Goal: Task Accomplishment & Management: Complete application form

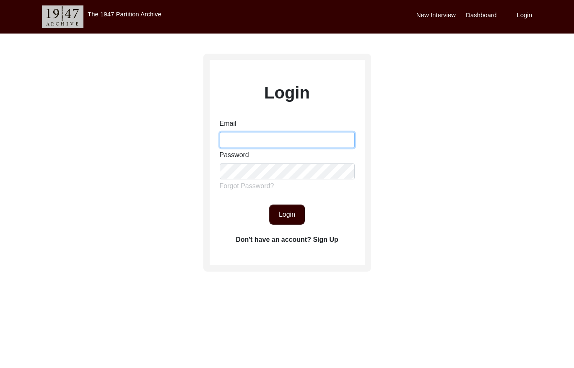
drag, startPoint x: 290, startPoint y: 137, endPoint x: 295, endPoint y: 135, distance: 5.1
click at [292, 135] on input "Email" at bounding box center [287, 140] width 135 height 16
type input "victoria@1947partitionarchive.org"
click at [296, 217] on button "Login" at bounding box center [287, 215] width 36 height 20
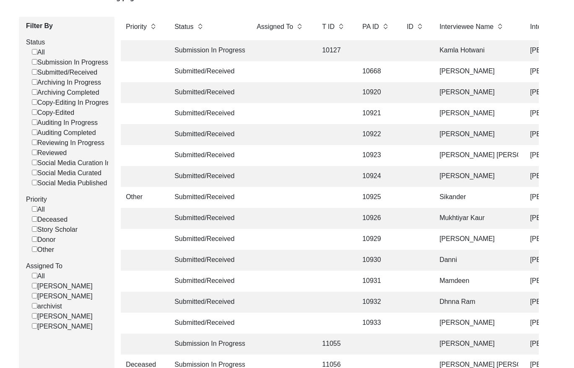
scroll to position [86, 0]
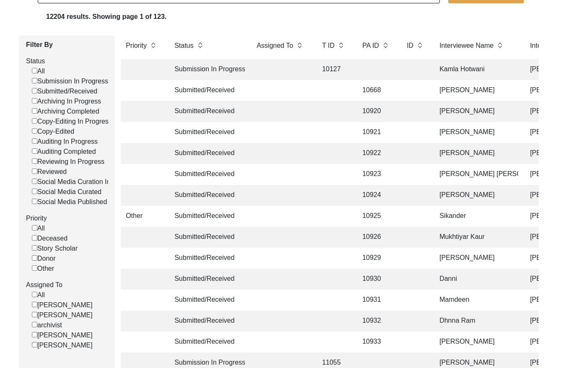
drag, startPoint x: 34, startPoint y: 91, endPoint x: 50, endPoint y: 91, distance: 15.5
click at [35, 91] on input "Submitted/Received" at bounding box center [34, 90] width 5 height 5
checkbox input "false"
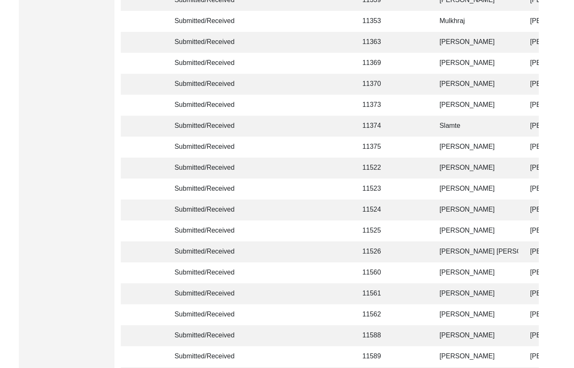
scroll to position [1978, 0]
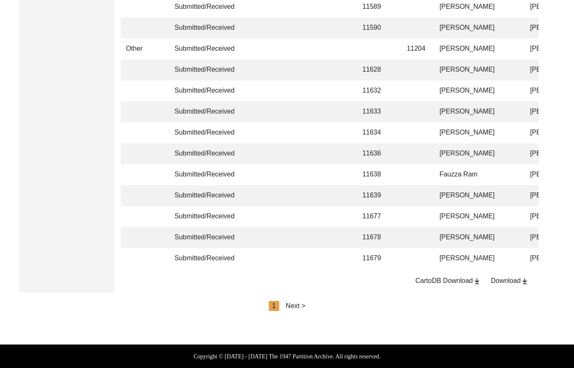
click at [302, 305] on div "Next >" at bounding box center [296, 306] width 20 height 10
click at [309, 306] on div "Next >" at bounding box center [315, 306] width 20 height 10
click at [323, 306] on div "Next >" at bounding box center [315, 306] width 20 height 10
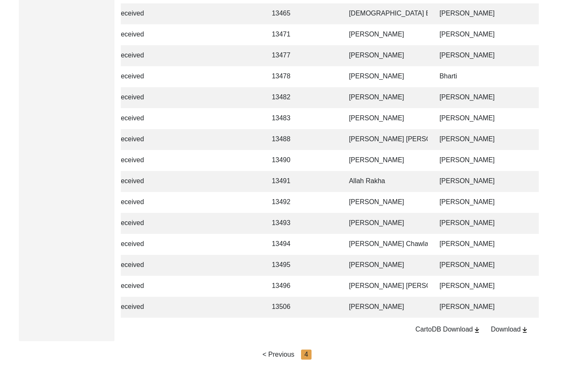
scroll to position [700, 0]
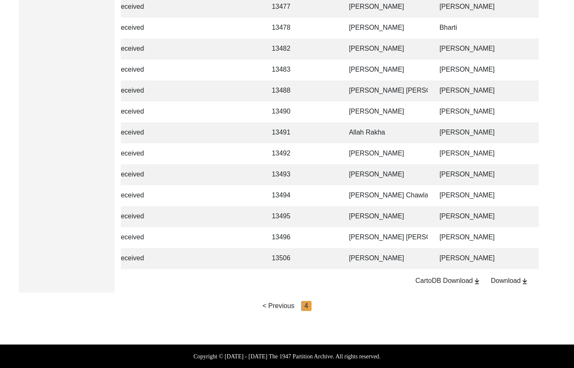
click at [438, 235] on td "Muhammad Sarfraz" at bounding box center [507, 237] width 147 height 21
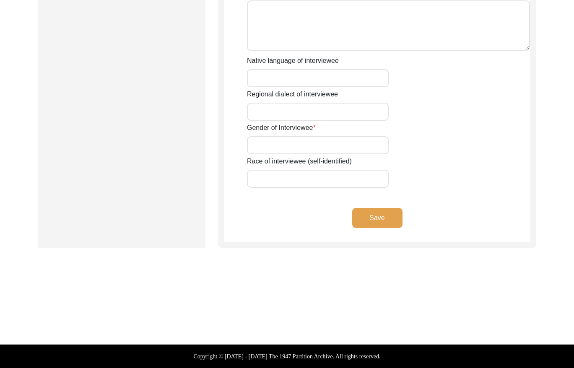
scroll to position [583, 0]
type input "Mr"
type input "Bashir"
type input "Ahmed"
type input "Ansari"
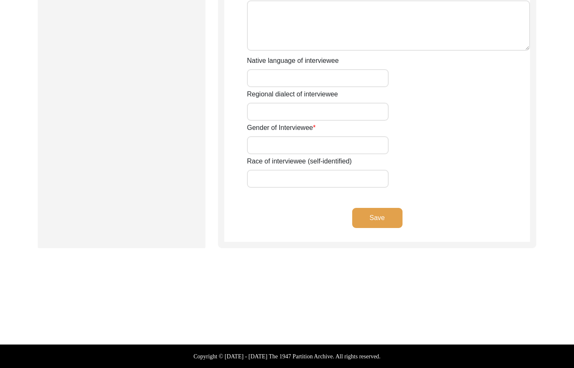
type input "Haji Bashir Ahmed Ansari"
type input "N/A"
type input "Bashir Ahmed"
type input "1946"
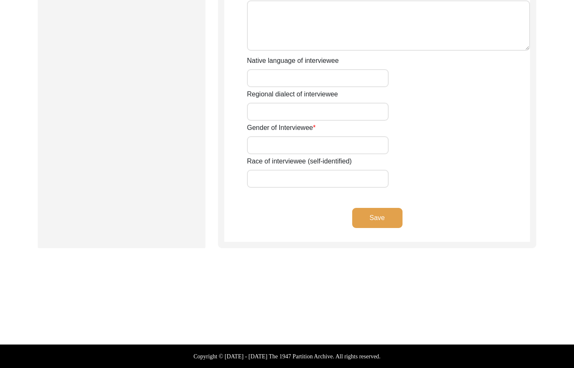
type input "1946"
type input "79 Years"
type input "Islam"
type input "N/A"
type textarea "N/A"
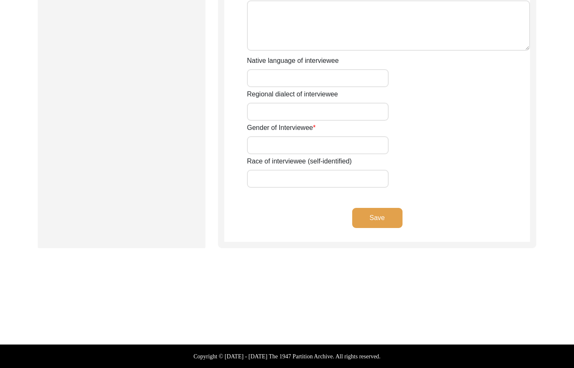
type input "Punjabi"
type input "Malwai"
type input "Male"
type input "Ansari (Weavers)"
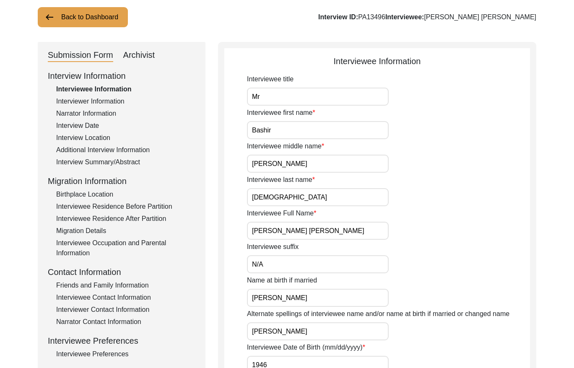
scroll to position [0, 0]
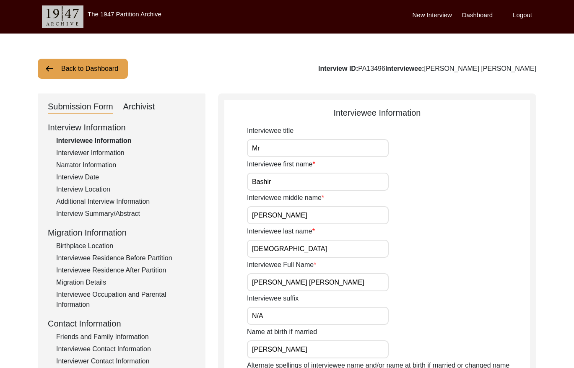
drag, startPoint x: 414, startPoint y: 68, endPoint x: 392, endPoint y: 67, distance: 21.4
click at [392, 67] on div "Interview ID: PA13496 Interviewee: Haji Bashir Ahmed Ansari" at bounding box center [427, 69] width 218 height 10
copy div "PA13496"
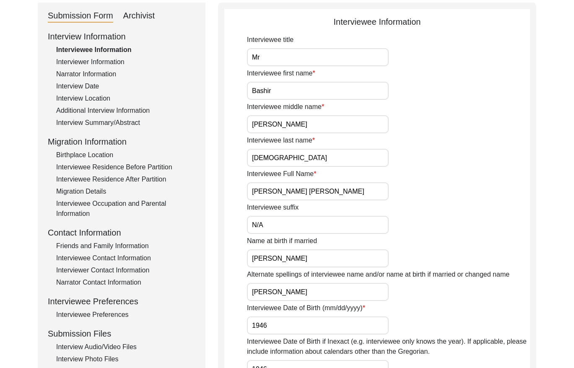
scroll to position [83, 0]
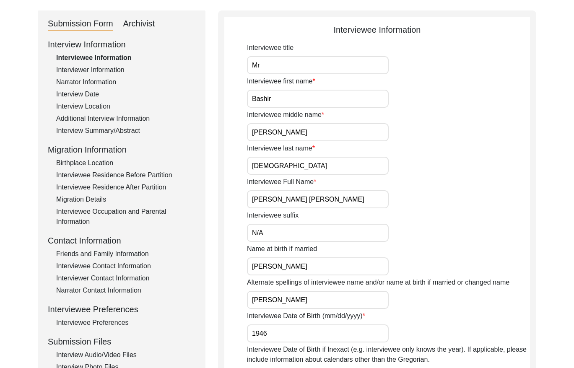
click at [104, 63] on div "Interview Information Interviewee Information Interviewer Information Narrator …" at bounding box center [122, 217] width 148 height 358
drag, startPoint x: 107, startPoint y: 67, endPoint x: 126, endPoint y: 71, distance: 19.7
click at [107, 67] on div "Interviewer Information" at bounding box center [125, 70] width 139 height 10
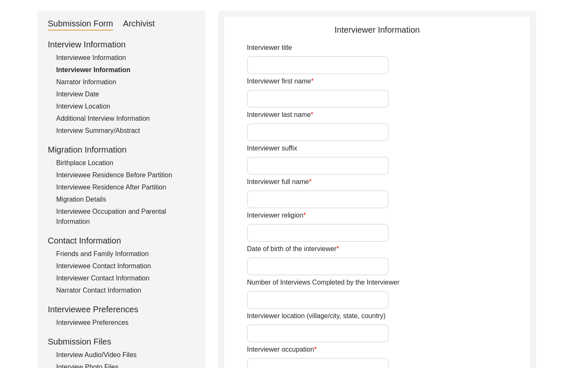
type input "Mr"
type input "Muhammad"
type input "Sarfraz"
type input "N/A"
type input "Muhammad Sarfraz"
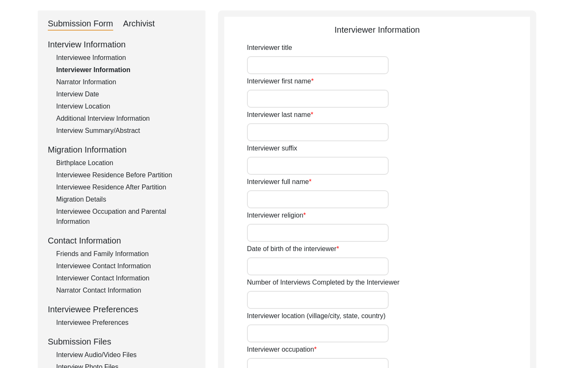
type input "Islam"
type input "10/01/1961"
type input "Shorkot City, Punjab, Pakistan"
type input "Retired Govt Servant"
type input "Mr"
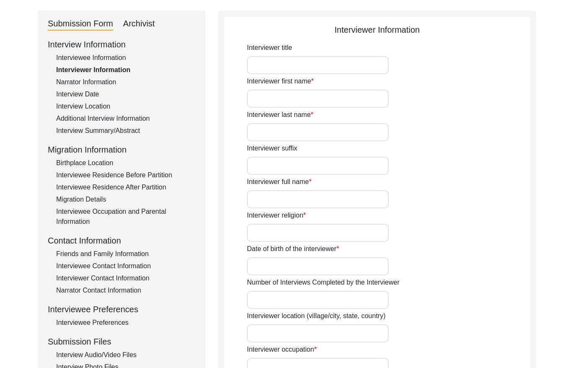
type input "Muhammad"
type input "Sarfraz"
type input "N/A"
type input "Muhammad Sarfraz"
type textarea "A graduate in the Subjects of education and Islamic history."
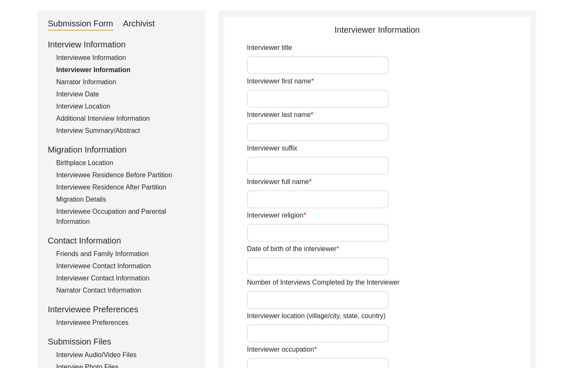
type input "Punjabi"
type input "Malwai"
type textarea "N/A"
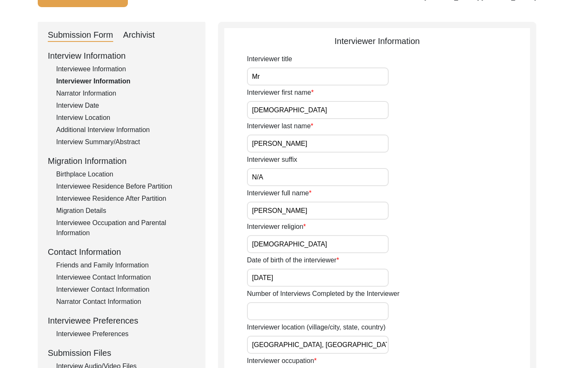
scroll to position [70, 0]
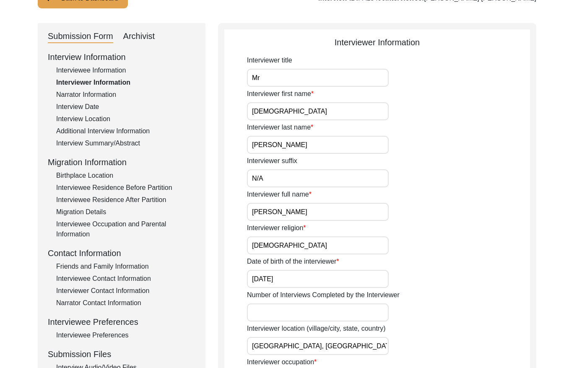
click at [99, 91] on div "Narrator Information" at bounding box center [125, 95] width 139 height 10
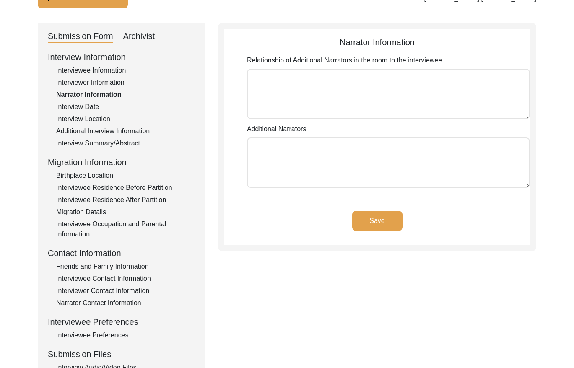
type textarea "N/A"
click at [92, 102] on div "Interview Date" at bounding box center [125, 107] width 139 height 10
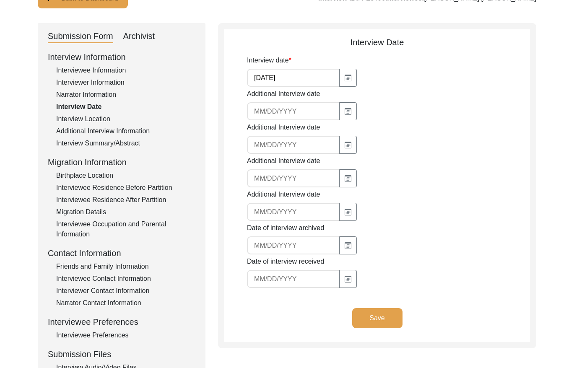
click at [99, 117] on div "Interview Location" at bounding box center [125, 119] width 139 height 10
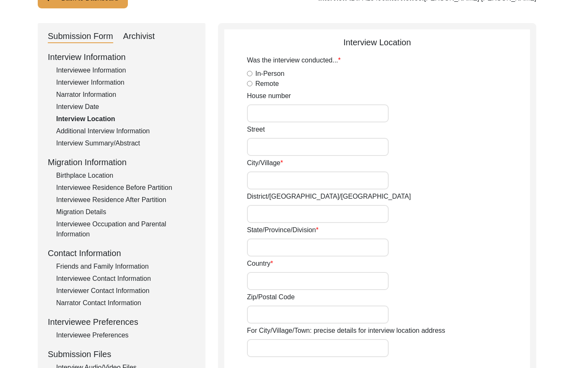
radio input "true"
type input "N/A"
type input "1"
type input "Pir Mahal"
type input "Toba Tek Singh/ Pir Mahal"
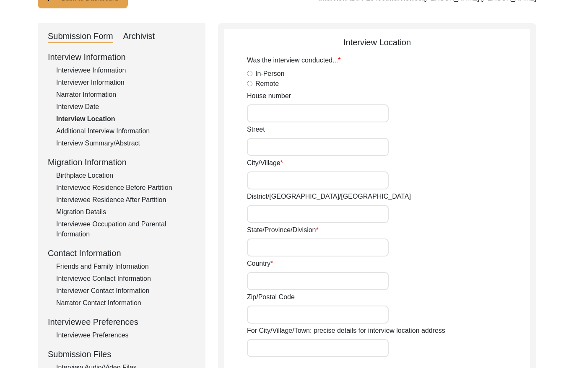
type input "Punjab"
type input "Pakistan"
type input "36300"
type input "Mohalla Mandir Block / Wapda Chowk"
type input "Pir Mahal, Punjab, Pakistan"
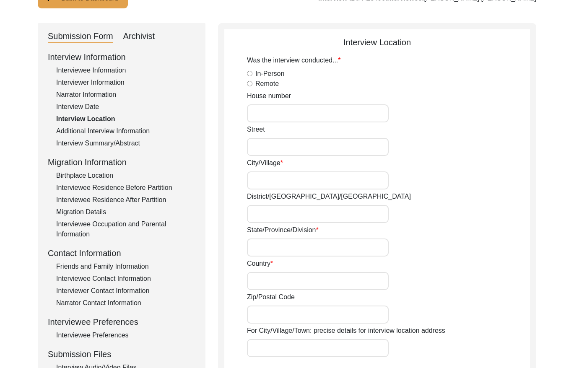
type input "N/A"
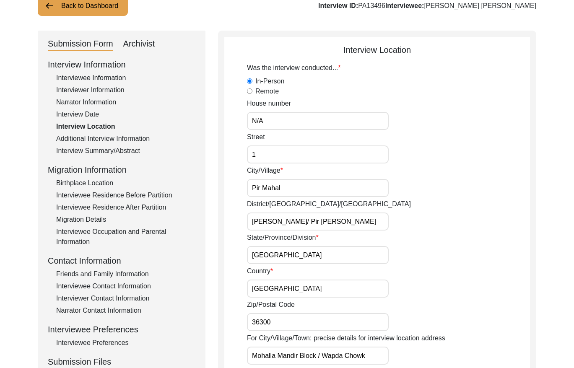
scroll to position [52, 0]
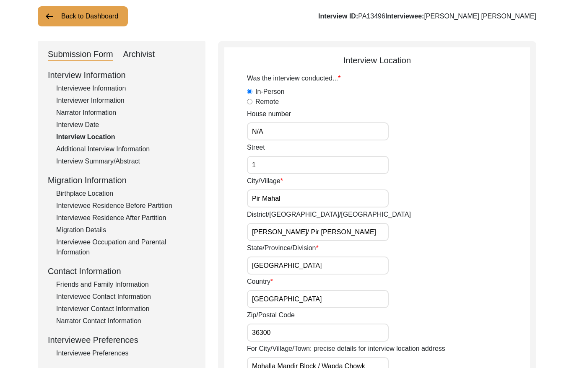
click at [119, 147] on div "Additional Interview Information" at bounding box center [125, 149] width 139 height 10
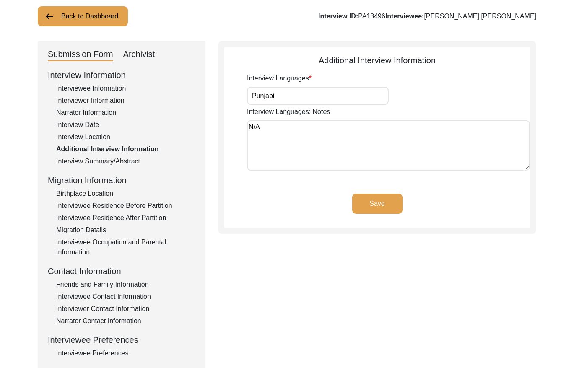
click at [135, 162] on div "Interview Summary/Abstract" at bounding box center [125, 161] width 139 height 10
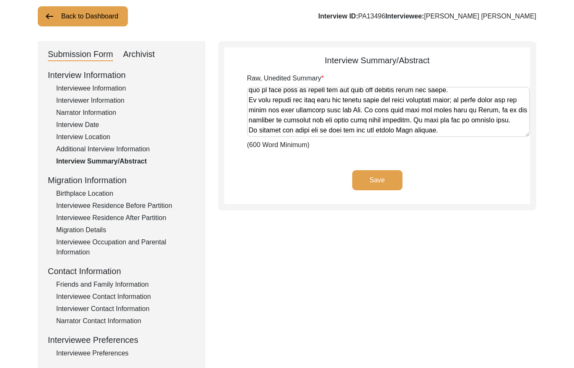
scroll to position [738, 0]
click at [95, 192] on div "Birthplace Location" at bounding box center [125, 194] width 139 height 10
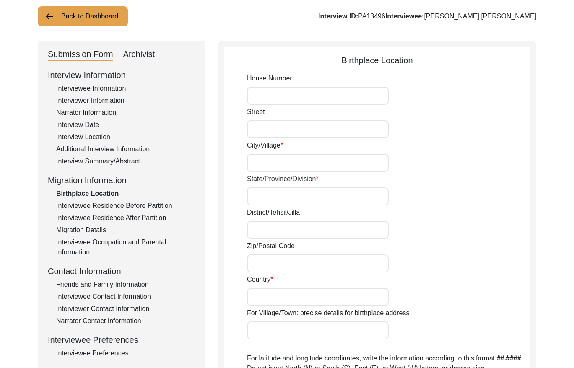
type input "N/A"
type input "Rurka Gurka"
type input "Punjab"
type input "Jalandhar"
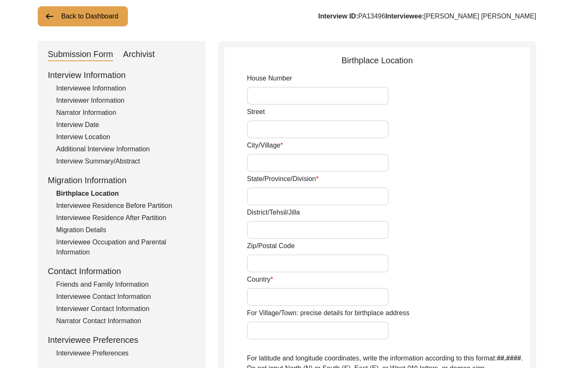
type input "144201"
type input "India"
type input "Rurka Gurkha"
type input "Rurka Gurka, Punjab, India"
type input "N/A"
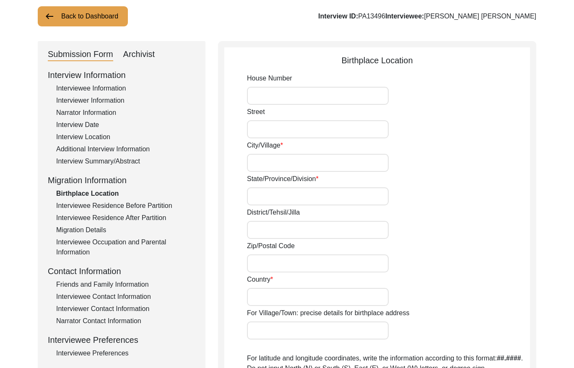
type input "N/A"
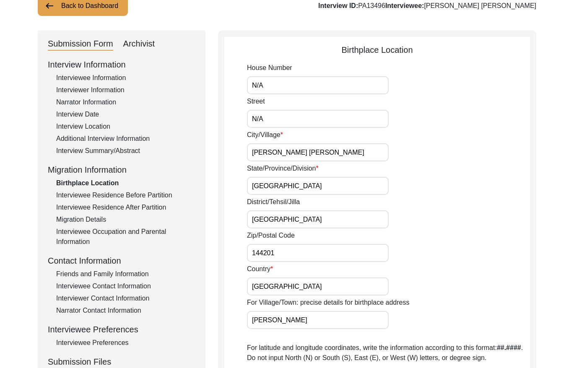
scroll to position [57, 0]
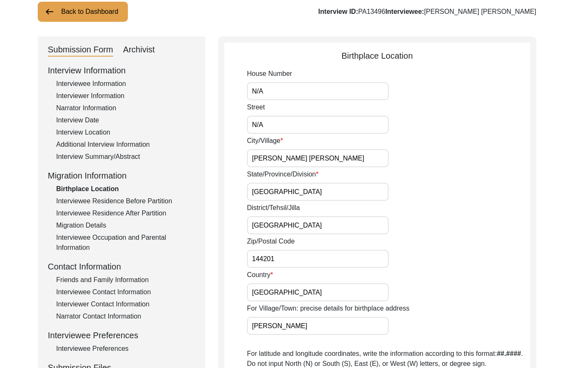
click at [118, 197] on div "Interviewee Residence Before Partition" at bounding box center [125, 201] width 139 height 10
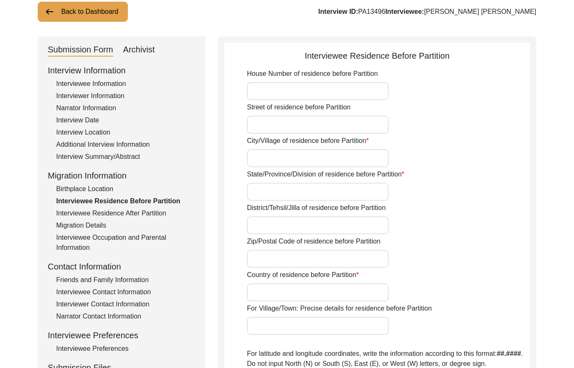
type input "N/A"
type input "Rurka Gurka"
type input "Punjab"
type input "Jalandhar/"
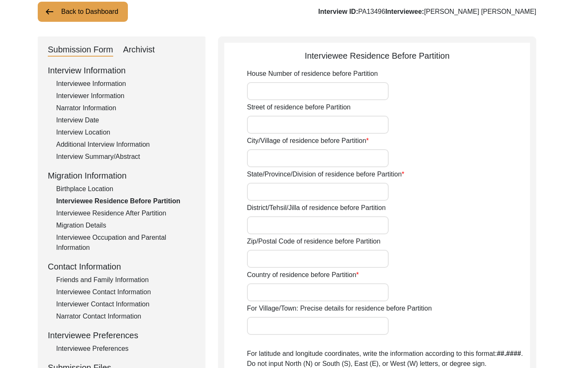
type input "144201"
type input "India"
type input "Rurka gurka"
type input "Rurka Gurka, Punjab, India"
type input "N/A"
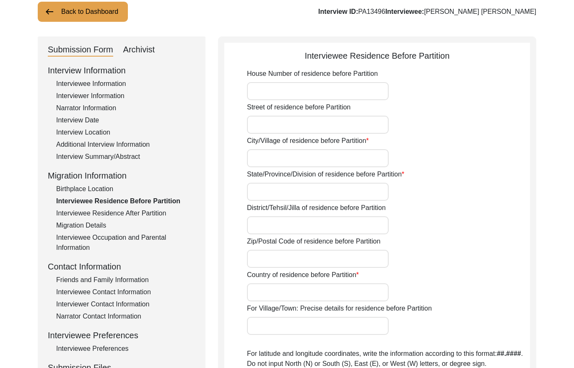
type input "N/A"
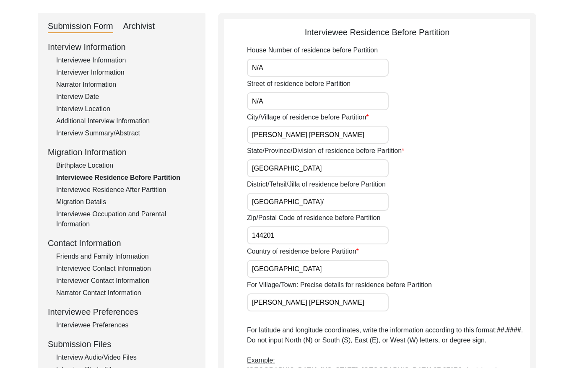
scroll to position [82, 0]
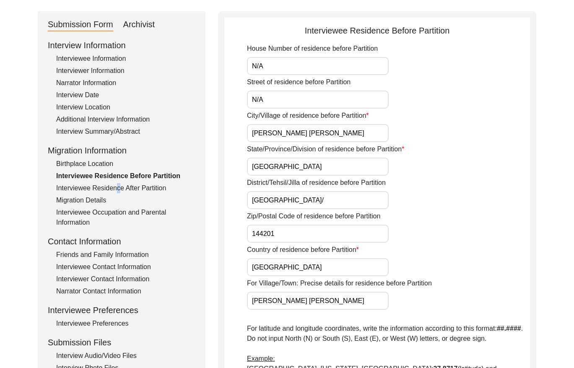
click at [115, 191] on div "Interviewee Residence After Partition" at bounding box center [125, 188] width 139 height 10
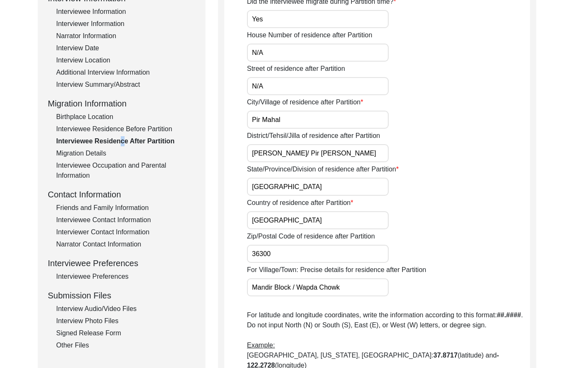
scroll to position [108, 0]
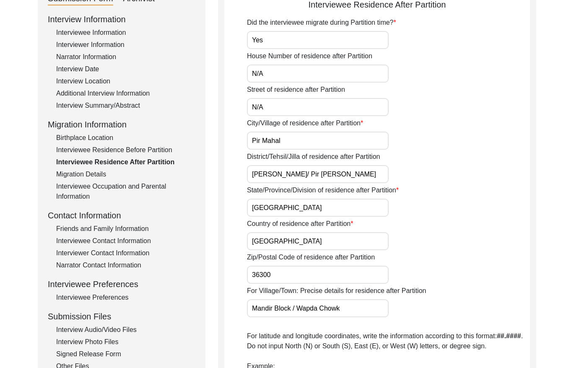
click at [99, 175] on div "Migration Details" at bounding box center [125, 174] width 139 height 10
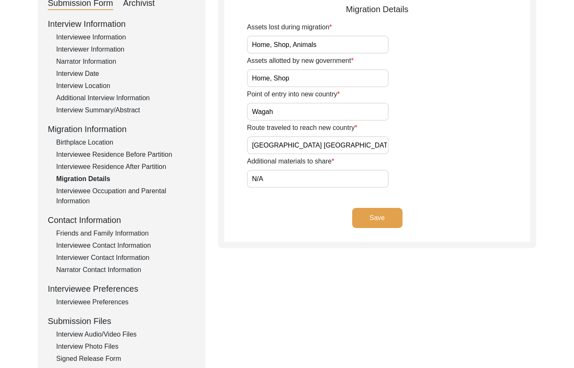
scroll to position [106, 0]
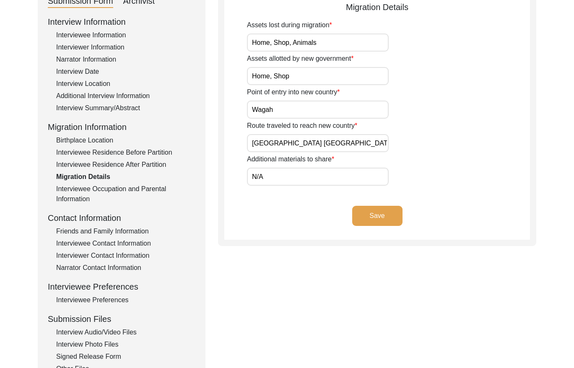
click at [136, 183] on div "Interview Information Interviewee Information Interviewer Information Narrator …" at bounding box center [122, 195] width 148 height 358
click at [135, 189] on div "Interviewee Occupation and Parental Information" at bounding box center [125, 194] width 139 height 20
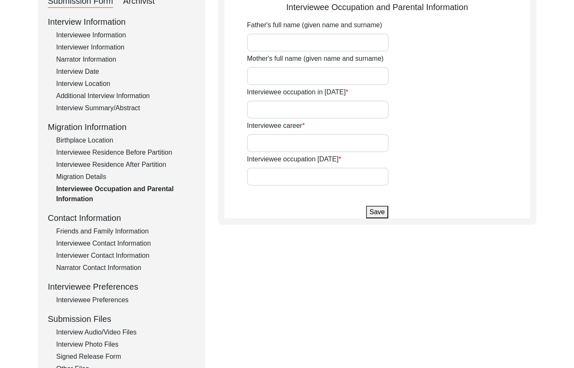
type input "Haji Fateh Muhammad"
type input "Fazalan Bibi"
type input "Small Boy"
type input "Shopkeepr, and Laborer"
type input "Business Man"
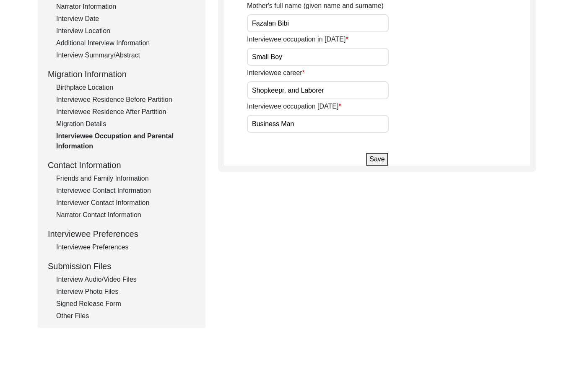
scroll to position [161, 0]
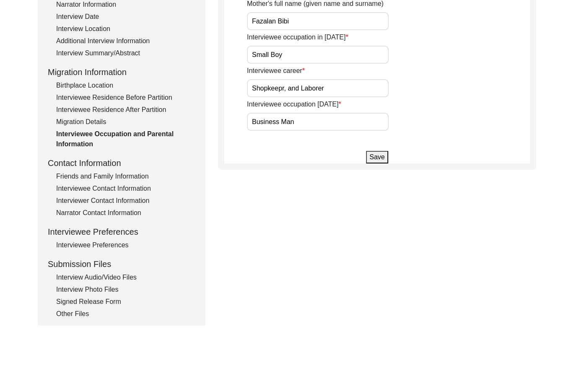
click at [126, 174] on div "Friends and Family Information" at bounding box center [125, 176] width 139 height 10
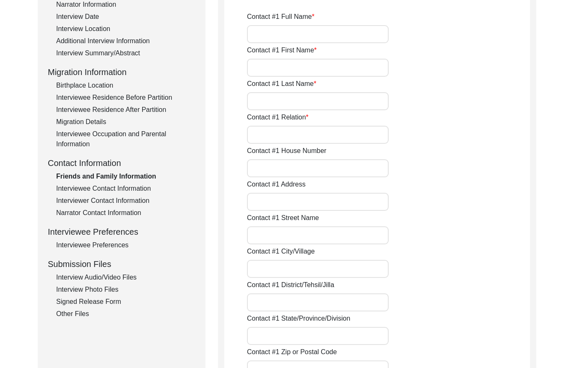
type input "Shabbir Ahmed"
type input "Shabbir"
type input "Ahmed"
type input "Son"
type input "N/A"
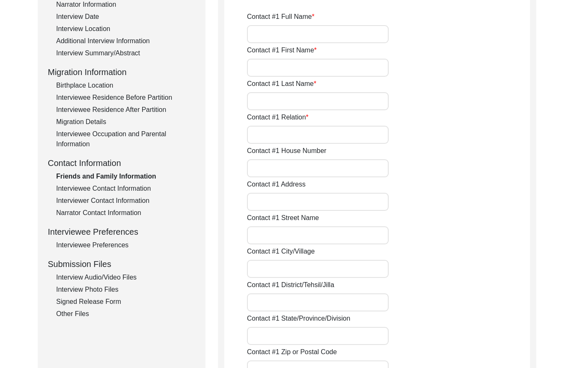
type input "Mandir Block"
type input "1"
type input "Pir Mahal"
type input "Toba Tek Singh/ Pir Mahal"
type input "Punjab"
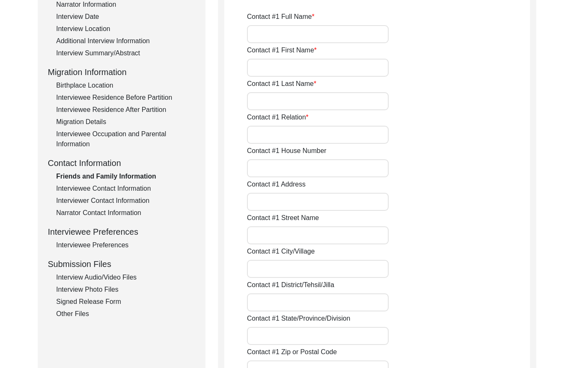
type input "36300"
type input "Pakistan"
type input "Wapda Chowk"
type input "0306-6515786"
type input "N/A"
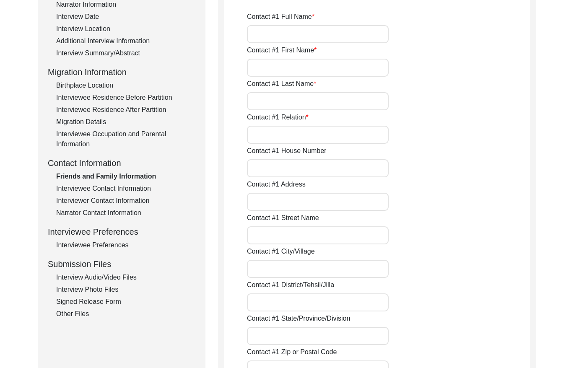
type input "N/A"
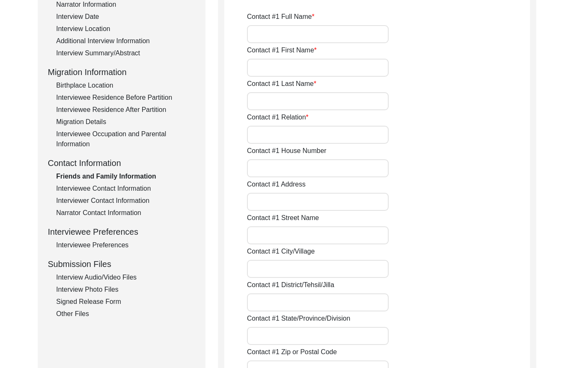
type input "Munir Ahmed"
type input "Munir"
type input "[PERSON_NAME]"
type input "Son"
type input "N/A"
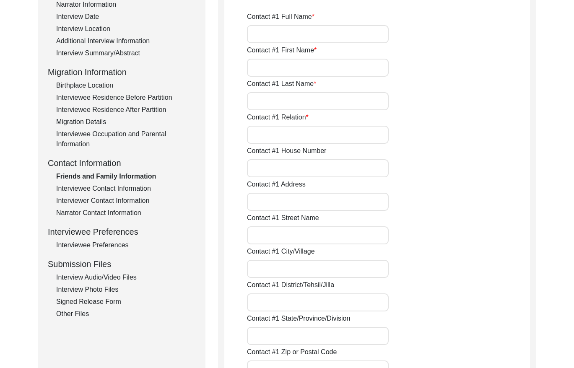
type input "Mandir Block"
type input "1"
type input "Pir Mahal"
type input "Toba Tek Singh/ Pir Mahal"
type input "[GEOGRAPHIC_DATA]"
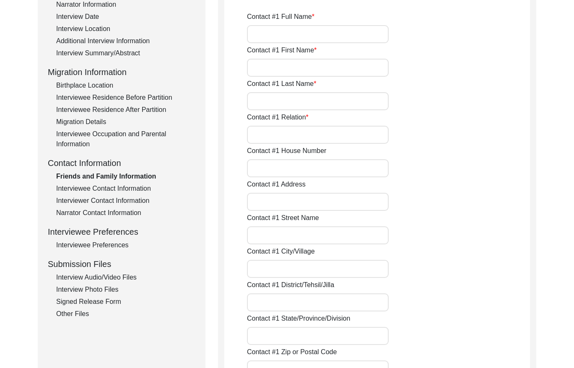
type input "36300"
type input "[GEOGRAPHIC_DATA]"
type input "Wapda Chowk"
type input "0306-6512786"
type input "N/A"
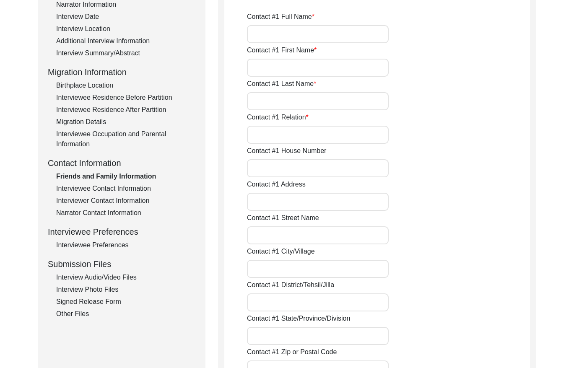
type input "N/A"
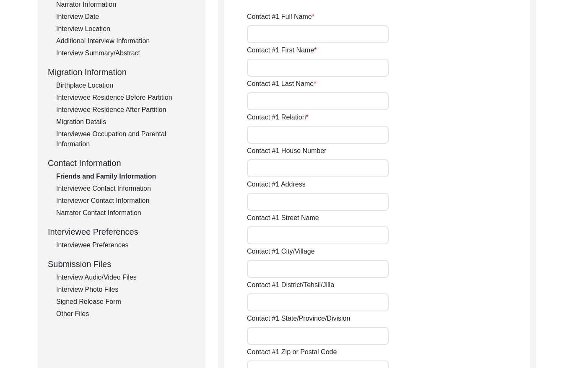
type input "N/A"
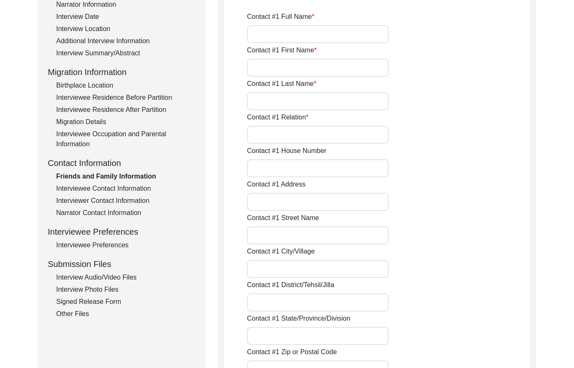
type input "N/A"
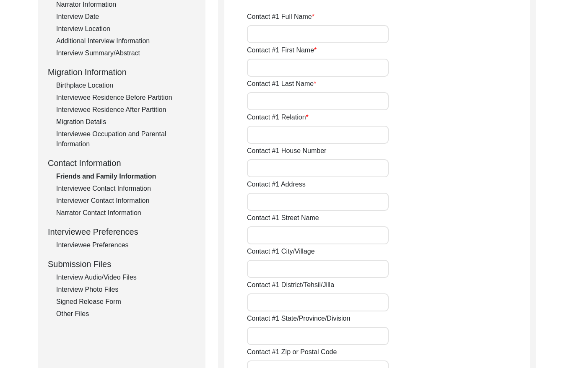
type input "N/A"
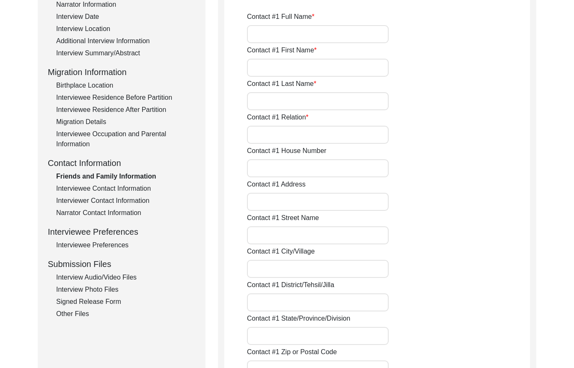
type input "N/A"
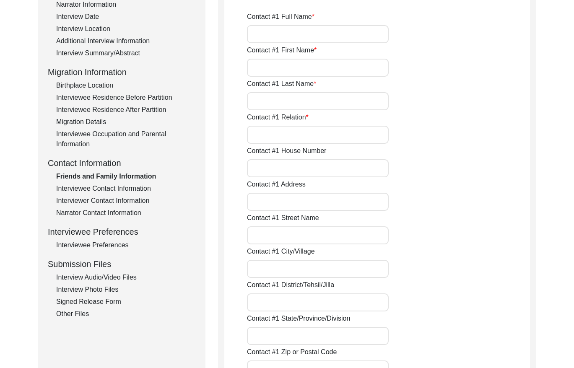
type input "N/A"
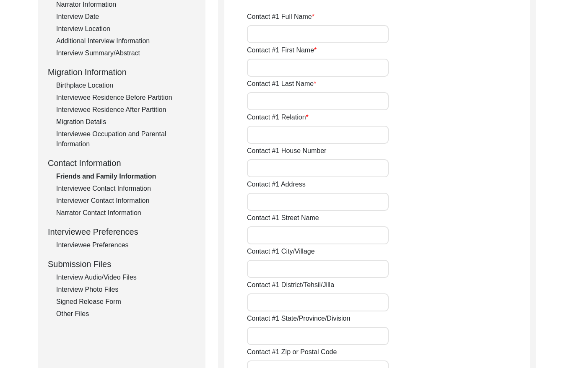
type input "N/A"
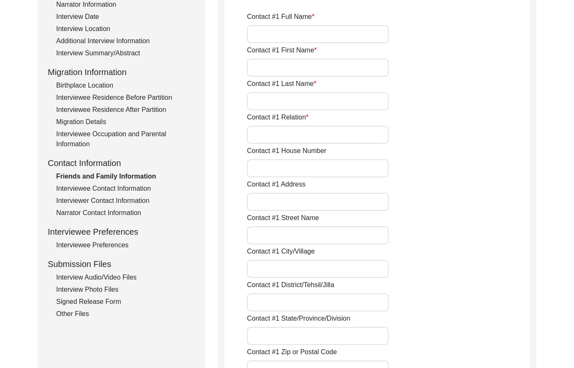
type input "N/A"
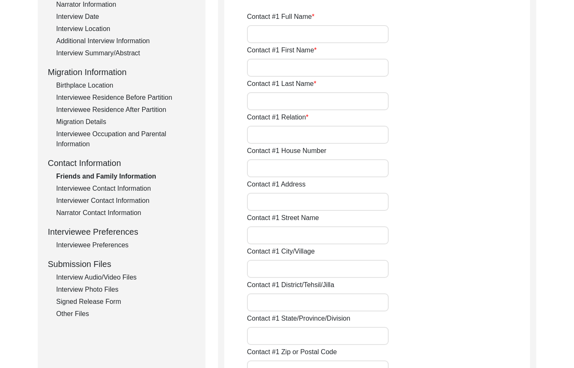
type input "N/A"
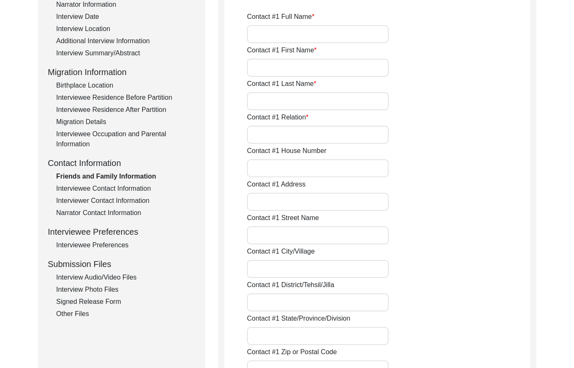
type input "N/A"
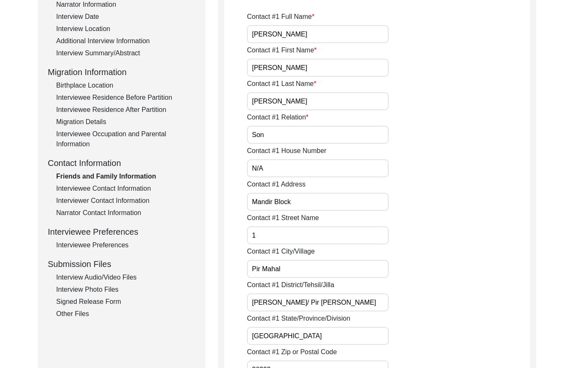
type input "N/A"
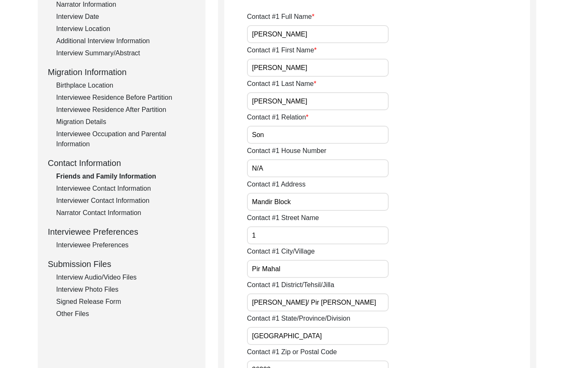
type input "N/A"
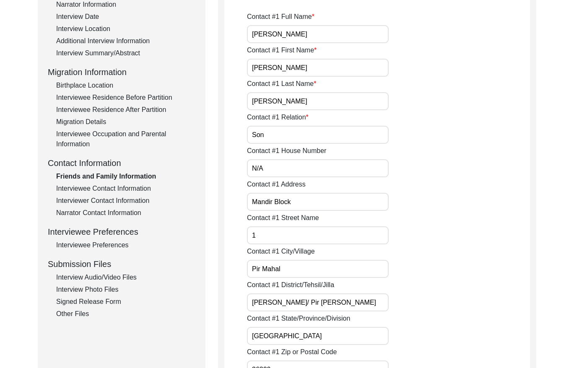
type input "N/A"
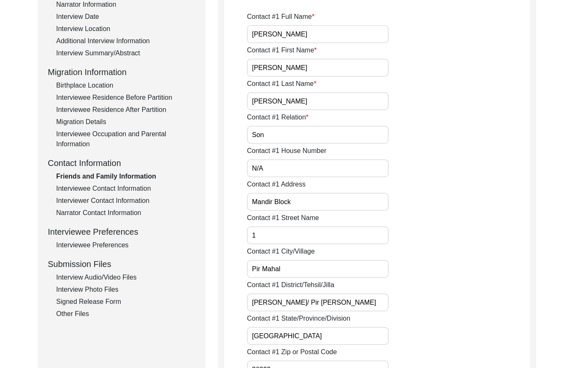
type input "N/A"
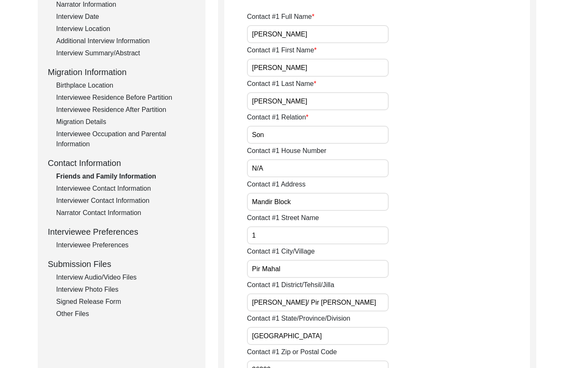
type input "N/A"
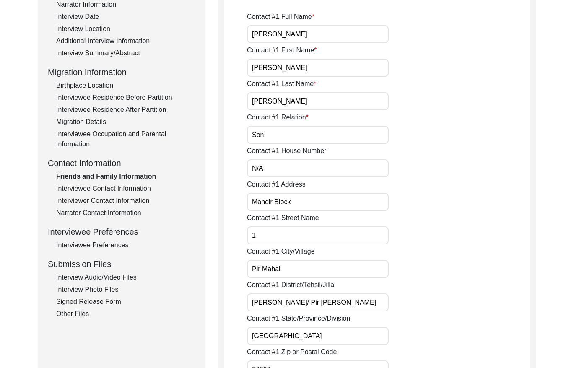
type input "N/A"
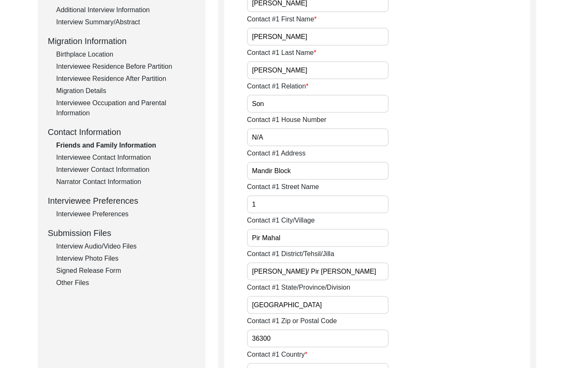
scroll to position [182, 0]
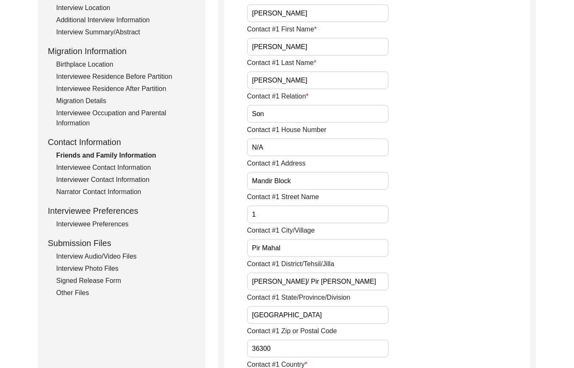
click at [122, 170] on div "Interviewee Contact Information" at bounding box center [125, 168] width 139 height 10
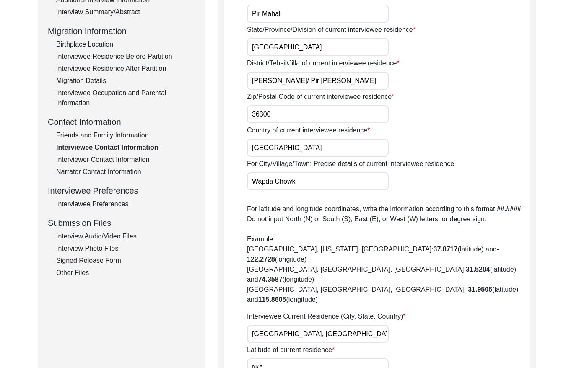
scroll to position [184, 0]
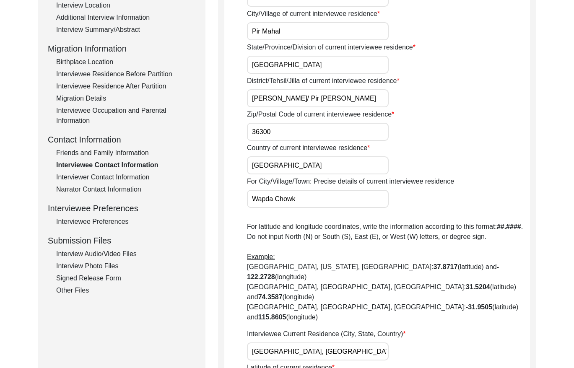
click at [135, 173] on div "Interviewer Contact Information" at bounding box center [125, 177] width 139 height 10
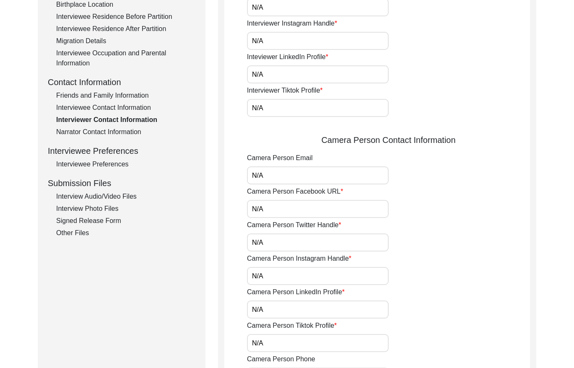
click at [119, 130] on div "Narrator Contact Information" at bounding box center [125, 132] width 139 height 10
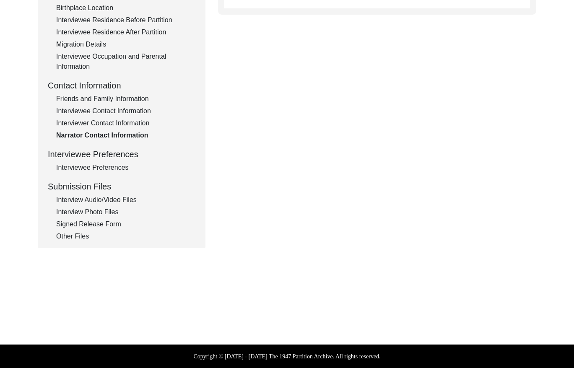
type textarea "N/A"
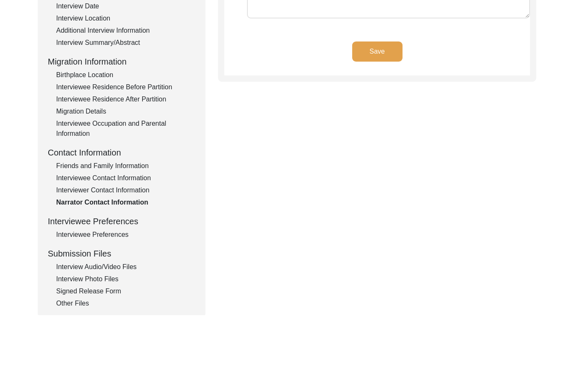
scroll to position [182, 0]
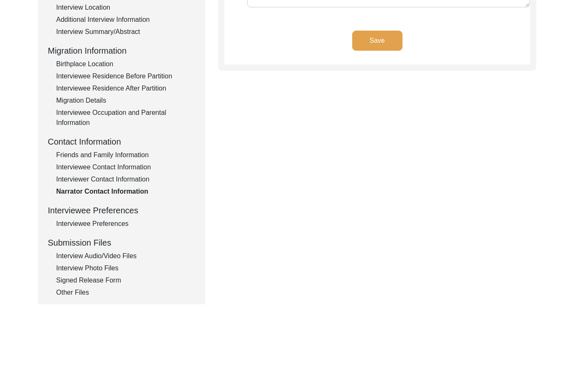
click at [105, 223] on div "Interviewee Preferences" at bounding box center [125, 224] width 139 height 10
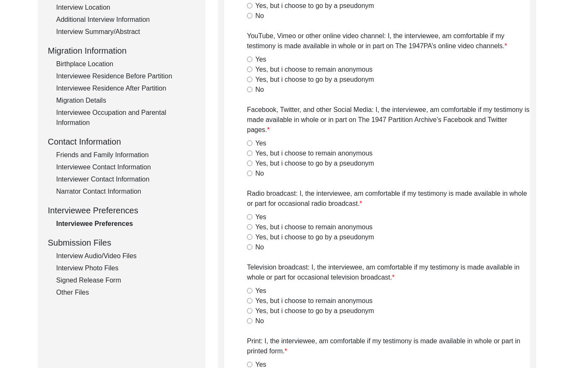
radio input "true"
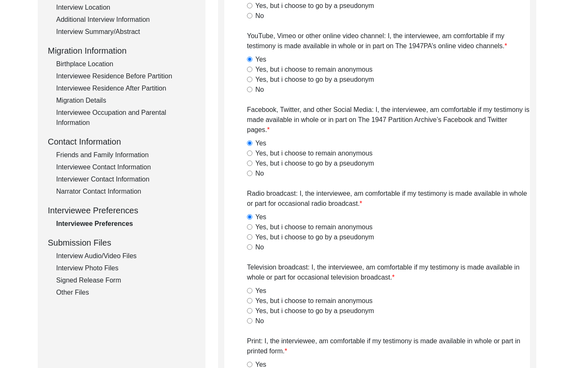
radio input "true"
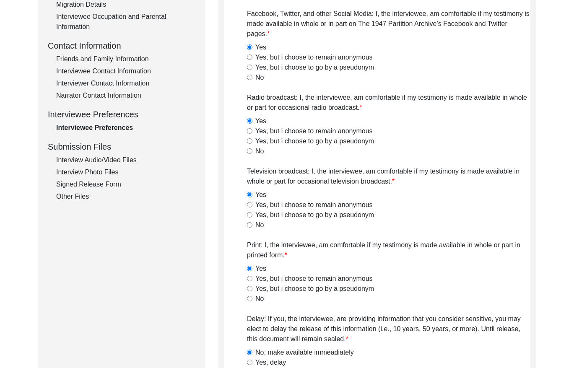
scroll to position [230, 0]
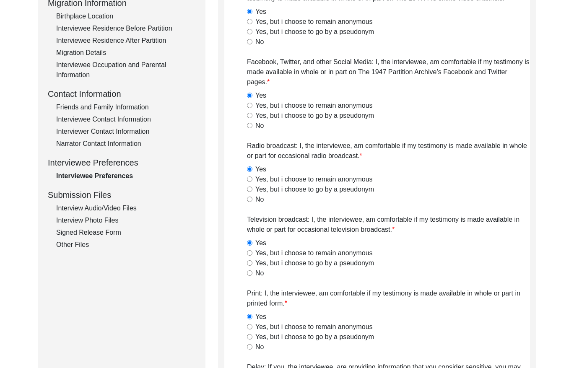
click at [124, 207] on div "Interview Audio/Video Files" at bounding box center [125, 208] width 139 height 10
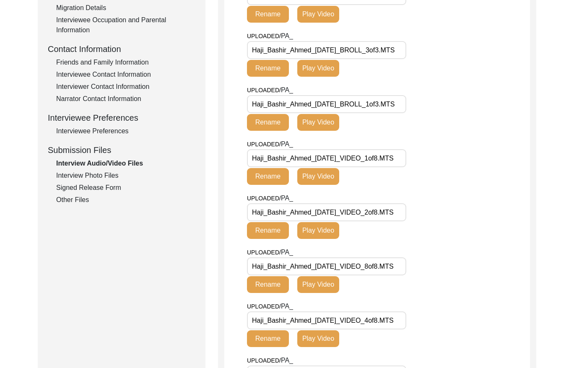
click at [112, 175] on div "Interview Photo Files" at bounding box center [125, 176] width 139 height 10
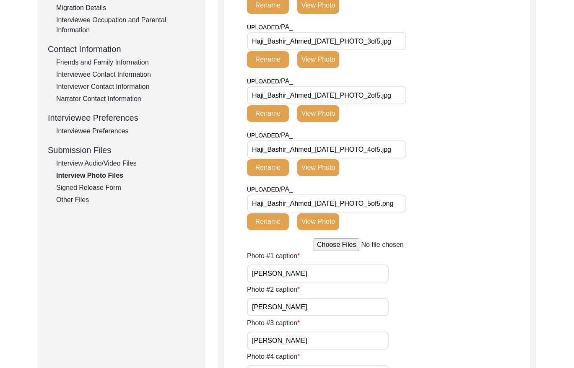
click at [107, 191] on div "Signed Release Form" at bounding box center [125, 188] width 139 height 10
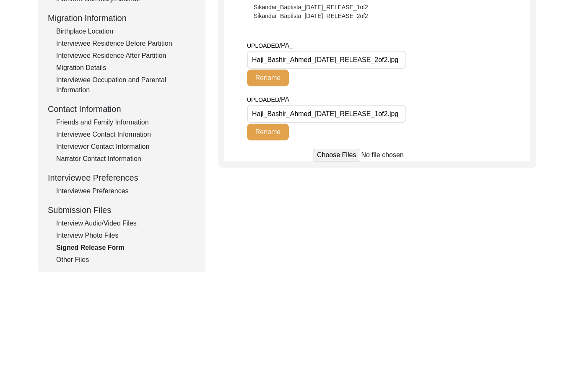
drag, startPoint x: 67, startPoint y: 267, endPoint x: 67, endPoint y: 262, distance: 4.6
click at [67, 263] on div "Submission Form Archivist Interview Information Interviewee Information Intervi…" at bounding box center [122, 75] width 168 height 393
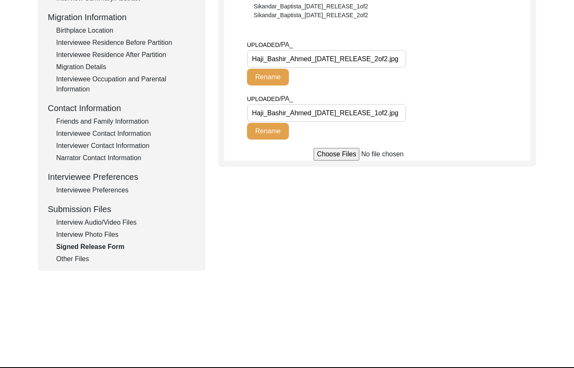
click at [67, 262] on div "Other Files" at bounding box center [125, 259] width 139 height 10
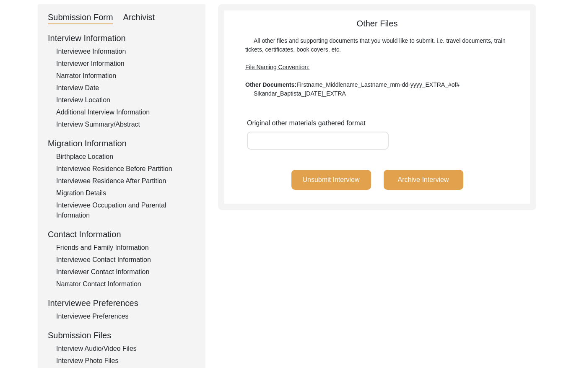
scroll to position [0, 0]
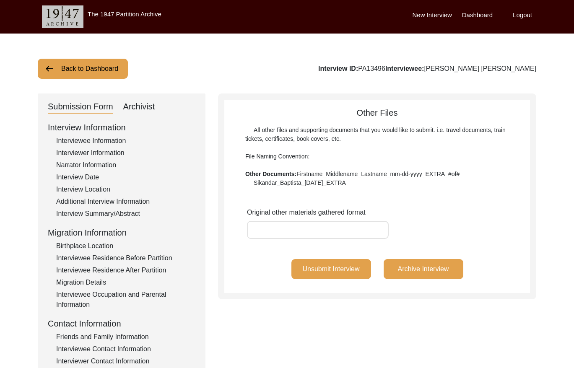
click at [78, 65] on button "Back to Dashboard" at bounding box center [83, 69] width 90 height 20
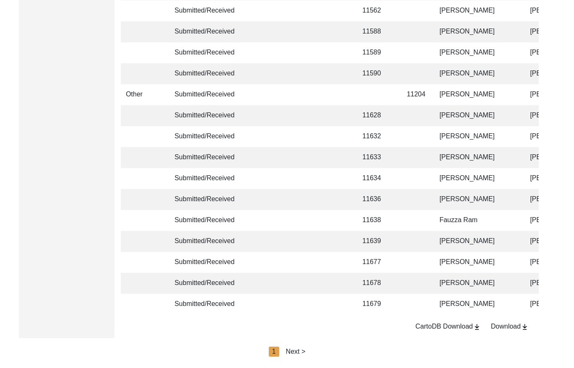
scroll to position [1978, 0]
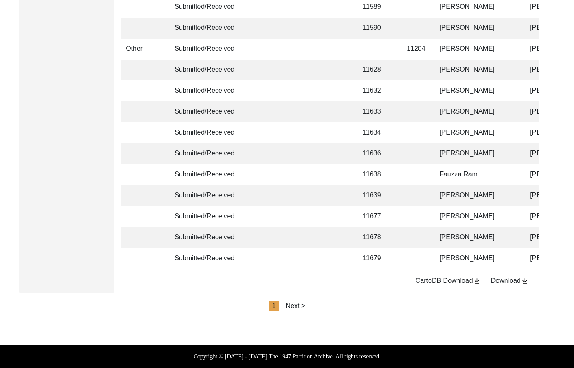
drag, startPoint x: 293, startPoint y: 297, endPoint x: 304, endPoint y: 304, distance: 13.7
click at [302, 304] on div "Next >" at bounding box center [296, 306] width 20 height 10
click at [313, 305] on div "Next >" at bounding box center [315, 306] width 20 height 10
click at [315, 305] on div "Next >" at bounding box center [315, 306] width 20 height 10
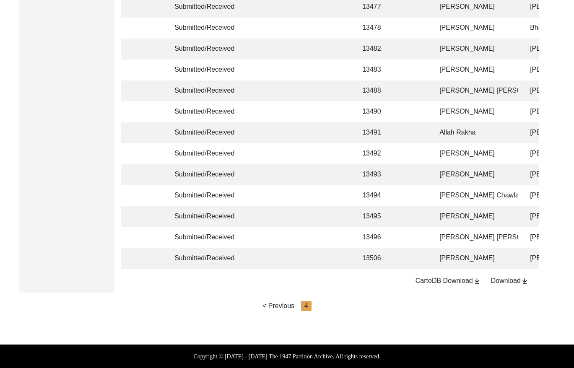
scroll to position [700, 0]
click at [406, 251] on td at bounding box center [415, 258] width 26 height 21
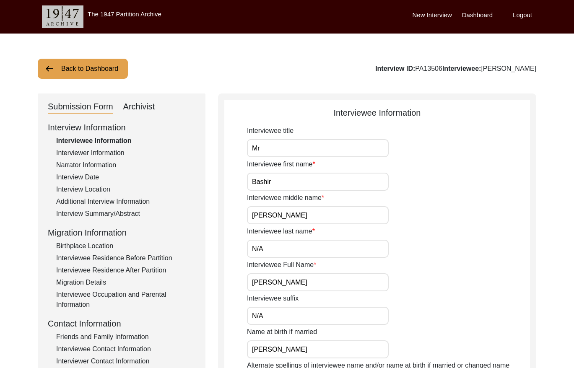
click at [70, 152] on div "Interviewer Information" at bounding box center [125, 153] width 139 height 10
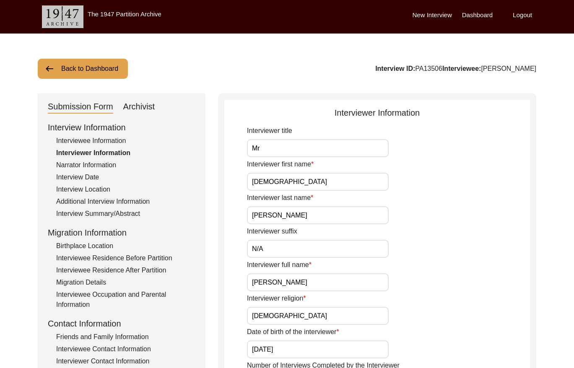
click at [82, 161] on div "Narrator Information" at bounding box center [125, 165] width 139 height 10
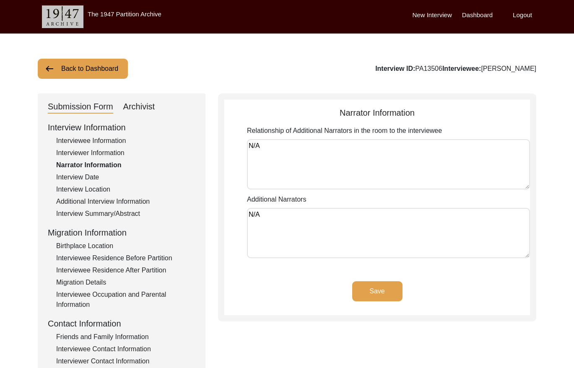
click at [70, 176] on div "Interview Date" at bounding box center [125, 177] width 139 height 10
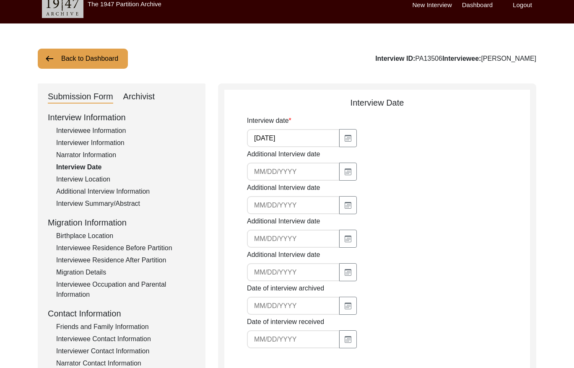
click at [99, 190] on div "Additional Interview Information" at bounding box center [125, 192] width 139 height 10
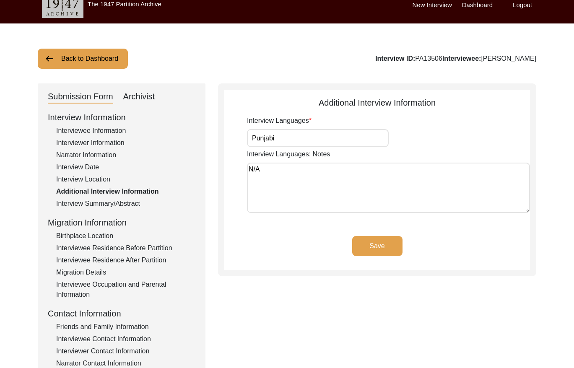
click at [97, 180] on div "Interview Location" at bounding box center [125, 179] width 139 height 10
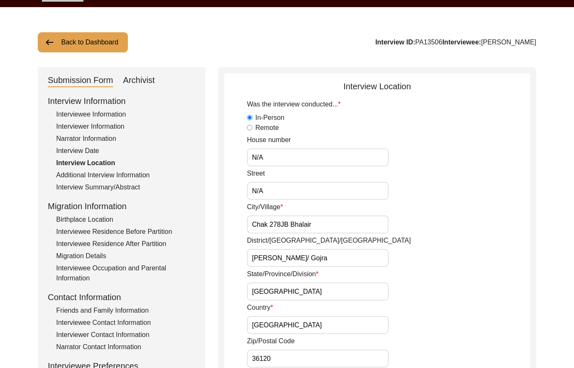
scroll to position [4, 0]
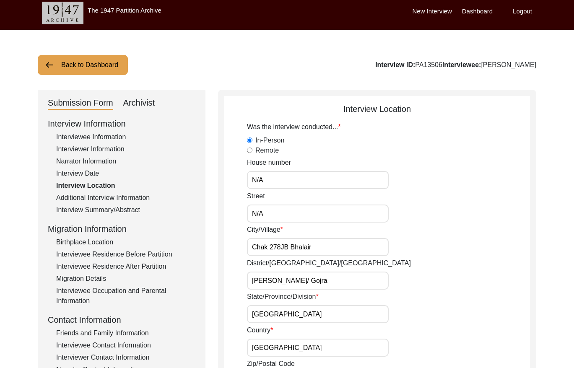
click at [145, 193] on div "Additional Interview Information" at bounding box center [125, 198] width 139 height 10
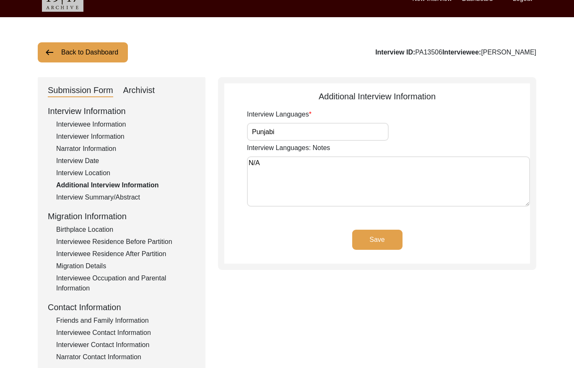
scroll to position [17, 0]
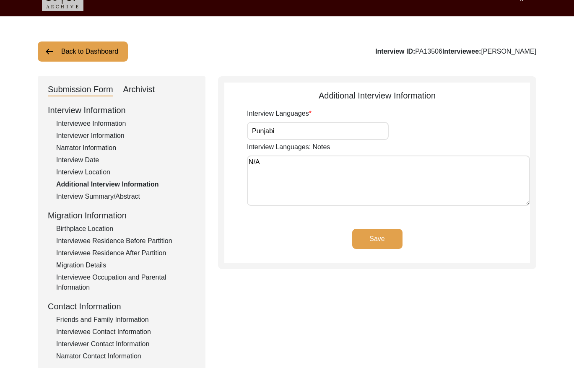
click at [137, 195] on div "Interview Summary/Abstract" at bounding box center [125, 197] width 139 height 10
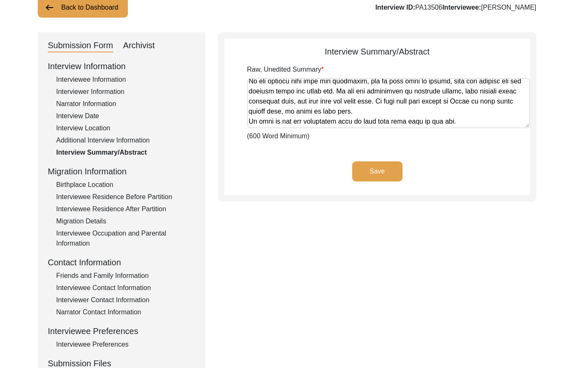
scroll to position [62, 0]
click at [110, 184] on div "Birthplace Location" at bounding box center [125, 184] width 139 height 10
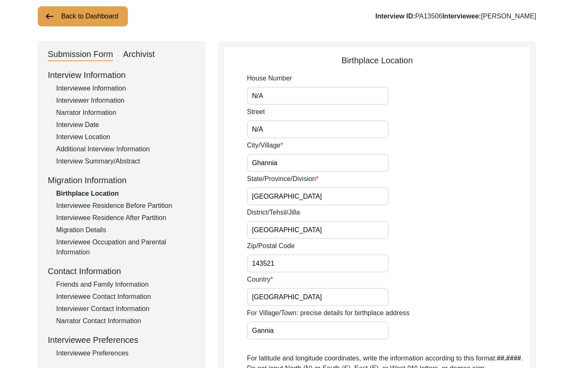
scroll to position [54, 0]
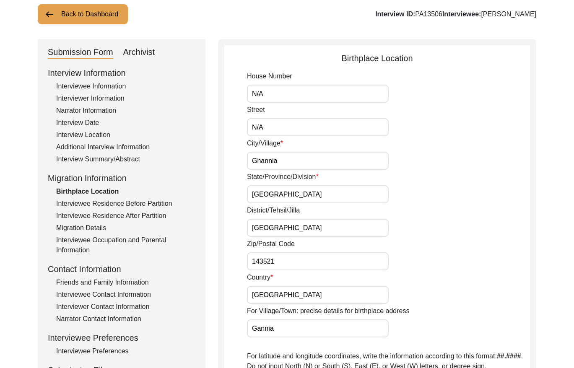
click at [152, 201] on div "Interviewee Residence Before Partition" at bounding box center [125, 204] width 139 height 10
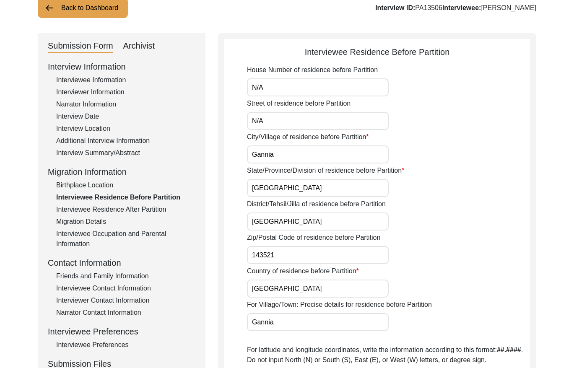
scroll to position [56, 0]
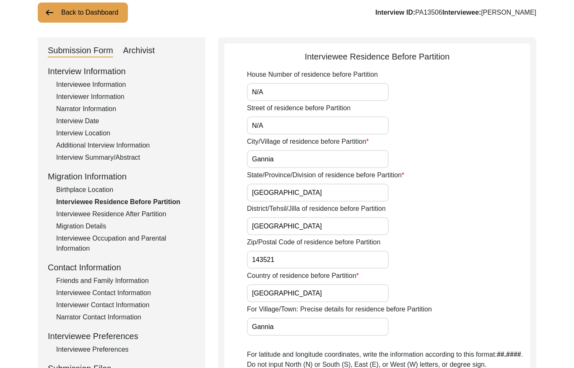
click at [150, 212] on div "Interviewee Residence After Partition" at bounding box center [125, 214] width 139 height 10
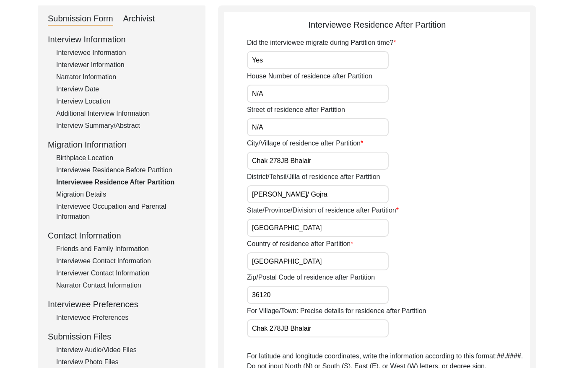
scroll to position [58, 0]
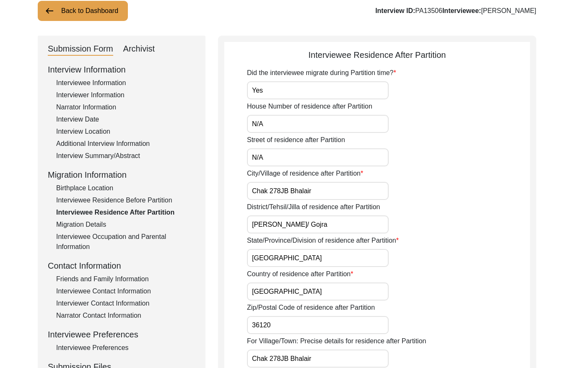
click at [93, 221] on div "Migration Details" at bounding box center [125, 225] width 139 height 10
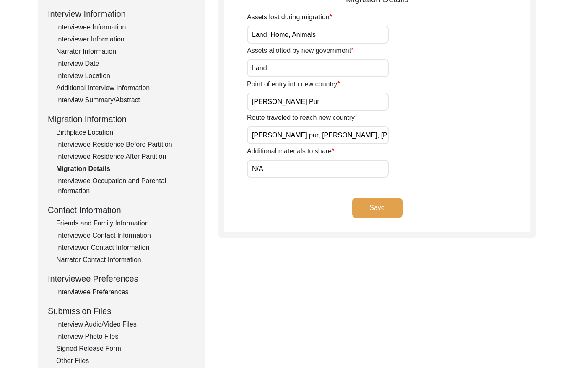
scroll to position [115, 0]
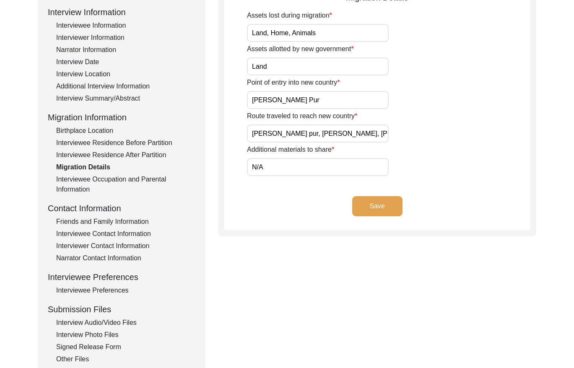
click at [140, 180] on div "Interviewee Occupation and Parental Information" at bounding box center [125, 184] width 139 height 20
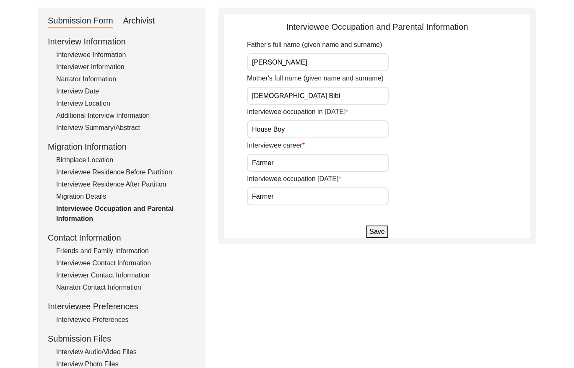
scroll to position [88, 0]
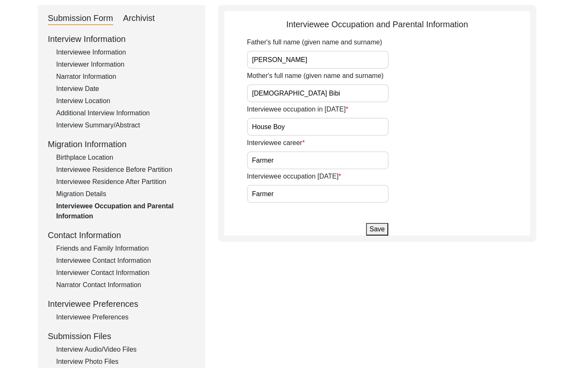
click at [127, 247] on div "Friends and Family Information" at bounding box center [125, 249] width 139 height 10
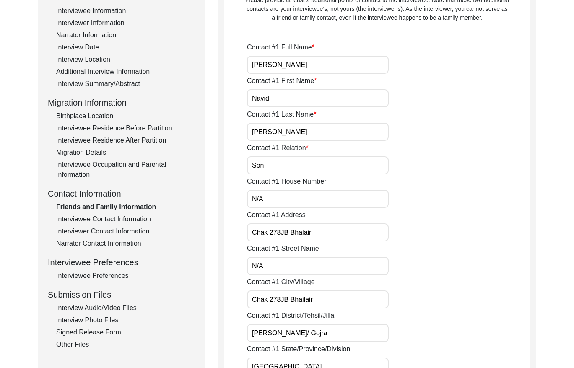
scroll to position [91, 0]
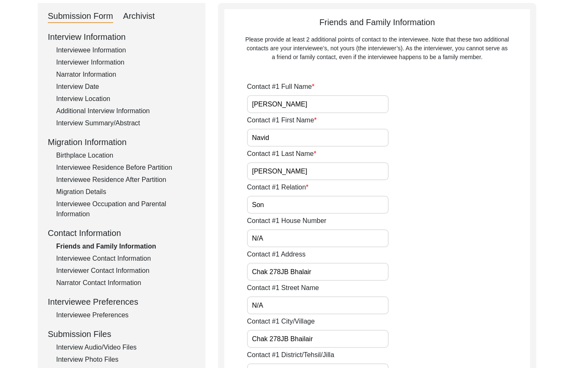
click at [141, 255] on div "Interviewee Contact Information" at bounding box center [125, 259] width 139 height 10
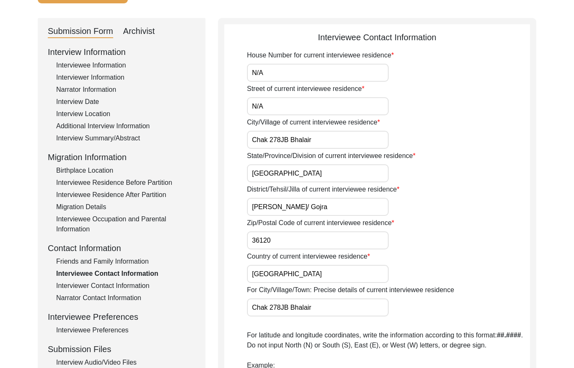
scroll to position [70, 0]
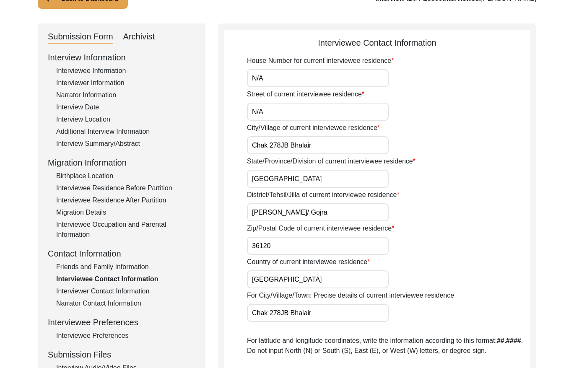
drag, startPoint x: 130, startPoint y: 291, endPoint x: 143, endPoint y: 285, distance: 13.7
click at [130, 291] on div "Interviewer Contact Information" at bounding box center [125, 291] width 139 height 10
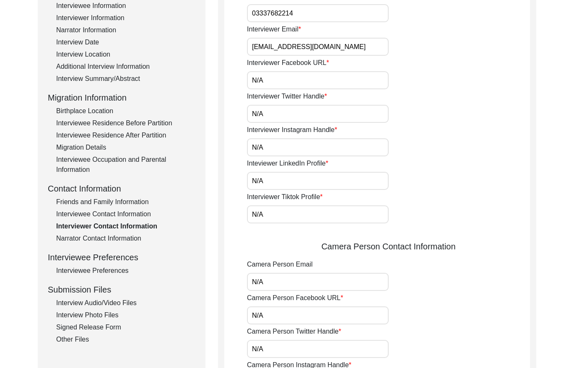
scroll to position [174, 0]
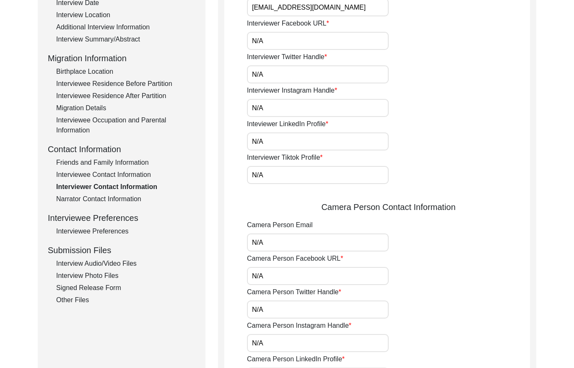
click at [135, 204] on div "Narrator Contact Information" at bounding box center [125, 199] width 139 height 10
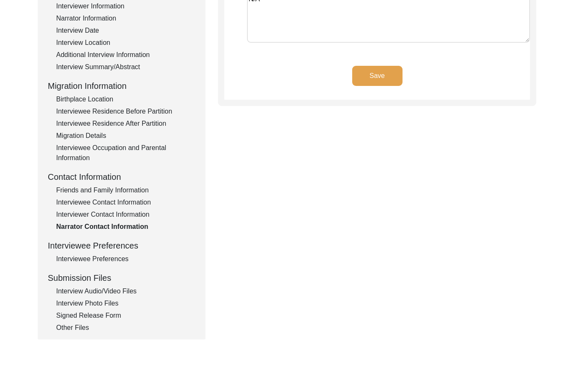
scroll to position [163, 0]
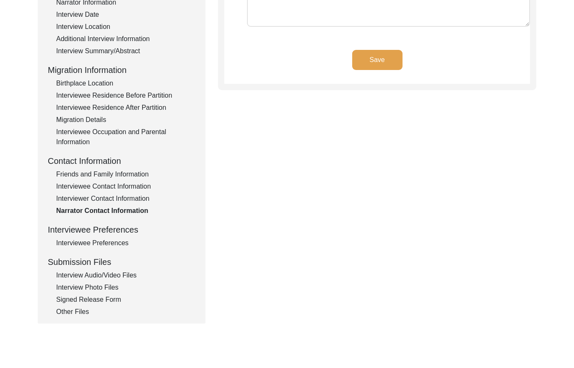
click at [107, 241] on div "Interviewee Preferences" at bounding box center [125, 243] width 139 height 10
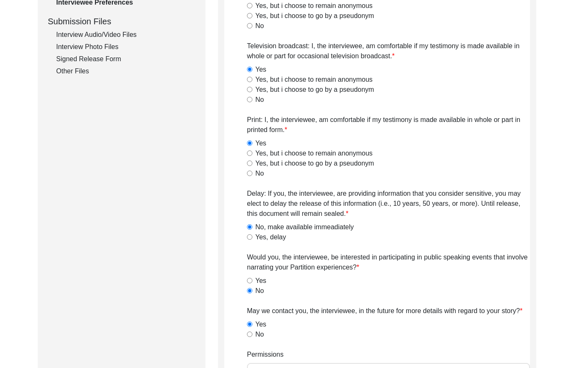
scroll to position [223, 0]
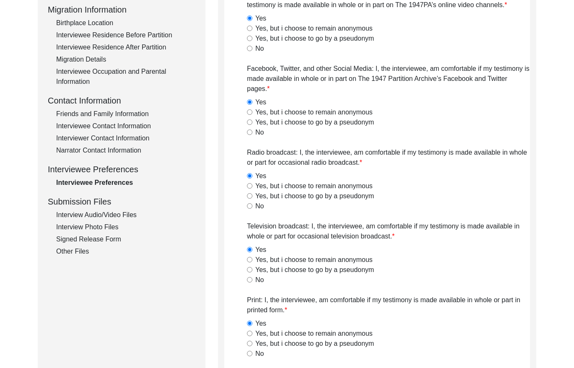
drag, startPoint x: 117, startPoint y: 210, endPoint x: 130, endPoint y: 213, distance: 12.5
click at [118, 210] on div "Interview Audio/Video Files" at bounding box center [125, 215] width 139 height 10
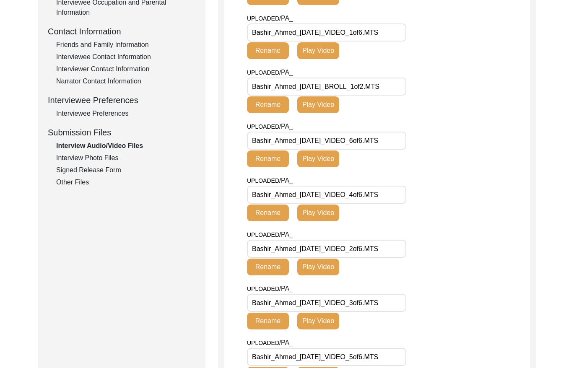
scroll to position [230, 0]
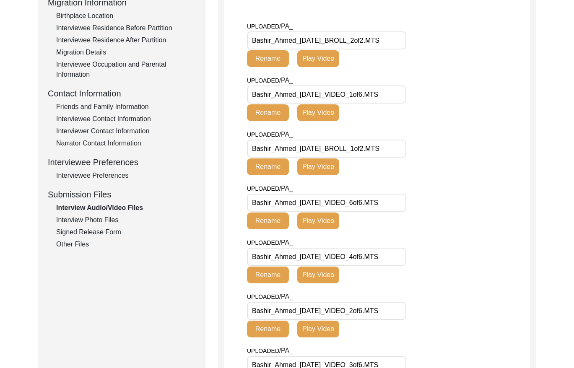
click at [113, 220] on div "Interview Photo Files" at bounding box center [125, 220] width 139 height 10
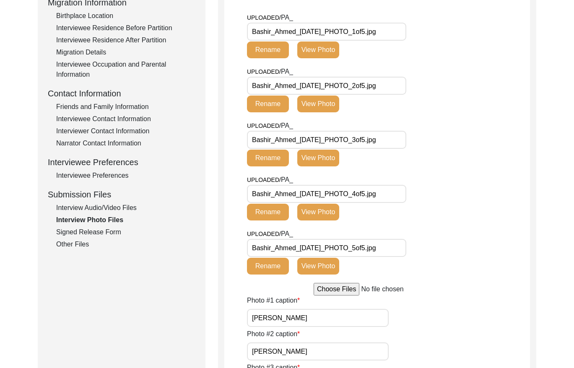
click at [95, 233] on div "Signed Release Form" at bounding box center [125, 232] width 139 height 10
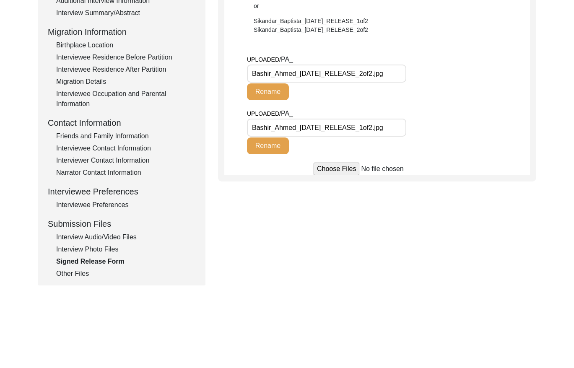
scroll to position [205, 0]
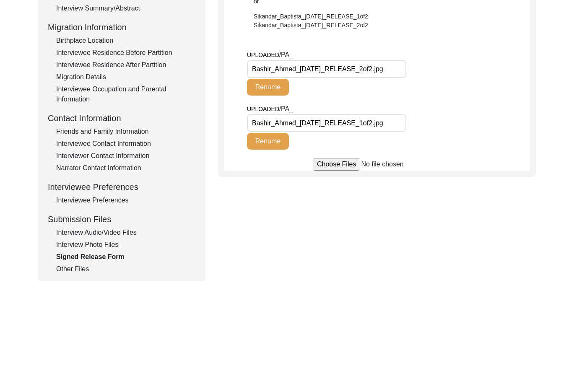
click at [83, 270] on div "Other Files" at bounding box center [125, 269] width 139 height 10
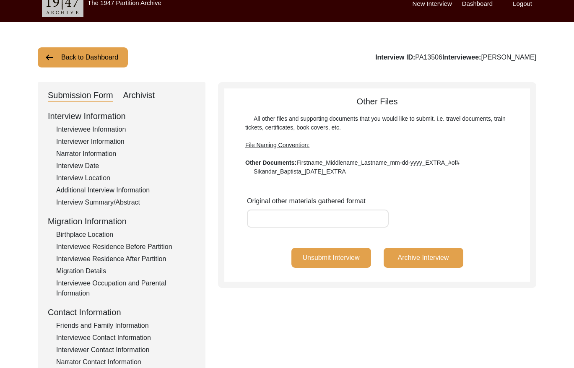
scroll to position [0, 0]
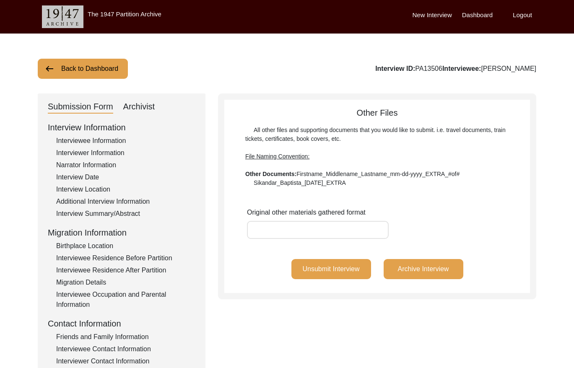
drag, startPoint x: 451, startPoint y: 67, endPoint x: 427, endPoint y: 68, distance: 24.7
click at [427, 68] on div "Interview ID: PA13506 Interviewee: Bashir Ahmed" at bounding box center [455, 69] width 161 height 10
copy div "PA13506"
click at [81, 66] on button "Back to Dashboard" at bounding box center [83, 69] width 90 height 20
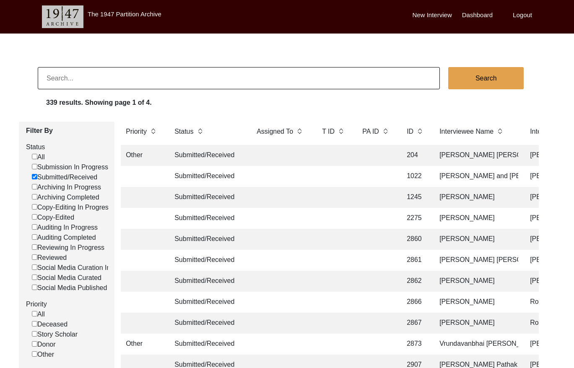
click at [169, 80] on input at bounding box center [239, 78] width 402 height 22
click at [34, 174] on input "Submitted/Received" at bounding box center [34, 176] width 5 height 5
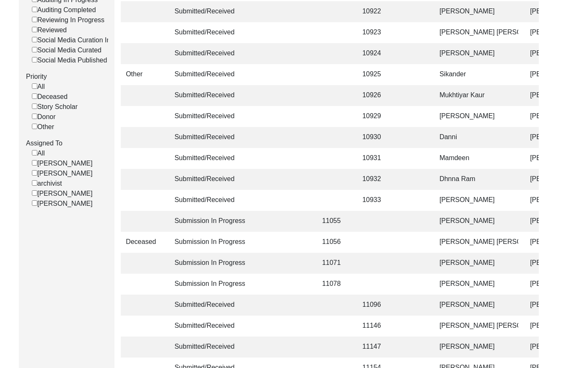
scroll to position [231, 0]
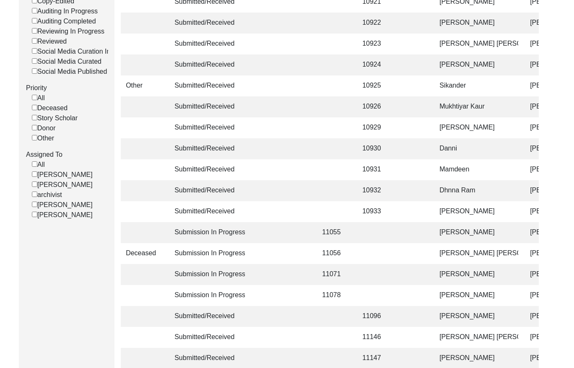
drag, startPoint x: 34, startPoint y: 192, endPoint x: 45, endPoint y: 180, distance: 16.3
click at [34, 187] on input "[PERSON_NAME]" at bounding box center [34, 184] width 5 height 5
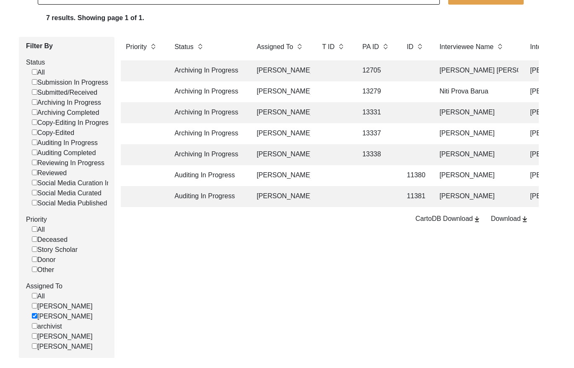
scroll to position [83, 0]
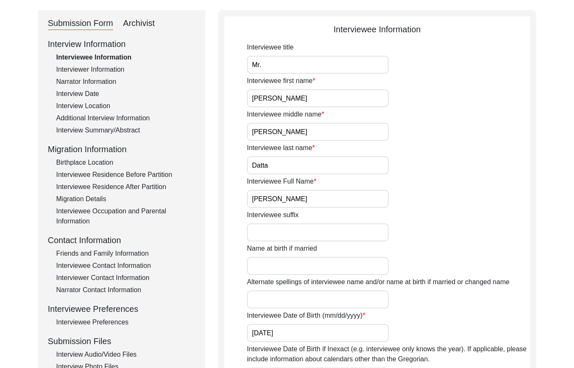
scroll to position [76, 0]
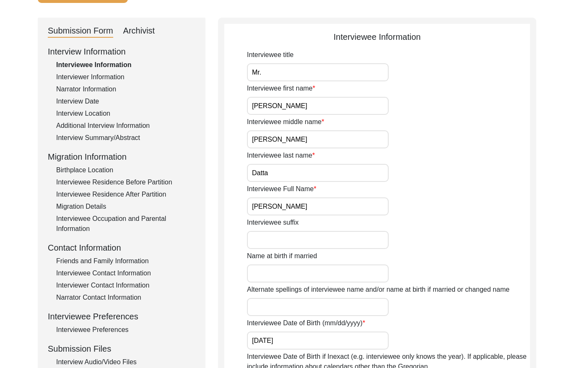
click at [135, 31] on div "Archivist" at bounding box center [139, 30] width 32 height 13
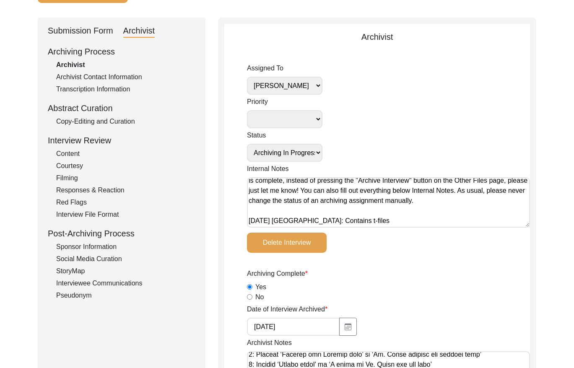
click at [111, 118] on div "Copy-Editing and Curation" at bounding box center [125, 122] width 139 height 10
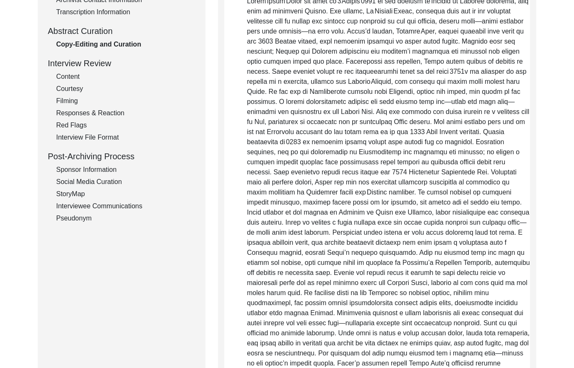
scroll to position [0, 0]
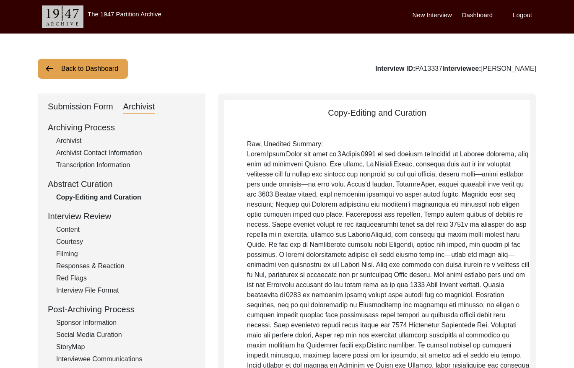
click at [83, 72] on button "Back to Dashboard" at bounding box center [83, 69] width 90 height 20
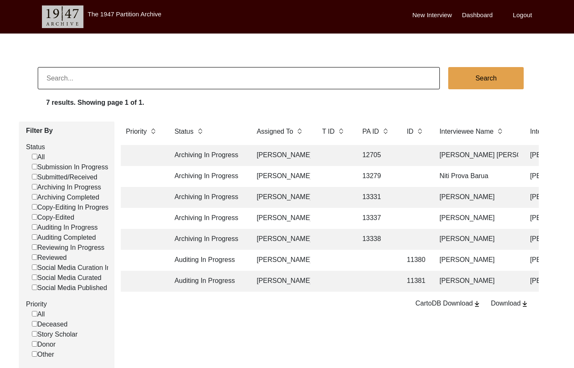
click at [135, 77] on input at bounding box center [239, 78] width 402 height 22
paste input "Sandhya Bhattacharya"
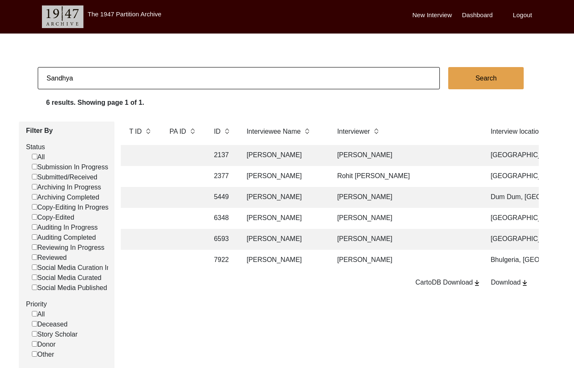
scroll to position [0, 195]
click at [145, 88] on input "Sandhya" at bounding box center [239, 78] width 402 height 22
paste input "Arusharko Banerjee"
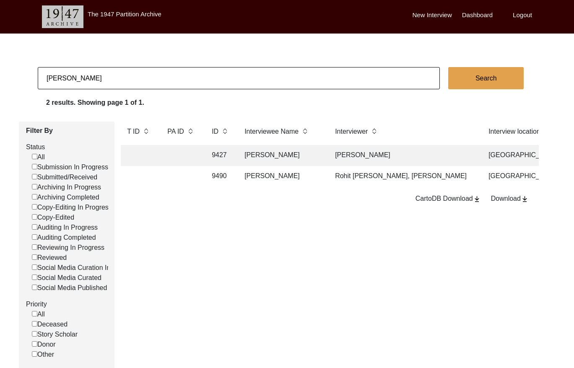
click at [296, 172] on td "Dipak Kumar Ghosh" at bounding box center [281, 176] width 84 height 21
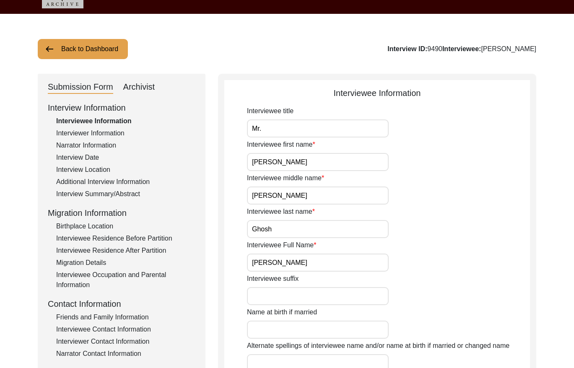
scroll to position [38, 0]
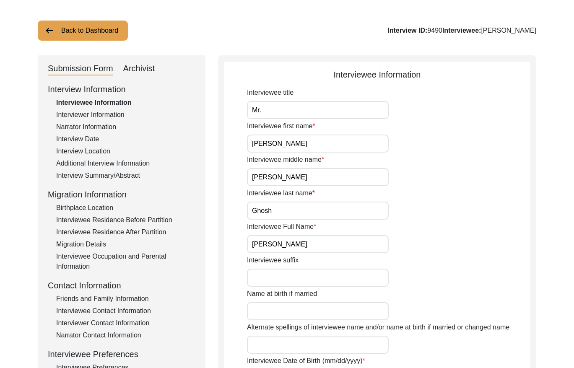
click at [111, 114] on div "Interviewer Information" at bounding box center [125, 115] width 139 height 10
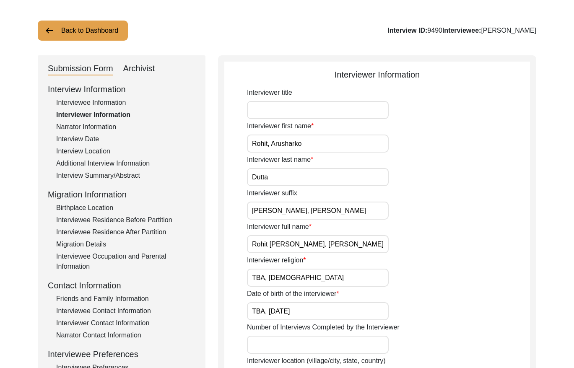
click at [109, 123] on div "Narrator Information" at bounding box center [125, 127] width 139 height 10
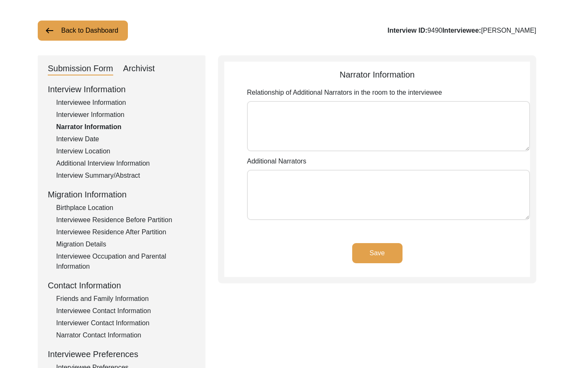
click at [98, 133] on div "Interview Information Interviewee Information Interviewer Information Narrator …" at bounding box center [122, 262] width 148 height 358
click at [96, 137] on div "Interview Date" at bounding box center [125, 139] width 139 height 10
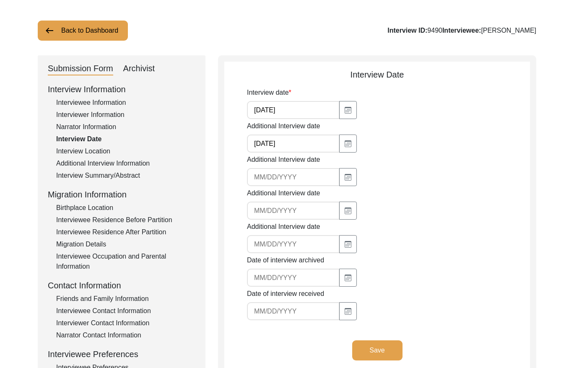
click at [102, 148] on div "Interview Location" at bounding box center [125, 151] width 139 height 10
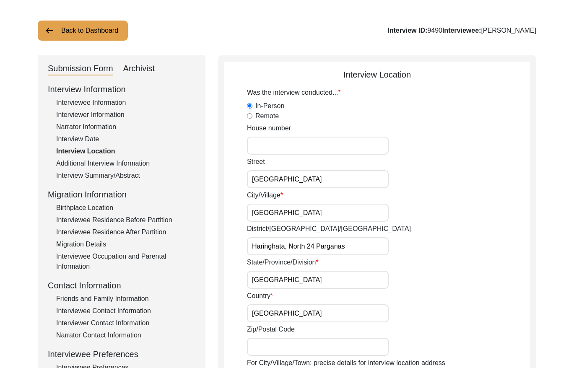
click at [108, 163] on div "Additional Interview Information" at bounding box center [125, 163] width 139 height 10
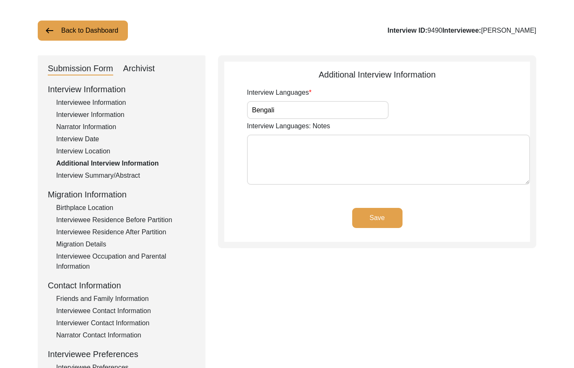
click at [112, 174] on div "Interview Summary/Abstract" at bounding box center [125, 176] width 139 height 10
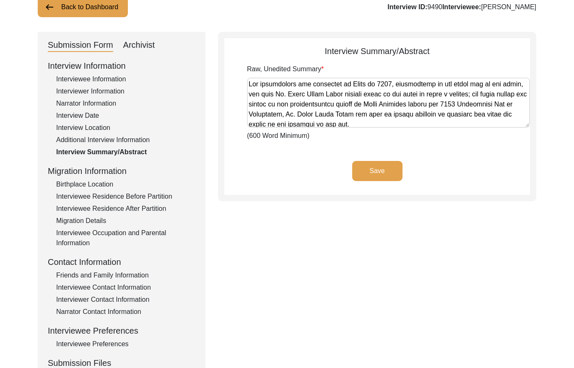
scroll to position [31, 0]
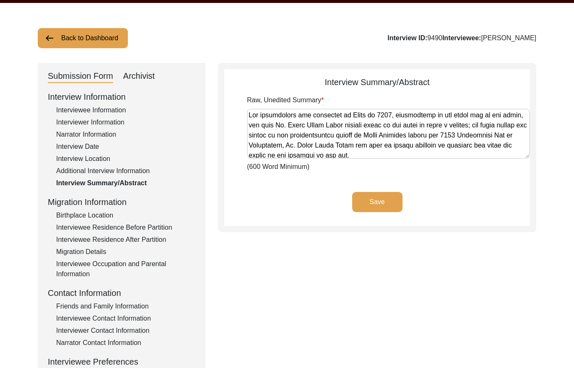
click at [88, 147] on div "Interview Date" at bounding box center [125, 147] width 139 height 10
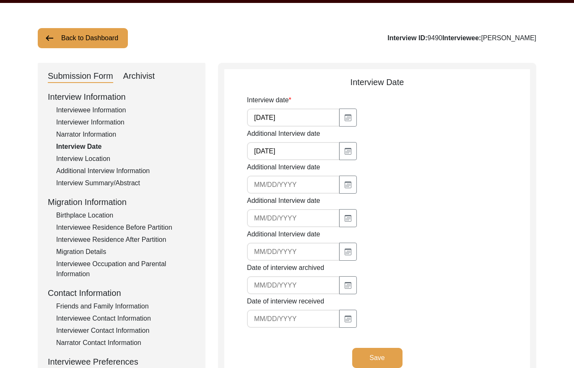
click at [85, 39] on button "Back to Dashboard" at bounding box center [83, 38] width 90 height 20
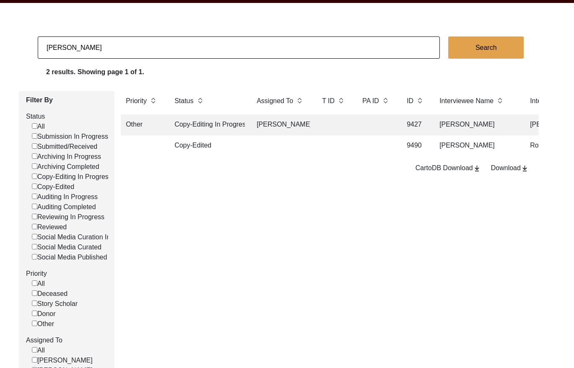
click at [319, 124] on td at bounding box center [334, 124] width 34 height 21
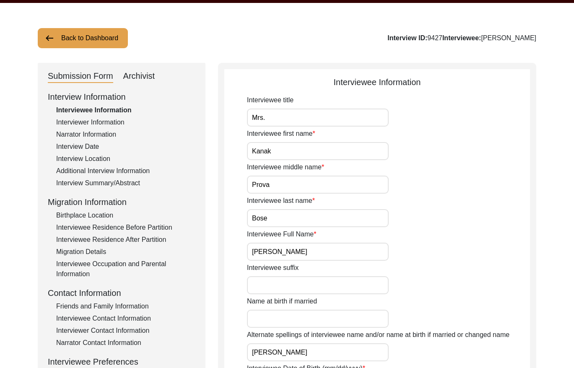
click at [86, 145] on div "Interview Date" at bounding box center [125, 147] width 139 height 10
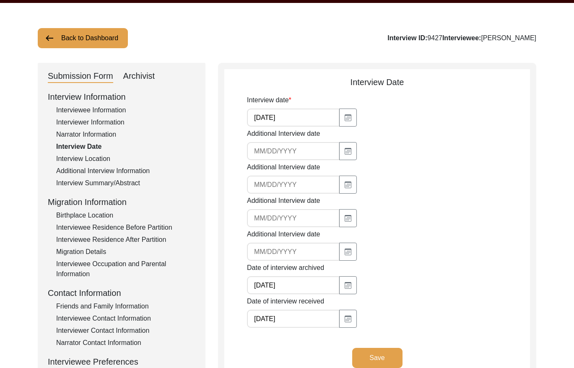
scroll to position [29, 0]
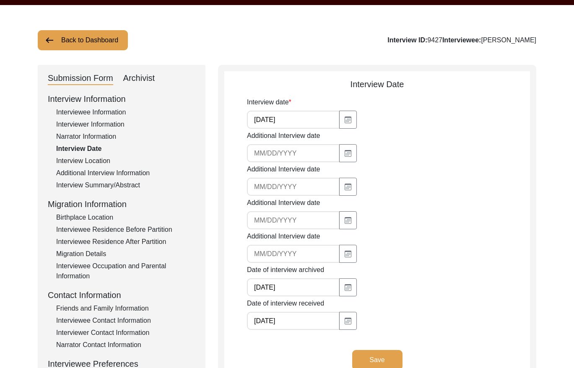
click at [93, 124] on div "Interviewer Information" at bounding box center [125, 124] width 139 height 10
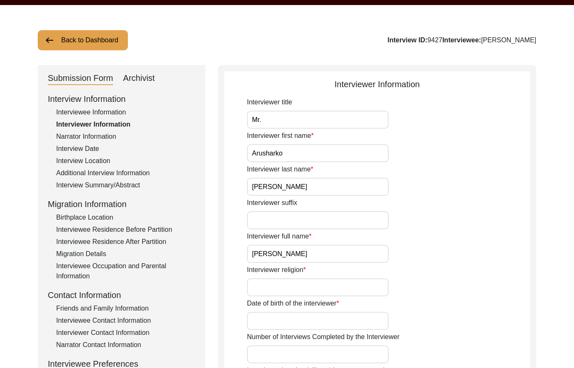
click at [319, 252] on input "Arusharko Banerjee" at bounding box center [318, 254] width 142 height 18
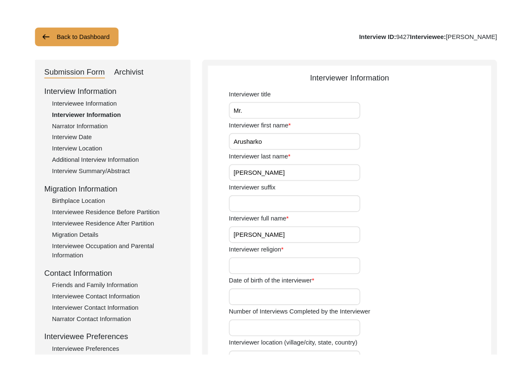
scroll to position [0, 0]
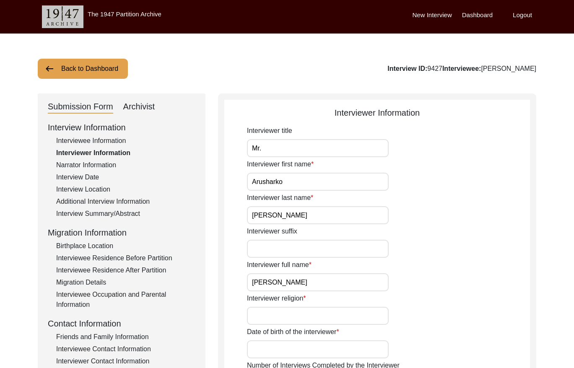
click at [80, 74] on button "Back to Dashboard" at bounding box center [83, 69] width 90 height 20
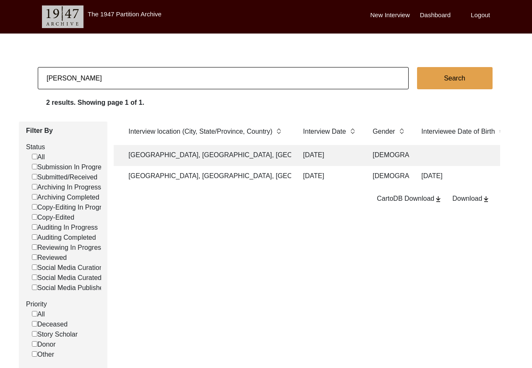
scroll to position [0, 559]
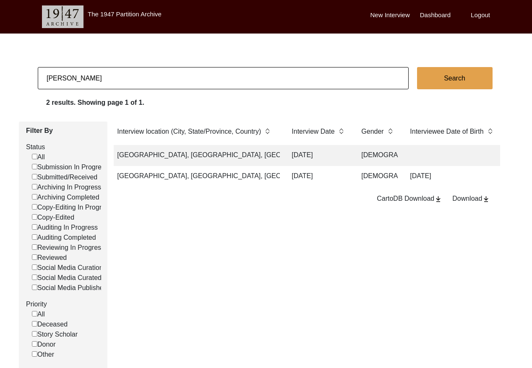
click at [127, 79] on input "Arusharko Banerjee" at bounding box center [223, 78] width 371 height 22
click at [125, 80] on input "Arusharko Banerjee" at bounding box center [223, 78] width 371 height 22
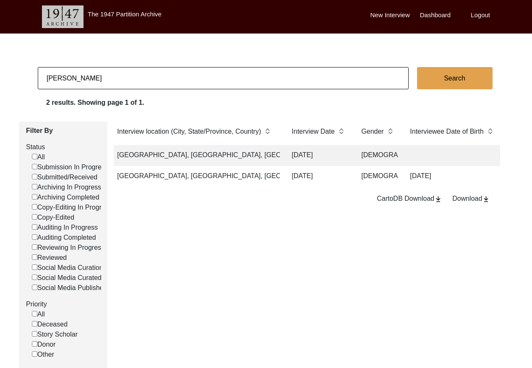
click at [125, 80] on input "Arusharko Banerjee" at bounding box center [223, 78] width 371 height 22
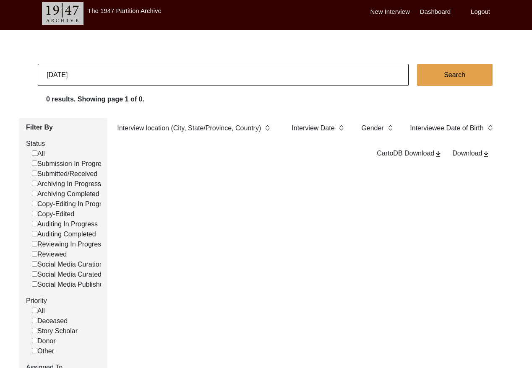
scroll to position [0, 0]
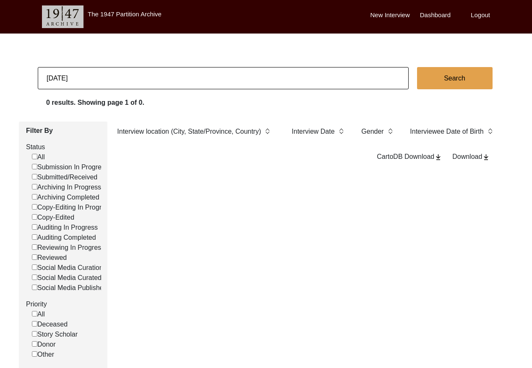
click at [131, 72] on input "09/01/2022" at bounding box center [223, 78] width 371 height 22
click at [130, 73] on input "09/01/2022" at bounding box center [223, 78] width 371 height 22
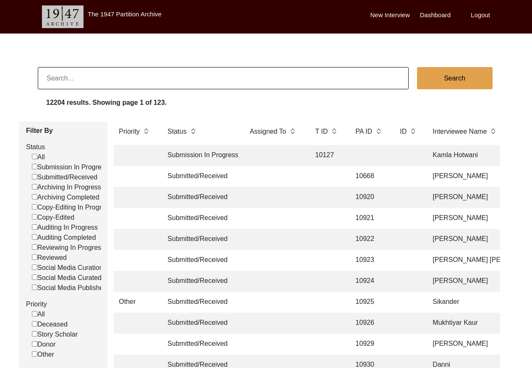
click at [71, 77] on input at bounding box center [223, 78] width 371 height 22
paste input "Jalila Nuzhat"
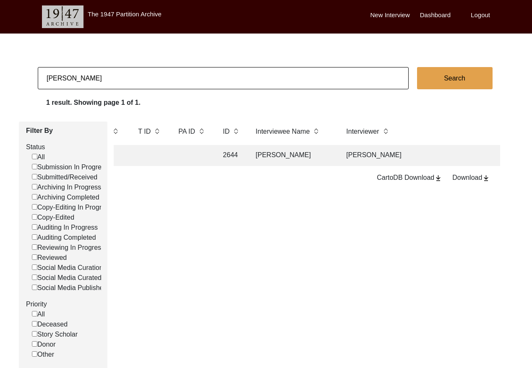
scroll to position [0, 181]
click at [100, 78] on input "Jalila Nuzhat" at bounding box center [223, 78] width 371 height 22
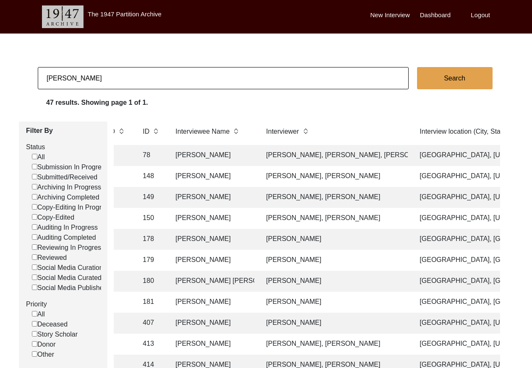
scroll to position [0, 258]
click at [122, 78] on input "Reena Kapoor" at bounding box center [223, 78] width 371 height 22
click at [123, 78] on input "Reena Kapoor" at bounding box center [223, 78] width 371 height 22
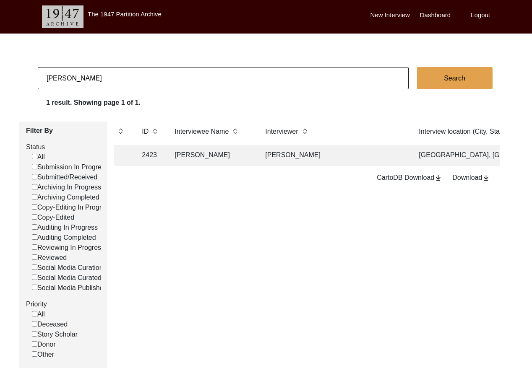
click at [331, 166] on td "Ananya Singh" at bounding box center [333, 155] width 147 height 21
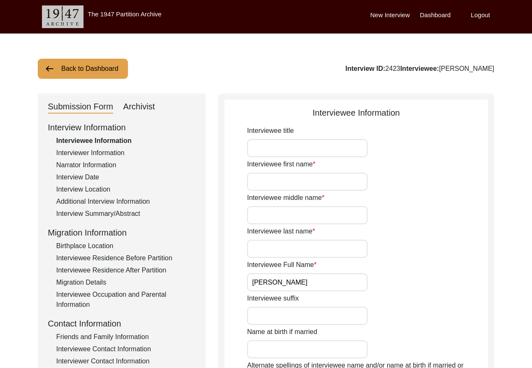
click at [94, 175] on div "Interview Date" at bounding box center [125, 177] width 139 height 10
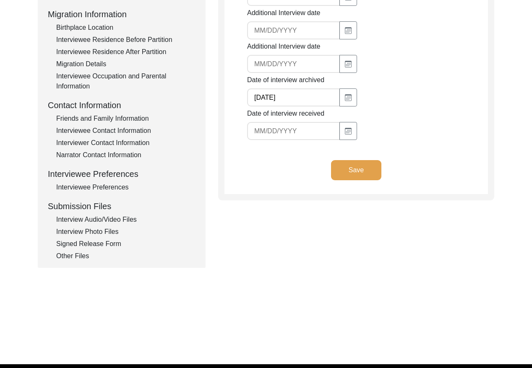
scroll to position [226, 0]
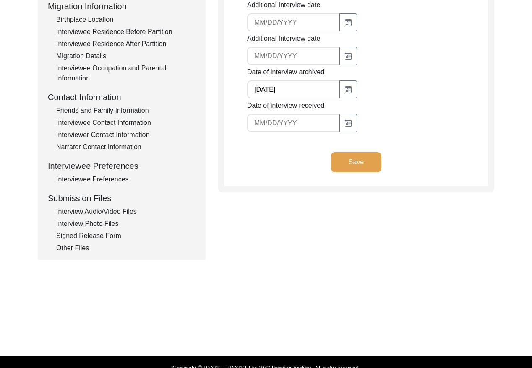
click at [118, 121] on div "Interviewee Contact Information" at bounding box center [125, 123] width 139 height 10
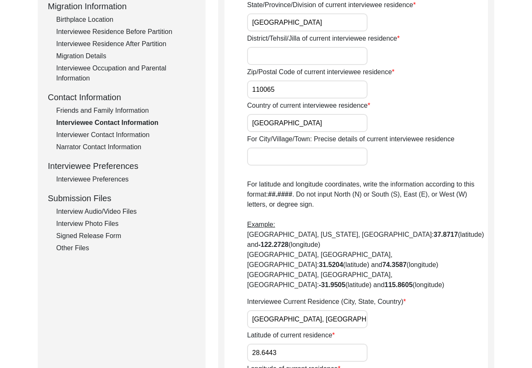
click at [118, 128] on div "Interview Information Interviewee Information Interviewer Information Narrator …" at bounding box center [122, 74] width 148 height 358
click at [126, 136] on div "Interviewer Contact Information" at bounding box center [125, 135] width 139 height 10
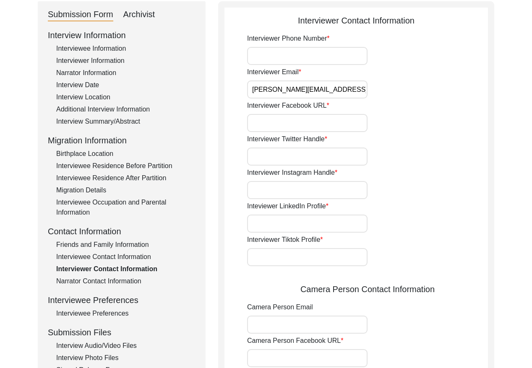
scroll to position [80, 0]
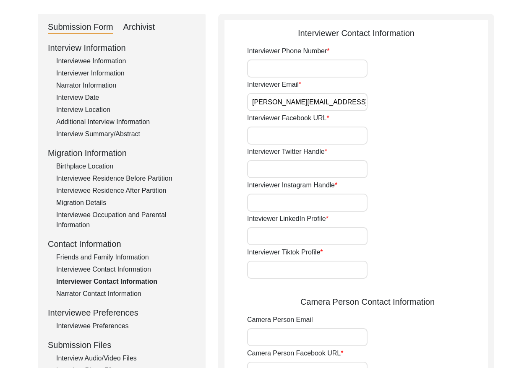
click at [315, 99] on input "ananya@1947partitionarchive.org" at bounding box center [307, 102] width 120 height 18
click at [314, 104] on input "ananya@1947partitionarchive.org" at bounding box center [307, 102] width 120 height 18
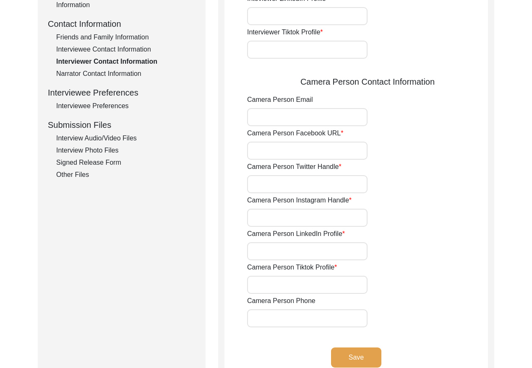
scroll to position [267, 0]
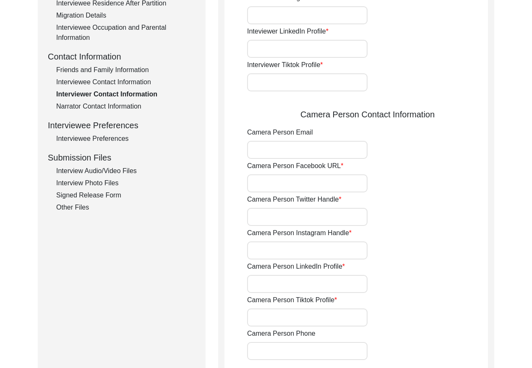
click at [106, 174] on div "Interview Audio/Video Files" at bounding box center [125, 171] width 139 height 10
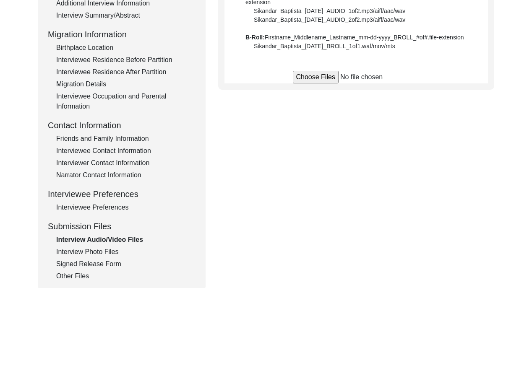
scroll to position [163, 0]
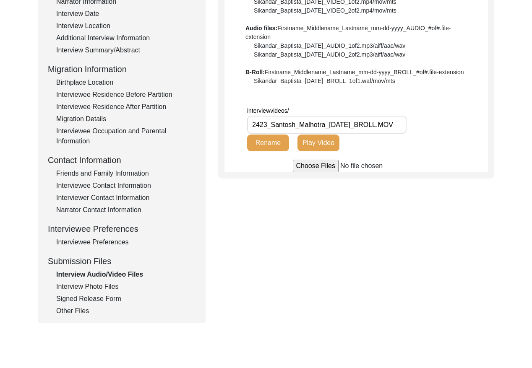
click at [95, 294] on div "Signed Release Form" at bounding box center [125, 299] width 139 height 10
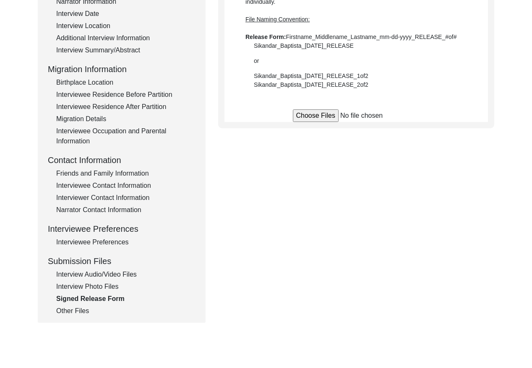
click at [78, 308] on div "Other Files" at bounding box center [125, 311] width 139 height 10
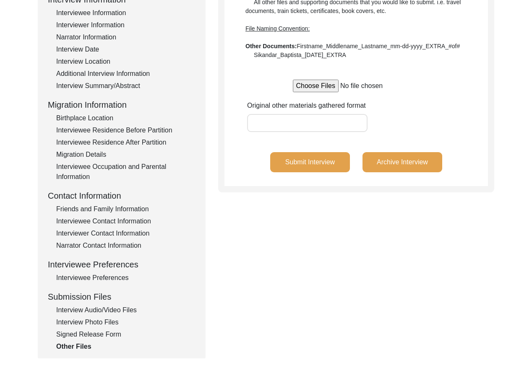
scroll to position [109, 0]
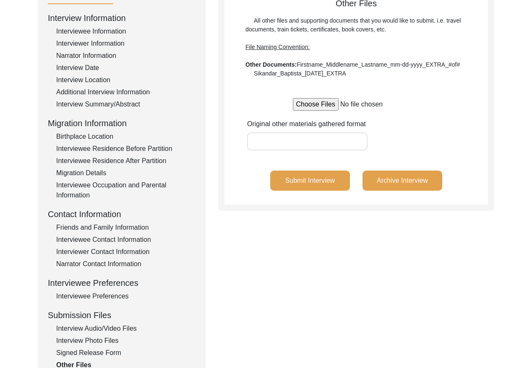
click at [105, 351] on div "Signed Release Form" at bounding box center [125, 353] width 139 height 10
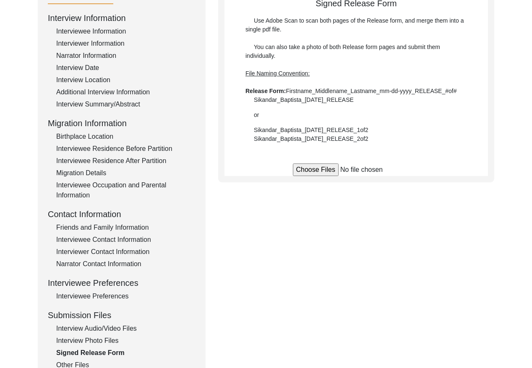
click at [106, 343] on div "Interview Photo Files" at bounding box center [125, 341] width 139 height 10
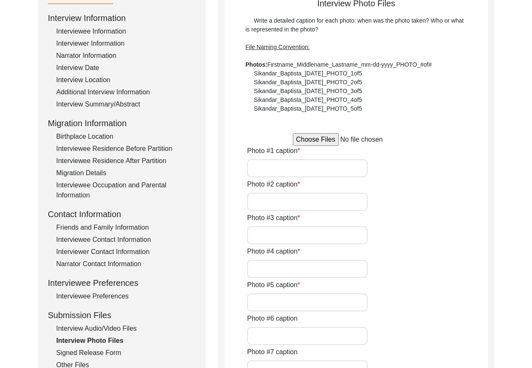
click at [110, 329] on div "Interview Audio/Video Files" at bounding box center [125, 329] width 139 height 10
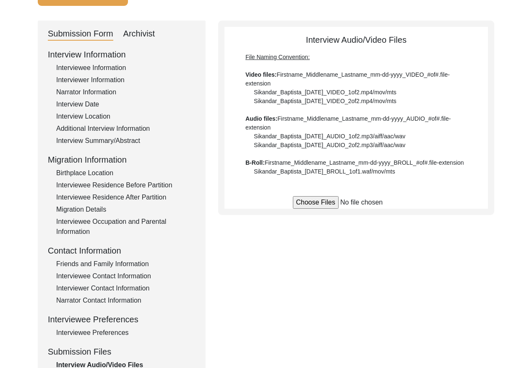
scroll to position [0, 0]
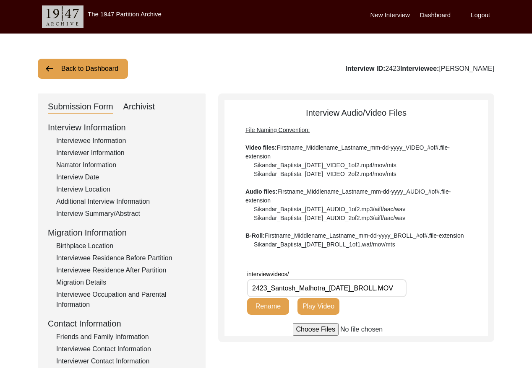
click at [129, 103] on div "Archivist" at bounding box center [139, 106] width 32 height 13
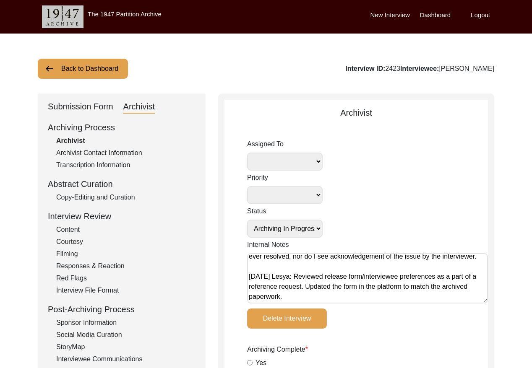
click at [98, 72] on button "Back to Dashboard" at bounding box center [83, 69] width 90 height 20
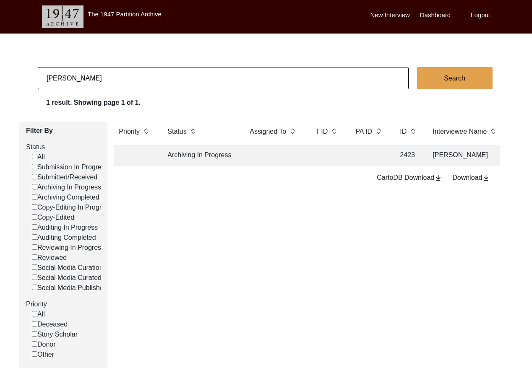
click at [112, 75] on input "Santosh Malhotra" at bounding box center [223, 78] width 371 height 22
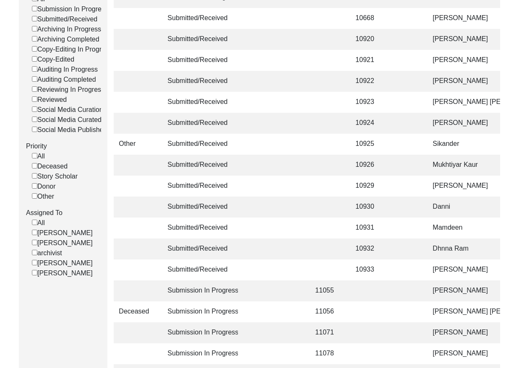
scroll to position [161, 0]
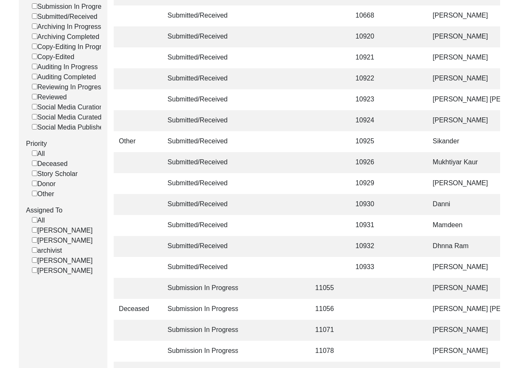
click at [35, 243] on input "[PERSON_NAME]" at bounding box center [34, 239] width 5 height 5
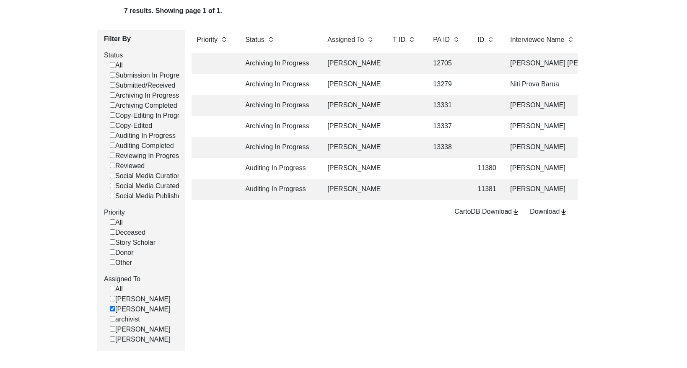
scroll to position [91, 0]
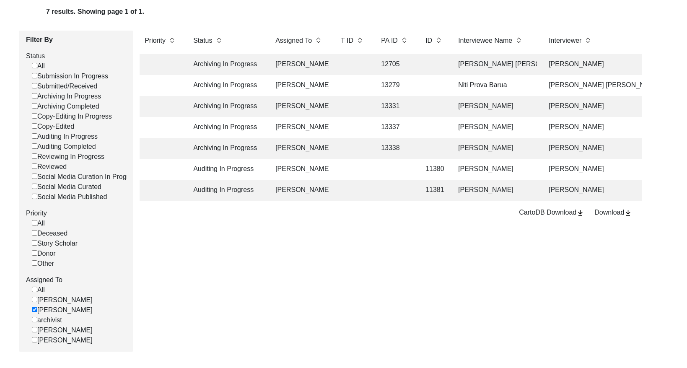
click at [409, 87] on td "13279" at bounding box center [395, 85] width 38 height 21
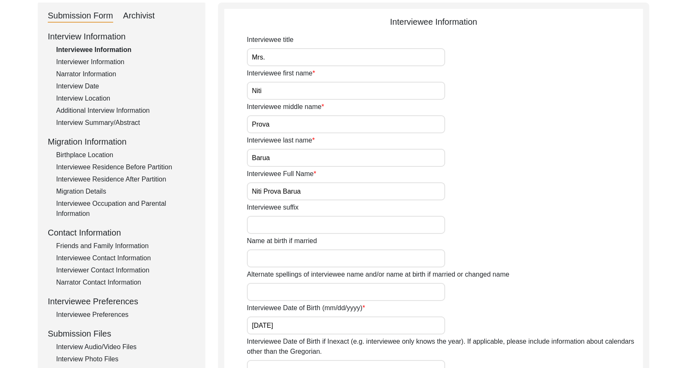
click at [145, 15] on div "Archivist" at bounding box center [139, 15] width 32 height 13
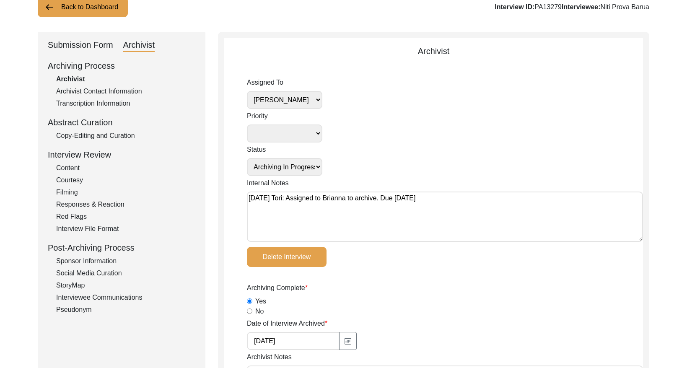
scroll to position [39, 0]
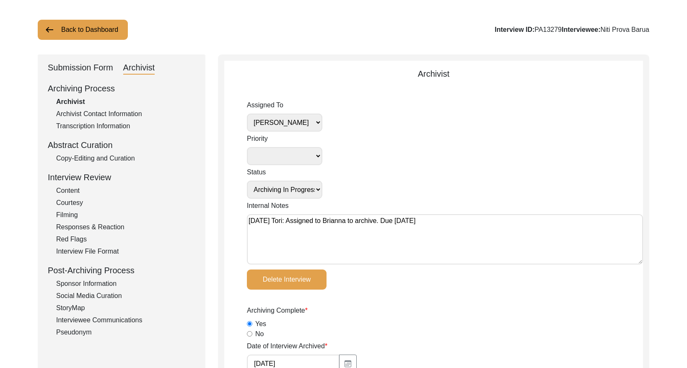
click at [309, 123] on select "[PERSON_NAME] [PERSON_NAME] archivist [PERSON_NAME] [PERSON_NAME]" at bounding box center [284, 123] width 75 height 18
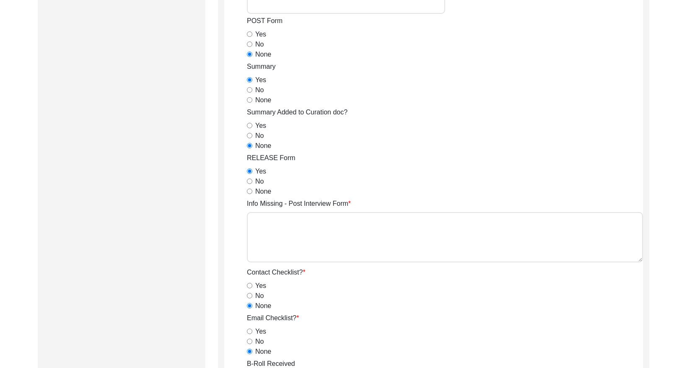
scroll to position [1459, 0]
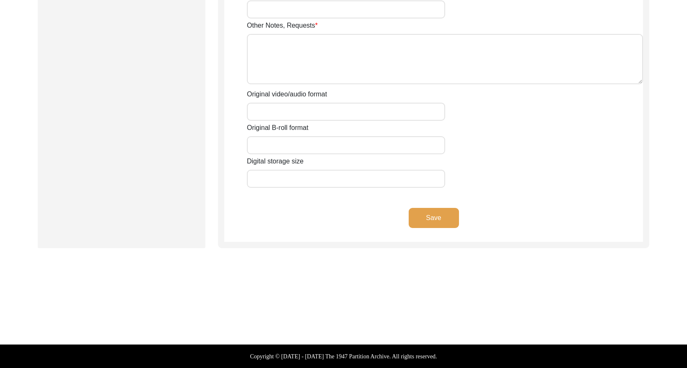
click at [440, 214] on button "Save" at bounding box center [434, 218] width 50 height 20
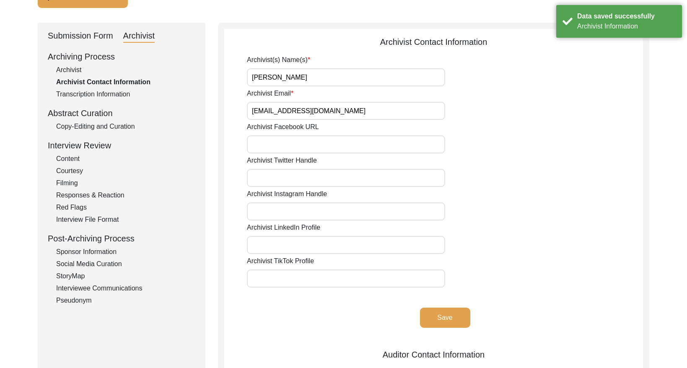
scroll to position [0, 0]
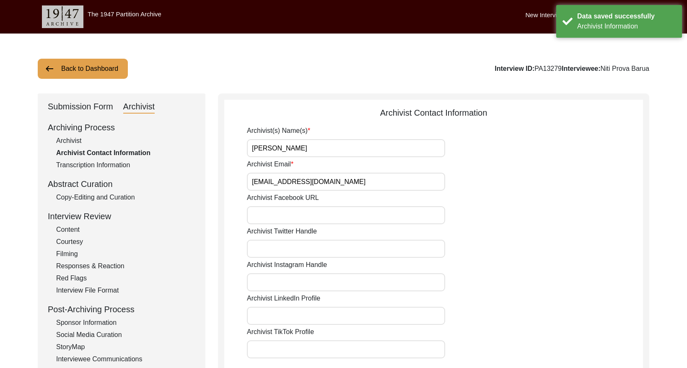
click at [95, 73] on button "Back to Dashboard" at bounding box center [83, 69] width 90 height 20
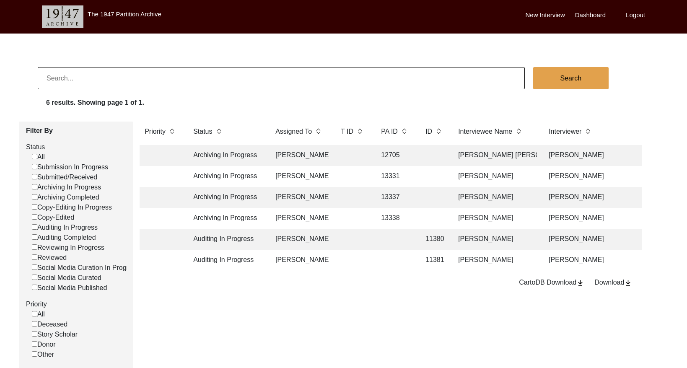
click at [377, 155] on td "12705" at bounding box center [395, 155] width 38 height 21
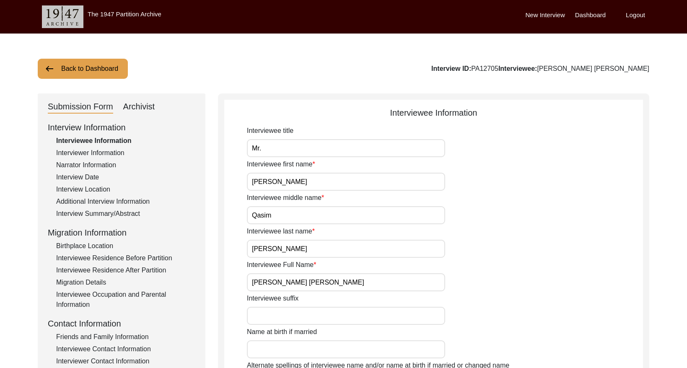
drag, startPoint x: 139, startPoint y: 104, endPoint x: 173, endPoint y: 119, distance: 36.6
click at [139, 104] on div "Archivist" at bounding box center [139, 106] width 32 height 13
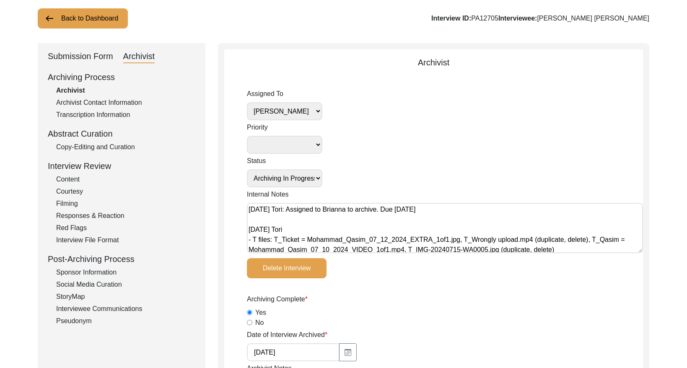
scroll to position [51, 0]
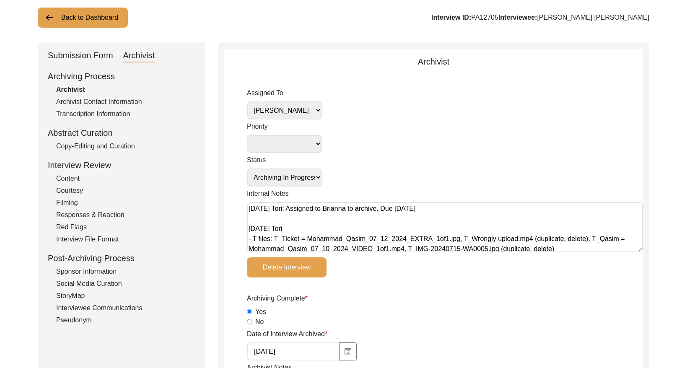
click at [305, 109] on select "[PERSON_NAME] [PERSON_NAME] archivist [PERSON_NAME] [PERSON_NAME]" at bounding box center [284, 110] width 75 height 18
drag, startPoint x: 518, startPoint y: 17, endPoint x: 501, endPoint y: 18, distance: 17.2
click at [501, 18] on div "Interview ID: PA12705 Interviewee: Mohammad Qasim Bajran" at bounding box center [540, 18] width 218 height 10
copy div "PA12705"
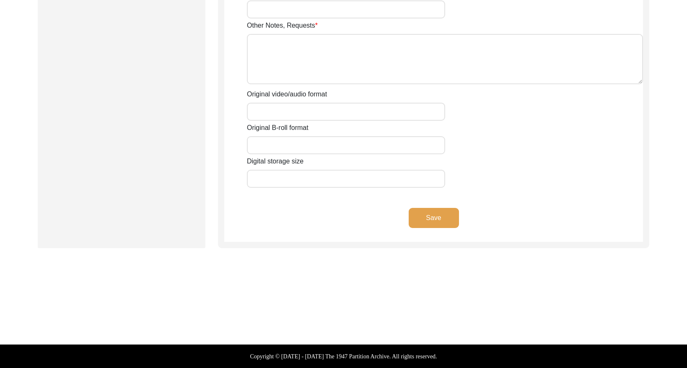
click at [426, 218] on button "Save" at bounding box center [434, 218] width 50 height 20
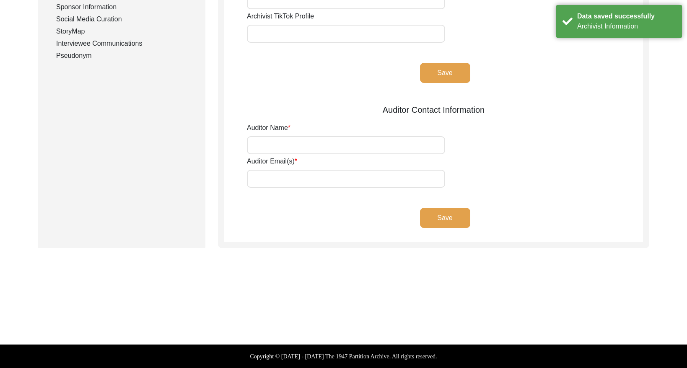
scroll to position [0, 0]
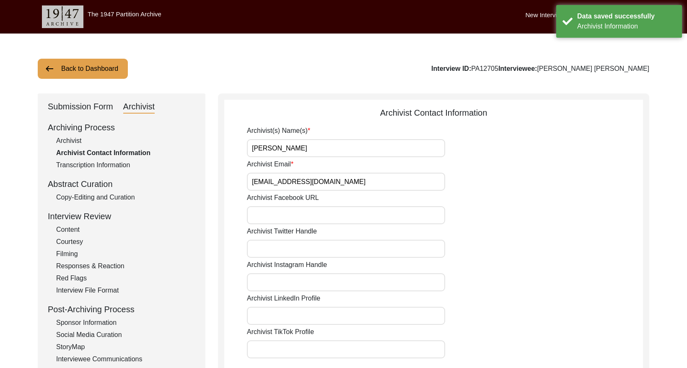
click at [91, 69] on button "Back to Dashboard" at bounding box center [83, 69] width 90 height 20
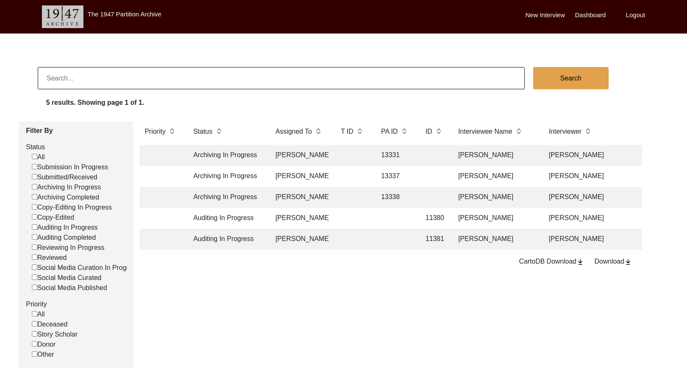
click at [382, 158] on td "13331" at bounding box center [395, 155] width 38 height 21
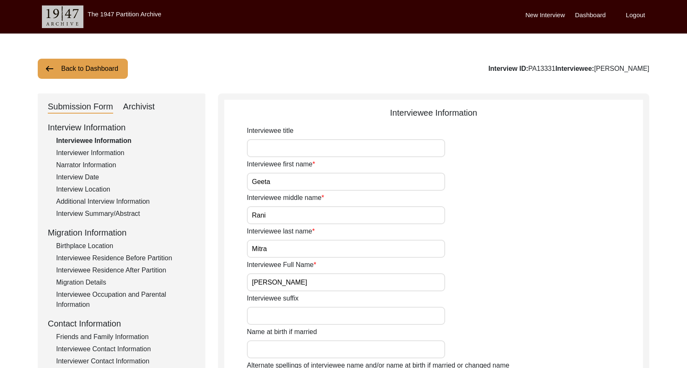
drag, startPoint x: 142, startPoint y: 106, endPoint x: 216, endPoint y: 108, distance: 73.8
click at [144, 106] on div "Archivist" at bounding box center [139, 106] width 32 height 13
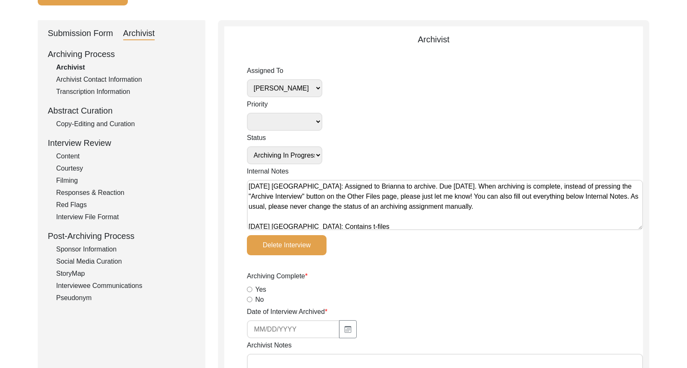
scroll to position [56, 0]
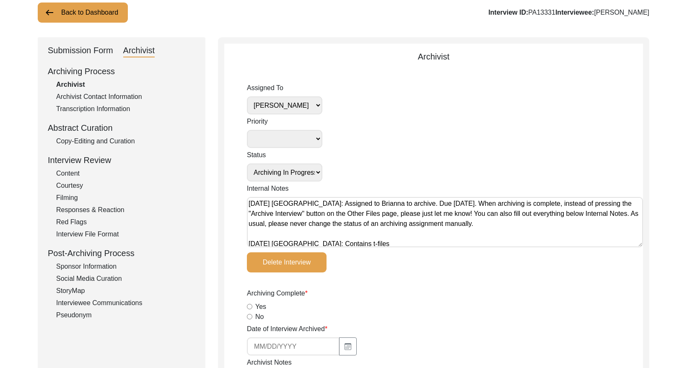
drag, startPoint x: 111, startPoint y: 16, endPoint x: 126, endPoint y: 14, distance: 15.7
click at [111, 16] on button "Back to Dashboard" at bounding box center [83, 13] width 90 height 20
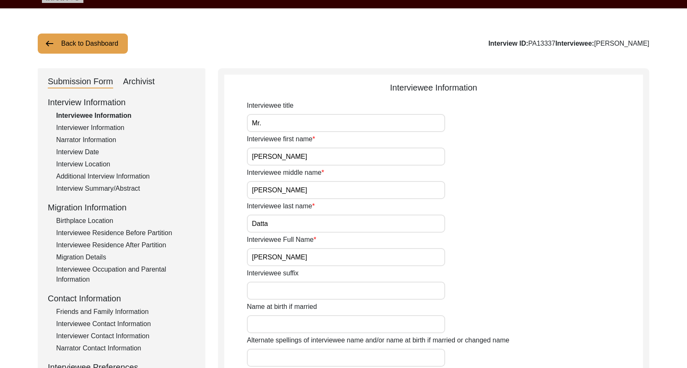
click at [147, 81] on div "Archivist" at bounding box center [139, 81] width 32 height 13
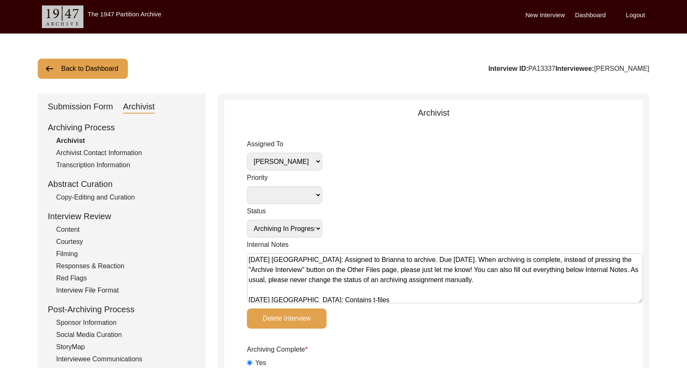
click at [104, 68] on button "Back to Dashboard" at bounding box center [83, 69] width 90 height 20
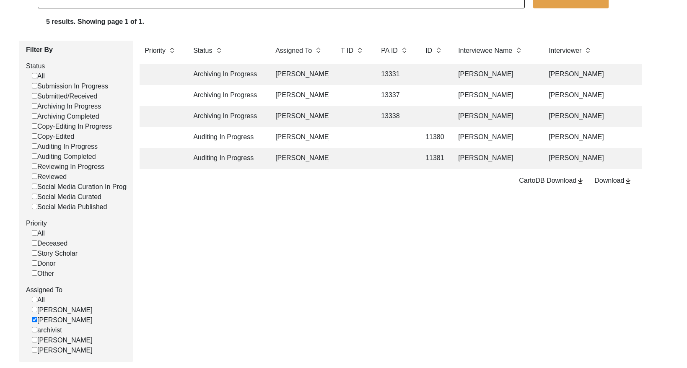
scroll to position [101, 0]
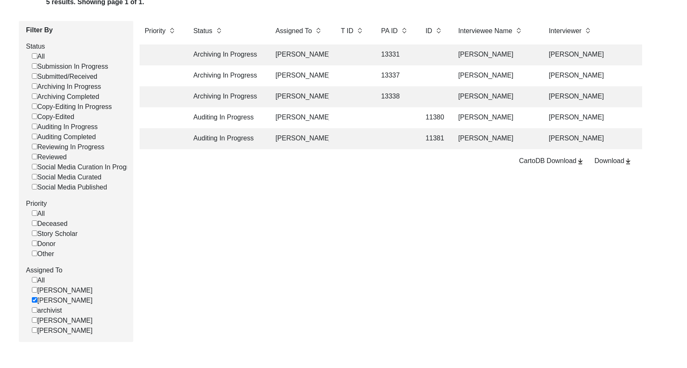
drag, startPoint x: 32, startPoint y: 327, endPoint x: 36, endPoint y: 324, distance: 4.5
click at [33, 323] on input "[PERSON_NAME]" at bounding box center [34, 319] width 5 height 5
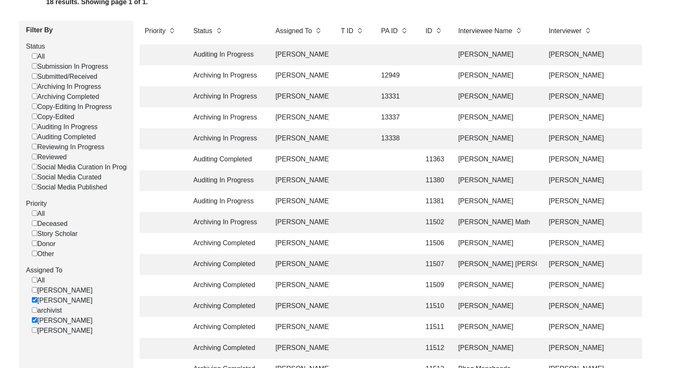
click at [36, 303] on input "[PERSON_NAME]" at bounding box center [34, 299] width 5 height 5
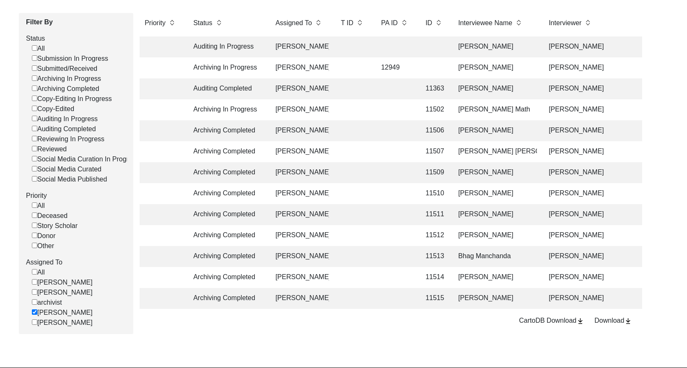
scroll to position [109, 0]
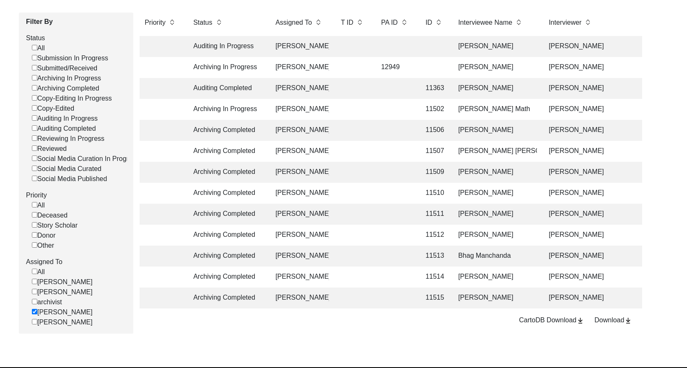
click at [389, 96] on td at bounding box center [395, 88] width 38 height 21
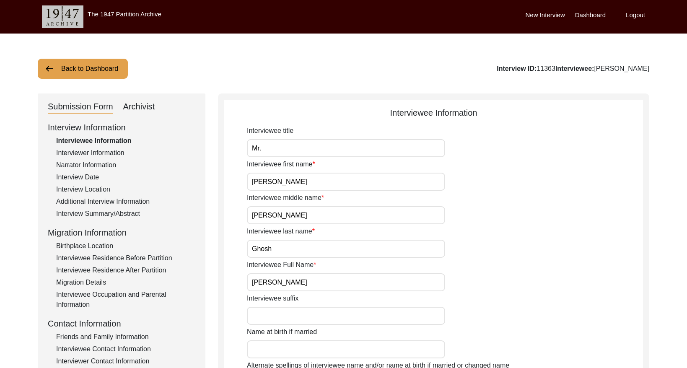
click at [150, 108] on div "Archivist" at bounding box center [139, 106] width 32 height 13
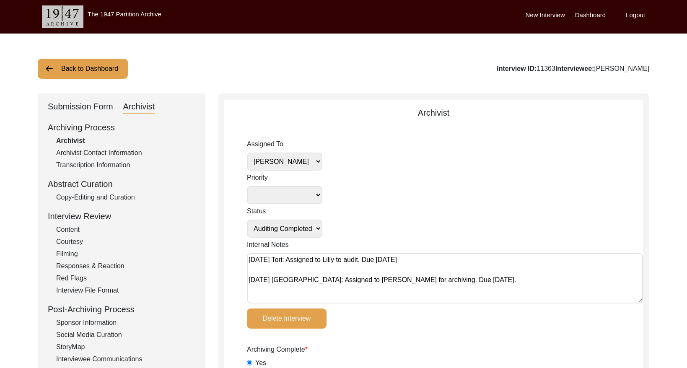
click at [306, 160] on select "[PERSON_NAME] [PERSON_NAME] archivist [PERSON_NAME] [PERSON_NAME]" at bounding box center [284, 162] width 75 height 18
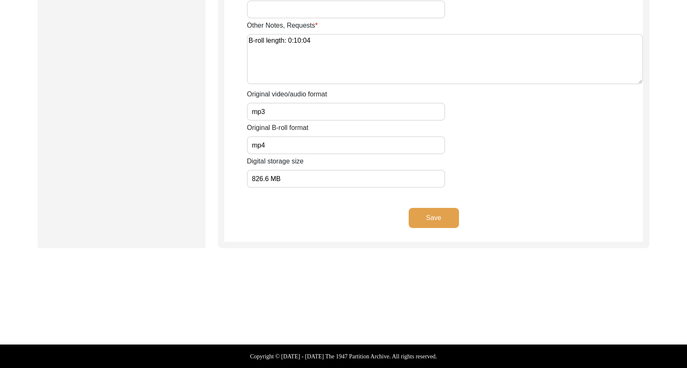
click at [438, 212] on button "Save" at bounding box center [434, 218] width 50 height 20
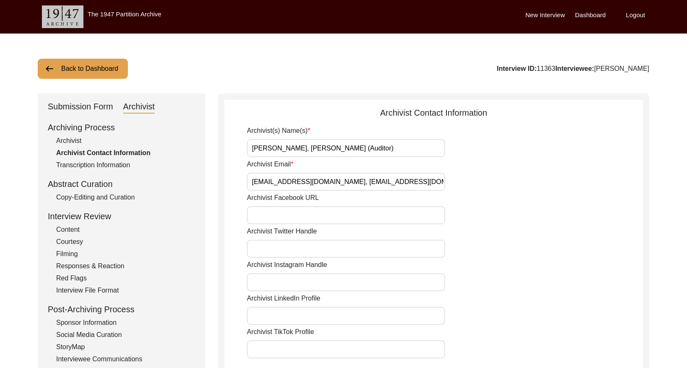
click at [116, 75] on button "Back to Dashboard" at bounding box center [83, 69] width 90 height 20
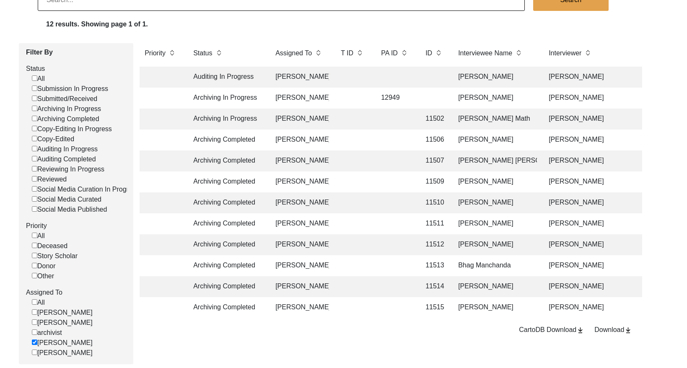
scroll to position [0, 6]
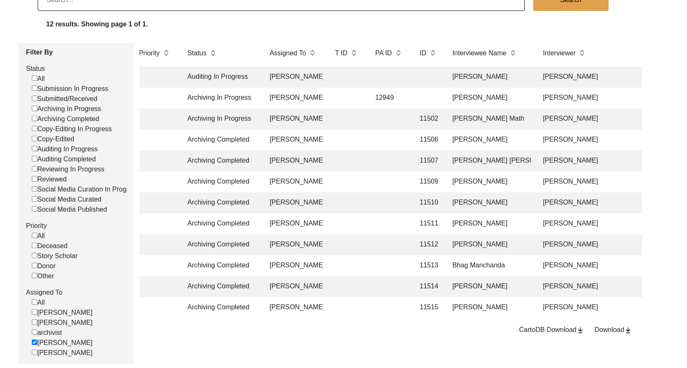
click at [416, 78] on td at bounding box center [428, 77] width 26 height 21
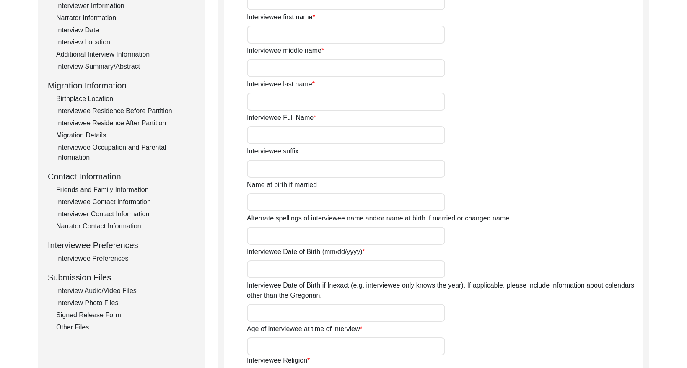
scroll to position [154, 0]
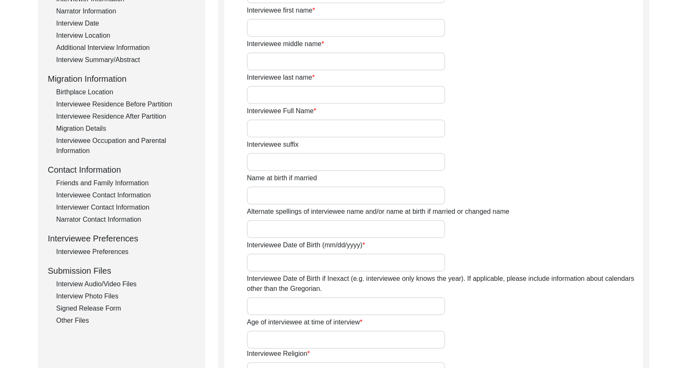
click at [106, 112] on div "Interviewee Residence After Partition" at bounding box center [125, 117] width 139 height 10
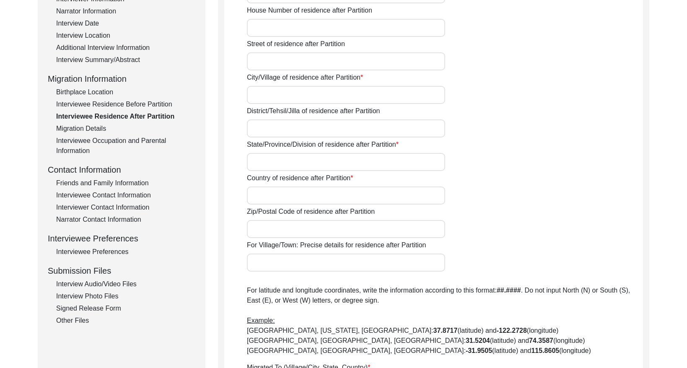
drag, startPoint x: 112, startPoint y: 140, endPoint x: 120, endPoint y: 150, distance: 12.8
click at [112, 141] on div "Interviewee Occupation and Parental Information" at bounding box center [125, 146] width 139 height 20
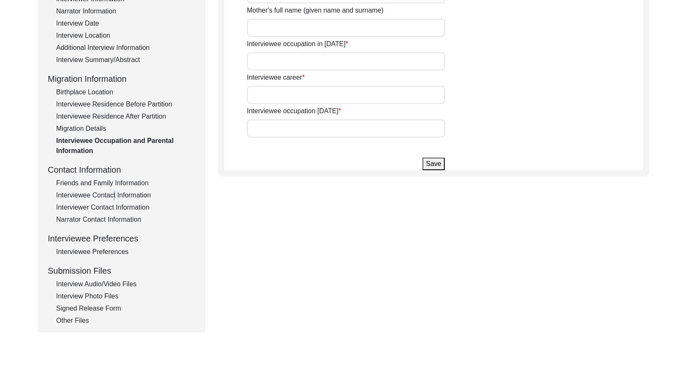
drag, startPoint x: 111, startPoint y: 195, endPoint x: 117, endPoint y: 192, distance: 6.4
click at [112, 195] on div "Interviewee Contact Information" at bounding box center [125, 195] width 139 height 10
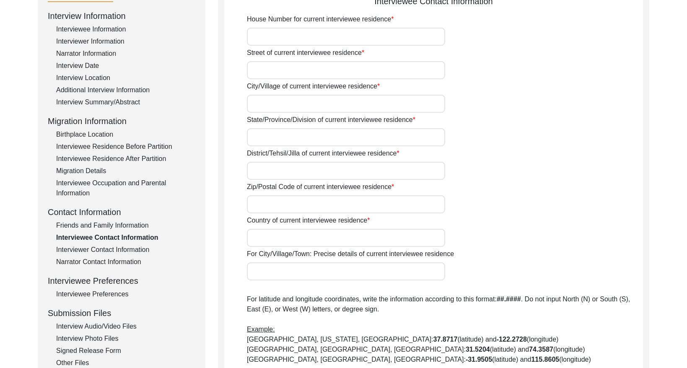
scroll to position [58, 0]
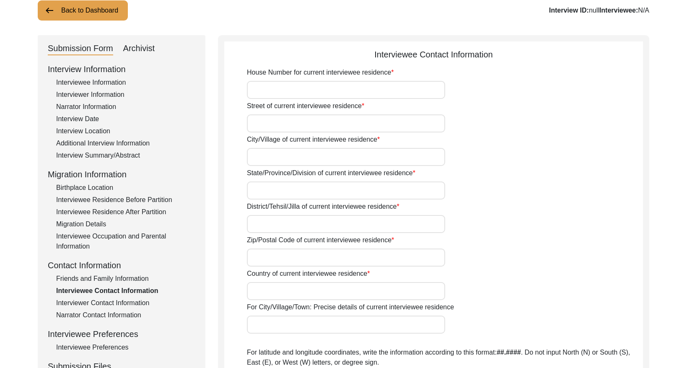
click at [145, 47] on div "Archivist" at bounding box center [139, 48] width 32 height 13
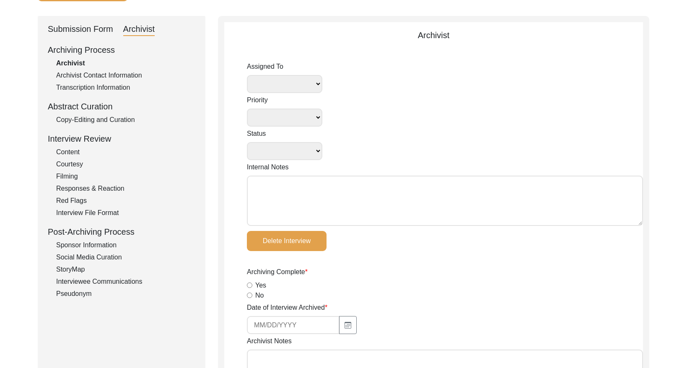
scroll to position [66, 0]
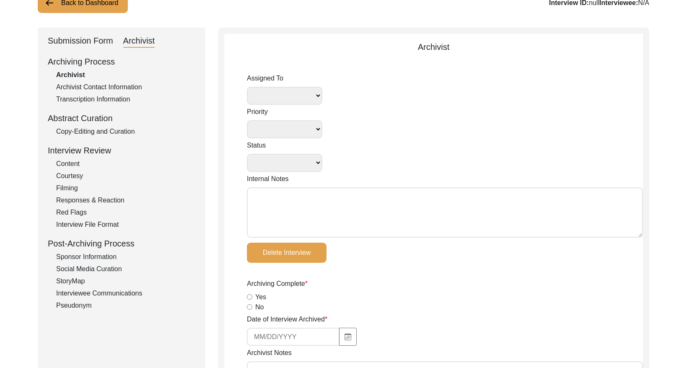
click at [103, 10] on button "Back to Dashboard" at bounding box center [83, 3] width 90 height 20
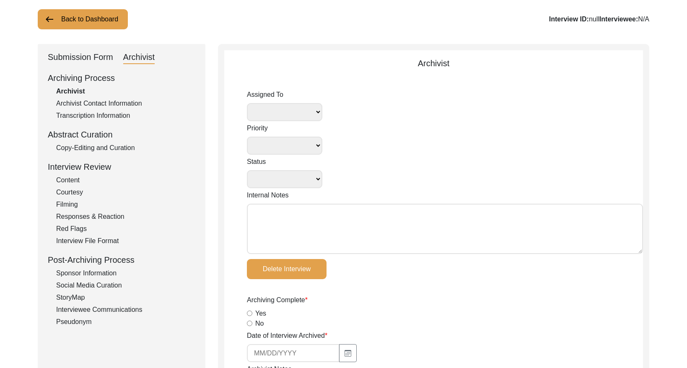
scroll to position [66, 0]
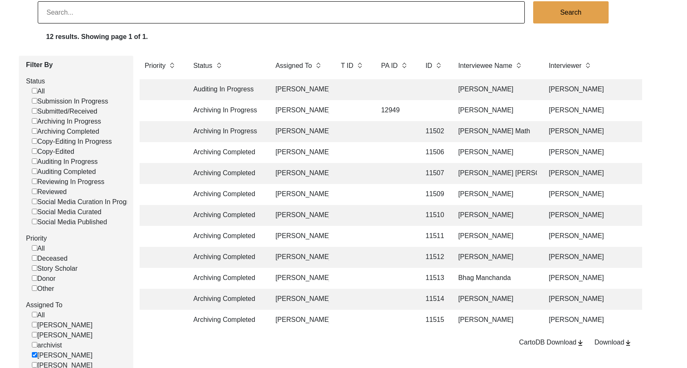
click at [358, 130] on td at bounding box center [353, 131] width 34 height 21
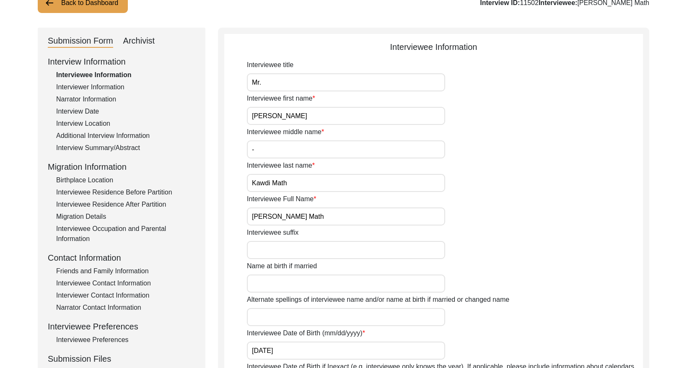
click at [145, 41] on div "Archivist" at bounding box center [139, 40] width 32 height 13
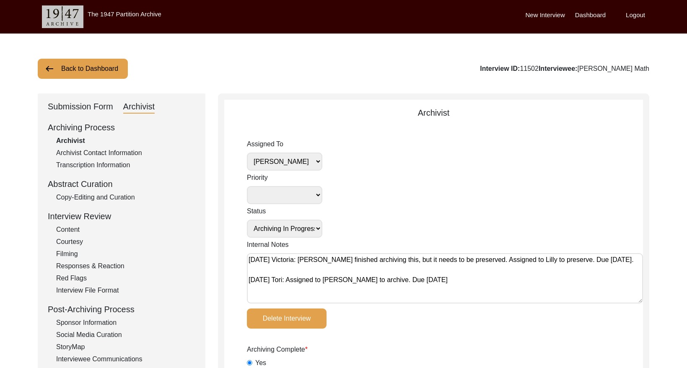
click at [310, 228] on select "Submission In Progress Submitted/Received Archiving In Progress Archiving Compl…" at bounding box center [284, 229] width 75 height 18
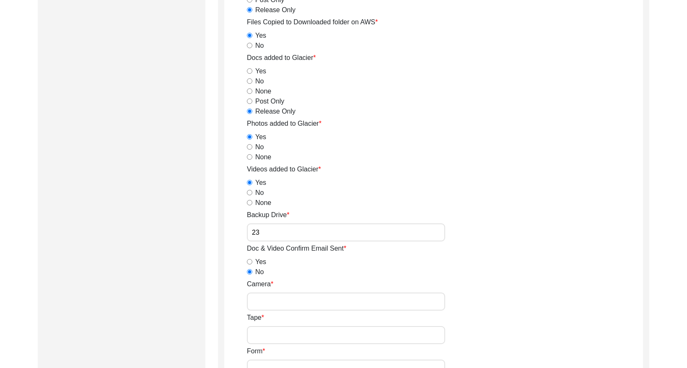
scroll to position [1459, 0]
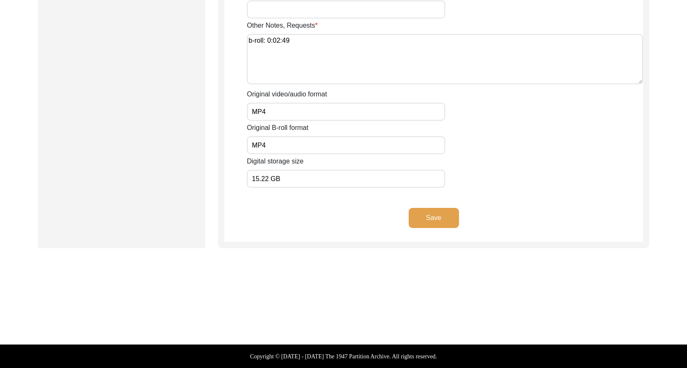
click at [433, 221] on button "Save" at bounding box center [434, 218] width 50 height 20
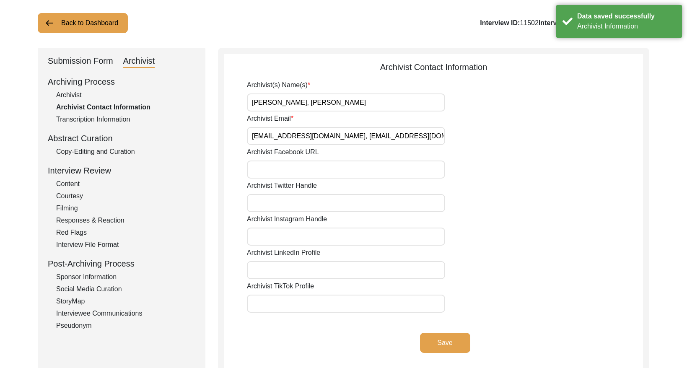
scroll to position [0, 0]
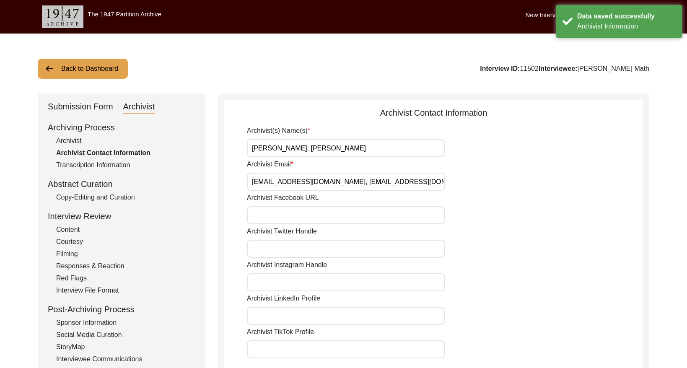
click at [74, 137] on div "Archivist" at bounding box center [125, 141] width 139 height 10
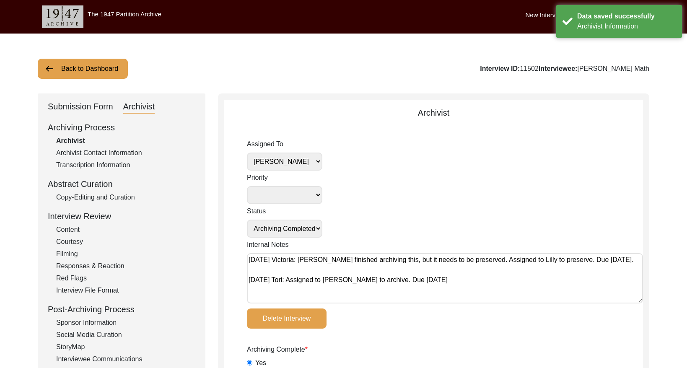
click at [78, 105] on div "Submission Form" at bounding box center [80, 106] width 65 height 13
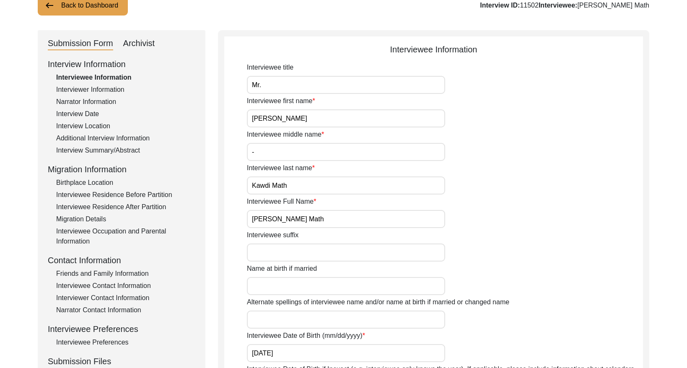
scroll to position [8, 0]
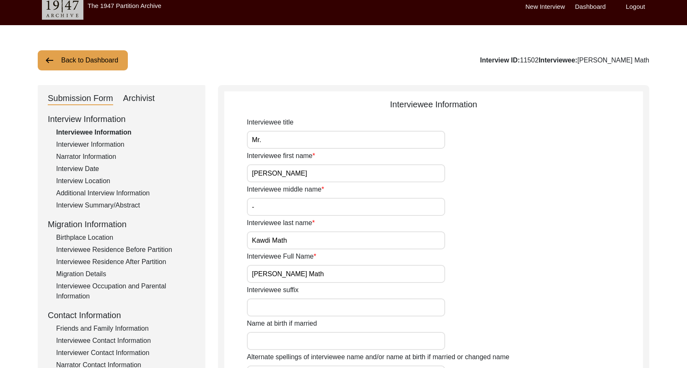
drag, startPoint x: 149, startPoint y: 93, endPoint x: 201, endPoint y: 123, distance: 60.1
click at [149, 93] on div "Archivist" at bounding box center [139, 98] width 32 height 13
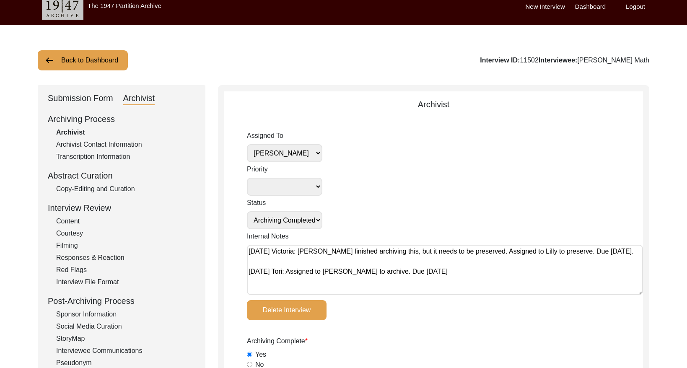
click at [250, 249] on textarea "August 18, 2025 Victoria: Alexis finished archiving this, but it needs to be pr…" at bounding box center [445, 270] width 396 height 50
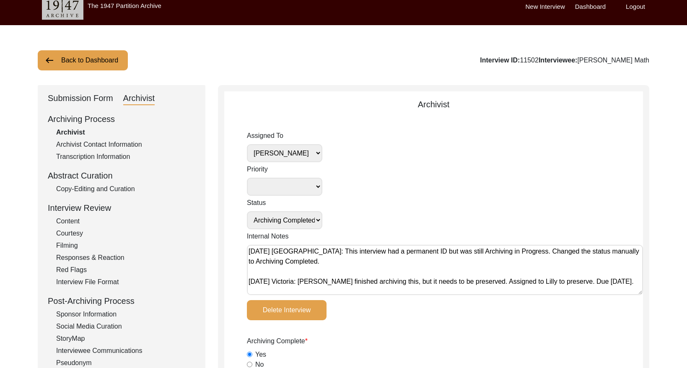
scroll to position [23, 0]
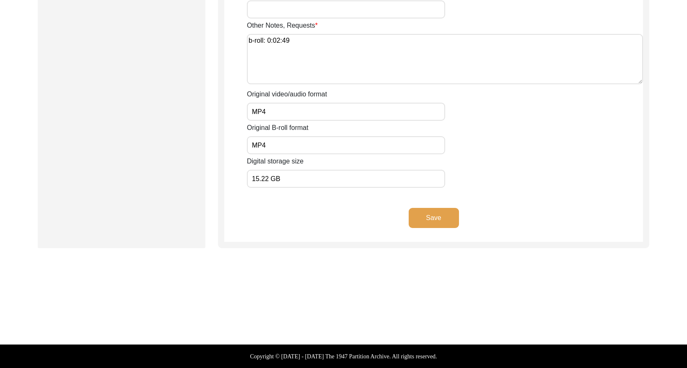
click at [427, 225] on button "Save" at bounding box center [434, 218] width 50 height 20
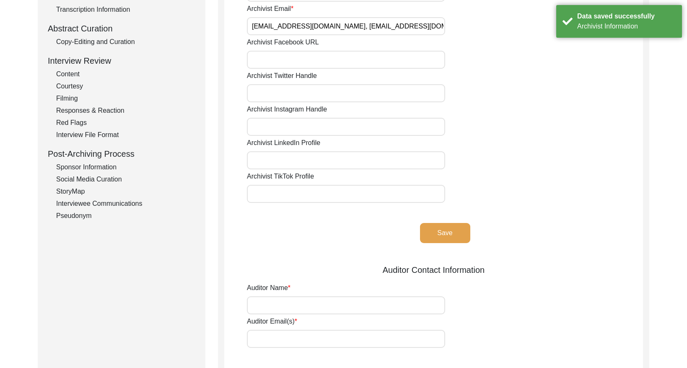
scroll to position [0, 0]
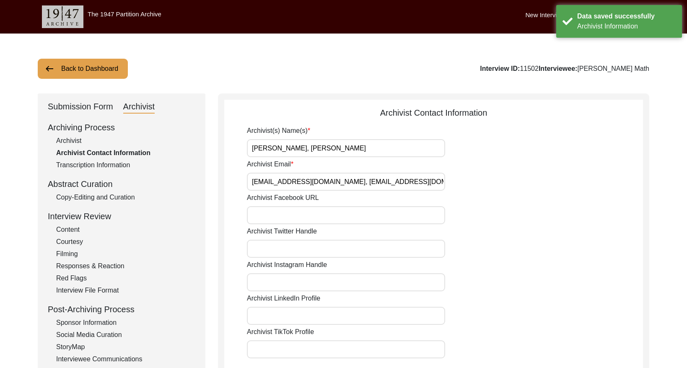
click at [85, 108] on div "Submission Form" at bounding box center [80, 106] width 65 height 13
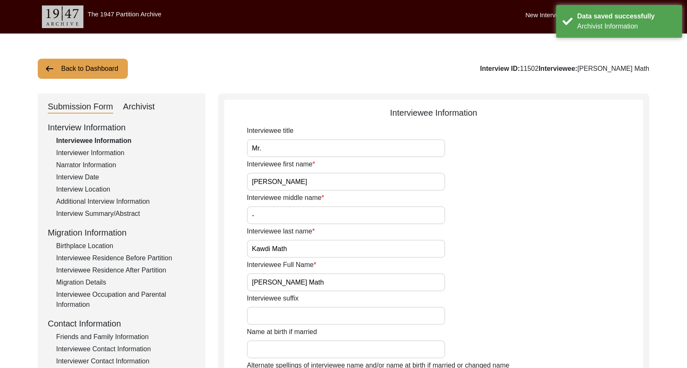
click at [142, 102] on div "Archivist" at bounding box center [139, 106] width 32 height 13
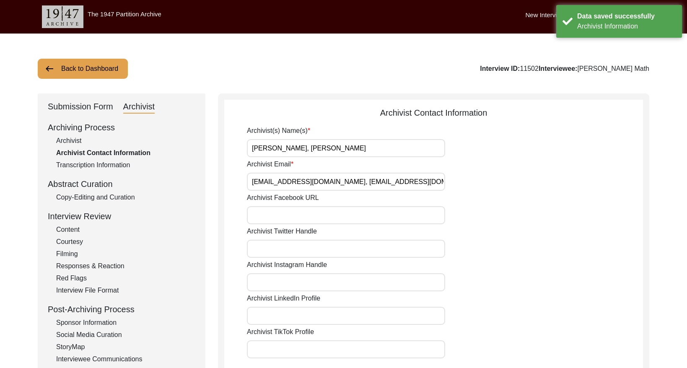
drag, startPoint x: 74, startPoint y: 138, endPoint x: 99, endPoint y: 137, distance: 24.3
click at [77, 138] on div "Archivist" at bounding box center [125, 141] width 139 height 10
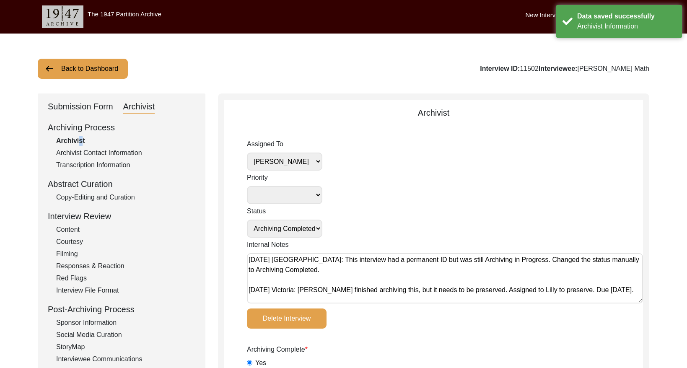
click at [303, 160] on select "[PERSON_NAME] [PERSON_NAME] archivist [PERSON_NAME] [PERSON_NAME]" at bounding box center [284, 162] width 75 height 18
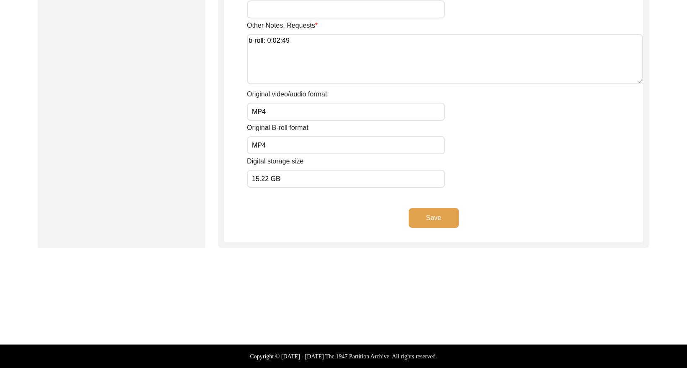
click at [442, 222] on button "Save" at bounding box center [434, 218] width 50 height 20
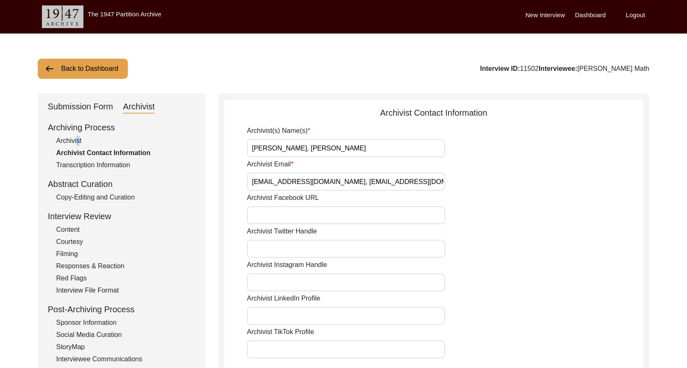
drag, startPoint x: 111, startPoint y: 67, endPoint x: 132, endPoint y: 63, distance: 21.6
click at [111, 67] on button "Back to Dashboard" at bounding box center [83, 69] width 90 height 20
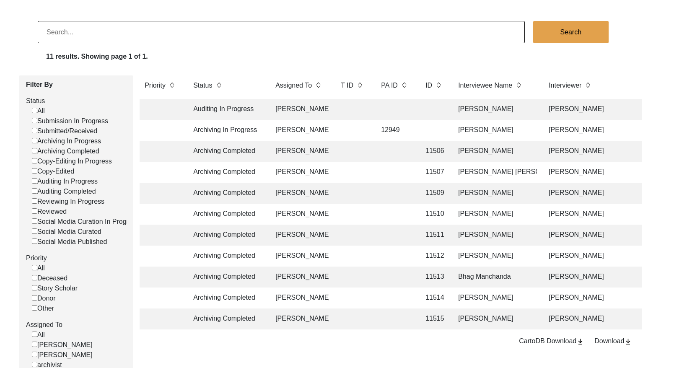
scroll to position [55, 0]
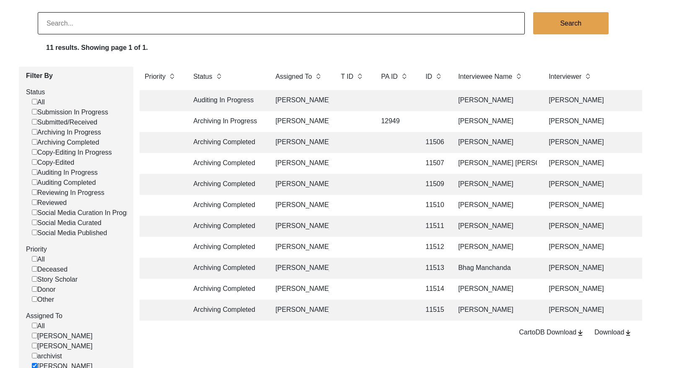
click at [392, 143] on td at bounding box center [395, 142] width 38 height 21
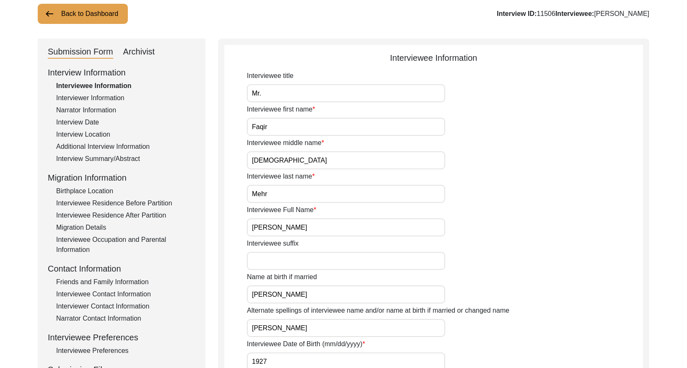
drag, startPoint x: 531, startPoint y: 12, endPoint x: 520, endPoint y: 11, distance: 10.5
click at [520, 11] on div "Interview ID: 11506 Interviewee: Faqir Muhammad Mehr" at bounding box center [573, 14] width 153 height 10
copy div "11506"
drag, startPoint x: 138, startPoint y: 47, endPoint x: 202, endPoint y: 67, distance: 66.6
click at [138, 47] on div "Archivist" at bounding box center [139, 51] width 32 height 13
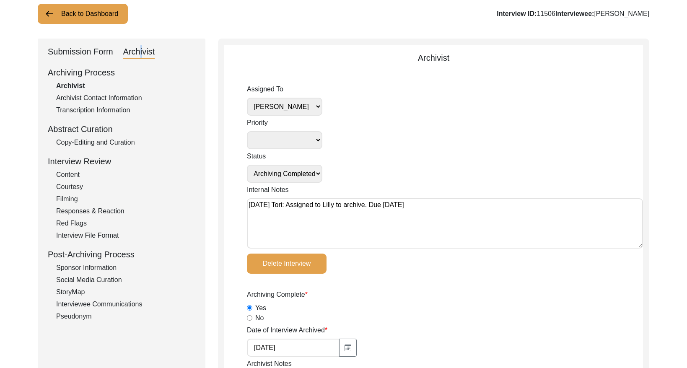
click at [301, 108] on select "[PERSON_NAME] [PERSON_NAME] archivist [PERSON_NAME] [PERSON_NAME]" at bounding box center [284, 107] width 75 height 18
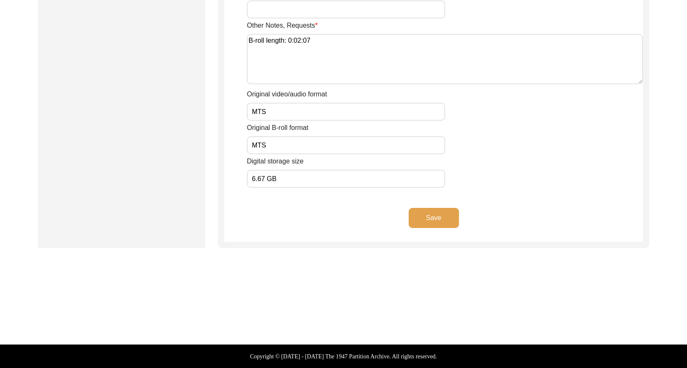
click at [439, 216] on button "Save" at bounding box center [434, 218] width 50 height 20
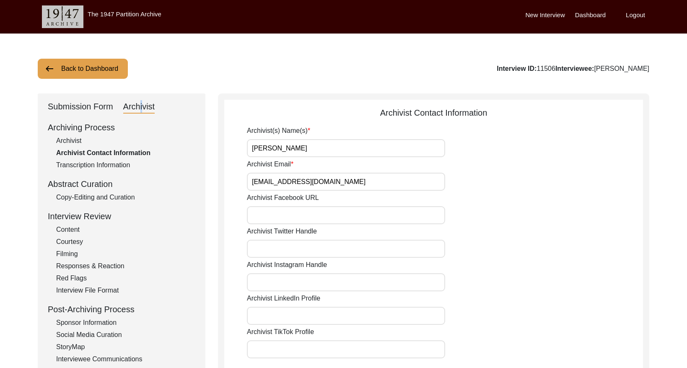
click at [92, 73] on button "Back to Dashboard" at bounding box center [83, 69] width 90 height 20
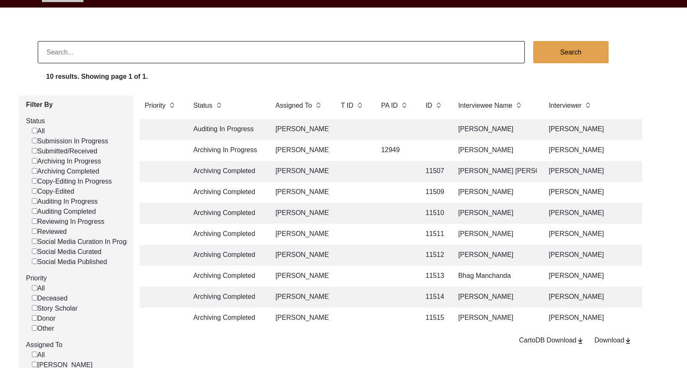
scroll to position [43, 0]
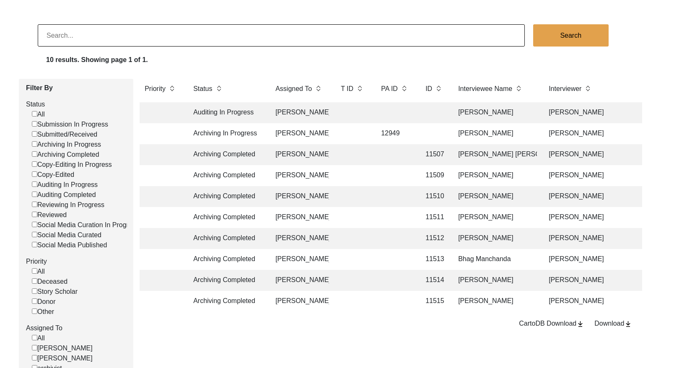
click at [399, 156] on td at bounding box center [395, 154] width 38 height 21
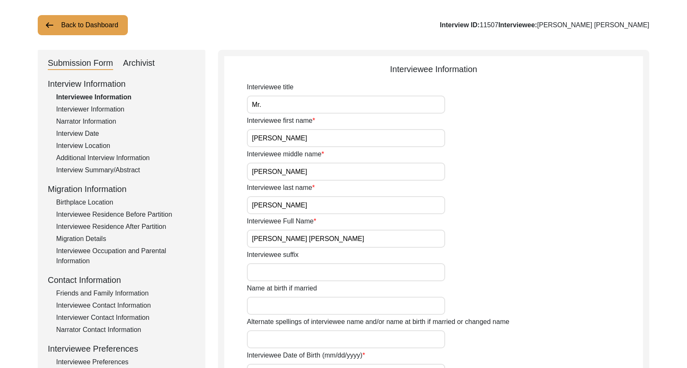
drag, startPoint x: 533, startPoint y: 26, endPoint x: 515, endPoint y: 24, distance: 18.5
click at [515, 24] on div "Interview ID: 11507 Interviewee: Mohmmed Abdul Sabeer" at bounding box center [545, 25] width 210 height 10
copy div "11507"
drag, startPoint x: 149, startPoint y: 62, endPoint x: 202, endPoint y: 80, distance: 55.7
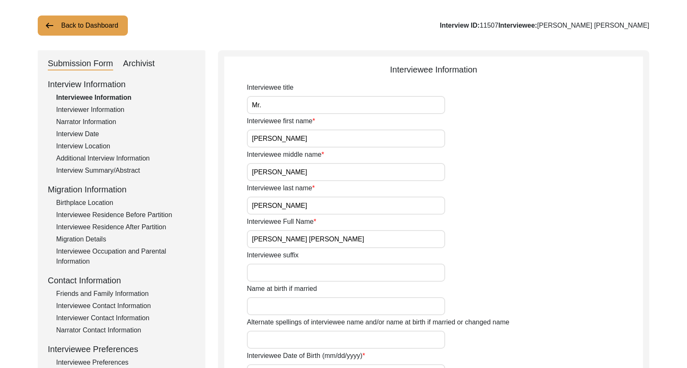
click at [151, 64] on div "Archivist" at bounding box center [139, 63] width 32 height 13
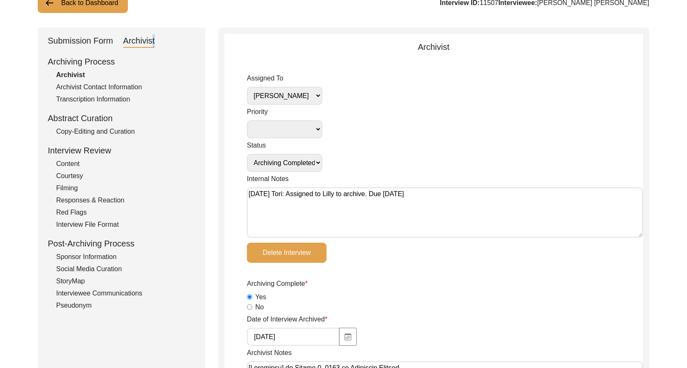
scroll to position [0, 0]
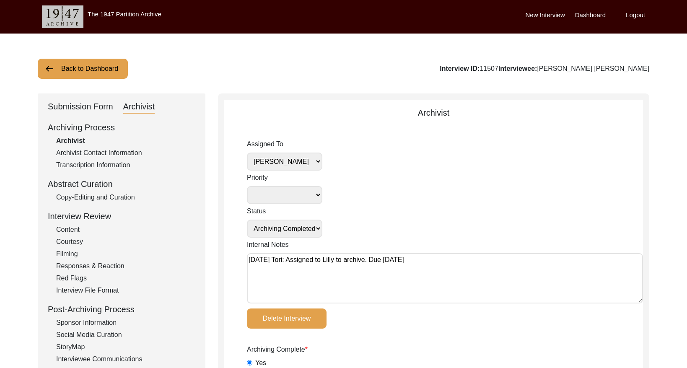
click at [136, 106] on div "Archivist" at bounding box center [139, 106] width 32 height 13
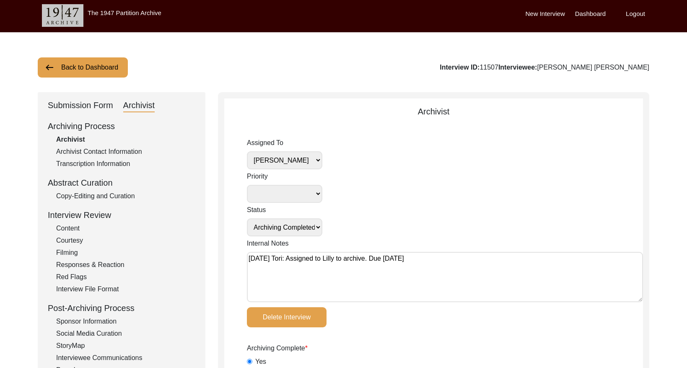
click at [305, 163] on select "[PERSON_NAME] [PERSON_NAME] archivist [PERSON_NAME] [PERSON_NAME]" at bounding box center [284, 160] width 75 height 18
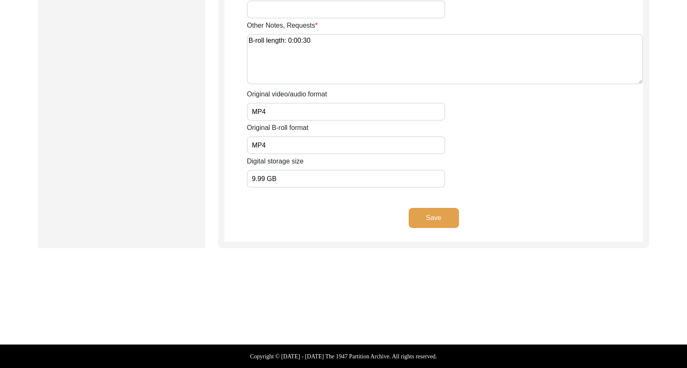
click at [445, 219] on button "Save" at bounding box center [434, 218] width 50 height 20
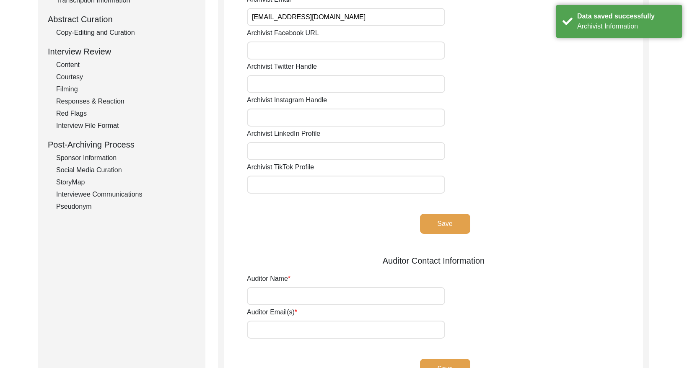
scroll to position [0, 0]
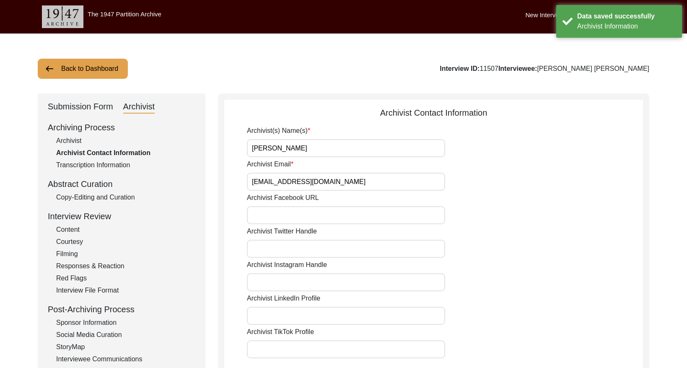
click at [108, 70] on button "Back to Dashboard" at bounding box center [83, 69] width 90 height 20
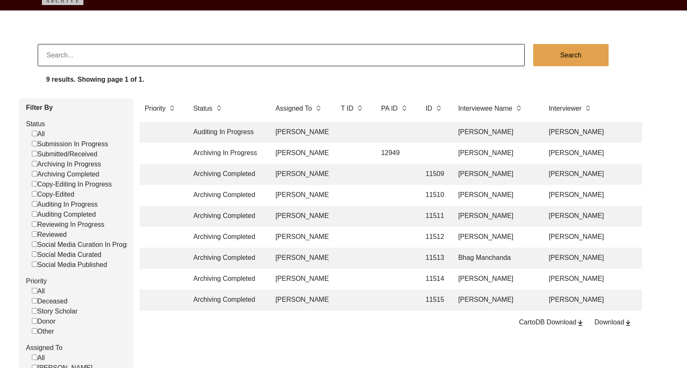
scroll to position [26, 0]
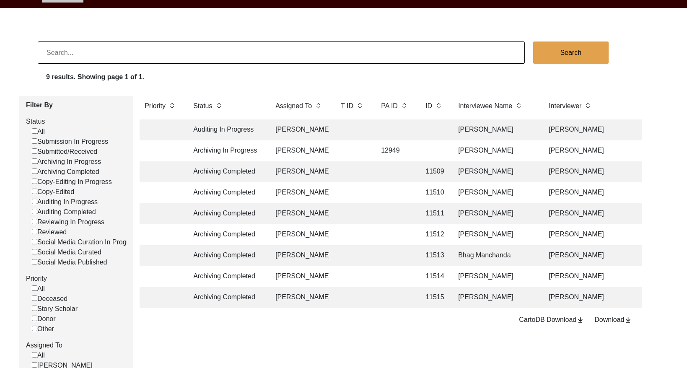
click at [366, 193] on td at bounding box center [353, 192] width 34 height 21
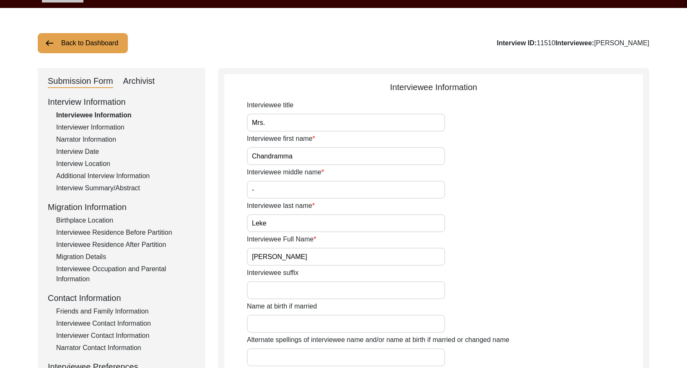
drag, startPoint x: 550, startPoint y: 43, endPoint x: 538, endPoint y: 43, distance: 11.7
click at [538, 43] on div "Interview ID: 11510 Interviewee: Chandramma Leke" at bounding box center [573, 43] width 153 height 10
click at [550, 42] on div "Interview ID: 11510 Interviewee: Chandramma Leke" at bounding box center [573, 43] width 153 height 10
drag, startPoint x: 541, startPoint y: 42, endPoint x: 533, endPoint y: 42, distance: 8.4
click at [533, 42] on div "Interview ID: 11510 Interviewee: Chandramma Leke" at bounding box center [573, 43] width 153 height 10
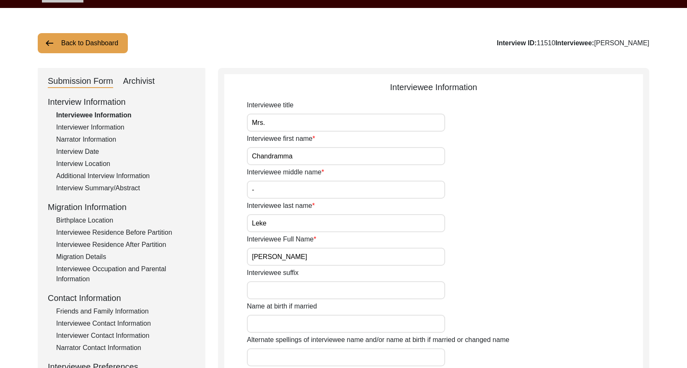
copy div "11510"
click at [152, 86] on div "Archivist" at bounding box center [139, 81] width 32 height 13
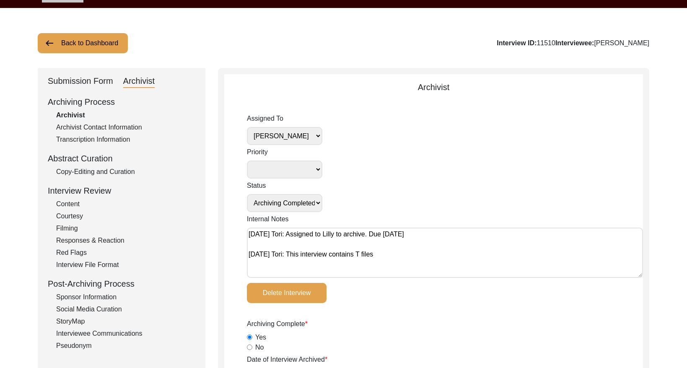
click at [316, 132] on select "[PERSON_NAME] [PERSON_NAME] archivist [PERSON_NAME] [PERSON_NAME]" at bounding box center [284, 136] width 75 height 18
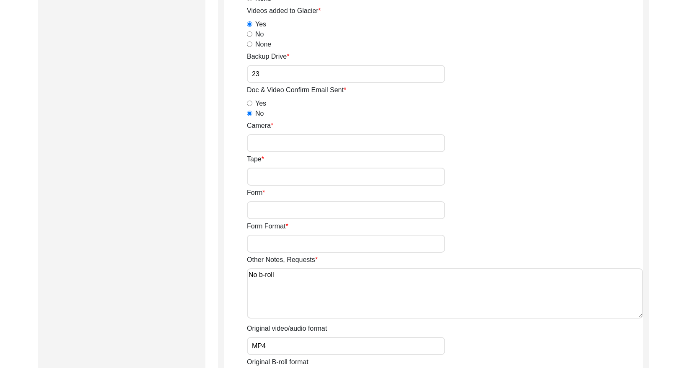
scroll to position [1459, 0]
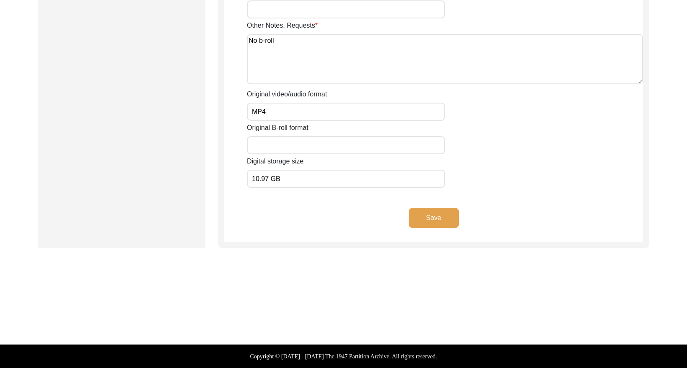
click at [434, 221] on button "Save" at bounding box center [434, 218] width 50 height 20
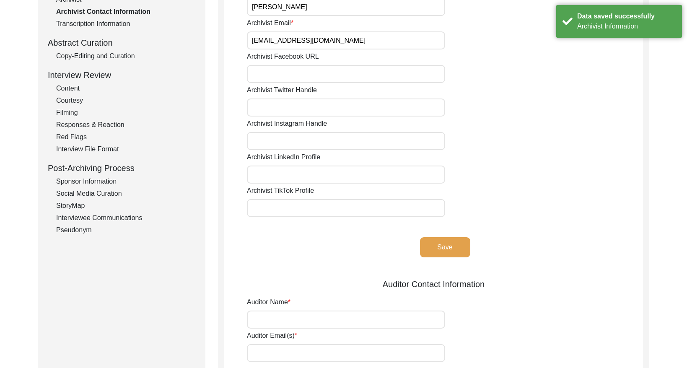
scroll to position [0, 0]
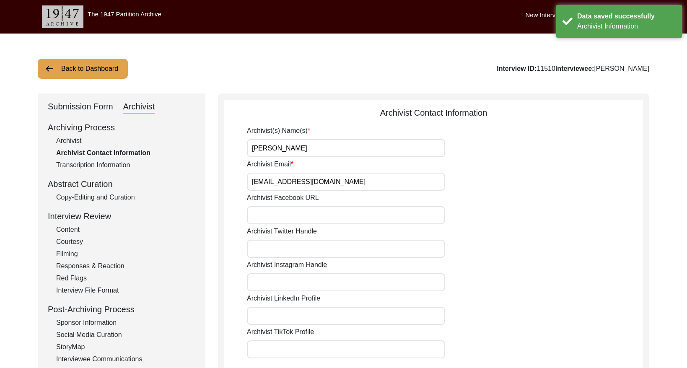
click at [94, 65] on button "Back to Dashboard" at bounding box center [83, 69] width 90 height 20
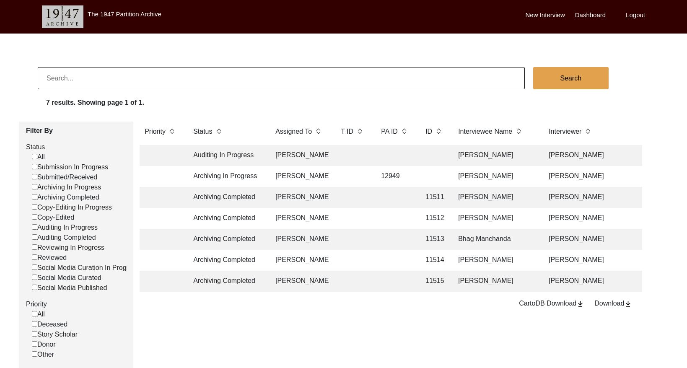
click at [410, 196] on td at bounding box center [395, 197] width 38 height 21
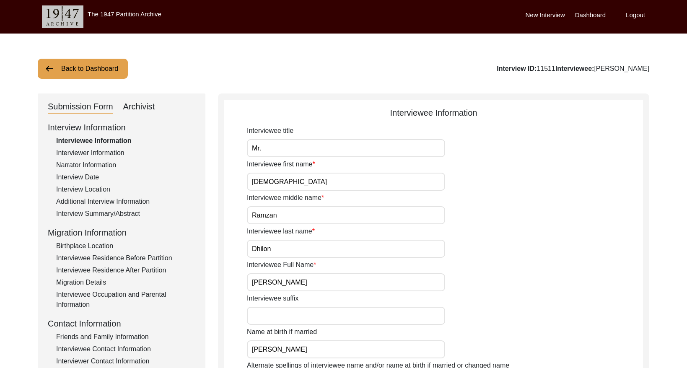
drag, startPoint x: 524, startPoint y: 68, endPoint x: 506, endPoint y: 67, distance: 18.0
click at [506, 67] on div "Interview ID: 11511 Interviewee: Muhammad Ramzan Dhilon" at bounding box center [573, 69] width 153 height 10
copy div "11511"
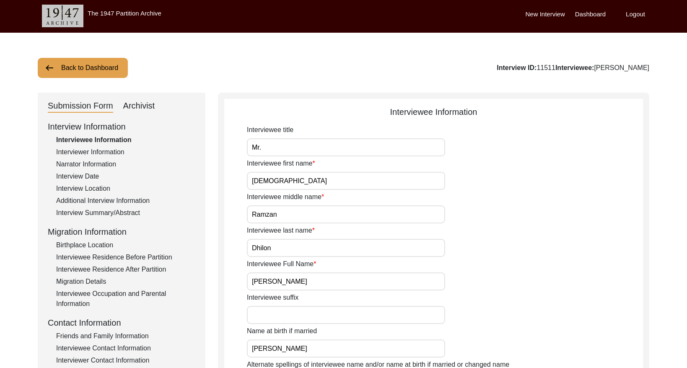
click at [138, 107] on div "Archivist" at bounding box center [139, 105] width 32 height 13
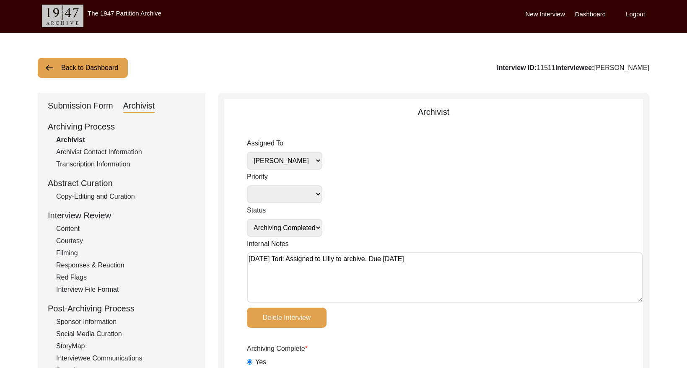
click at [296, 168] on select "[PERSON_NAME] [PERSON_NAME] archivist [PERSON_NAME] [PERSON_NAME]" at bounding box center [284, 161] width 75 height 18
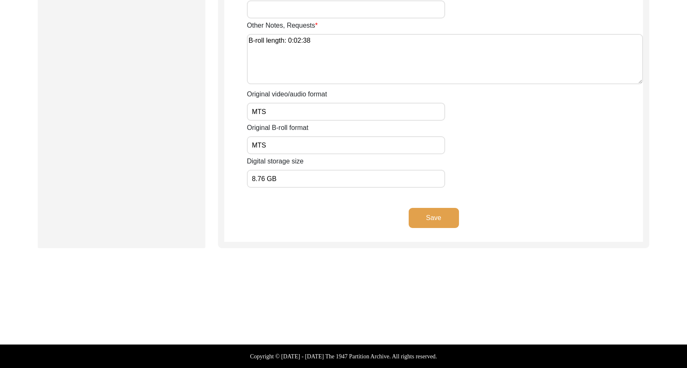
click at [438, 213] on button "Save" at bounding box center [434, 218] width 50 height 20
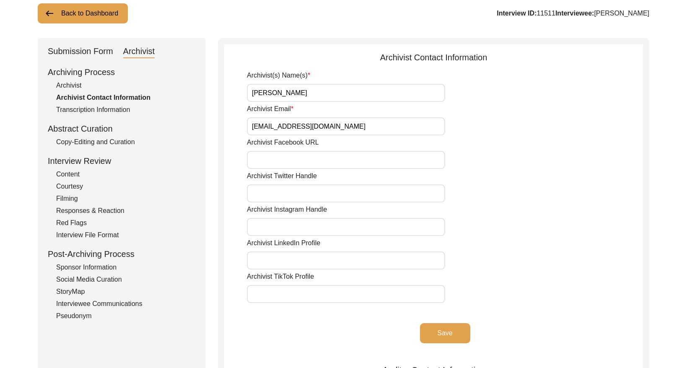
scroll to position [0, 0]
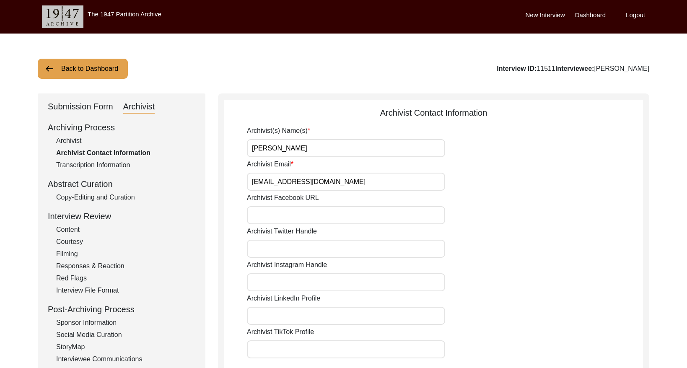
click at [77, 140] on div "Archivist" at bounding box center [125, 141] width 139 height 10
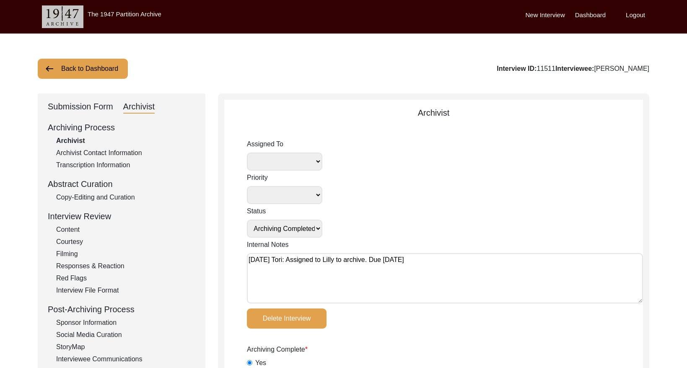
click at [88, 70] on button "Back to Dashboard" at bounding box center [83, 69] width 90 height 20
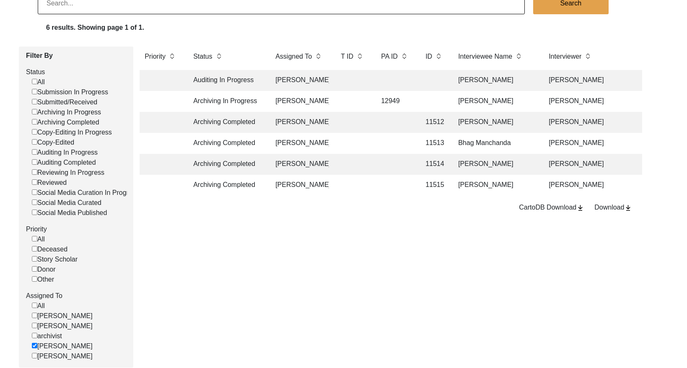
scroll to position [82, 0]
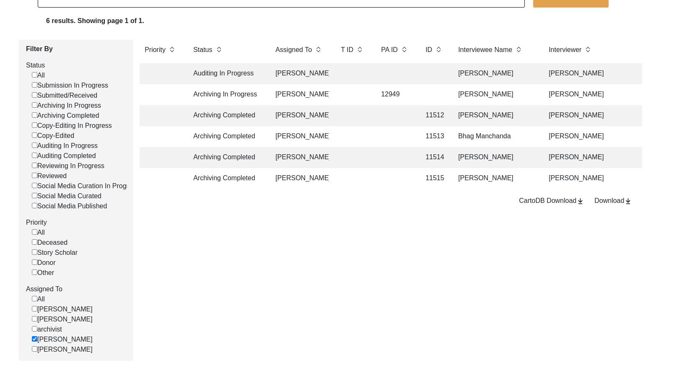
click at [399, 138] on td at bounding box center [395, 136] width 38 height 21
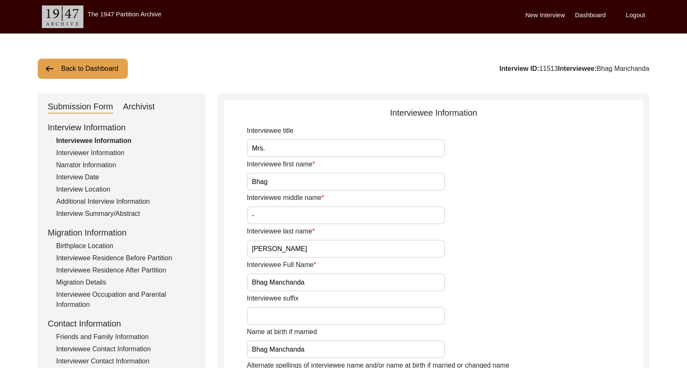
drag, startPoint x: 555, startPoint y: 68, endPoint x: 538, endPoint y: 66, distance: 17.3
click at [538, 66] on div "Interview ID: 11513 Interviewee: Bhag Manchanda" at bounding box center [574, 69] width 150 height 10
click at [558, 66] on b "Interviewee:" at bounding box center [577, 68] width 39 height 7
click at [82, 68] on button "Back to Dashboard" at bounding box center [83, 69] width 90 height 20
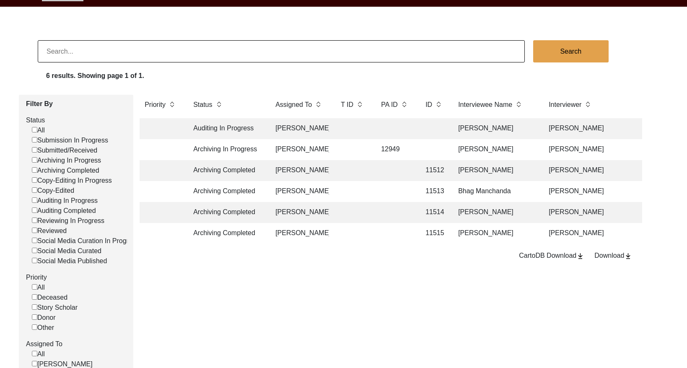
scroll to position [28, 0]
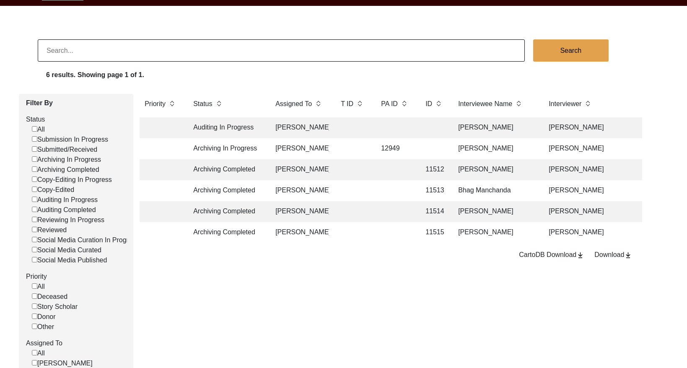
click at [384, 213] on td at bounding box center [395, 211] width 38 height 21
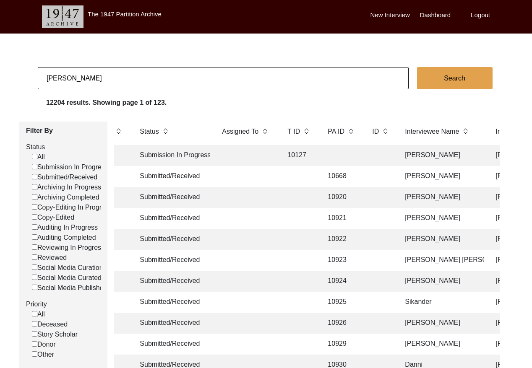
scroll to position [0, 36]
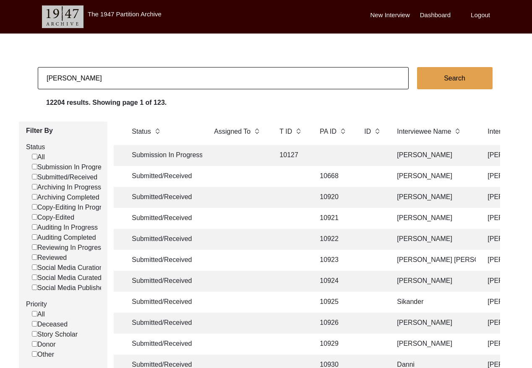
click at [170, 82] on input "Reena Kapoor" at bounding box center [223, 78] width 371 height 22
click at [171, 82] on input "Reena Kapoor" at bounding box center [223, 78] width 371 height 22
paste input "[PERSON_NAME]"
type input "[PERSON_NAME]"
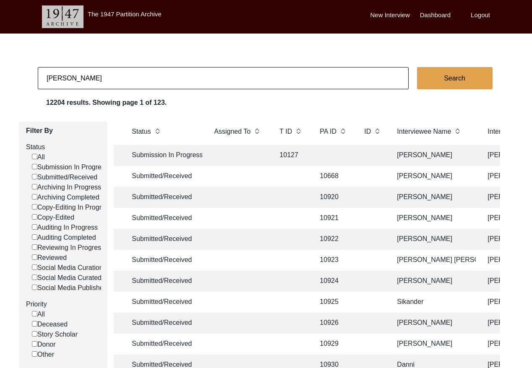
checkbox input "false"
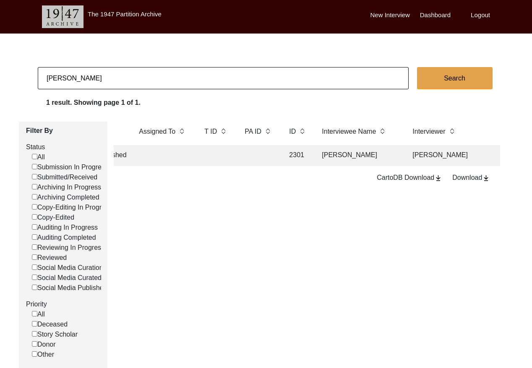
scroll to position [0, 117]
click at [113, 81] on input "[PERSON_NAME]" at bounding box center [223, 78] width 371 height 22
paste input "Malhotra"
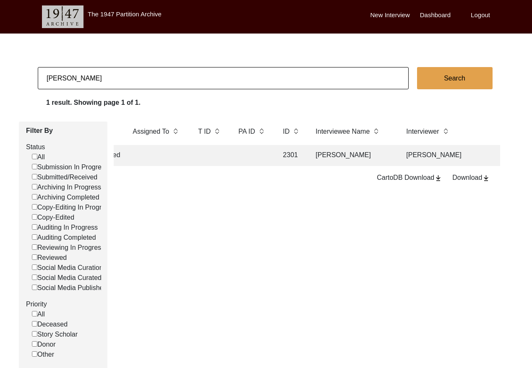
type input "Santosh Malhotra"
checkbox input "false"
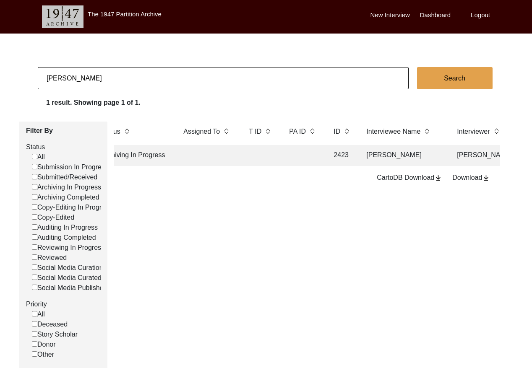
scroll to position [0, 69]
click at [148, 78] on input "Santosh Malhotra" at bounding box center [223, 78] width 371 height 22
paste input "Kohli"
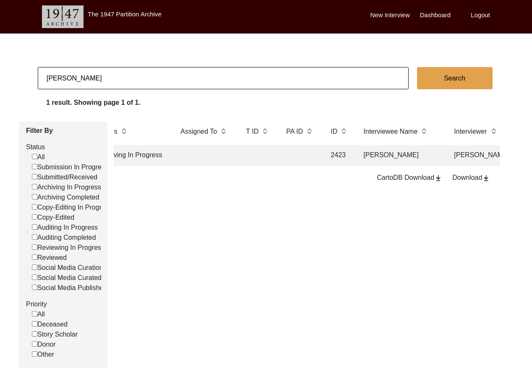
type input "Santosh Kohli"
checkbox input "false"
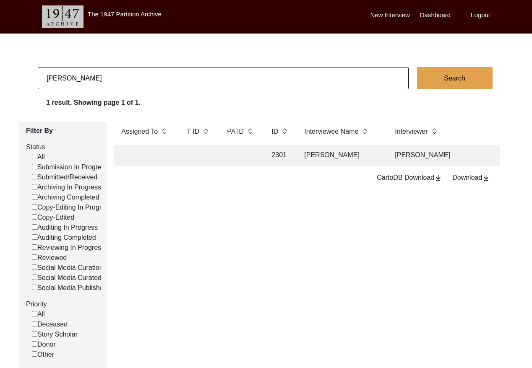
scroll to position [0, 141]
click at [115, 76] on input "Santosh Kohli" at bounding box center [223, 78] width 371 height 22
click at [115, 77] on input "Santosh Kohli" at bounding box center [223, 78] width 371 height 22
paste input "Malhotra"
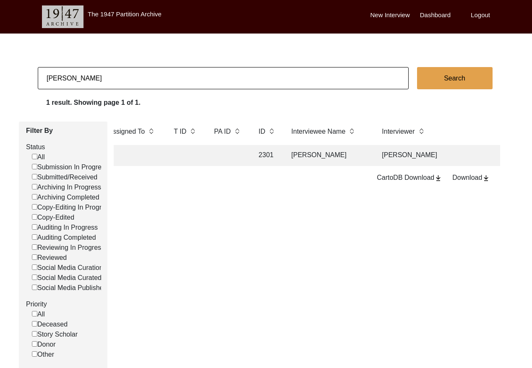
type input "Santosh Malhotra"
checkbox input "false"
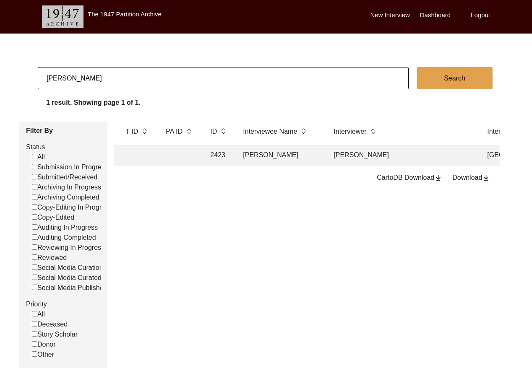
scroll to position [0, 209]
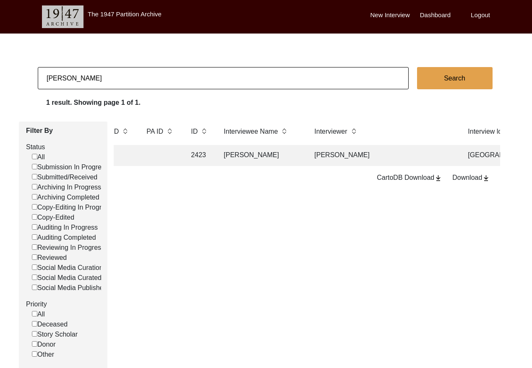
click at [131, 74] on input "Santosh Malhotra" at bounding box center [223, 78] width 371 height 22
paste input "Jalila Nuzhat"
type input "Jalila Nuzhat"
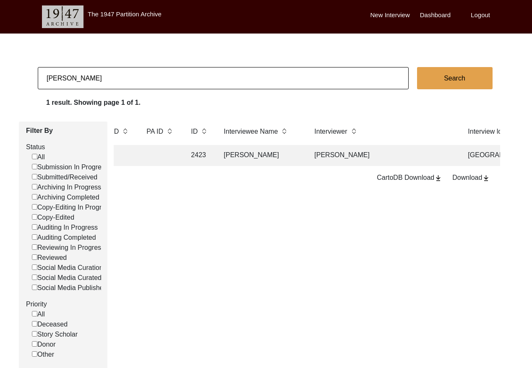
checkbox input "false"
click at [208, 84] on input "Jalila Nuzhat" at bounding box center [223, 78] width 371 height 22
click at [208, 83] on input "Jalila Nuzhat" at bounding box center [223, 78] width 371 height 22
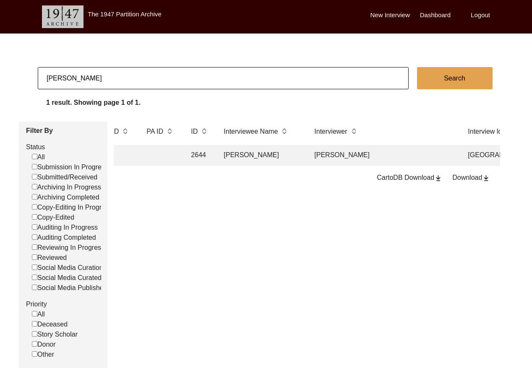
click at [208, 83] on input "Jalila Nuzhat" at bounding box center [223, 78] width 371 height 22
type input "Santoshi Kohli"
checkbox input "false"
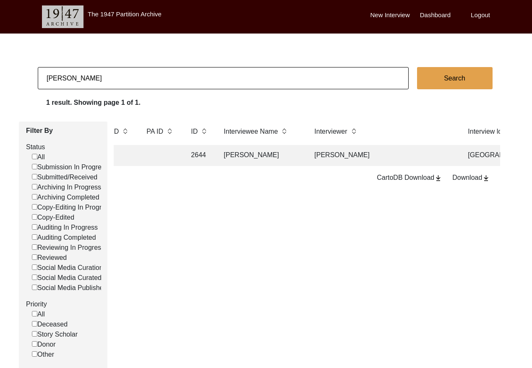
checkbox input "false"
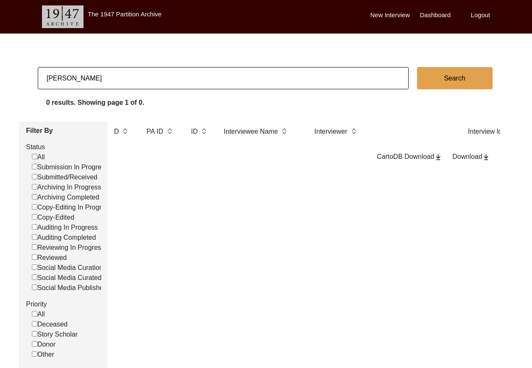
type input "Santoshi Kohl"
checkbox input "false"
click at [49, 78] on input "Santoshi Kohl" at bounding box center [223, 78] width 371 height 22
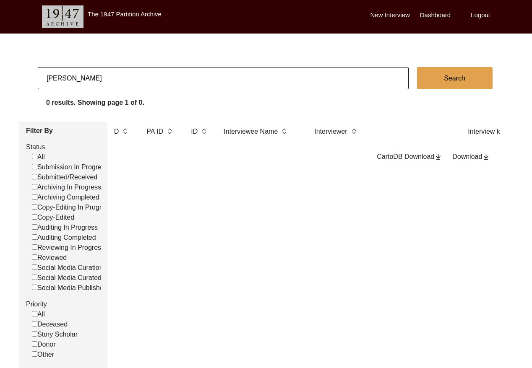
checkbox input "false"
drag, startPoint x: 73, startPoint y: 76, endPoint x: 79, endPoint y: 83, distance: 9.2
click at [73, 76] on input "Santoshi Kohl" at bounding box center [223, 78] width 371 height 22
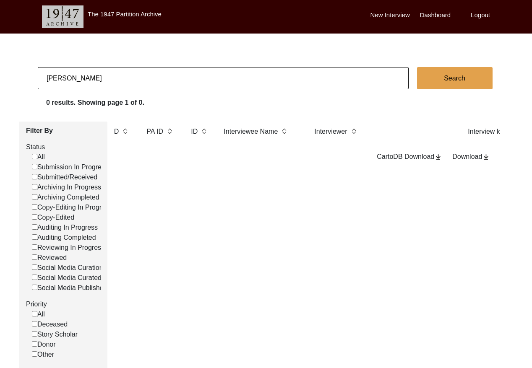
type input "Santosh Kohl"
checkbox input "false"
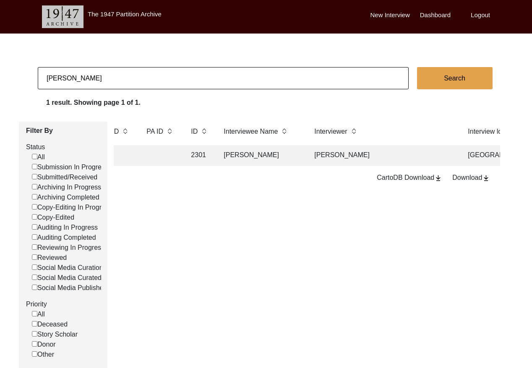
click at [321, 153] on td "Deepti Dhyani" at bounding box center [382, 155] width 147 height 21
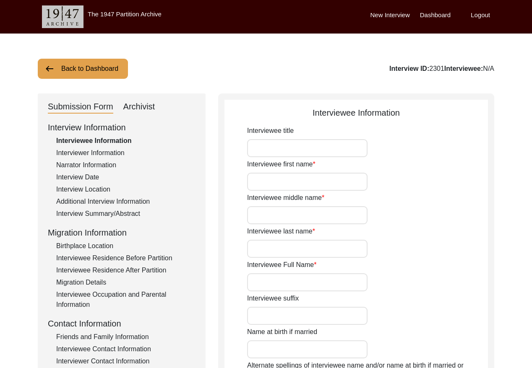
type input "Santosh Kohli"
type input "unknown"
type input "[DEMOGRAPHIC_DATA]"
click at [101, 152] on div "Interviewer Information" at bounding box center [125, 153] width 139 height 10
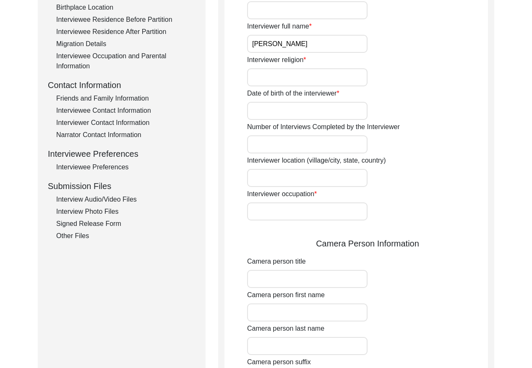
scroll to position [225, 0]
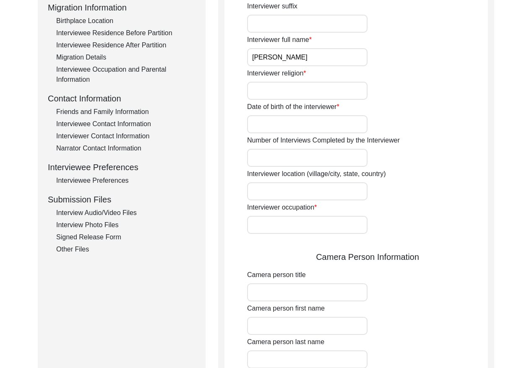
click at [143, 126] on div "Interviewee Contact Information" at bounding box center [125, 124] width 139 height 10
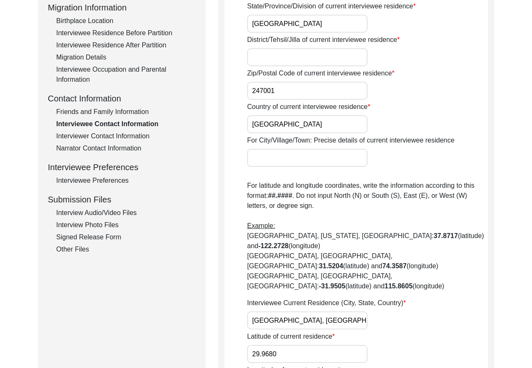
click at [137, 139] on div "Interviewer Contact Information" at bounding box center [125, 136] width 139 height 10
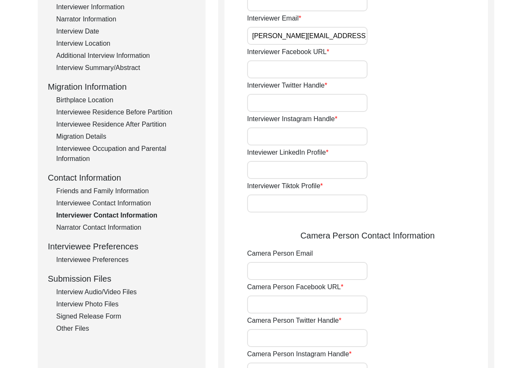
scroll to position [121, 0]
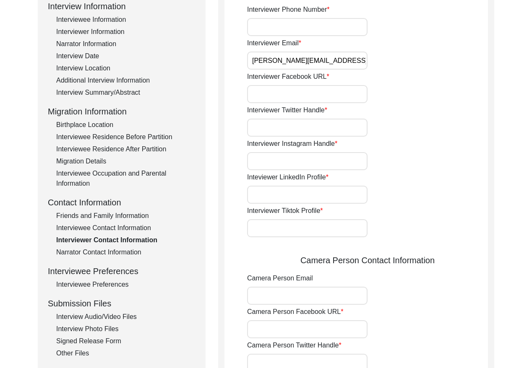
click at [334, 60] on input "deepti.dhyani@gmail.com" at bounding box center [307, 61] width 120 height 18
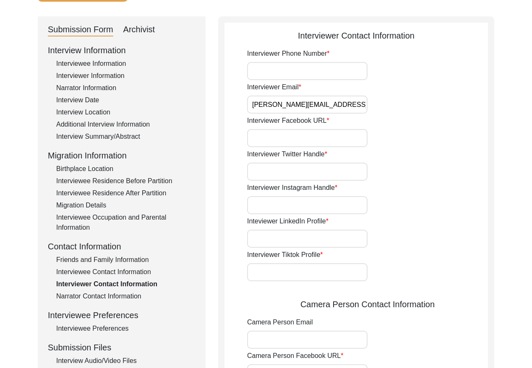
scroll to position [39, 0]
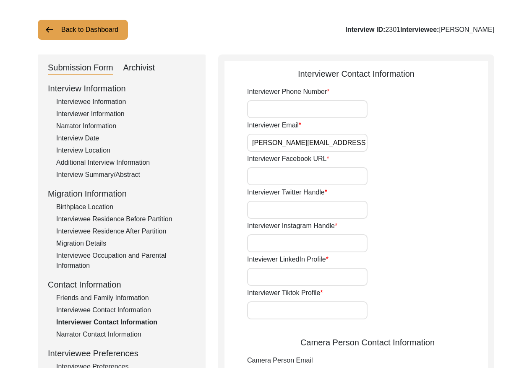
drag, startPoint x: 107, startPoint y: 98, endPoint x: 186, endPoint y: 95, distance: 79.3
click at [107, 98] on div "Interviewee Information" at bounding box center [125, 102] width 139 height 10
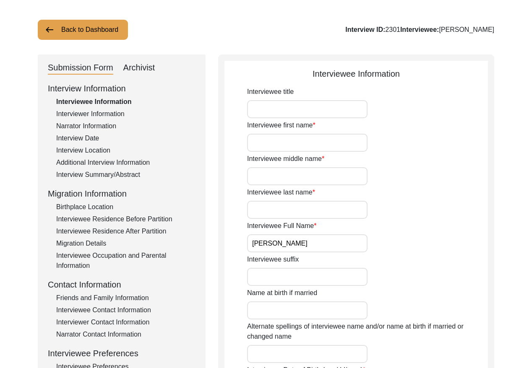
click at [311, 246] on input "Santosh Kohli" at bounding box center [307, 243] width 120 height 18
click at [311, 245] on input "Santosh Kohli" at bounding box center [307, 243] width 120 height 18
click at [99, 140] on div "Interview Date" at bounding box center [125, 138] width 139 height 10
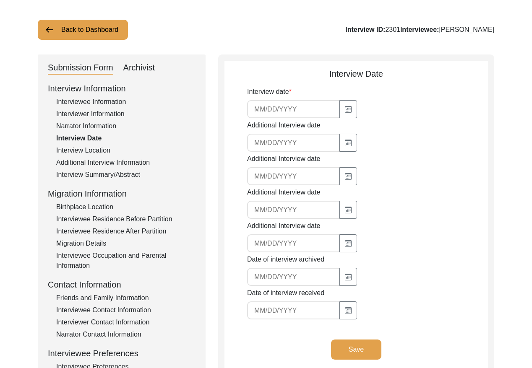
type input "4/4/2015"
type input "6/6/2016"
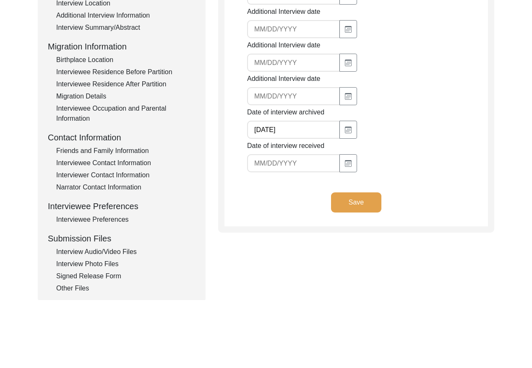
click at [124, 249] on div "Interview Audio/Video Files" at bounding box center [125, 252] width 139 height 10
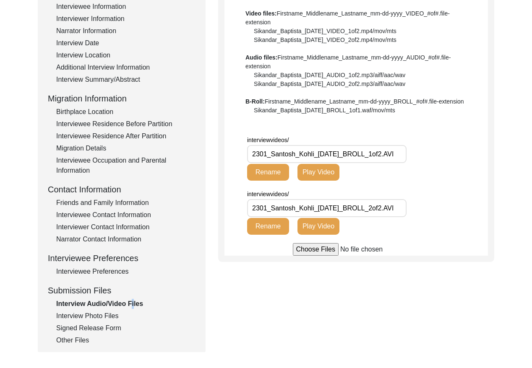
scroll to position [124, 0]
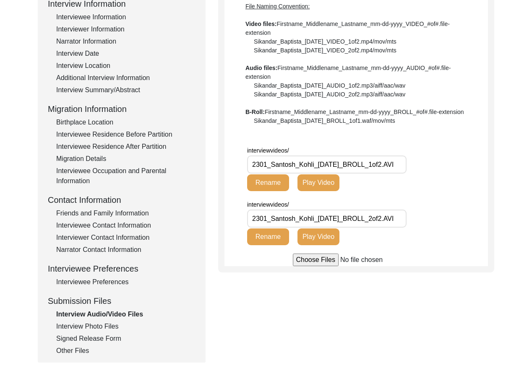
click at [107, 324] on div "Interview Photo Files" at bounding box center [125, 327] width 139 height 10
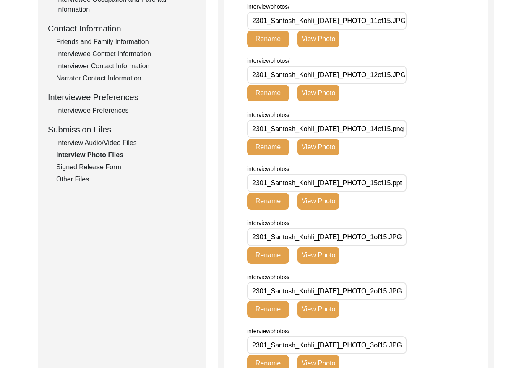
click at [109, 166] on div "Signed Release Form" at bounding box center [125, 167] width 139 height 10
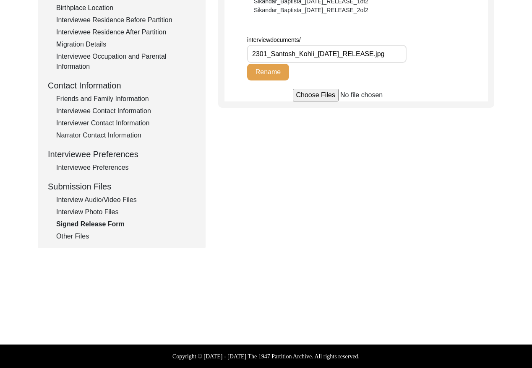
click at [80, 235] on div "Other Files" at bounding box center [125, 236] width 139 height 10
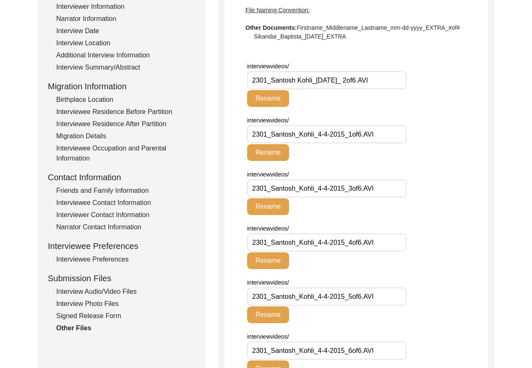
scroll to position [0, 0]
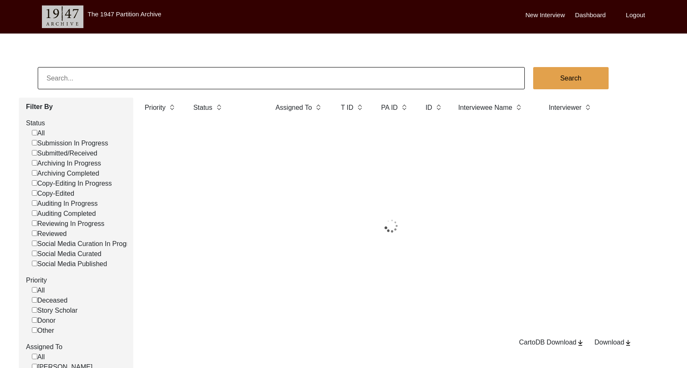
scroll to position [49, 0]
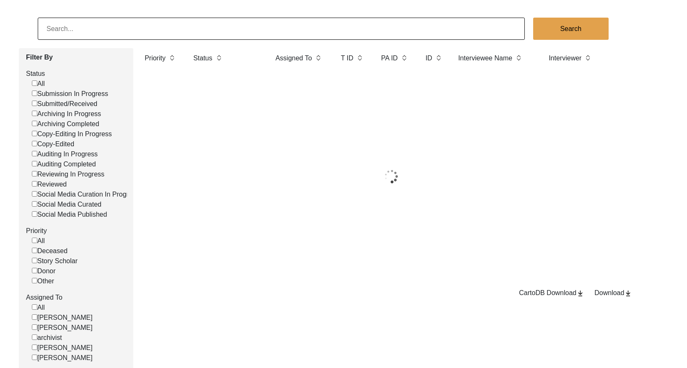
click at [315, 25] on input at bounding box center [281, 29] width 487 height 22
paste input "[PERSON_NAME]"
type input "[PERSON_NAME]"
checkbox input "false"
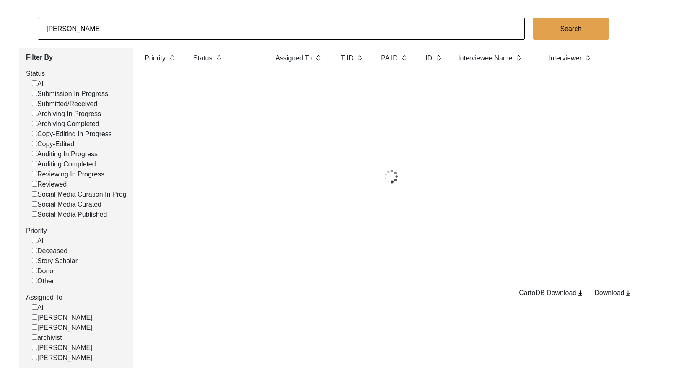
checkbox input "false"
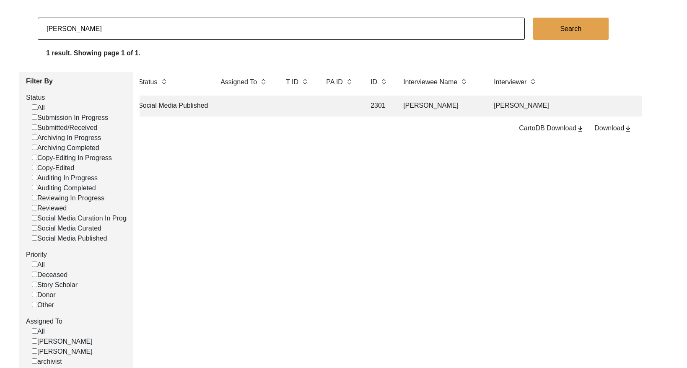
scroll to position [0, 66]
click at [405, 106] on td "[PERSON_NAME]" at bounding box center [429, 106] width 84 height 21
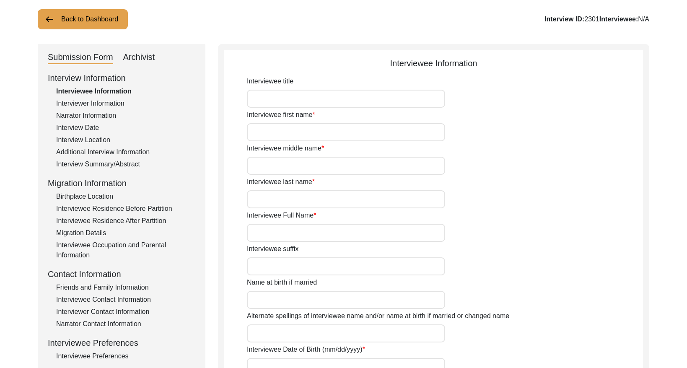
type input "[PERSON_NAME]"
type input "unknown"
type input "[DEMOGRAPHIC_DATA]"
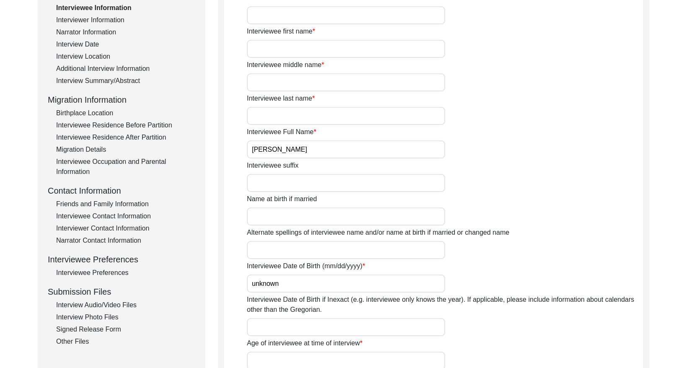
drag, startPoint x: 114, startPoint y: 123, endPoint x: 114, endPoint y: 127, distance: 4.3
click at [114, 123] on div "Interviewee Residence Before Partition" at bounding box center [125, 125] width 139 height 10
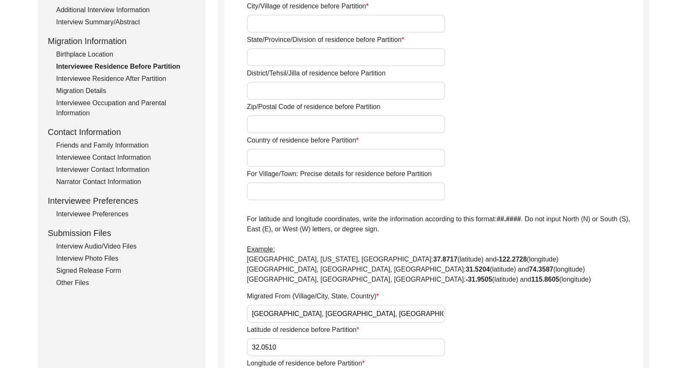
scroll to position [174, 0]
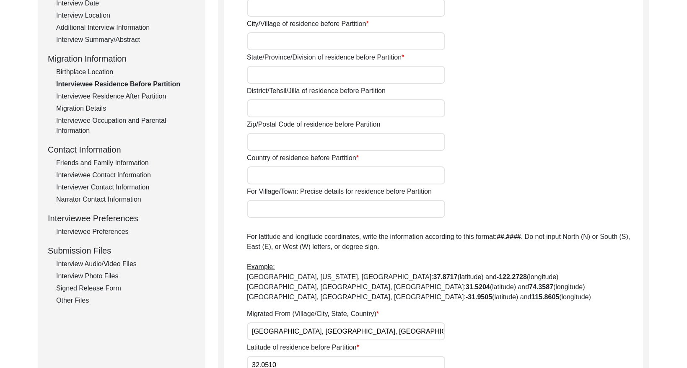
click at [137, 95] on div "Interviewee Residence After Partition" at bounding box center [125, 96] width 139 height 10
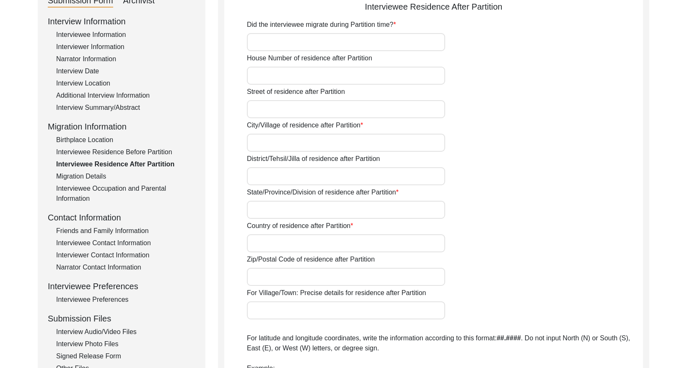
scroll to position [102, 0]
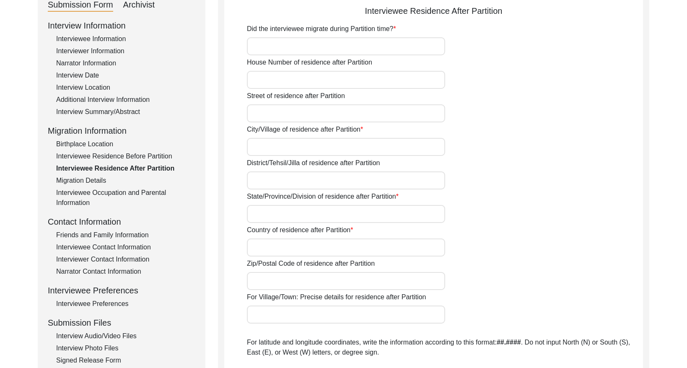
click at [86, 88] on div "Interview Location" at bounding box center [125, 88] width 139 height 10
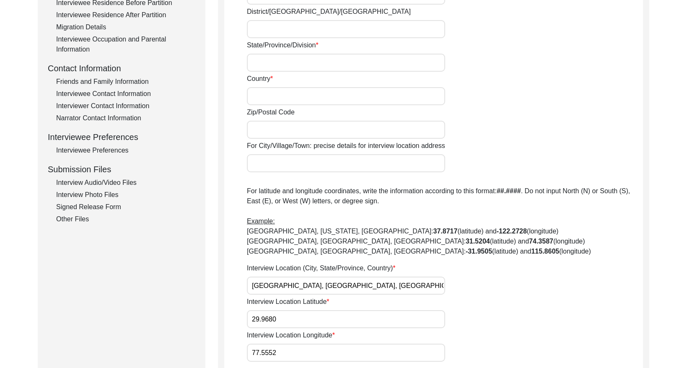
scroll to position [298, 0]
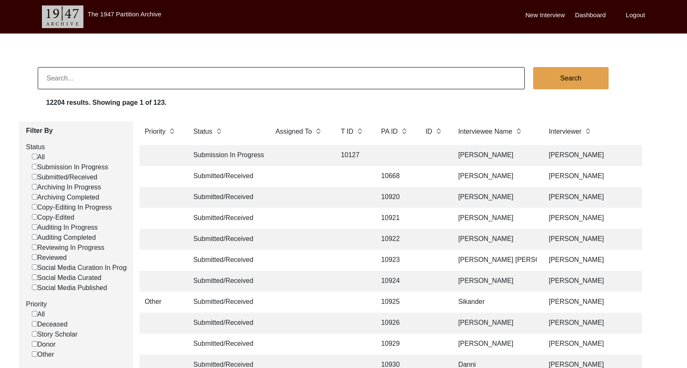
click at [207, 74] on input at bounding box center [281, 78] width 487 height 22
paste input "PA12949"
type input "12949"
checkbox input "false"
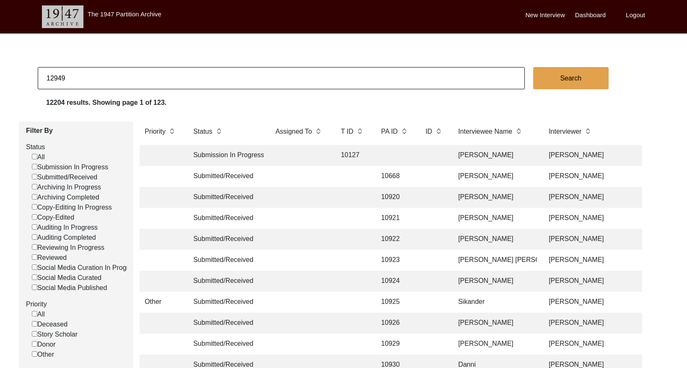
checkbox input "false"
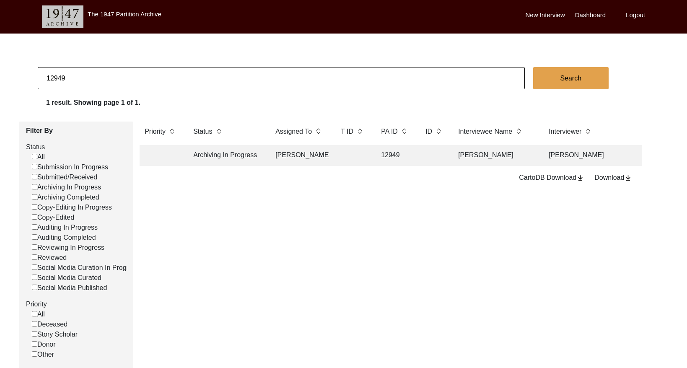
click at [101, 77] on input "12949" at bounding box center [281, 78] width 487 height 22
paste input "PA13256"
click at [55, 78] on input "PA13256" at bounding box center [281, 78] width 487 height 22
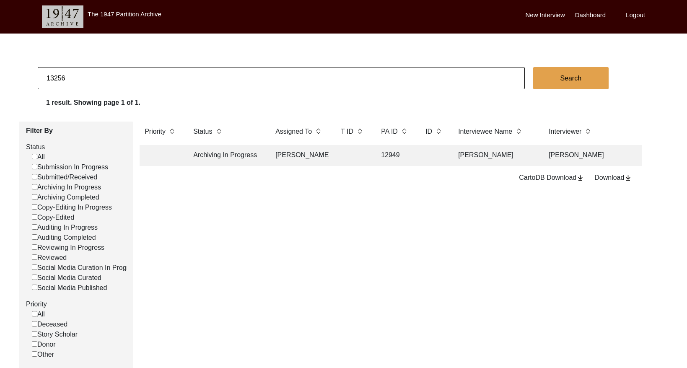
type input "13256"
checkbox input "false"
click at [400, 148] on td at bounding box center [395, 155] width 38 height 21
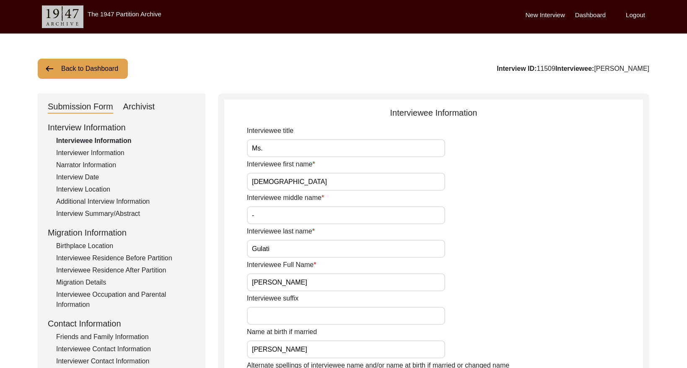
drag, startPoint x: 139, startPoint y: 99, endPoint x: 143, endPoint y: 104, distance: 6.8
drag, startPoint x: 139, startPoint y: 108, endPoint x: 197, endPoint y: 121, distance: 59.4
click at [139, 108] on div "Archivist" at bounding box center [139, 106] width 32 height 13
select select "507"
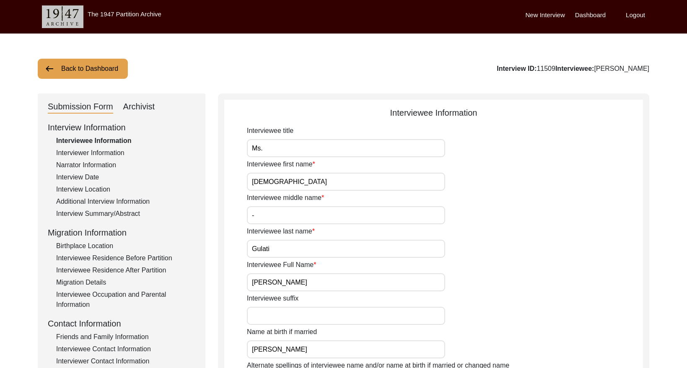
select select "Archiving Completed"
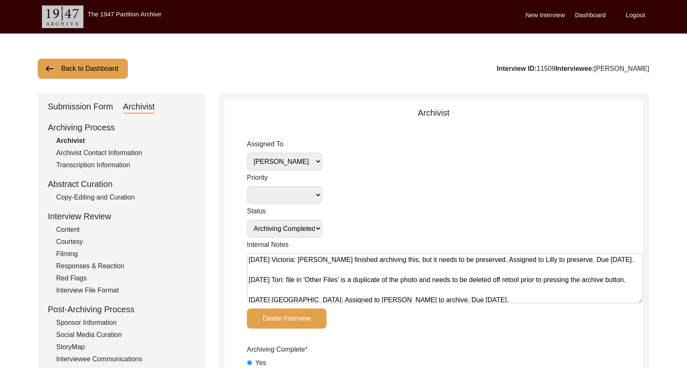
click at [304, 167] on select "Simran Subramaniam Brianna Pollock archivist Lillianne Quijano Alexis Miller" at bounding box center [284, 162] width 75 height 18
select select
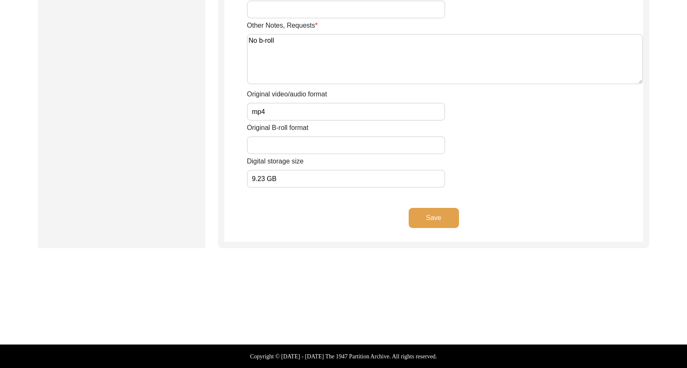
click at [448, 213] on button "Save" at bounding box center [434, 218] width 50 height 20
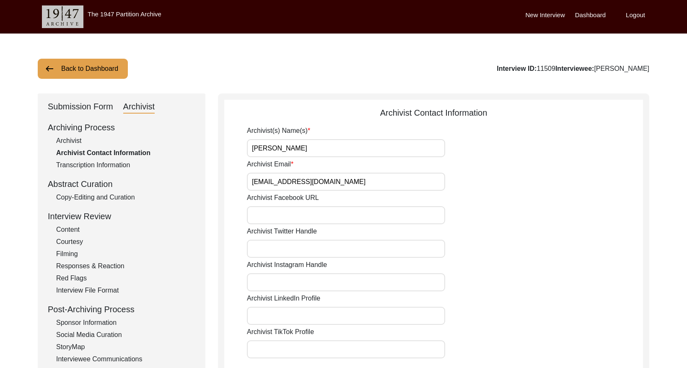
click at [101, 66] on button "Back to Dashboard" at bounding box center [83, 69] width 90 height 20
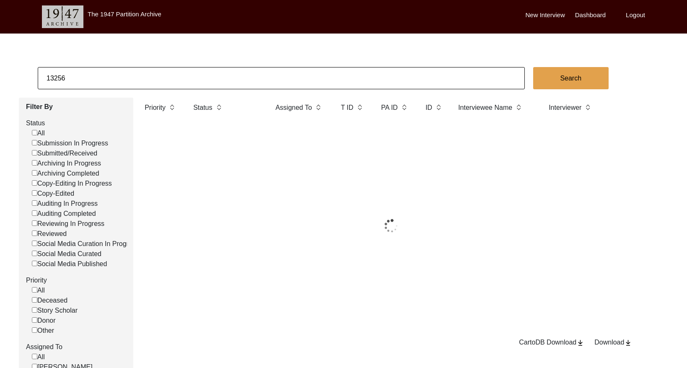
click at [124, 70] on input "13256" at bounding box center [281, 78] width 487 height 22
click at [125, 70] on input "13256" at bounding box center [281, 78] width 487 height 22
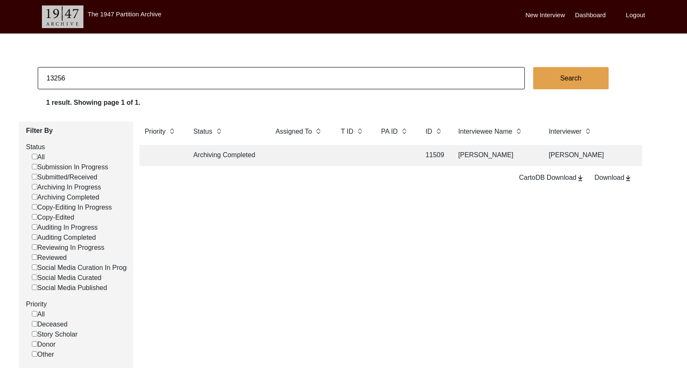
click at [125, 70] on input "13256" at bounding box center [281, 78] width 487 height 22
paste input "PA13203"
click at [55, 78] on input "PA13203" at bounding box center [281, 78] width 487 height 22
type input "13203"
checkbox input "false"
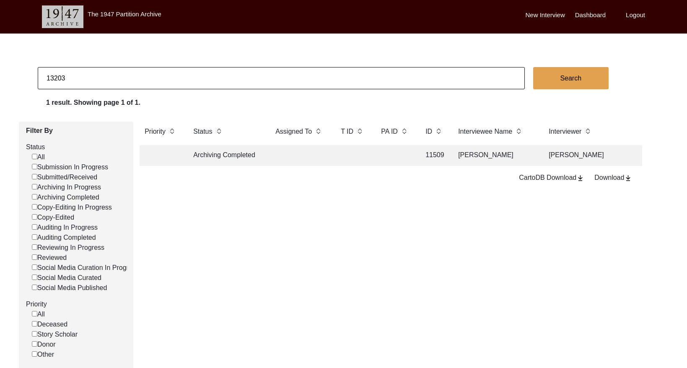
checkbox input "false"
click at [139, 80] on input "13203" at bounding box center [281, 78] width 487 height 22
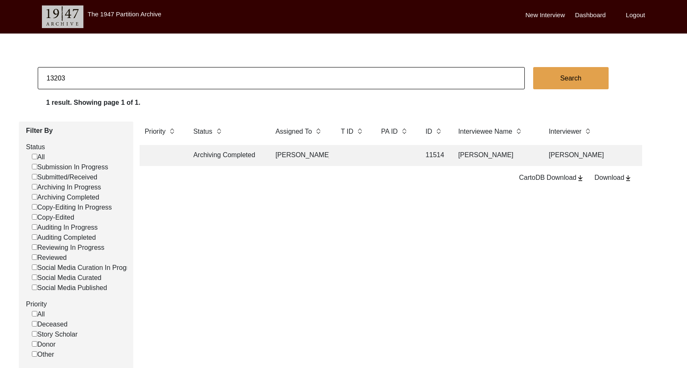
paste input "PA13269"
click at [55, 77] on input "PA13269" at bounding box center [281, 78] width 487 height 22
type input "13269"
checkbox input "false"
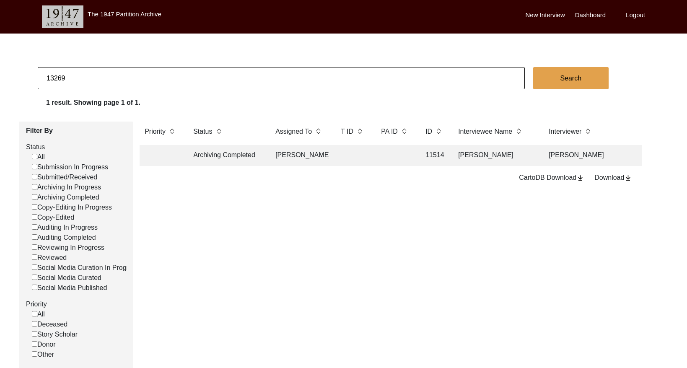
checkbox input "false"
click at [93, 74] on input "13269" at bounding box center [281, 78] width 487 height 22
paste input "PA13220"
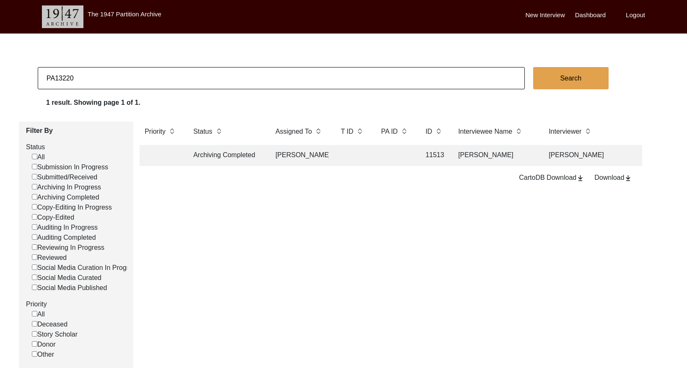
click at [58, 78] on input "PA13220" at bounding box center [281, 78] width 487 height 22
click at [57, 78] on input "PA13220" at bounding box center [281, 78] width 487 height 22
type input "13220"
checkbox input "false"
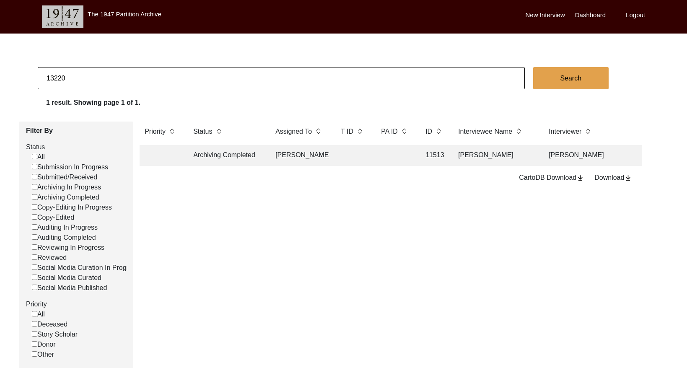
checkbox input "false"
click at [315, 155] on td "[PERSON_NAME]" at bounding box center [299, 155] width 59 height 21
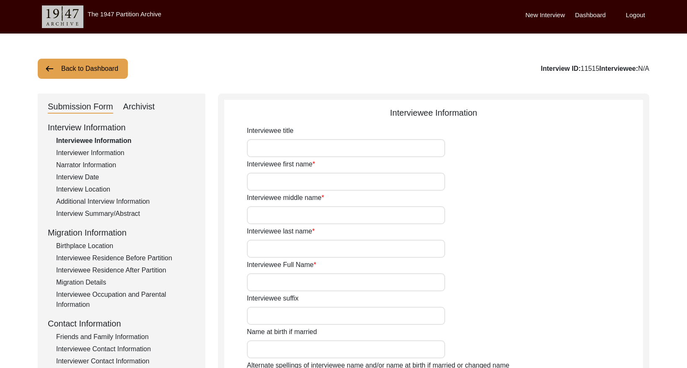
type input "Mrs."
type input "Shakuntala"
type input "-"
type input "Sehgal"
type input "Shakuntala Sehgal"
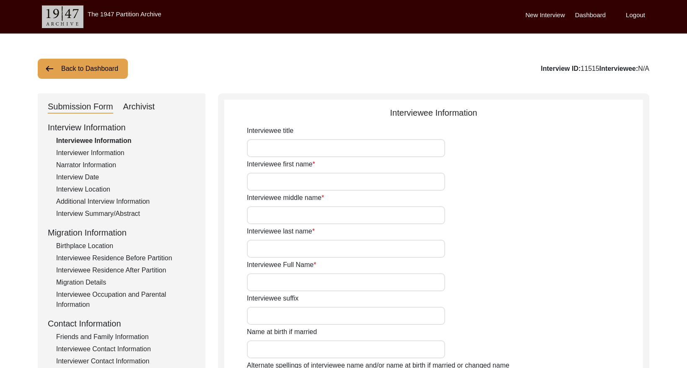
type input "Shakuntala Khanna"
type input "07/18/1938"
type input "86"
type input "Hinduism"
type input "Multani"
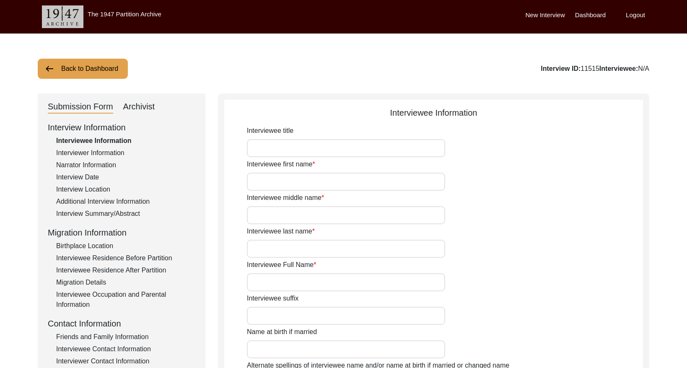
type input "[DEMOGRAPHIC_DATA]"
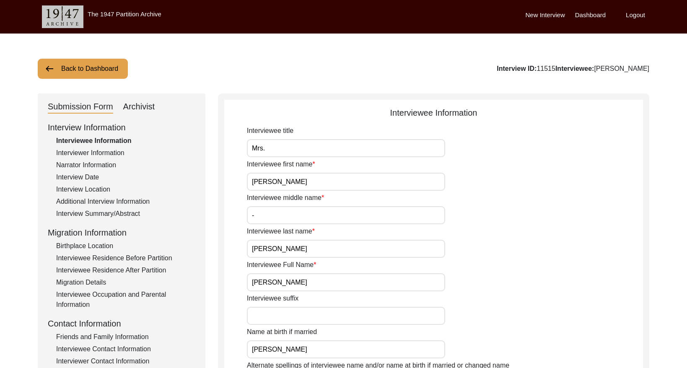
click at [87, 69] on button "Back to Dashboard" at bounding box center [83, 69] width 90 height 20
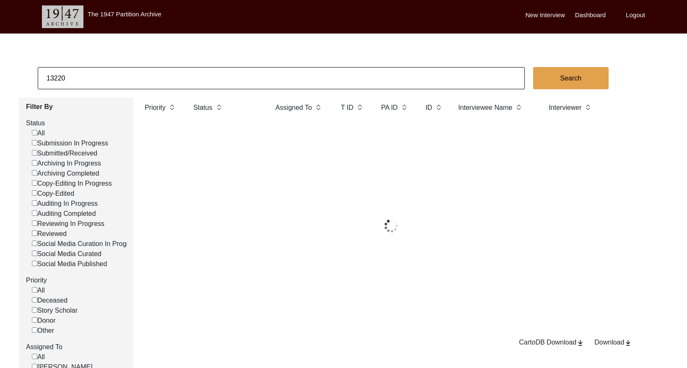
click at [144, 79] on input "13220" at bounding box center [281, 78] width 487 height 22
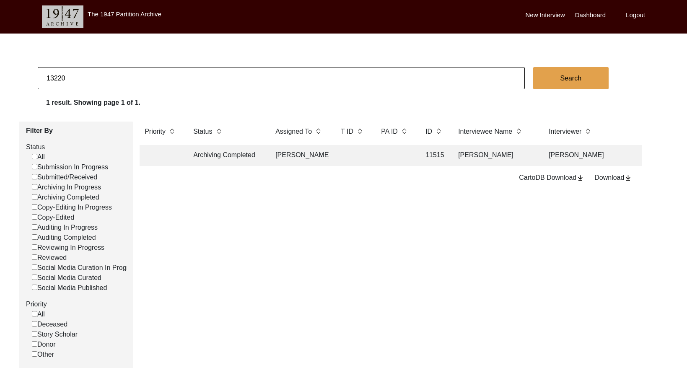
click at [144, 79] on input "13220" at bounding box center [281, 78] width 487 height 22
paste input "PA13211"
drag, startPoint x: 54, startPoint y: 77, endPoint x: 62, endPoint y: 78, distance: 7.6
click at [54, 77] on input "PA13211" at bounding box center [281, 78] width 487 height 22
type input "13211"
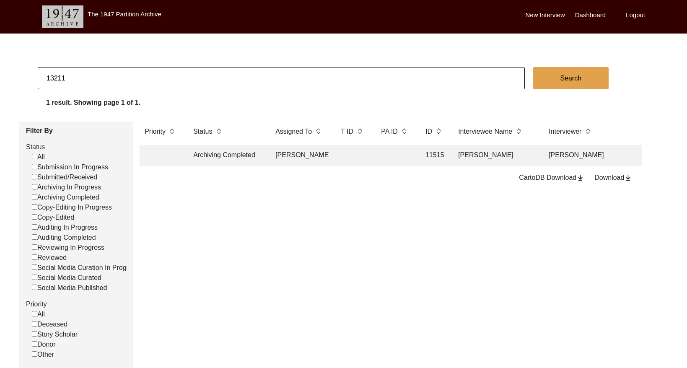
checkbox input "false"
click at [85, 80] on input "13211" at bounding box center [281, 78] width 487 height 22
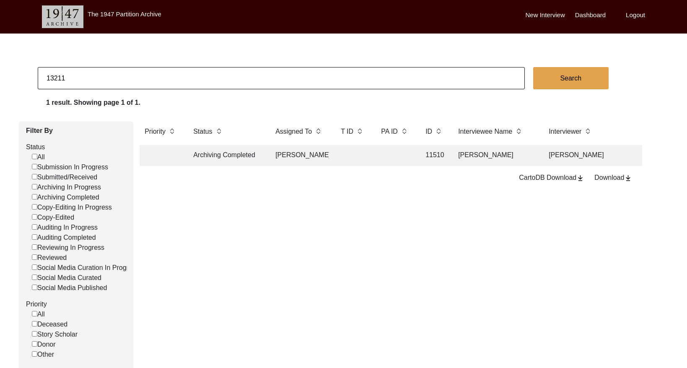
click at [85, 80] on input "13211" at bounding box center [281, 78] width 487 height 22
paste input "PA13247"
type input "13247"
checkbox input "false"
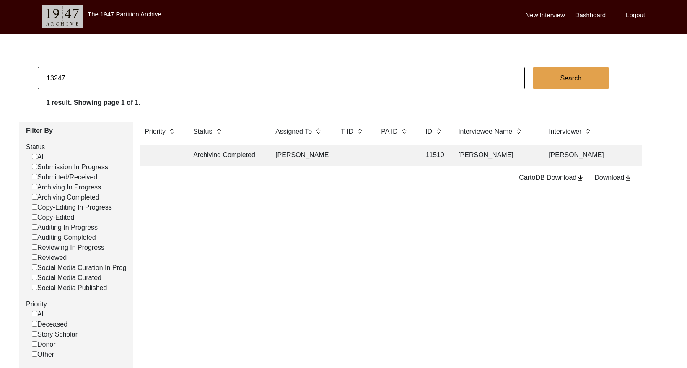
checkbox input "false"
click at [149, 78] on input "13247" at bounding box center [281, 78] width 487 height 22
paste input "PA13185"
type input "P13185"
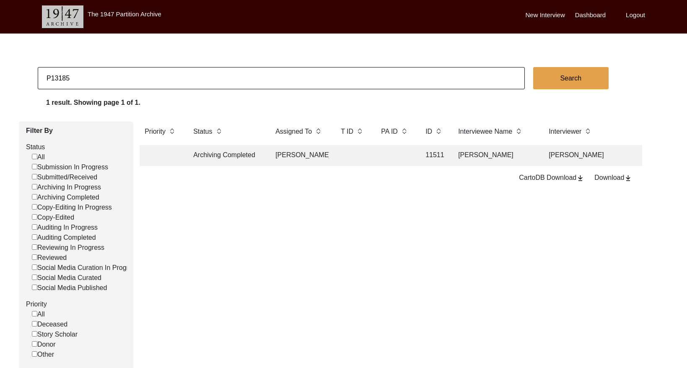
checkbox input "false"
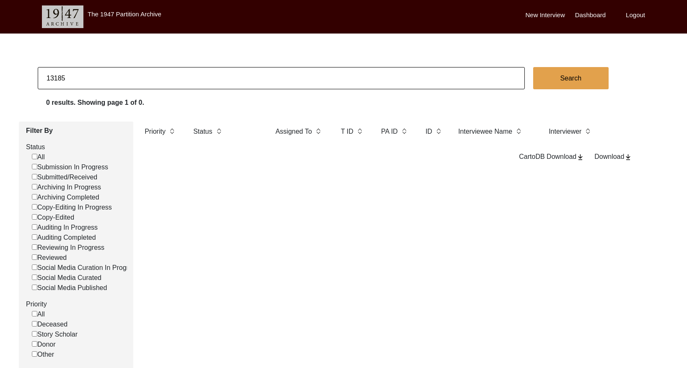
type input "13185"
checkbox input "false"
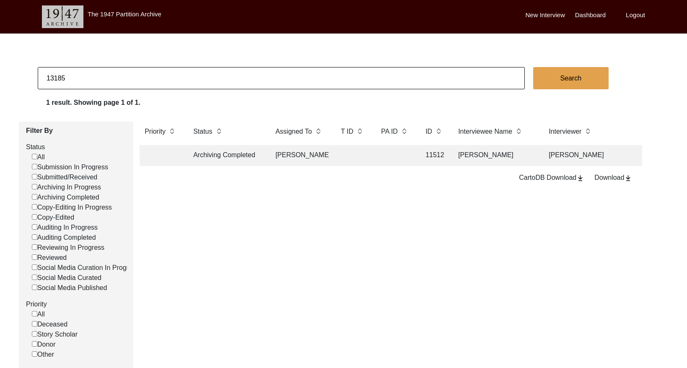
click at [380, 155] on td at bounding box center [395, 155] width 38 height 21
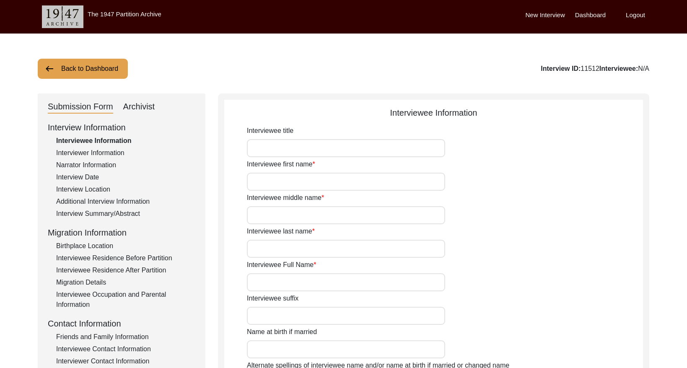
type input "Mr."
type input "Jahar"
type input "-"
type input "Das"
type input "Jahar Das"
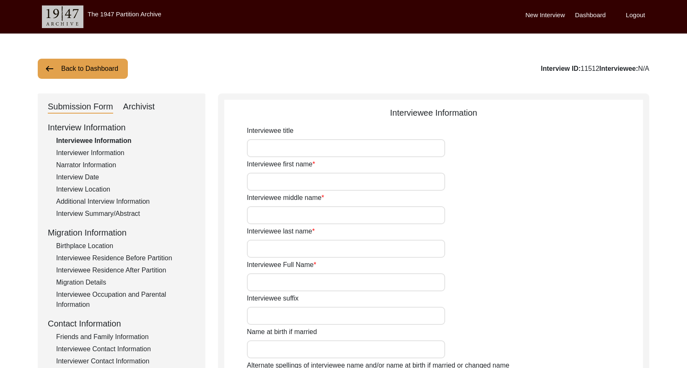
type input "Jahar Das"
type input "02/14/1947"
type input "1946"
type input "78"
type input "Hinduism"
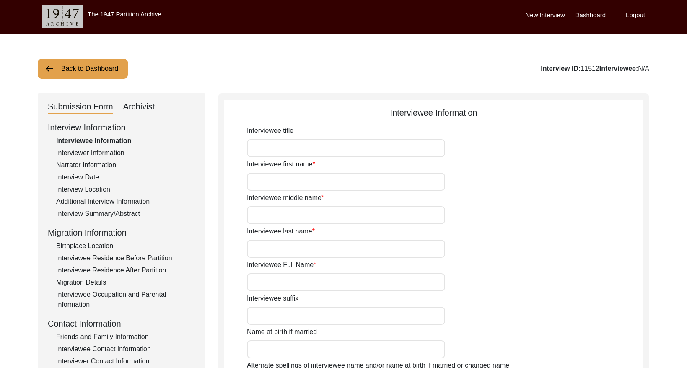
type input "Bangla"
type input "Dhakaiyaa/Kolkata"
type input "Male"
type input "Scheduled Caste"
drag, startPoint x: 144, startPoint y: 103, endPoint x: 216, endPoint y: 109, distance: 71.9
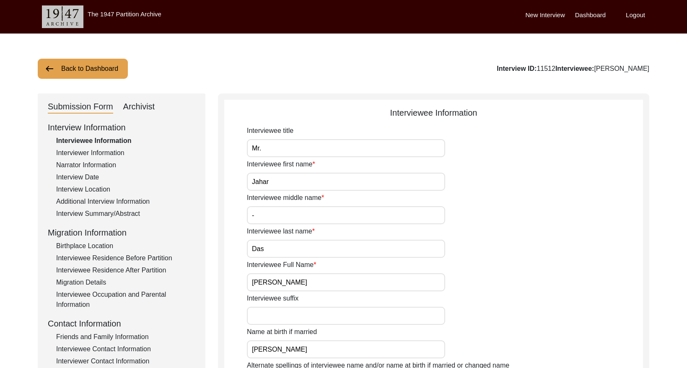
click at [145, 103] on div "Archivist" at bounding box center [139, 106] width 32 height 13
select select "507"
select select "Archiving Completed"
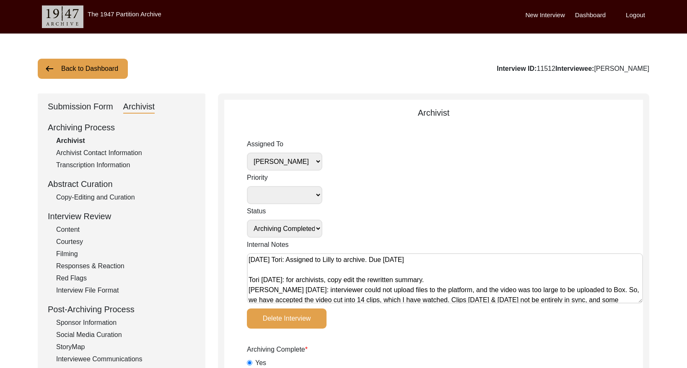
click at [99, 67] on button "Back to Dashboard" at bounding box center [83, 69] width 90 height 20
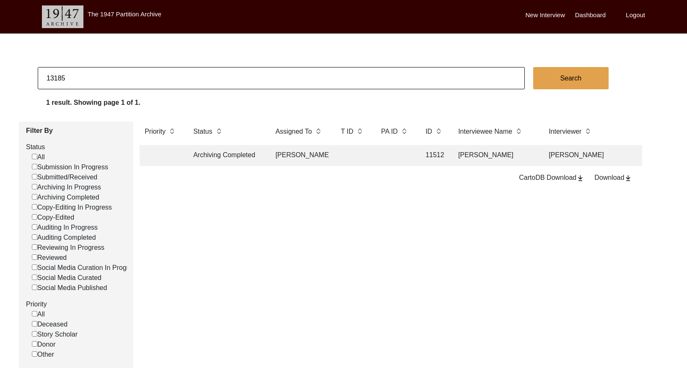
click at [125, 73] on input "13185" at bounding box center [281, 78] width 487 height 22
paste input "1363"
type input "11363"
checkbox input "false"
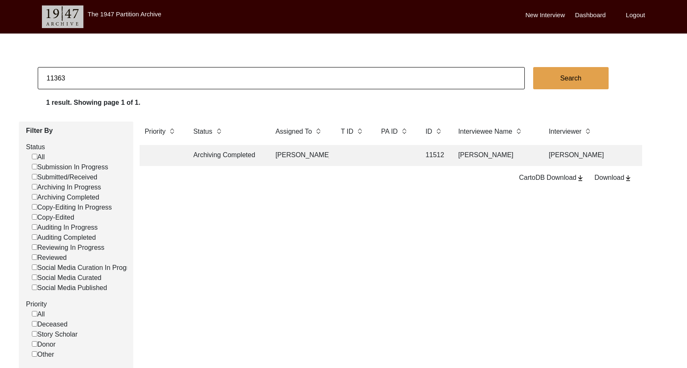
checkbox input "false"
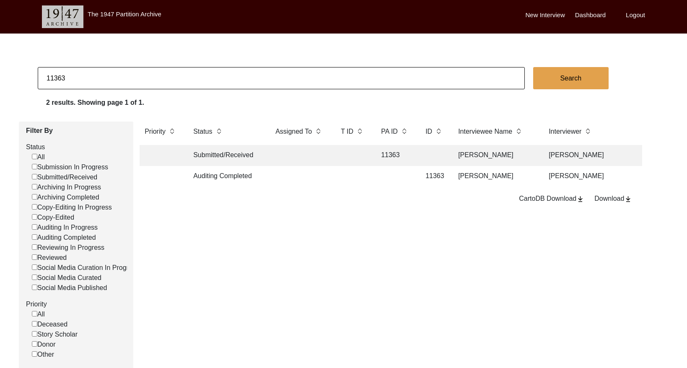
click at [68, 79] on input "11363" at bounding box center [281, 78] width 487 height 22
click at [69, 79] on input "11363" at bounding box center [281, 78] width 487 height 22
paste input "4"
type input "11364"
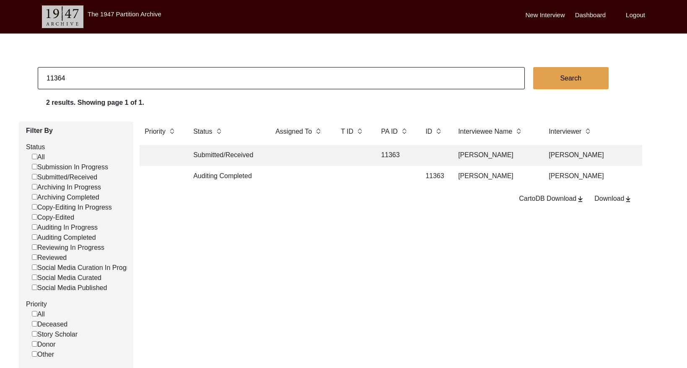
checkbox input "false"
click at [143, 77] on input "11364" at bounding box center [281, 78] width 487 height 22
click at [142, 77] on input "11364" at bounding box center [281, 78] width 487 height 22
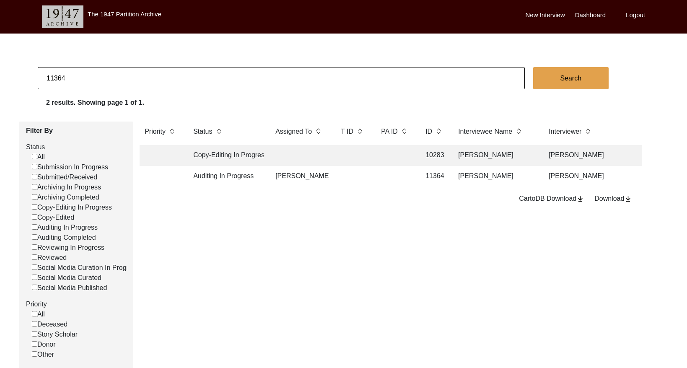
click at [142, 77] on input "11364" at bounding box center [281, 78] width 487 height 22
paste input "6"
type input "11366"
checkbox input "false"
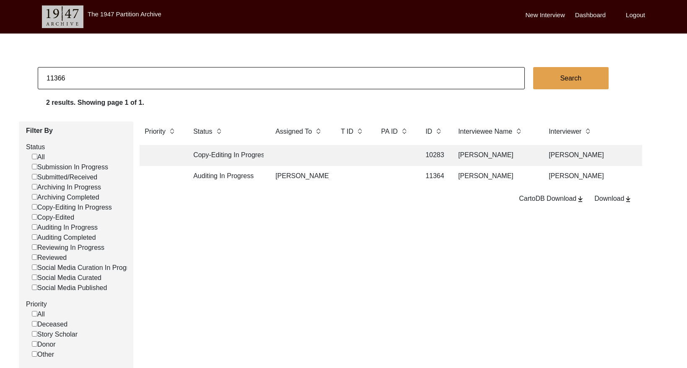
checkbox input "false"
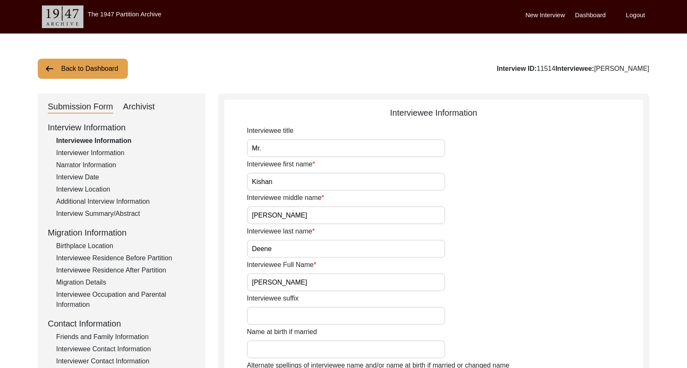
scroll to position [28, 0]
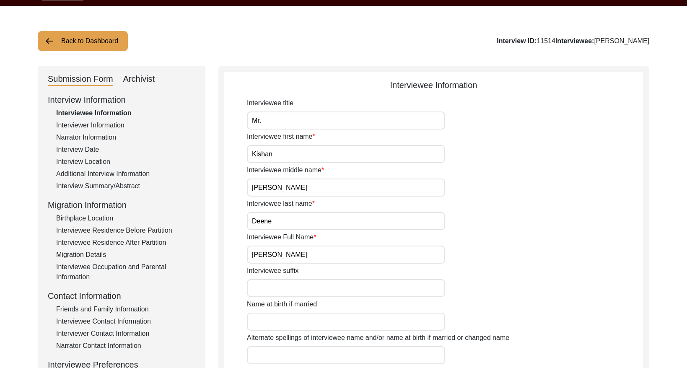
click at [75, 46] on button "Back to Dashboard" at bounding box center [83, 41] width 90 height 20
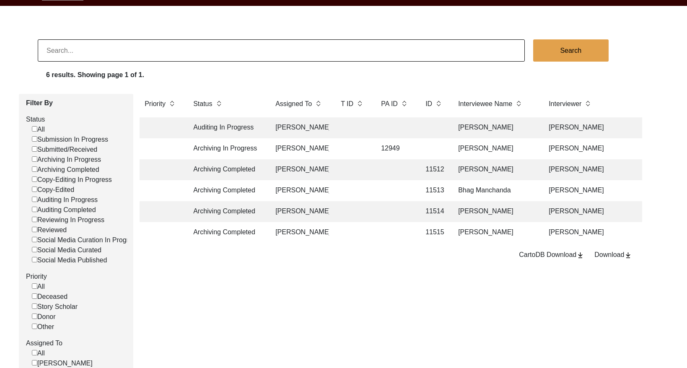
click at [171, 54] on input at bounding box center [281, 50] width 487 height 22
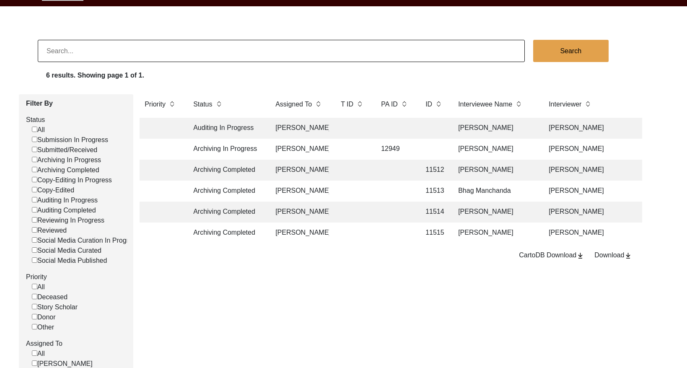
paste input "PA13248"
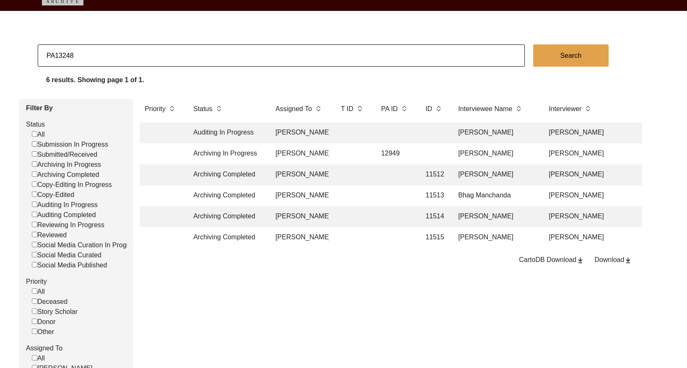
scroll to position [23, 0]
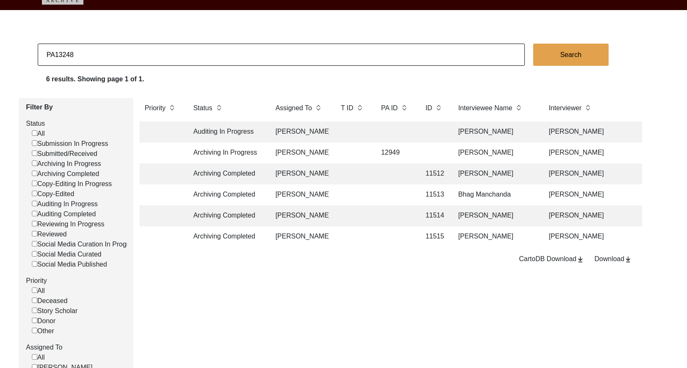
drag, startPoint x: 54, startPoint y: 55, endPoint x: 69, endPoint y: 55, distance: 15.1
click at [54, 55] on input "PA13248" at bounding box center [281, 55] width 487 height 22
type input "13248"
checkbox input "false"
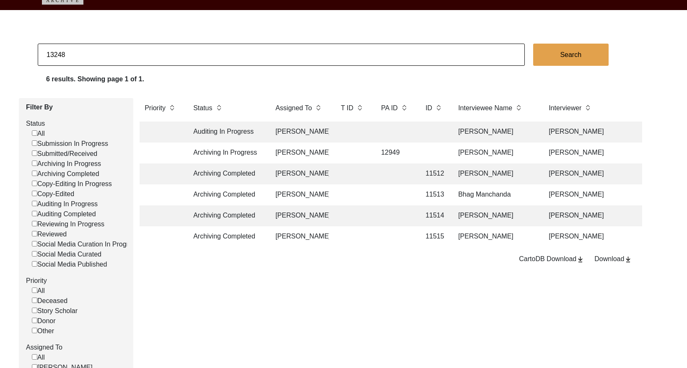
checkbox input "false"
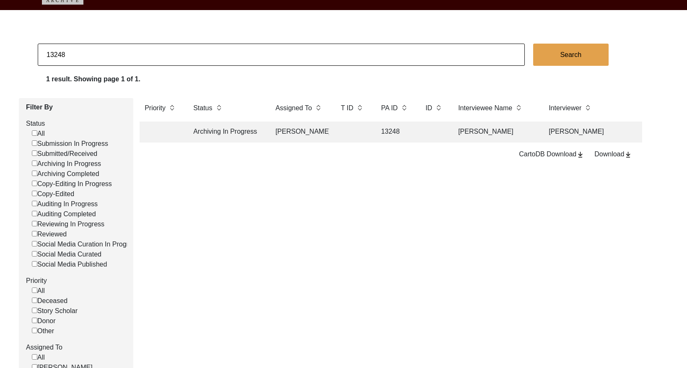
click at [349, 135] on td at bounding box center [353, 132] width 34 height 21
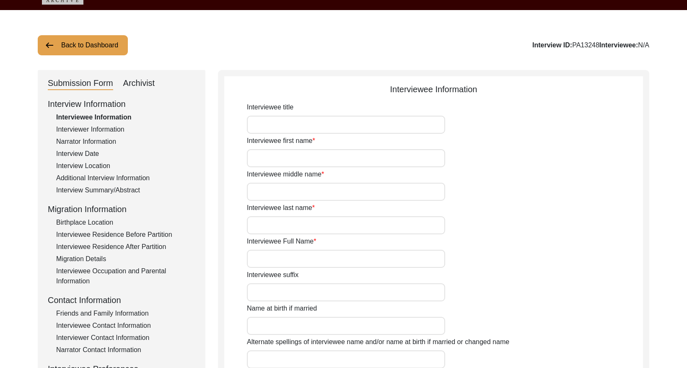
type input "Mr."
type input "[PERSON_NAME]"
type input "Rajput"
type input "[PERSON_NAME]"
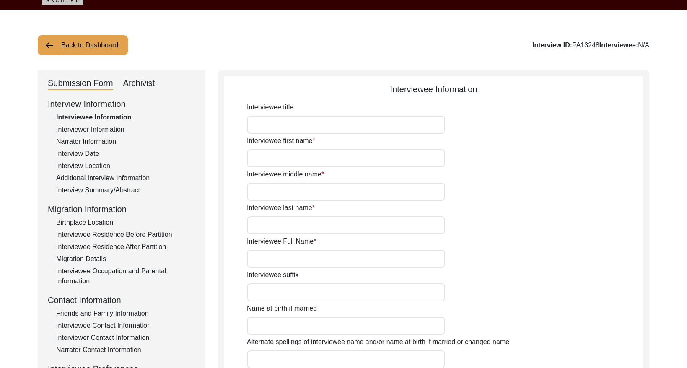
type input "N/A"
type input "NaseerAhmed"
type input "[PERSON_NAME]"
type input "1937"
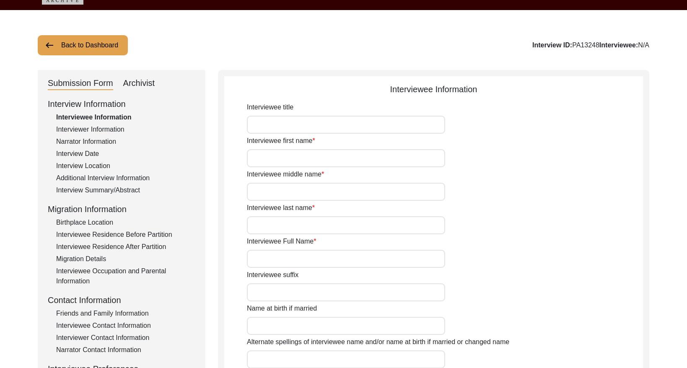
type input "88"
type input "[DEMOGRAPHIC_DATA]"
type input "N/A"
type textarea "N/A"
type input "Punjabi"
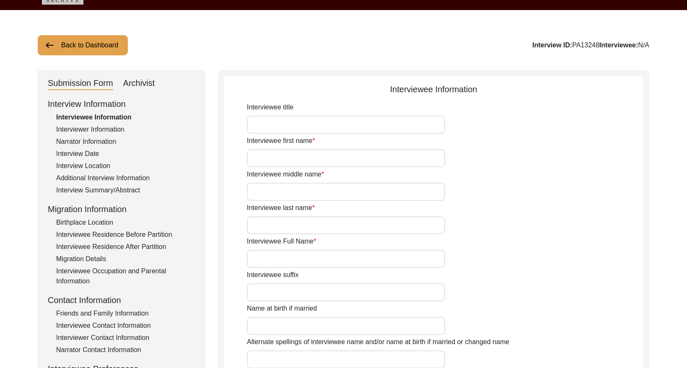
type input "Malwai"
type input "[DEMOGRAPHIC_DATA]"
type input "Rajput Toor"
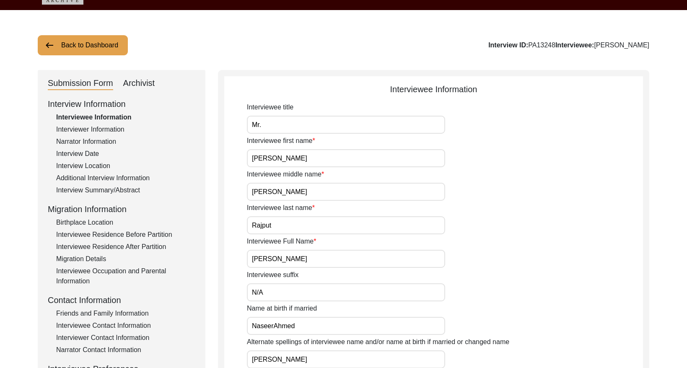
drag, startPoint x: 133, startPoint y: 82, endPoint x: 135, endPoint y: 88, distance: 6.0
click at [133, 82] on div "Archivist" at bounding box center [139, 83] width 32 height 13
select select "Archiving In Progress"
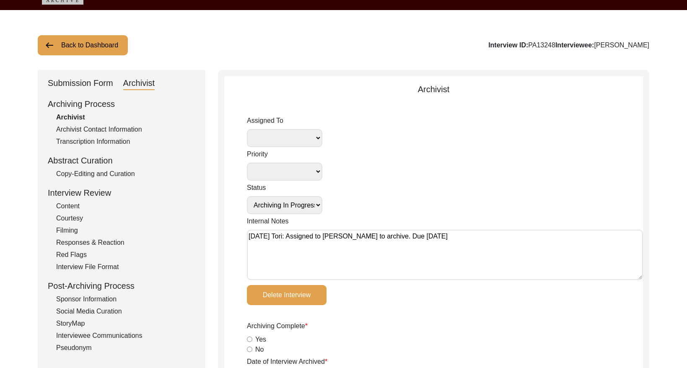
select select "508"
click at [251, 235] on textarea "[DATE] Tori: Assigned to [PERSON_NAME] to archive. Due [DATE]" at bounding box center [445, 255] width 396 height 50
paste textarea "[DATE] [GEOGRAPHIC_DATA]: Ressigning to [PERSON_NAME] to archive. Due [DATE]. W…"
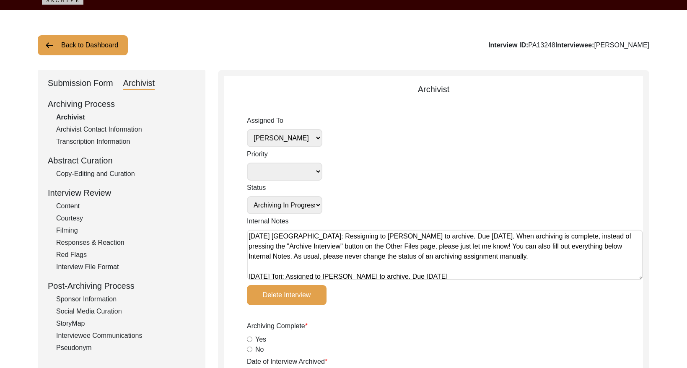
type textarea "[DATE] [GEOGRAPHIC_DATA]: Ressigning to [PERSON_NAME] to archive. Due [DATE]. W…"
click at [313, 137] on select "[PERSON_NAME] [PERSON_NAME] archivist [PERSON_NAME] [PERSON_NAME]" at bounding box center [284, 138] width 75 height 18
select select "442"
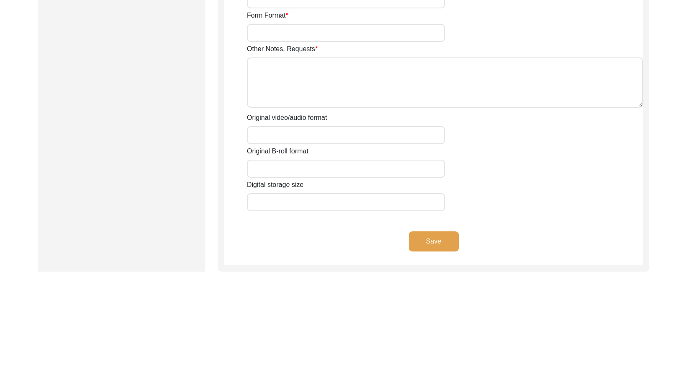
scroll to position [1459, 0]
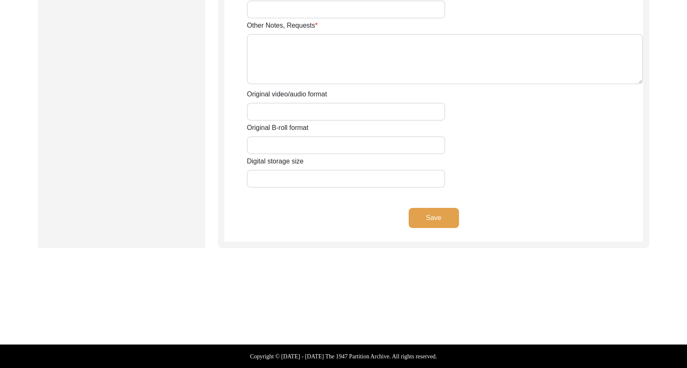
click at [449, 218] on button "Save" at bounding box center [434, 218] width 50 height 20
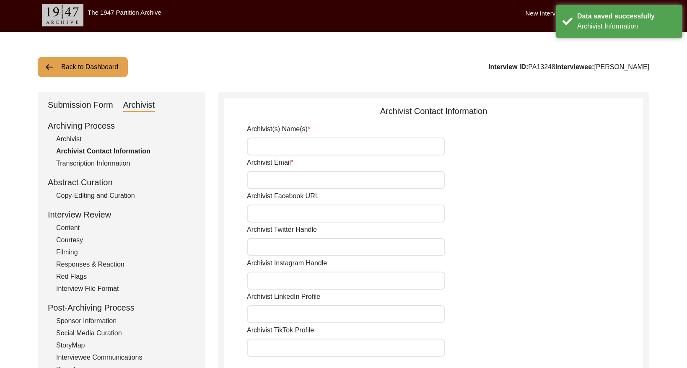
scroll to position [0, 0]
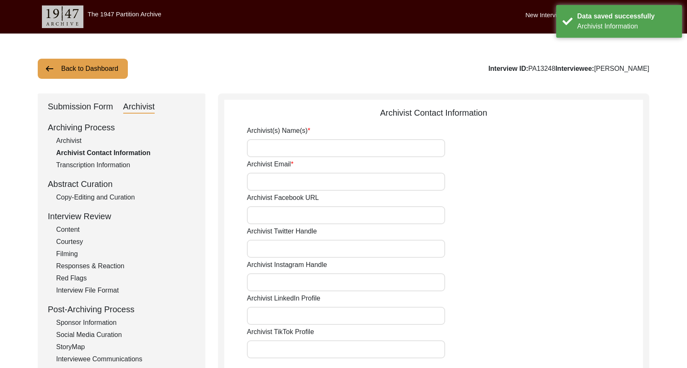
click at [105, 73] on button "Back to Dashboard" at bounding box center [83, 69] width 90 height 20
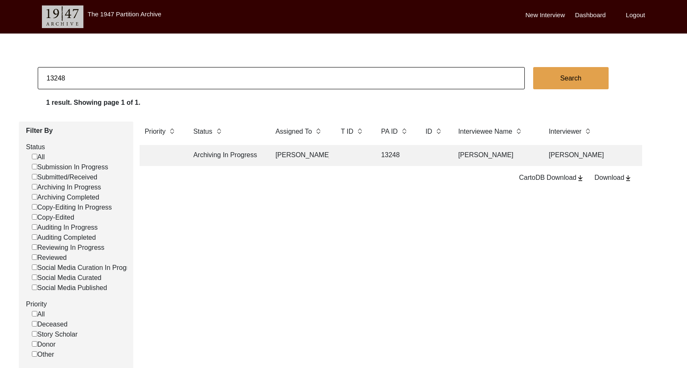
click at [92, 75] on input "13248" at bounding box center [281, 78] width 487 height 22
paste input "PA13313"
click at [57, 78] on input "PA13313" at bounding box center [281, 78] width 487 height 22
click at [55, 76] on input "PA13313" at bounding box center [281, 78] width 487 height 22
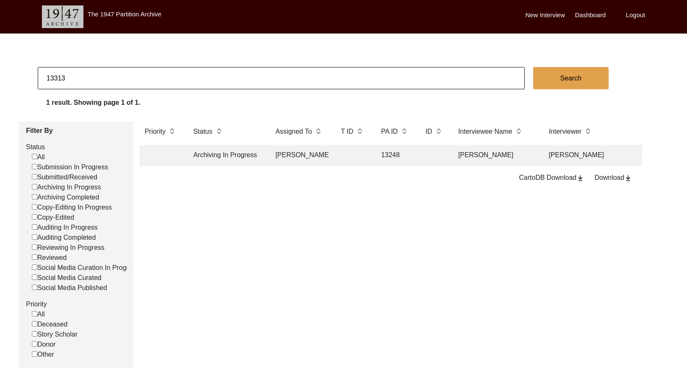
type input "13313"
checkbox input "false"
click at [348, 156] on td at bounding box center [353, 155] width 34 height 21
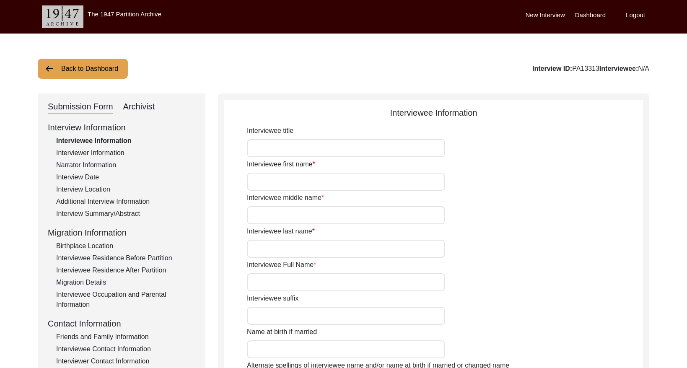
type input "Mr"
type input "Kamakhya"
type input "Ranjan"
type input "Ghosh"
type input "Mr [PERSON_NAME]"
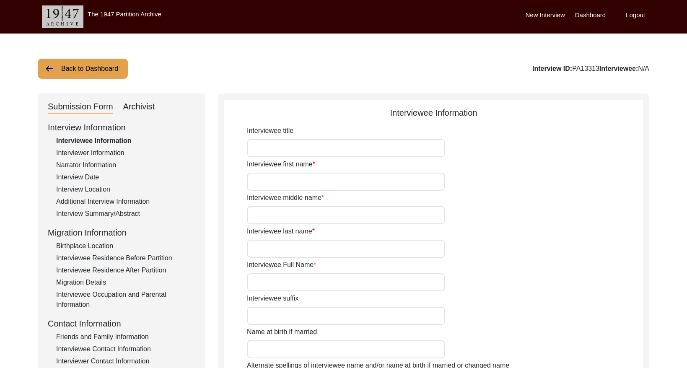
type input "[DATE]"
type input "N/A"
type input "85"
type input "[DEMOGRAPHIC_DATA]"
type input "N/A"
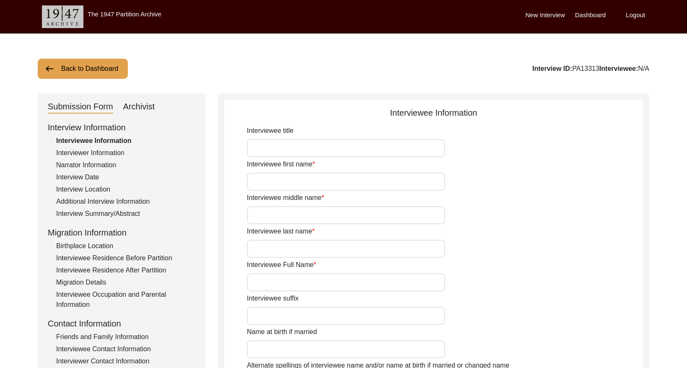
type input "Bengali"
type input "Rari"
type input "[DEMOGRAPHIC_DATA]"
type input "Bengali"
click at [144, 107] on div "Archivist" at bounding box center [139, 106] width 32 height 13
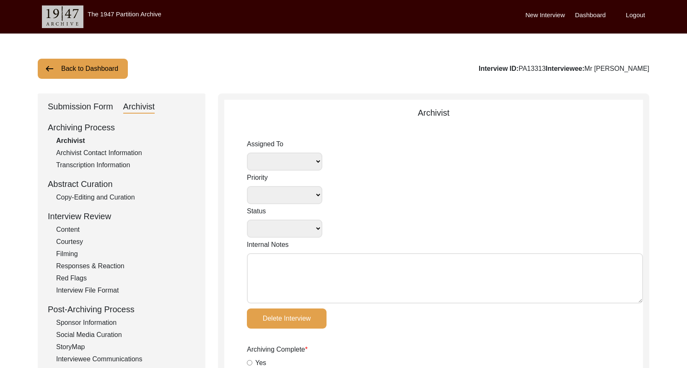
select select
select select "Archiving In Progress"
type textarea "[DATE] Tori: Assigned to [PERSON_NAME] to archive. Due [DATE]"
radio input "true"
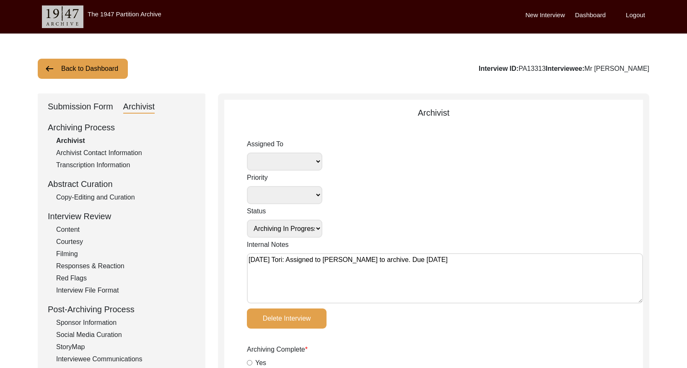
select select "508"
click at [250, 260] on textarea "[DATE] Tori: Assigned to [PERSON_NAME] to archive. Due [DATE]" at bounding box center [445, 278] width 396 height 50
paste textarea "[DATE] [GEOGRAPHIC_DATA]: Ressigning to [PERSON_NAME] to archive. Due [DATE]. W…"
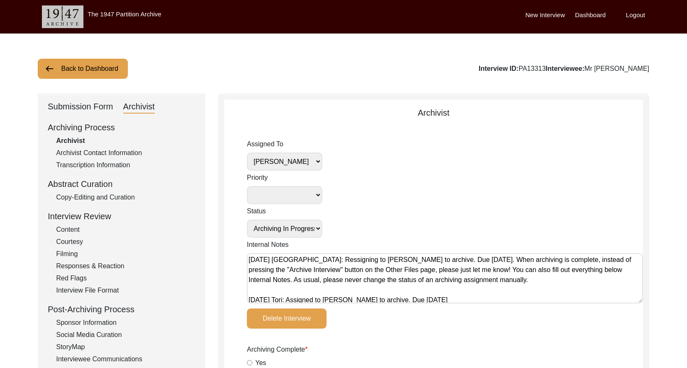
type textarea "[DATE] [GEOGRAPHIC_DATA]: Ressigning to [PERSON_NAME] to archive. Due [DATE]. W…"
click at [281, 161] on select "[PERSON_NAME] [PERSON_NAME] archivist [PERSON_NAME] [PERSON_NAME]" at bounding box center [284, 162] width 75 height 18
select select "442"
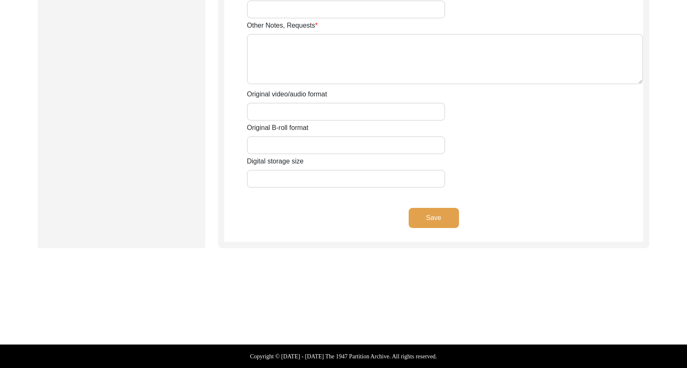
click at [433, 212] on button "Save" at bounding box center [434, 218] width 50 height 20
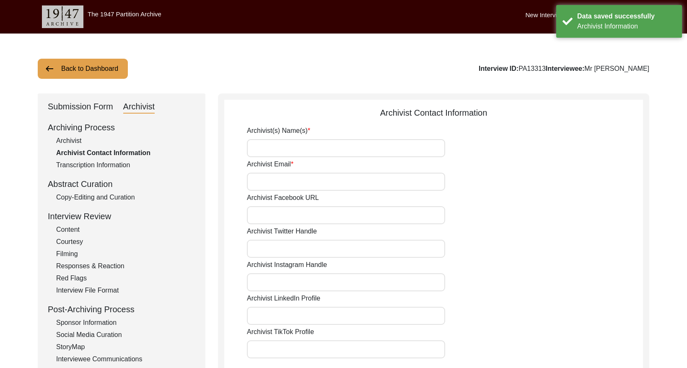
click at [91, 70] on button "Back to Dashboard" at bounding box center [83, 69] width 90 height 20
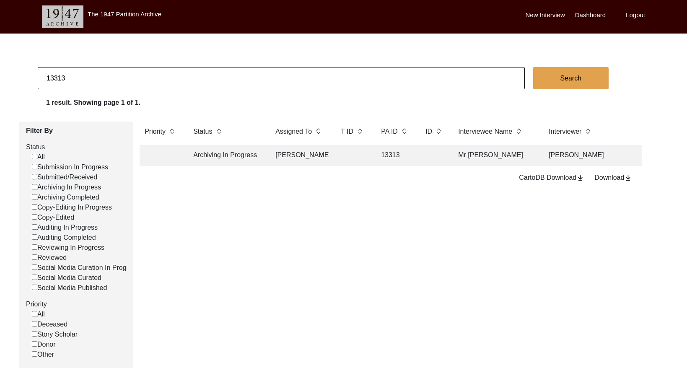
click at [131, 70] on input "13313" at bounding box center [281, 78] width 487 height 22
paste input "PA13212"
drag, startPoint x: 52, startPoint y: 78, endPoint x: 56, endPoint y: 78, distance: 4.2
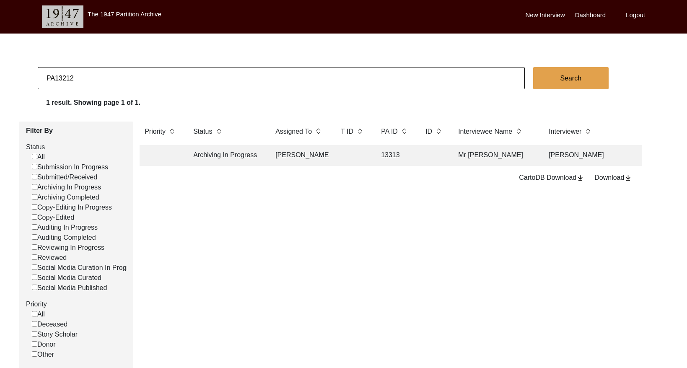
click at [52, 78] on input "PA13212" at bounding box center [281, 78] width 487 height 22
type input "13212"
checkbox input "false"
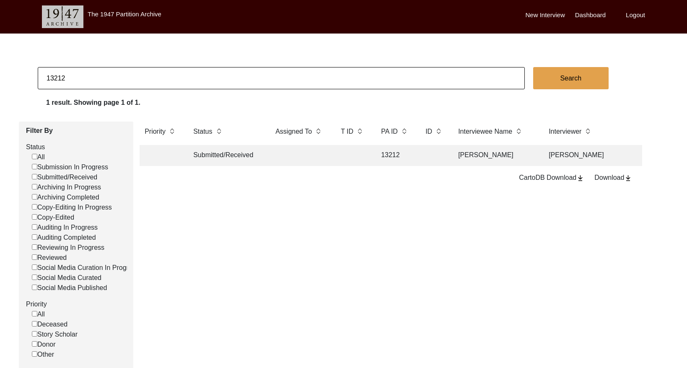
click at [350, 158] on td at bounding box center [353, 155] width 34 height 21
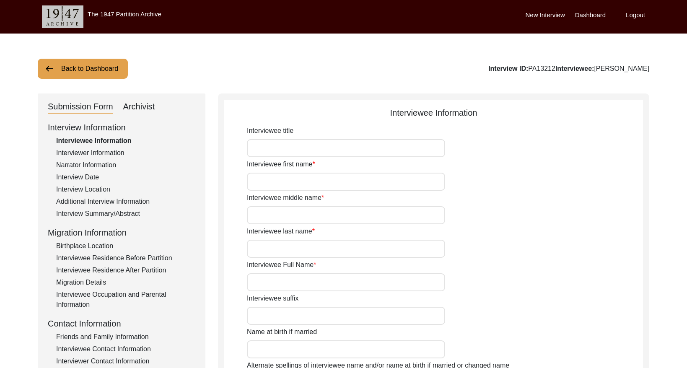
type input "Jherappa"
type input "-"
type input "Rajeshware"
type input "[PERSON_NAME]"
type input "1936"
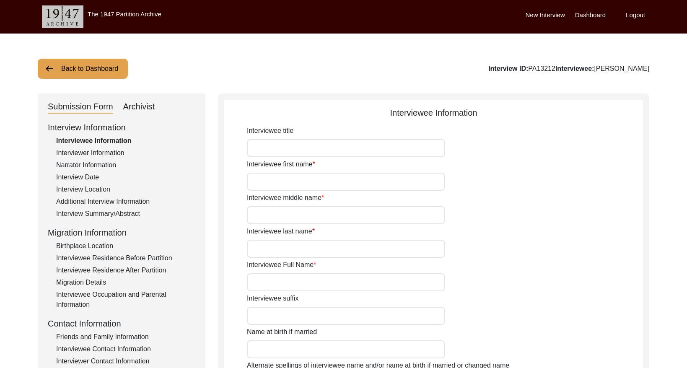
type input "Interviewee is not sure about date of birth but he remembers being 12 during Po…"
type input "89"
type input "Lingayat"
type input "[DEMOGRAPHIC_DATA]"
drag, startPoint x: 144, startPoint y: 106, endPoint x: 132, endPoint y: 108, distance: 12.0
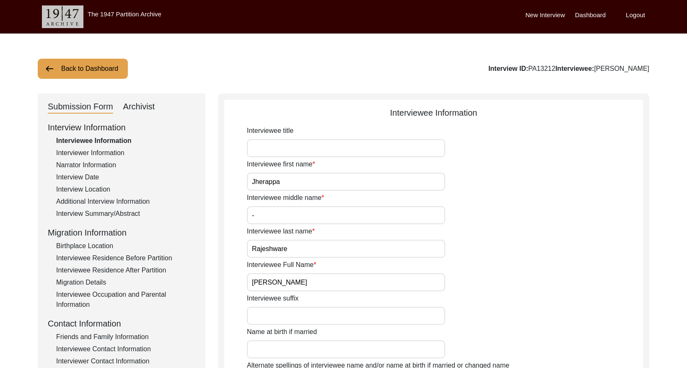
click at [144, 106] on div "Archivist" at bounding box center [139, 106] width 32 height 13
select select "Submitted/Received"
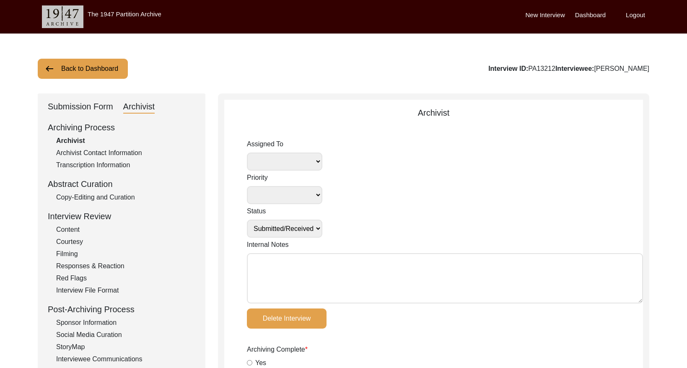
click at [262, 268] on textarea "Internal Notes" at bounding box center [445, 278] width 396 height 50
paste textarea "[DATE] [GEOGRAPHIC_DATA]: Assigned to Brianna to archive. Due [DATE]. When arch…"
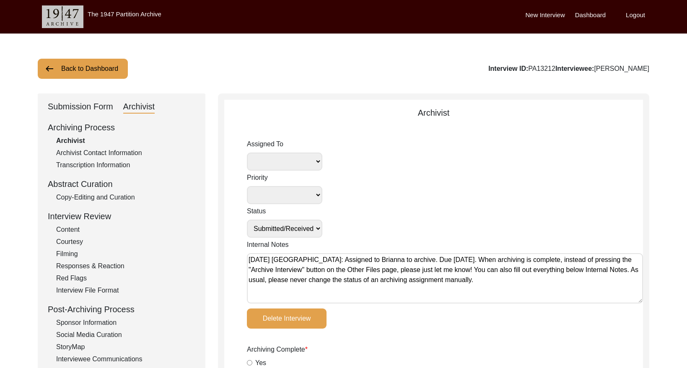
type textarea "[DATE] [GEOGRAPHIC_DATA]: Assigned to Brianna to archive. Due [DATE]. When arch…"
click at [295, 162] on select "[PERSON_NAME] [PERSON_NAME] archivist [PERSON_NAME] [PERSON_NAME]" at bounding box center [284, 162] width 75 height 18
select select "442"
click at [316, 230] on select "Submission In Progress Submitted/Received Archiving In Progress Archiving Compl…" at bounding box center [284, 229] width 75 height 18
select select "Archiving In Progress"
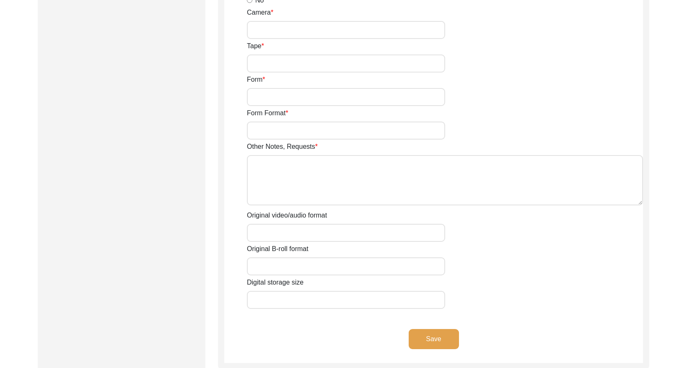
scroll to position [1459, 0]
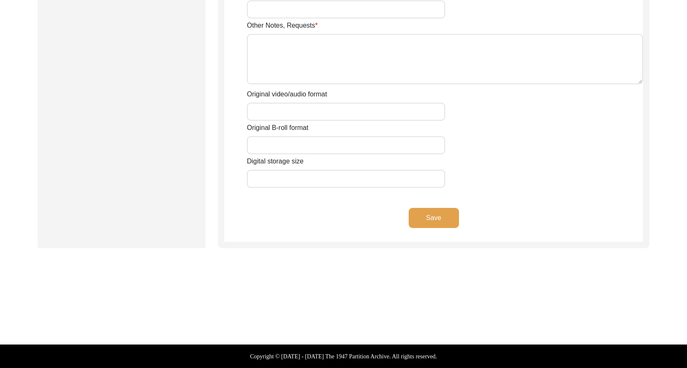
click at [434, 214] on button "Save" at bounding box center [434, 218] width 50 height 20
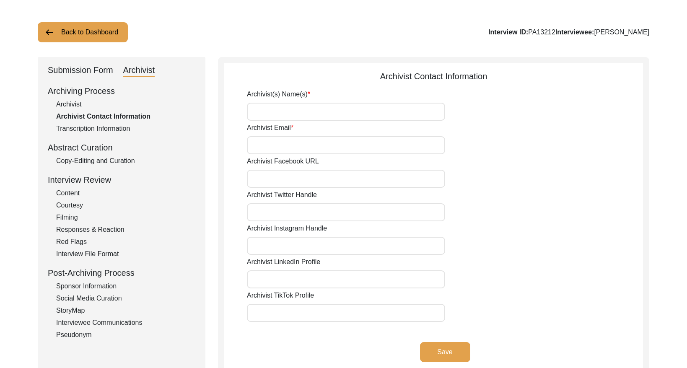
scroll to position [0, 0]
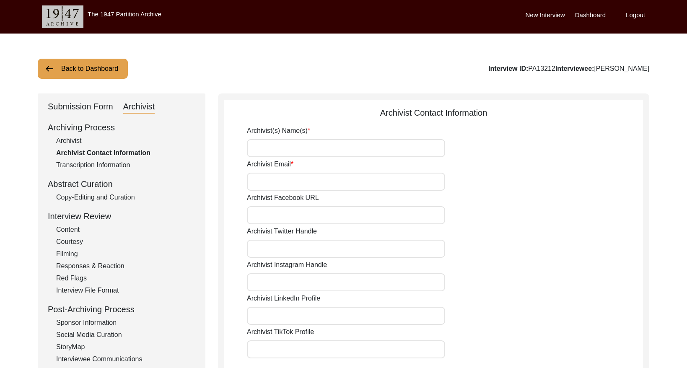
drag, startPoint x: 66, startPoint y: 71, endPoint x: 150, endPoint y: 40, distance: 89.2
click at [68, 70] on button "Back to Dashboard" at bounding box center [83, 69] width 90 height 20
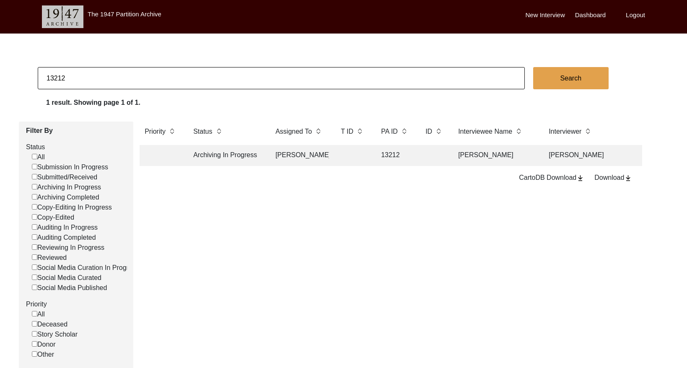
click at [108, 83] on input "13212" at bounding box center [281, 78] width 487 height 22
paste input "1364"
type input "11364"
checkbox input "false"
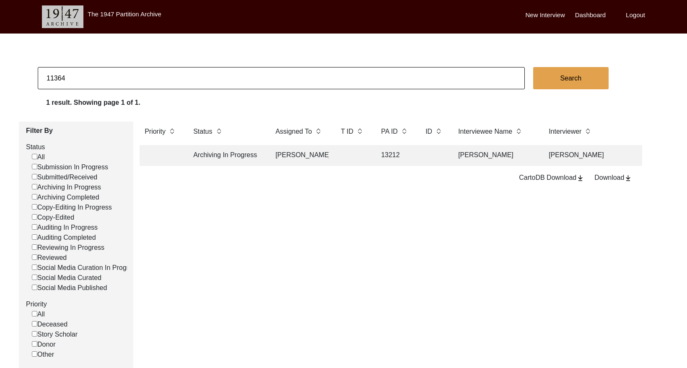
checkbox input "false"
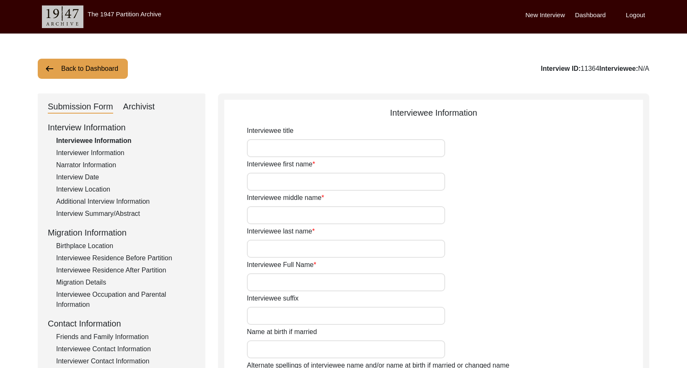
type input "Mr."
type input "Mushtaq"
type input "[PERSON_NAME]"
type input "Araein"
type input "[PERSON_NAME]"
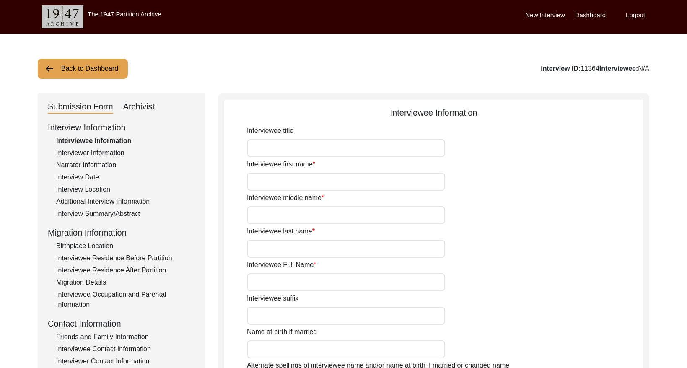
type input "N/A"
type input "[PERSON_NAME]"
type input "1941"
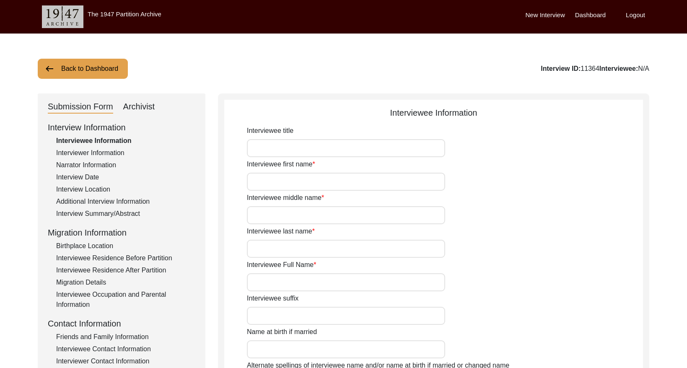
type input "85"
type input "[DEMOGRAPHIC_DATA]"
type input "N/A"
type textarea "N/A"
type input "Punjabi"
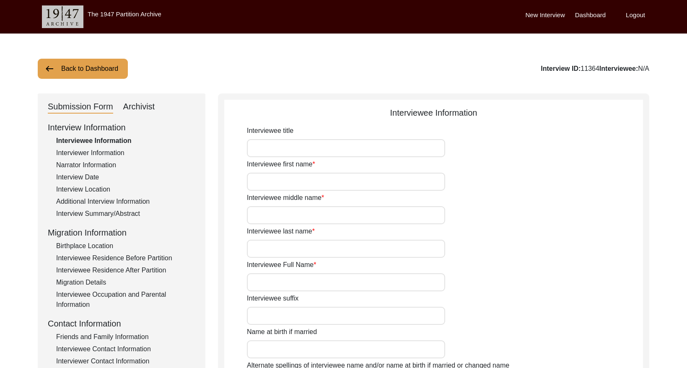
type input "Malwai"
type input "[DEMOGRAPHIC_DATA]"
type input "Araein ([PERSON_NAME])"
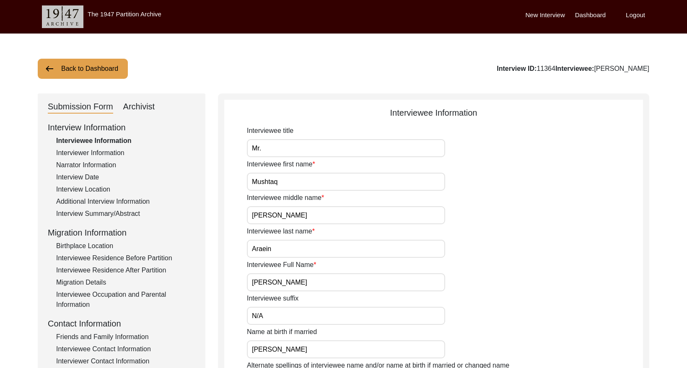
drag, startPoint x: 146, startPoint y: 111, endPoint x: 149, endPoint y: 107, distance: 4.9
click at [146, 111] on div "Archivist" at bounding box center [139, 106] width 32 height 13
select select "508"
select select "Auditing In Progress"
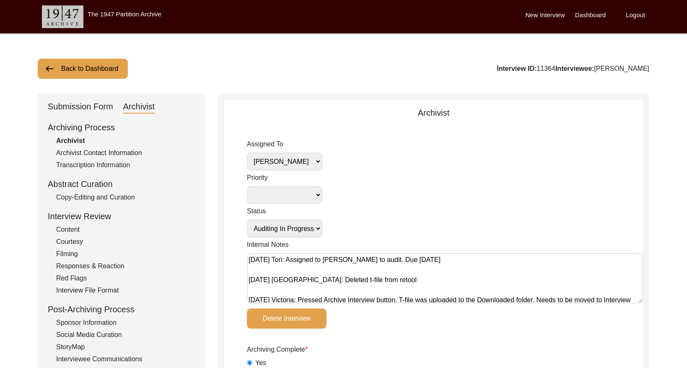
click at [249, 259] on textarea "[DATE] Tori: Assigned to [PERSON_NAME] to audit. Due [DATE] [DATE] [GEOGRAPHIC_…" at bounding box center [445, 278] width 396 height 50
paste textarea "[DATE] [GEOGRAPHIC_DATA]: Reassigning to [GEOGRAPHIC_DATA] to audit. Due [DATE]."
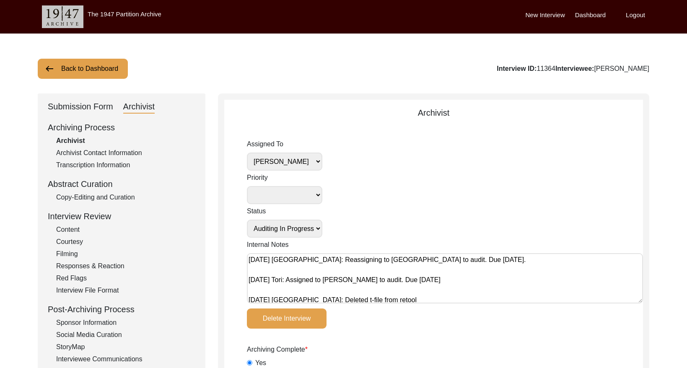
type textarea "[DATE] [GEOGRAPHIC_DATA]: Reassigning to [GEOGRAPHIC_DATA] to audit. Due [DATE]…"
click at [317, 150] on div "Assigned To [PERSON_NAME] [PERSON_NAME] archivist [PERSON_NAME] [PERSON_NAME]" at bounding box center [284, 154] width 75 height 31
click at [305, 161] on select "[PERSON_NAME] [PERSON_NAME] archivist [PERSON_NAME] [PERSON_NAME]" at bounding box center [284, 162] width 75 height 18
select select "442"
click at [86, 66] on button "Back to Dashboard" at bounding box center [83, 69] width 90 height 20
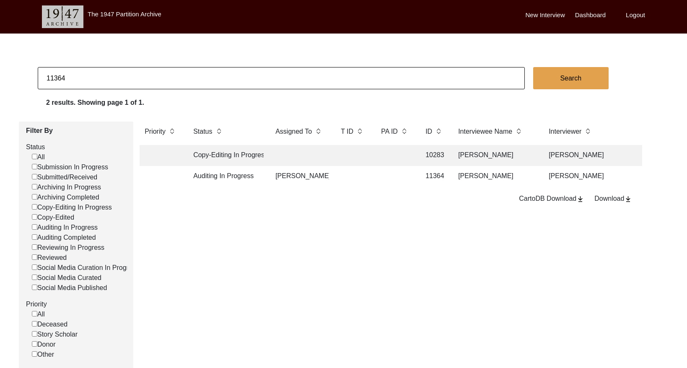
click at [171, 80] on input "11364" at bounding box center [281, 78] width 487 height 22
paste input "59"
type input "11359"
drag, startPoint x: 573, startPoint y: 79, endPoint x: 570, endPoint y: 83, distance: 5.4
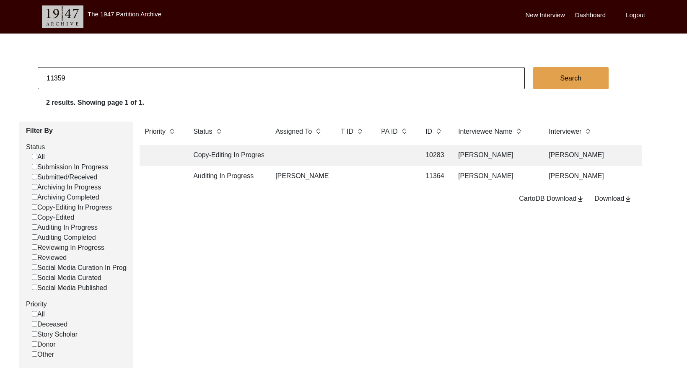
click at [573, 79] on button "Search" at bounding box center [570, 78] width 75 height 22
checkbox input "false"
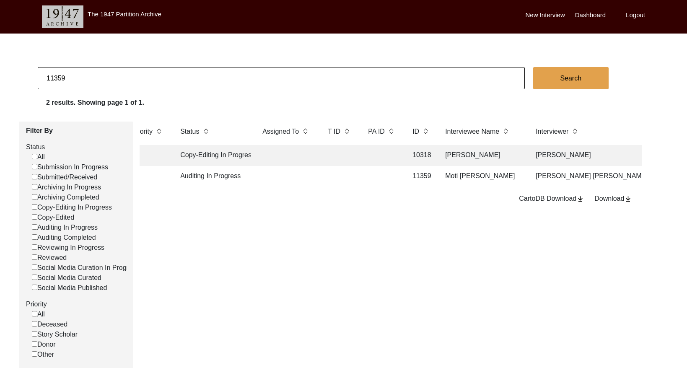
scroll to position [0, 17]
click at [378, 175] on td at bounding box center [378, 176] width 38 height 21
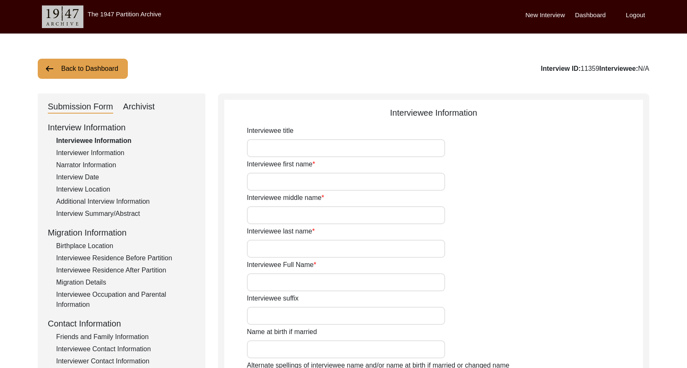
type input "Mr."
type input "Moti"
type input "Lal"
type input "[PERSON_NAME]"
type input "Moti [PERSON_NAME]"
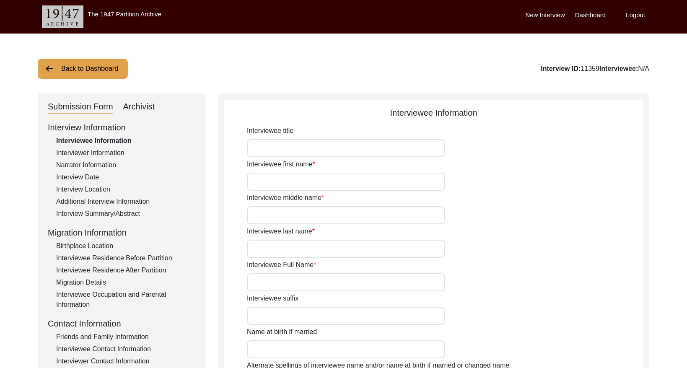
type input "1940"
type input "84"
type input "[DEMOGRAPHIC_DATA]"
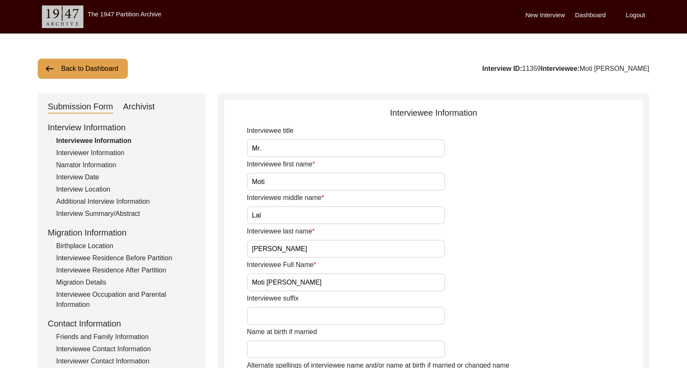
scroll to position [1, 0]
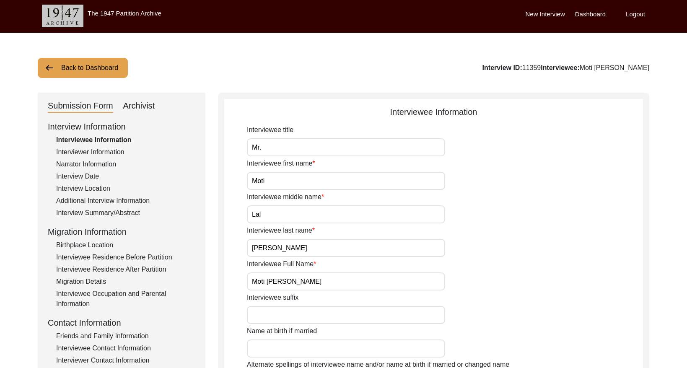
click at [138, 110] on div "Archivist" at bounding box center [139, 105] width 32 height 13
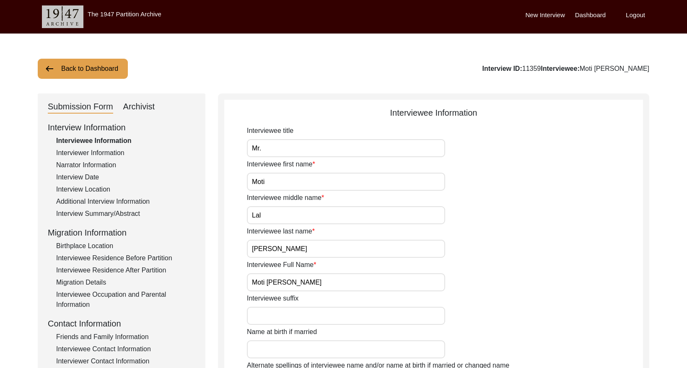
select select "Auditing In Progress"
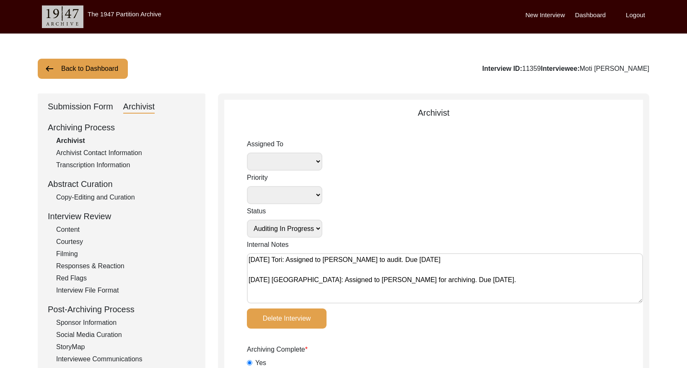
click at [111, 62] on button "Back to Dashboard" at bounding box center [83, 69] width 90 height 20
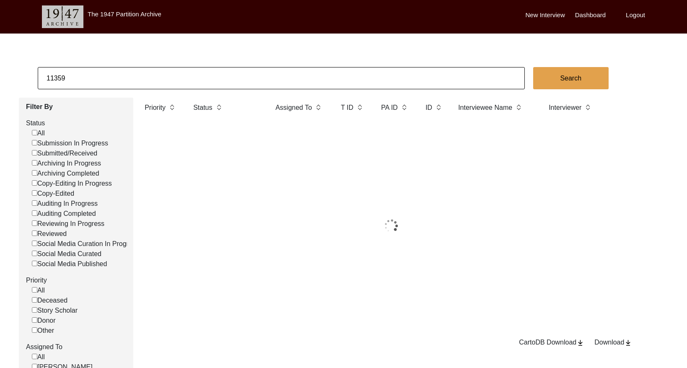
click at [151, 72] on input "11359" at bounding box center [281, 78] width 487 height 22
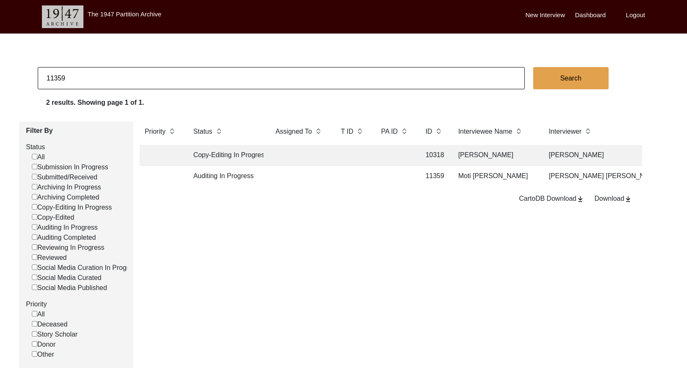
paste input "74"
type input "11374"
checkbox input "false"
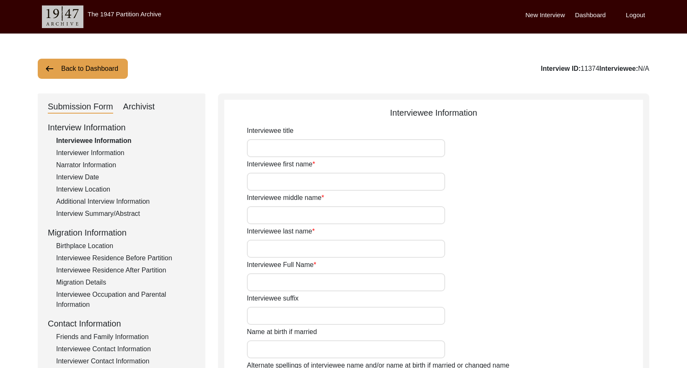
type input "Mr."
type input "[DEMOGRAPHIC_DATA]"
type input "NA"
type input "Shafi"
type input "[PERSON_NAME]"
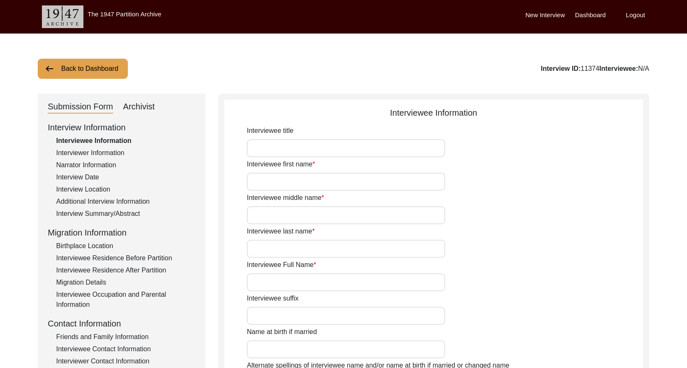
type input "N/A"
type input "[PERSON_NAME] [PERSON_NAME]"
type input "1928"
type input "96"
type input "[DEMOGRAPHIC_DATA]"
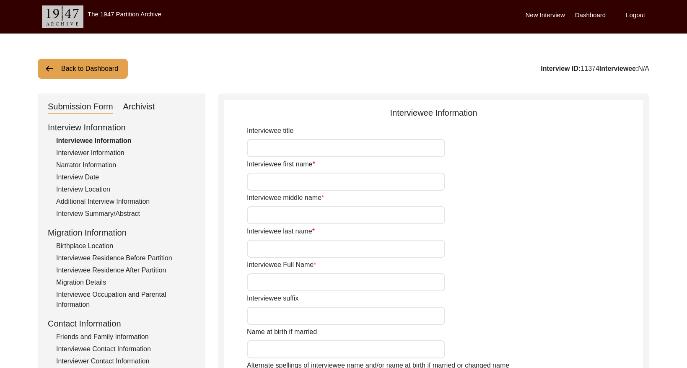
type input "N/A"
type textarea "N/A"
type input "Punjabi"
type input "Malwai"
type input "[DEMOGRAPHIC_DATA]"
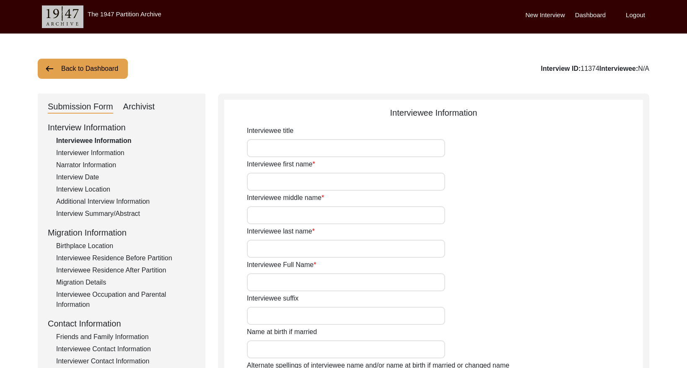
type input "Araein"
click at [420, 176] on input "[DEMOGRAPHIC_DATA]" at bounding box center [346, 182] width 198 height 18
click at [137, 107] on div "Archivist" at bounding box center [139, 106] width 32 height 13
select select "Archiving Completed"
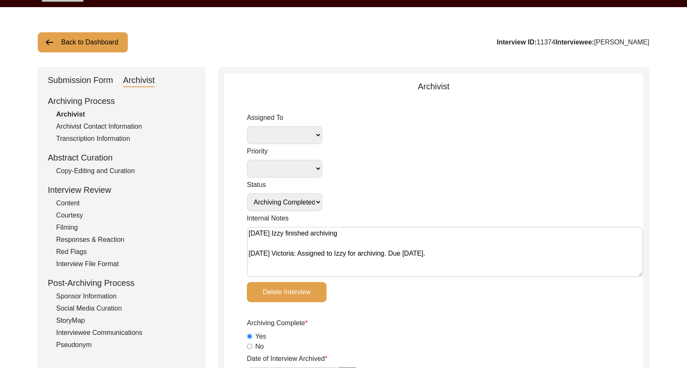
scroll to position [36, 0]
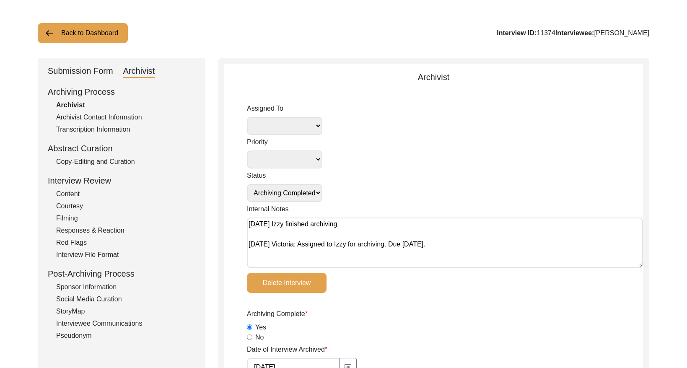
click at [249, 224] on textarea "[DATE] Izzy finished archiving [DATE] Victoria: Assigned to Izzy for archiving.…" at bounding box center [445, 243] width 396 height 50
paste textarea "[DATE] [GEOGRAPHIC_DATA]: Assigned to Brianna to audit. Due [DATE]."
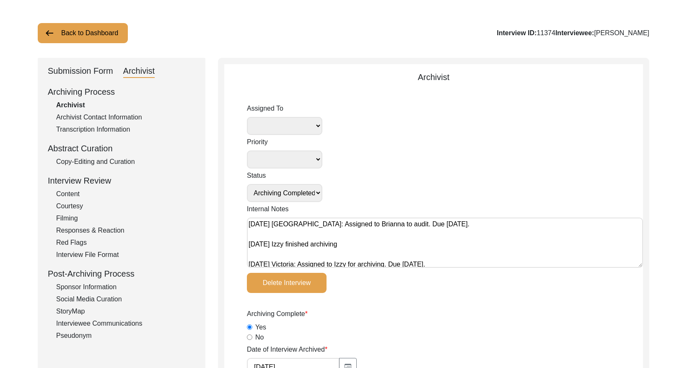
type textarea "[DATE] [GEOGRAPHIC_DATA]: Assigned to Brianna to audit. Due [DATE]. [DATE] Izzy…"
click at [304, 124] on select "[PERSON_NAME] [PERSON_NAME] archivist [PERSON_NAME] [PERSON_NAME]" at bounding box center [284, 126] width 75 height 18
select select "442"
click at [297, 193] on select "Submission In Progress Submitted/Received Archiving In Progress Archiving Compl…" at bounding box center [284, 193] width 75 height 18
select select "Auditing In Progress"
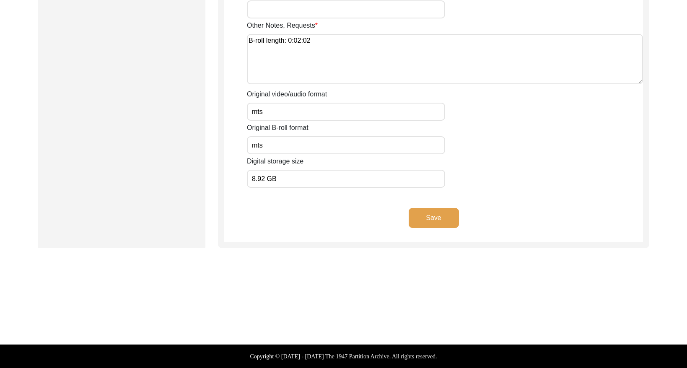
click at [430, 217] on button "Save" at bounding box center [434, 218] width 50 height 20
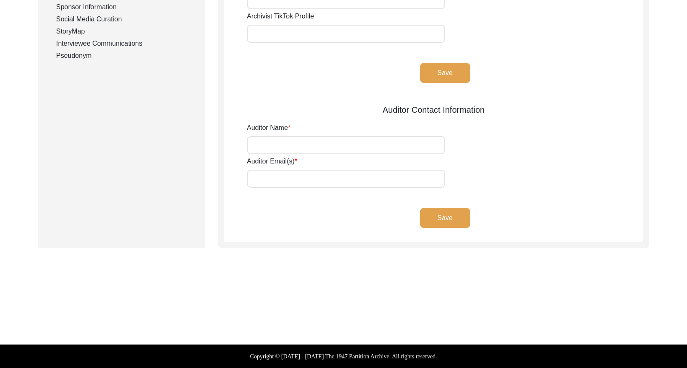
type input "[PERSON_NAME]"
type input "[EMAIL_ADDRESS][DOMAIN_NAME]"
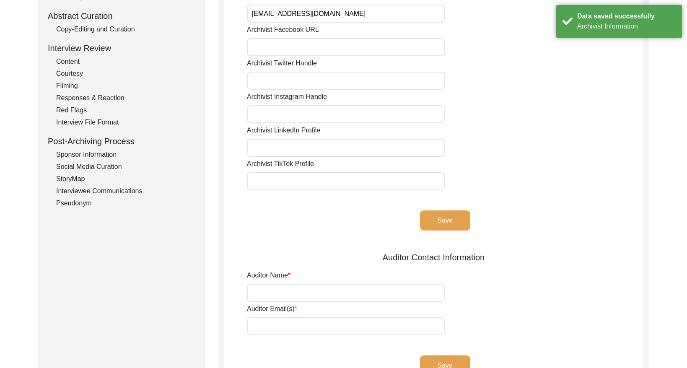
scroll to position [0, 0]
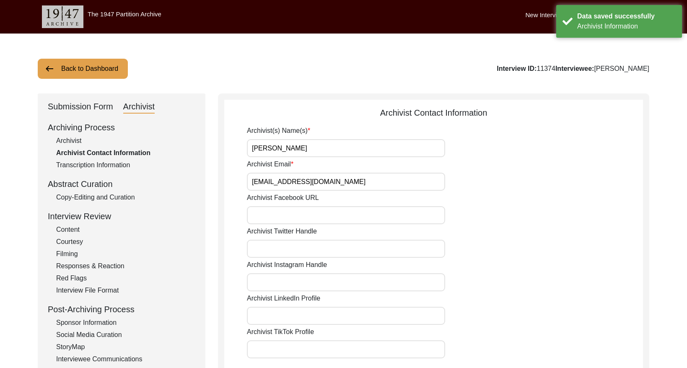
drag, startPoint x: 79, startPoint y: 67, endPoint x: 217, endPoint y: 37, distance: 141.3
click at [80, 67] on button "Back to Dashboard" at bounding box center [83, 69] width 90 height 20
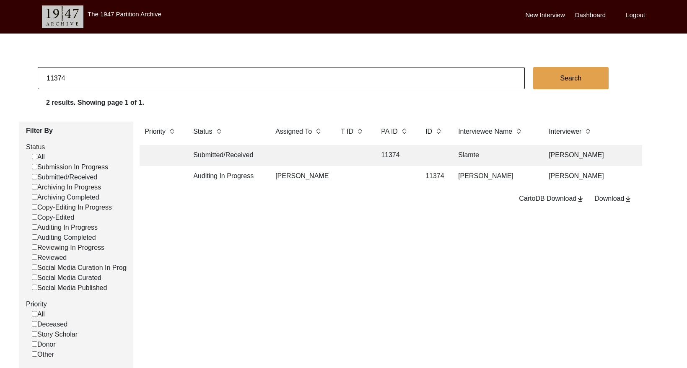
click at [81, 75] on input "11374" at bounding box center [281, 78] width 487 height 22
paste input "0"
type input "11370"
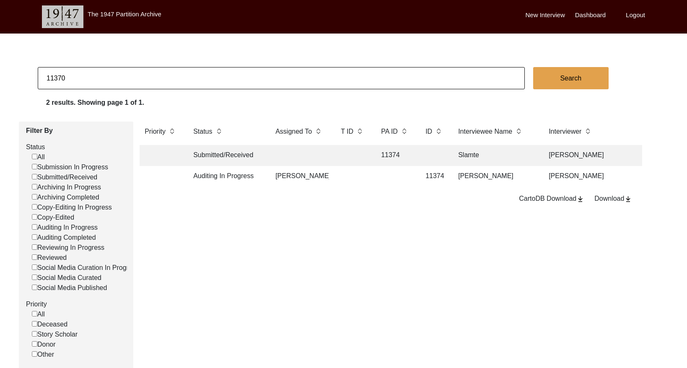
checkbox input "false"
click at [355, 180] on td at bounding box center [353, 176] width 34 height 21
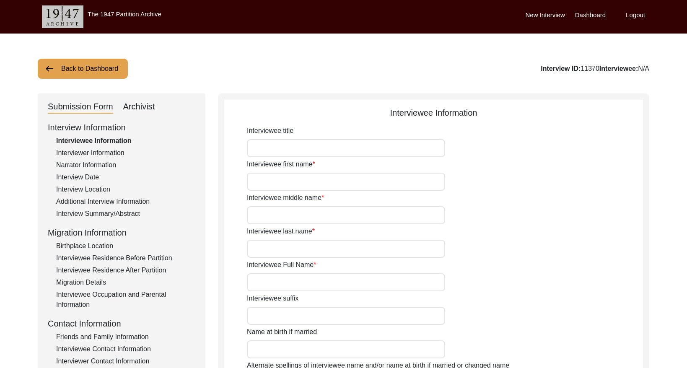
type input "Mr."
type input "Radhagobinda"
type input "N/A"
type input "Shar"
type input "Radhagobinda Shar"
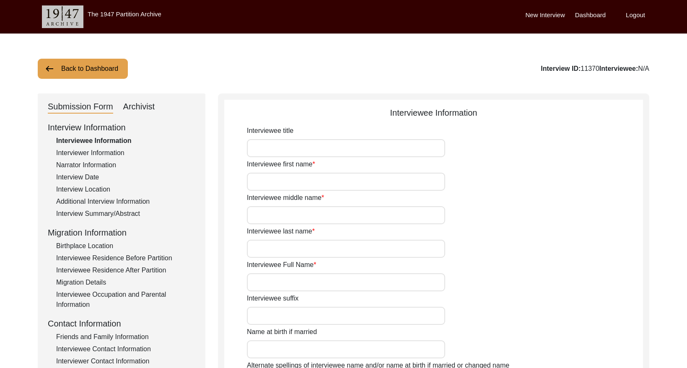
type input "[DATE]"
type input "92"
type input "[DEMOGRAPHIC_DATA]"
type input "N/A"
type input "Bengali"
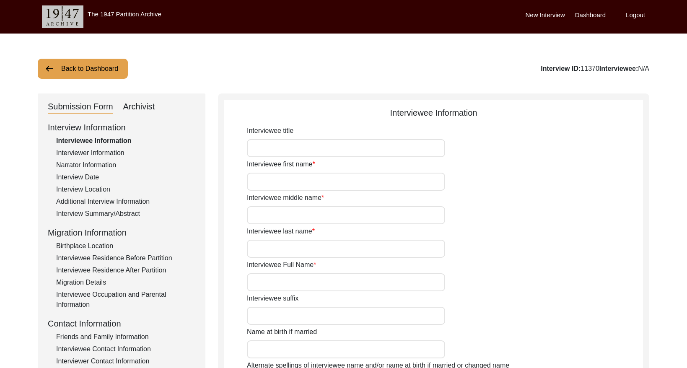
type input "[DEMOGRAPHIC_DATA]"
type input "Indian (Bengali)"
click at [133, 106] on div "Archivist" at bounding box center [139, 106] width 32 height 13
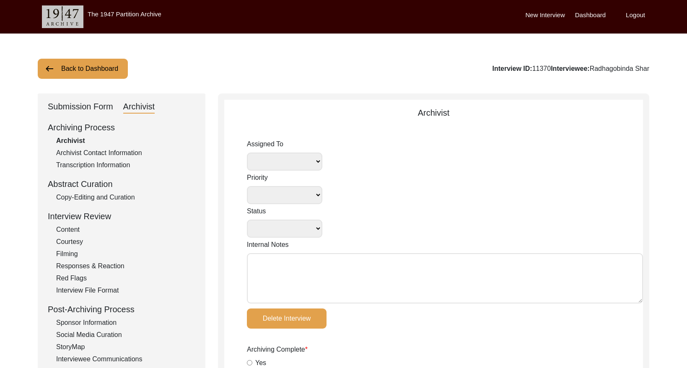
select select
select select "Archiving Completed"
type textarea "[DATE] Victoria: Assigned to [PERSON_NAME] for archiving. Due [DATE]."
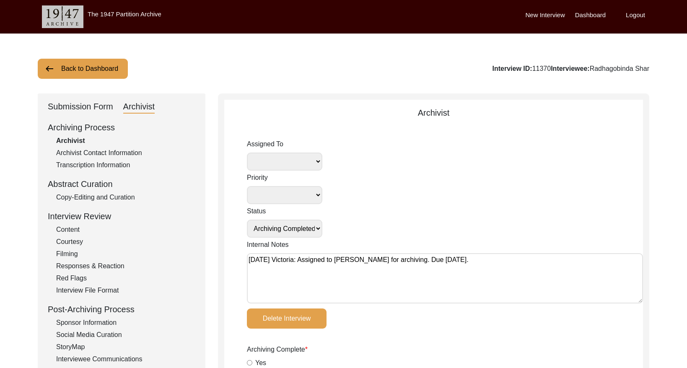
radio input "true"
type input "[DATE]"
type textarea "[DATE] [PERSON_NAME]: Archived. Meta-data edits below. Interviewee Title: Added…"
radio input "true"
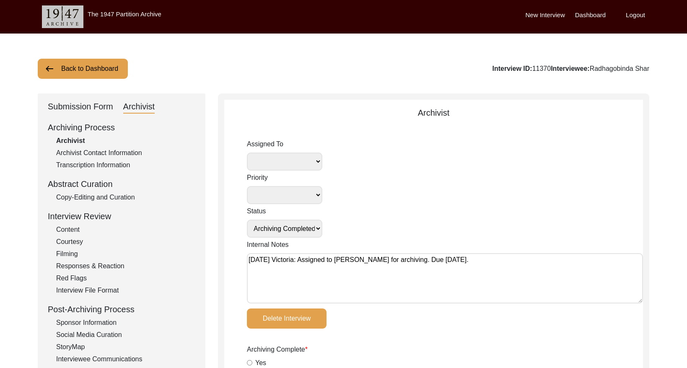
radio input "true"
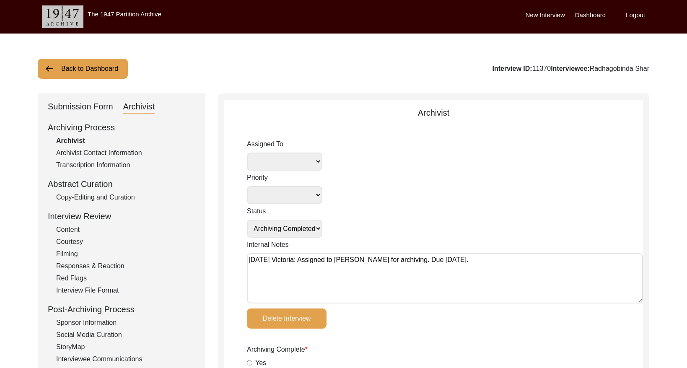
radio input "true"
type input "1:04:20"
radio input "true"
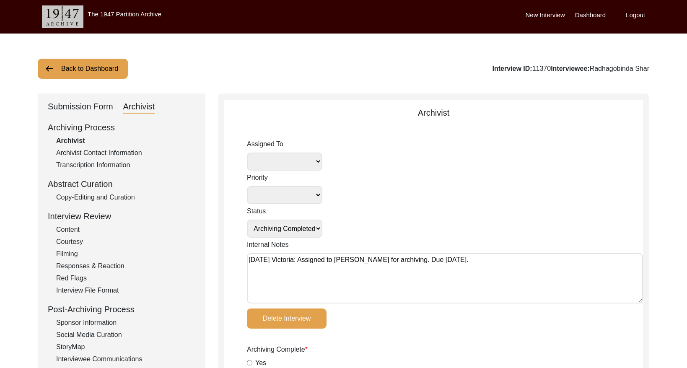
radio input "true"
type input "22"
radio input "true"
type textarea "B-roll length: 0:12:25"
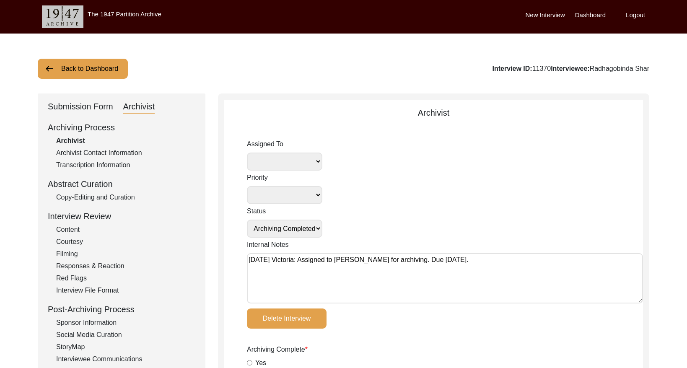
type input "mp3"
type input "188.7 MB"
select select
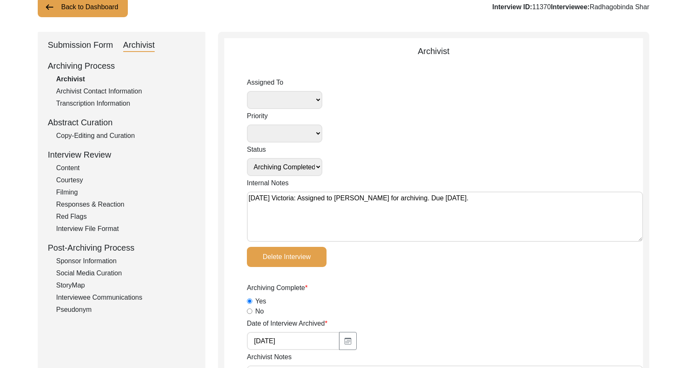
click at [82, 9] on button "Back to Dashboard" at bounding box center [83, 7] width 90 height 20
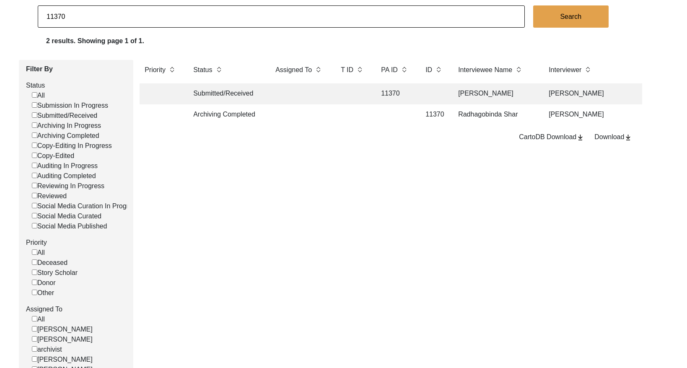
click at [110, 16] on input "11370" at bounding box center [281, 16] width 487 height 22
paste input "9"
type input "11379"
checkbox input "false"
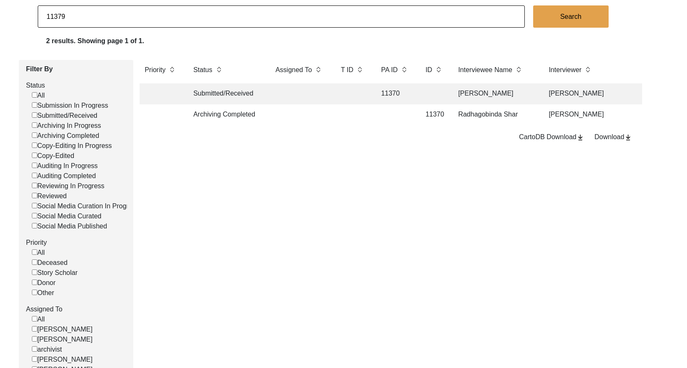
checkbox input "false"
click at [393, 117] on td at bounding box center [395, 114] width 38 height 21
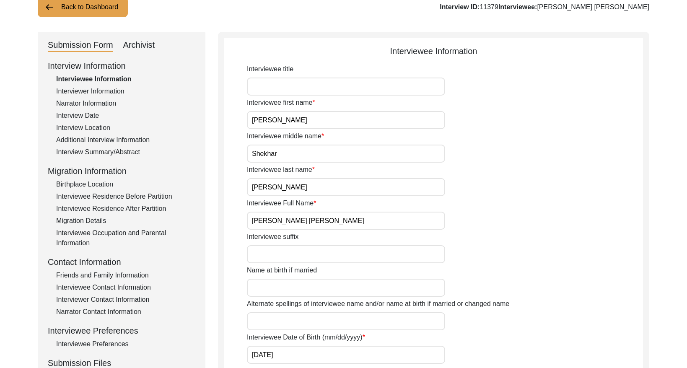
click at [131, 47] on div "Archivist" at bounding box center [139, 45] width 32 height 13
select select "Archiving Completed"
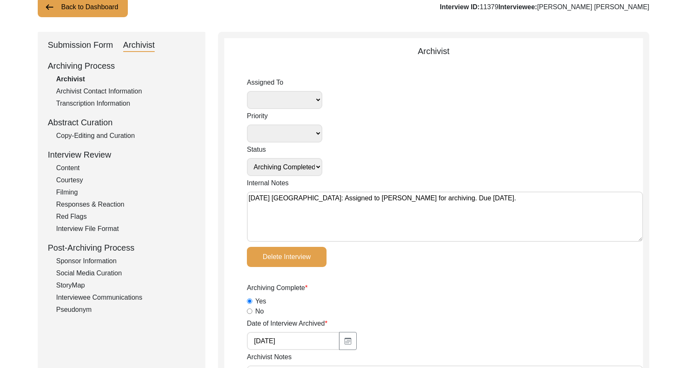
click at [249, 197] on textarea "[DATE] [GEOGRAPHIC_DATA]: Assigned to [PERSON_NAME] for archiving. Due [DATE]." at bounding box center [445, 217] width 396 height 50
paste textarea "[DATE] [GEOGRAPHIC_DATA]: Assigned to Brianna to audit. Due [DATE]."
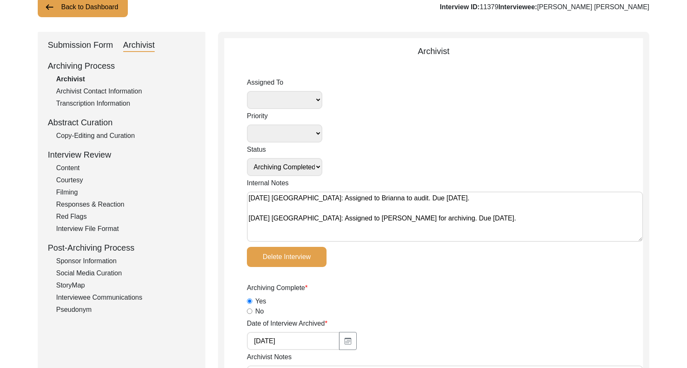
type textarea "[DATE] [GEOGRAPHIC_DATA]: Assigned to Brianna to audit. Due [DATE]. [DATE] [GEO…"
click at [295, 101] on select "[PERSON_NAME] [PERSON_NAME] archivist [PERSON_NAME] [PERSON_NAME]" at bounding box center [284, 100] width 75 height 18
select select "442"
click at [303, 167] on select "Submission In Progress Submitted/Received Archiving In Progress Archiving Compl…" at bounding box center [284, 167] width 75 height 18
select select "Auditing In Progress"
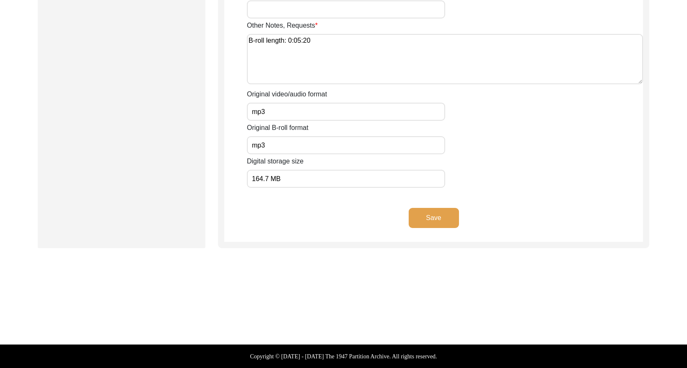
click at [415, 216] on button "Save" at bounding box center [434, 218] width 50 height 20
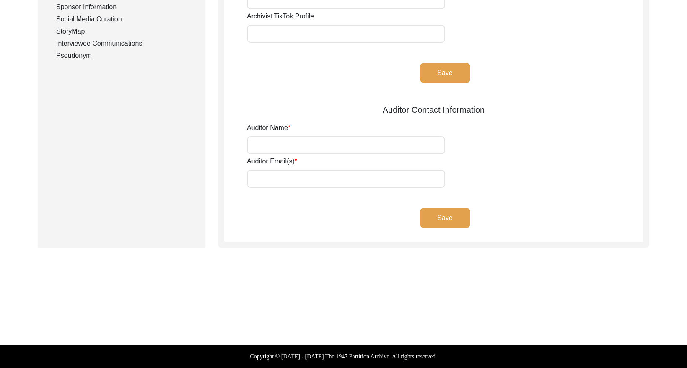
type input "[PERSON_NAME]"
type input "[EMAIL_ADDRESS][DOMAIN_NAME]"
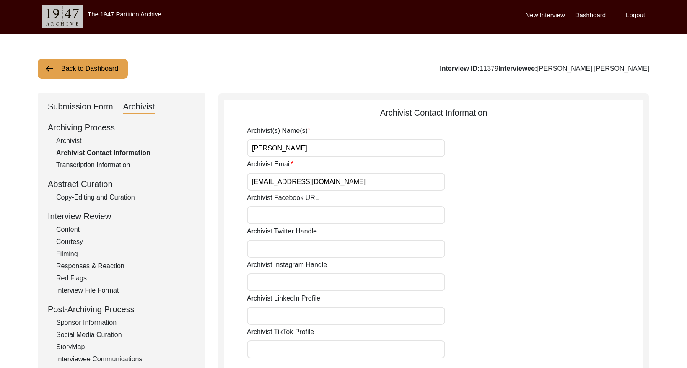
click at [99, 73] on button "Back to Dashboard" at bounding box center [83, 69] width 90 height 20
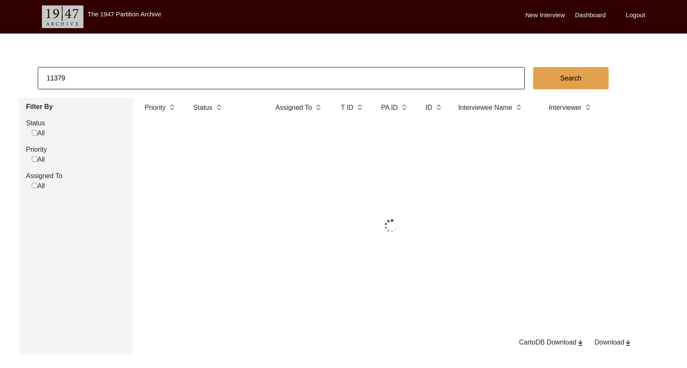
click at [122, 73] on input "11379" at bounding box center [281, 78] width 487 height 22
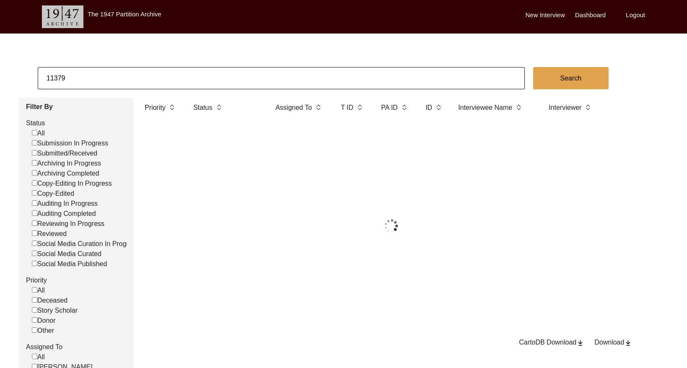
click at [123, 73] on input "11379" at bounding box center [281, 78] width 487 height 22
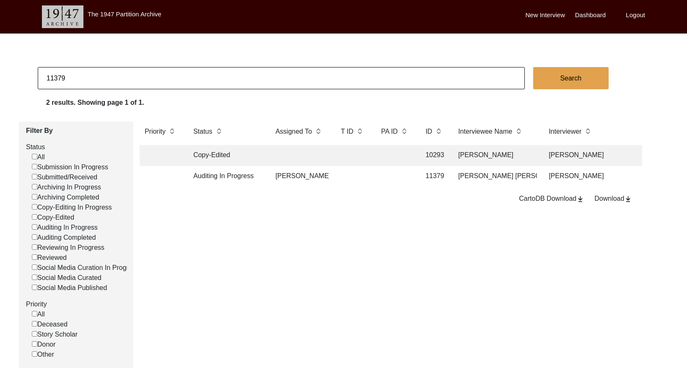
click at [123, 73] on input "11379" at bounding box center [281, 78] width 487 height 22
paste input "PA13097"
drag, startPoint x: 89, startPoint y: 78, endPoint x: -4, endPoint y: 78, distance: 92.6
click at [0, 78] on html "The 1947 Partition Archive New Interview Dashboard Logout PA1309711379 Search 2…" at bounding box center [343, 250] width 687 height 500
paste input
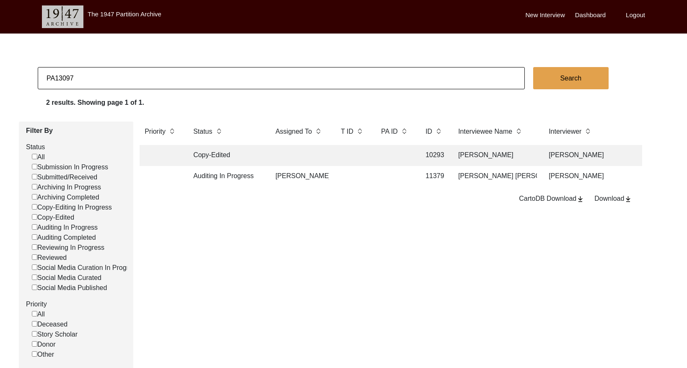
click at [55, 75] on input "PA13097" at bounding box center [281, 78] width 487 height 22
type input "13097"
checkbox input "false"
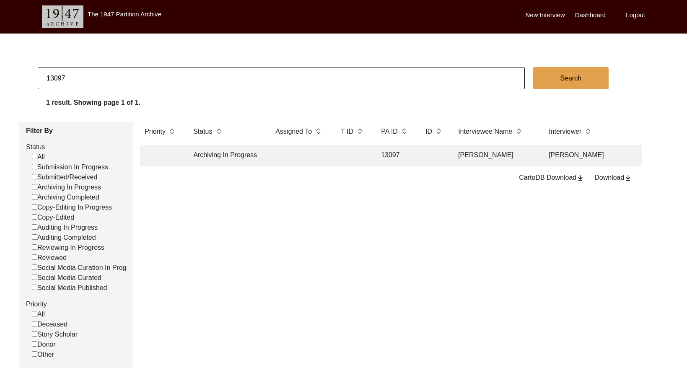
click at [289, 155] on td at bounding box center [299, 155] width 59 height 21
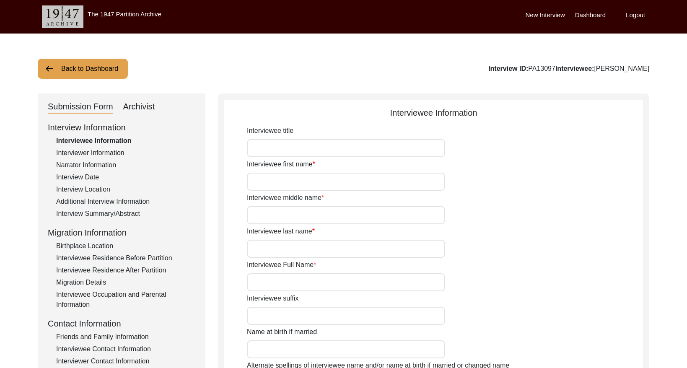
type input "Mr."
type input "Subodh"
type input "n/a"
type input "Das"
type input "[PERSON_NAME]"
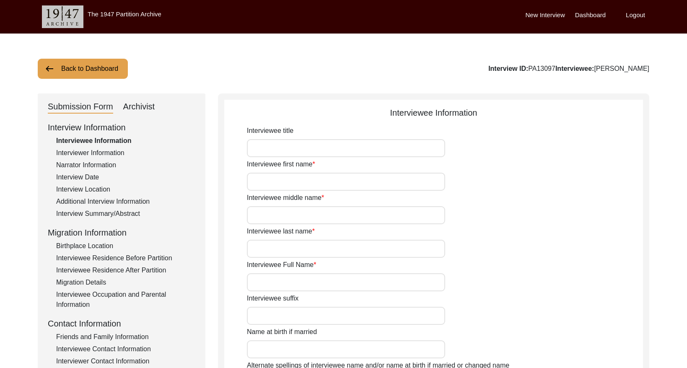
type input "[PERSON_NAME]"
type input "n/a"
click at [137, 101] on div "Archivist" at bounding box center [139, 106] width 32 height 13
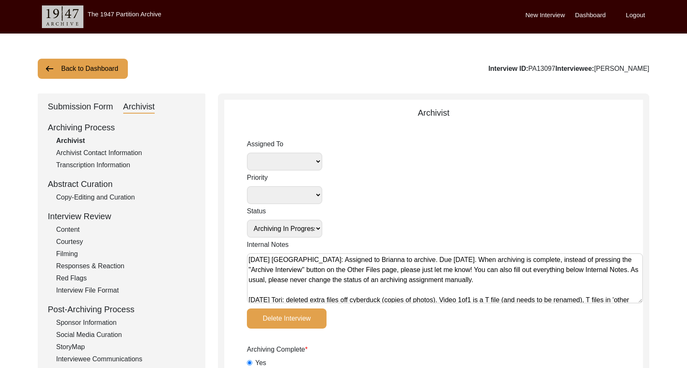
click at [249, 259] on textarea "[DATE] [GEOGRAPHIC_DATA]: Assigned to Brianna to archive. Due [DATE]. When arch…" at bounding box center [445, 278] width 396 height 50
paste textarea "[DATE] Victoria: [PERSON_NAME] finished archiving this, but it needs to be pres…"
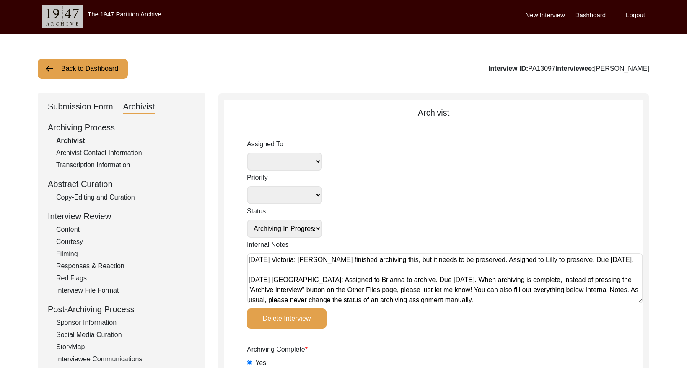
click at [296, 160] on select "[PERSON_NAME] [PERSON_NAME] archivist [PERSON_NAME] [PERSON_NAME]" at bounding box center [284, 162] width 75 height 18
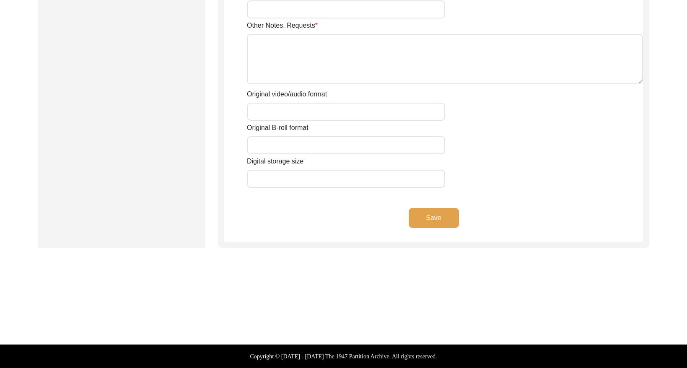
click at [436, 217] on button "Save" at bounding box center [434, 218] width 50 height 20
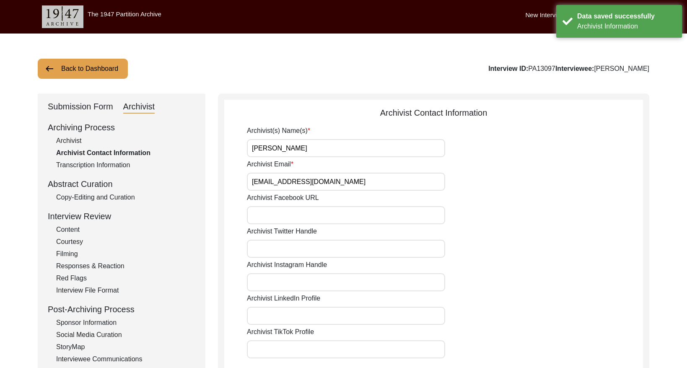
click at [90, 69] on button "Back to Dashboard" at bounding box center [83, 69] width 90 height 20
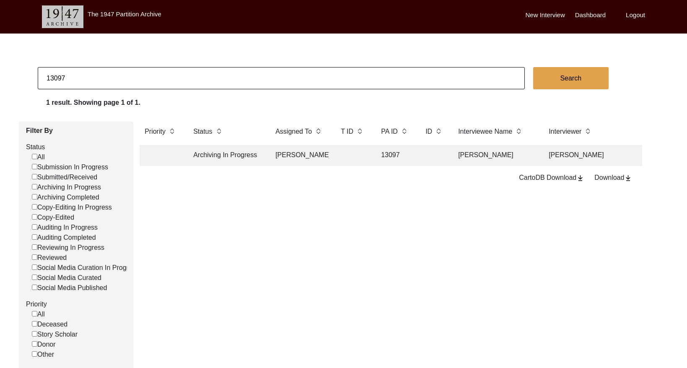
click at [137, 78] on input "13097" at bounding box center [281, 78] width 487 height 22
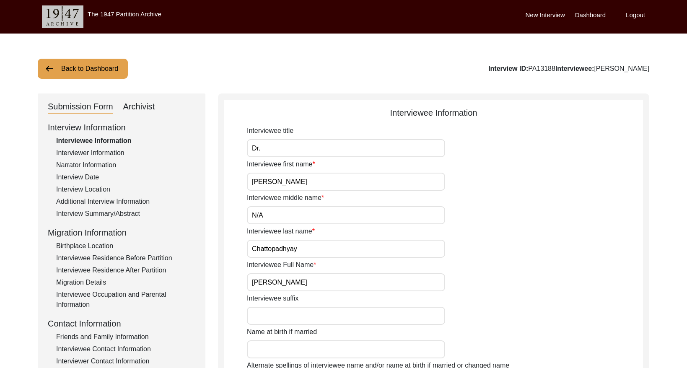
drag, startPoint x: 133, startPoint y: 109, endPoint x: 148, endPoint y: 103, distance: 16.3
click at [134, 109] on div "Archivist" at bounding box center [139, 106] width 32 height 13
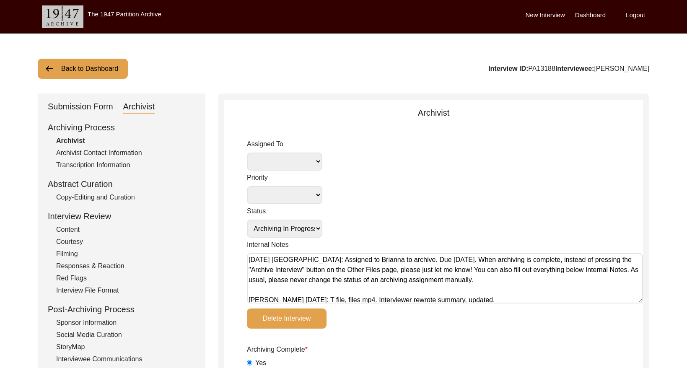
click at [249, 260] on textarea "[DATE] [GEOGRAPHIC_DATA]: Assigned to Brianna to archive. Due [DATE]. When arch…" at bounding box center [445, 278] width 396 height 50
paste textarea "[DATE] Victoria: [PERSON_NAME] finished archiving this, but it needs to be pres…"
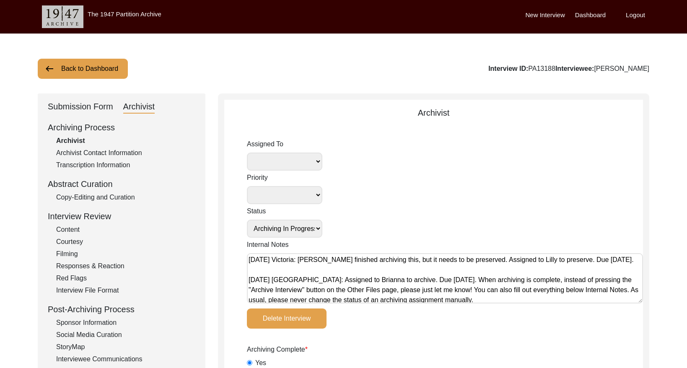
click at [306, 165] on select "[PERSON_NAME] [PERSON_NAME] archivist [PERSON_NAME] [PERSON_NAME]" at bounding box center [284, 162] width 75 height 18
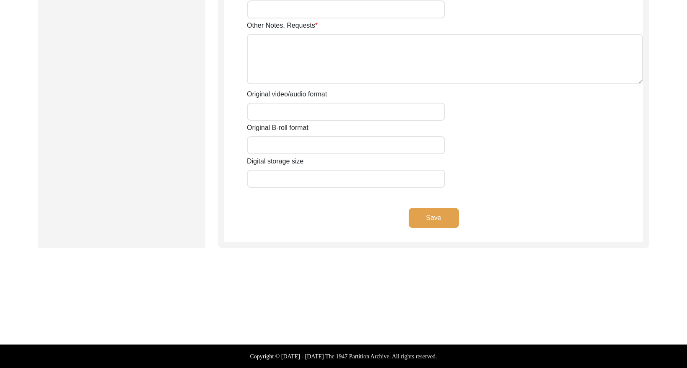
click at [425, 217] on button "Save" at bounding box center [434, 218] width 50 height 20
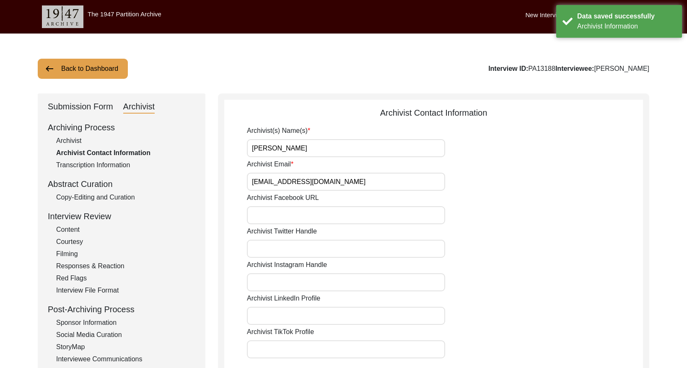
click at [79, 71] on button "Back to Dashboard" at bounding box center [83, 69] width 90 height 20
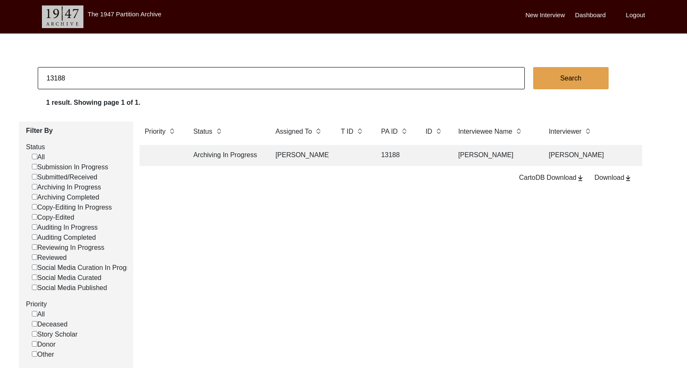
drag, startPoint x: 132, startPoint y: 83, endPoint x: 141, endPoint y: 80, distance: 9.5
click at [133, 83] on input "13188" at bounding box center [281, 78] width 487 height 22
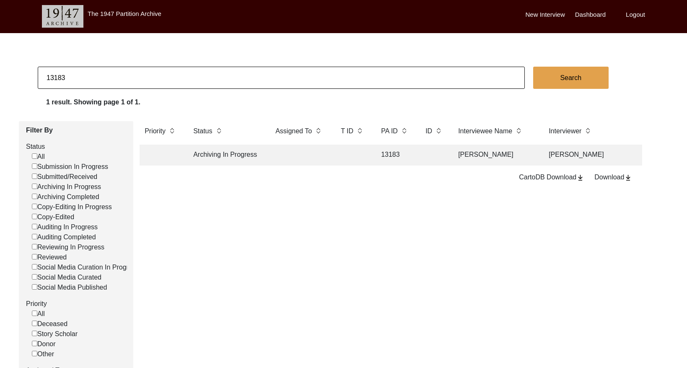
click at [318, 155] on td at bounding box center [299, 155] width 59 height 21
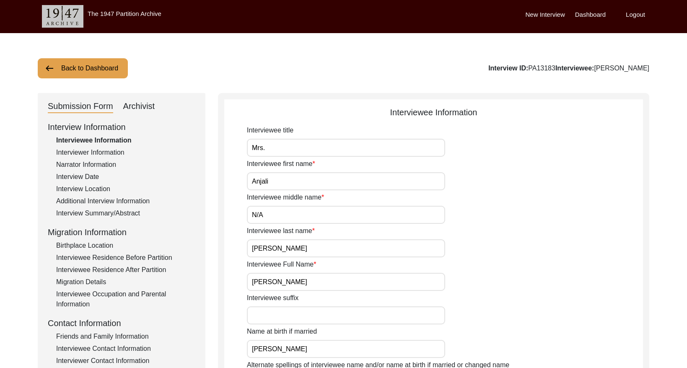
drag, startPoint x: 139, startPoint y: 107, endPoint x: 146, endPoint y: 110, distance: 7.5
click at [139, 107] on div "Archivist" at bounding box center [139, 106] width 32 height 13
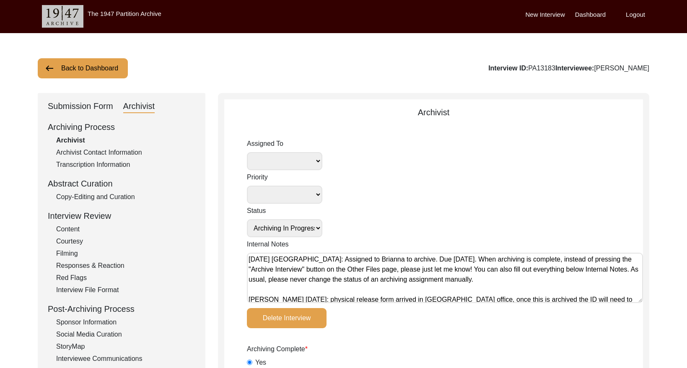
click at [248, 258] on textarea "[DATE] [GEOGRAPHIC_DATA]: Assigned to Brianna to archive. Due [DATE]. When arch…" at bounding box center [445, 278] width 396 height 50
paste textarea "[DATE] Victoria: [PERSON_NAME] finished archiving this, but it needs to be pres…"
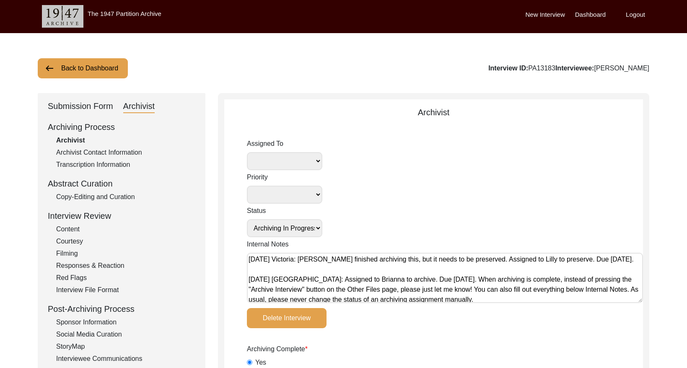
click at [293, 158] on select "[PERSON_NAME] [PERSON_NAME] archivist [PERSON_NAME] [PERSON_NAME]" at bounding box center [284, 161] width 75 height 18
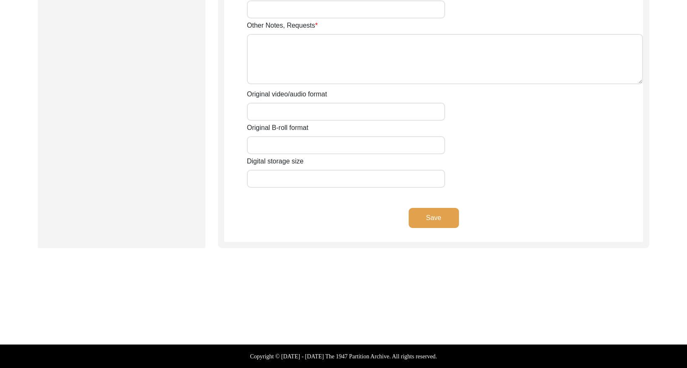
click at [414, 219] on button "Save" at bounding box center [434, 218] width 50 height 20
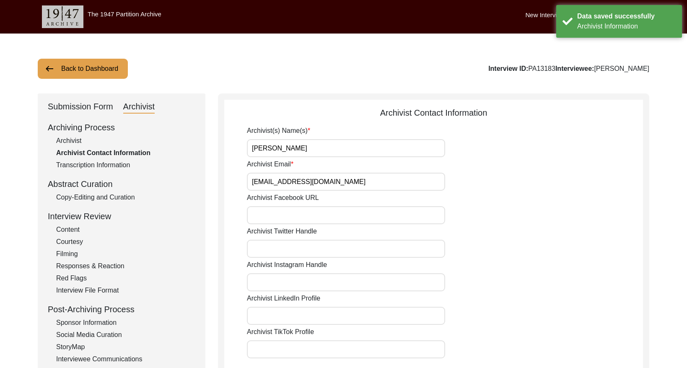
click at [80, 54] on div "Back to Dashboard Interview ID: PA13183 Interviewee: [PERSON_NAME] Submission F…" at bounding box center [343, 330] width 687 height 593
click at [83, 63] on button "Back to Dashboard" at bounding box center [83, 69] width 90 height 20
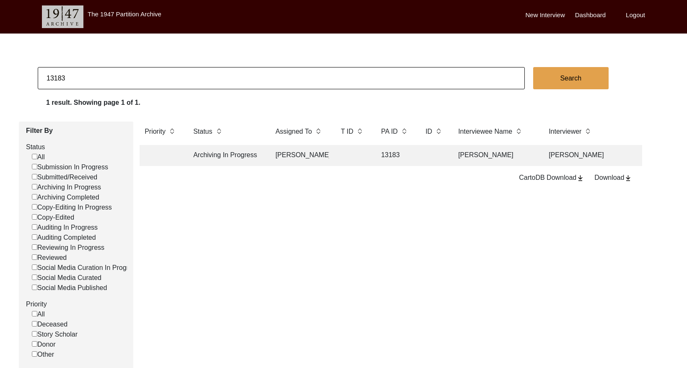
click at [102, 83] on input "13183" at bounding box center [281, 78] width 487 height 22
click at [296, 154] on td at bounding box center [299, 155] width 59 height 21
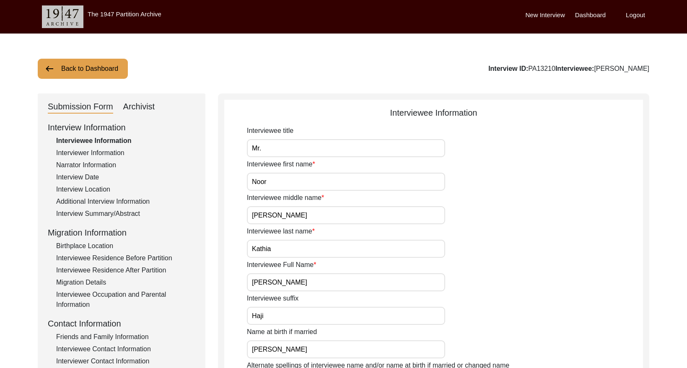
click at [140, 110] on div "Archivist" at bounding box center [139, 106] width 32 height 13
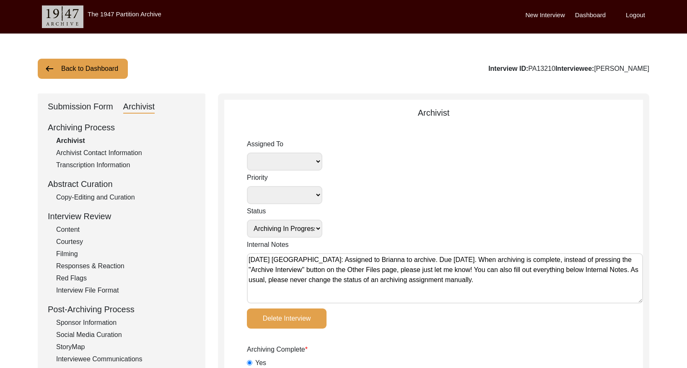
click at [247, 258] on textarea "[DATE] [GEOGRAPHIC_DATA]: Assigned to Brianna to archive. Due [DATE]. When arch…" at bounding box center [445, 278] width 396 height 50
paste textarea "[DATE] Victoria: [PERSON_NAME] finished archiving this, but it needs to be pres…"
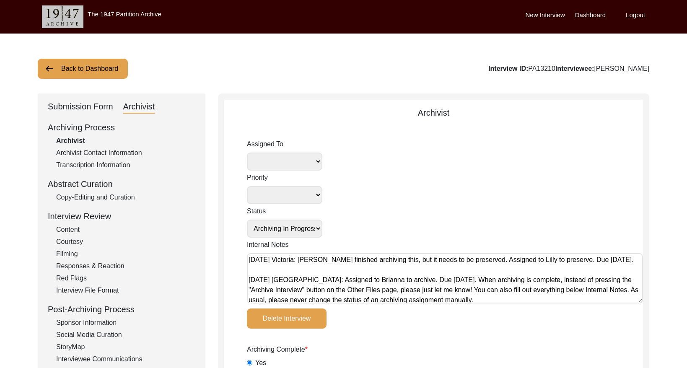
click at [296, 161] on select "[PERSON_NAME] [PERSON_NAME] archivist [PERSON_NAME] [PERSON_NAME]" at bounding box center [284, 162] width 75 height 18
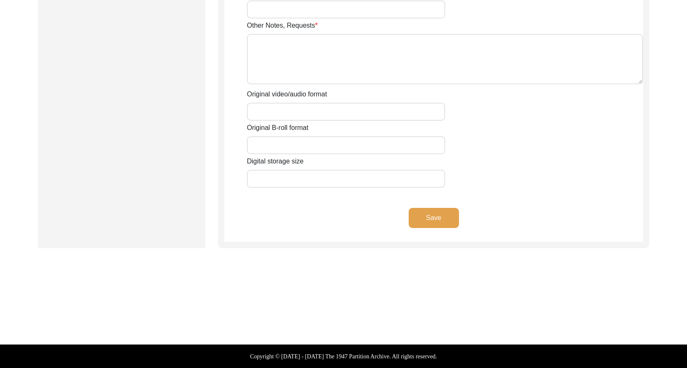
click at [426, 219] on button "Save" at bounding box center [434, 218] width 50 height 20
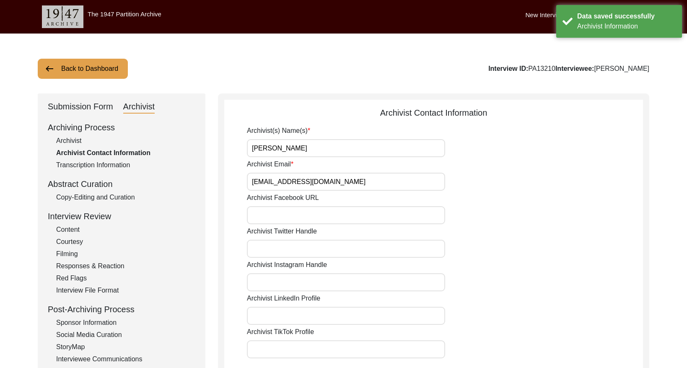
click at [107, 71] on button "Back to Dashboard" at bounding box center [83, 69] width 90 height 20
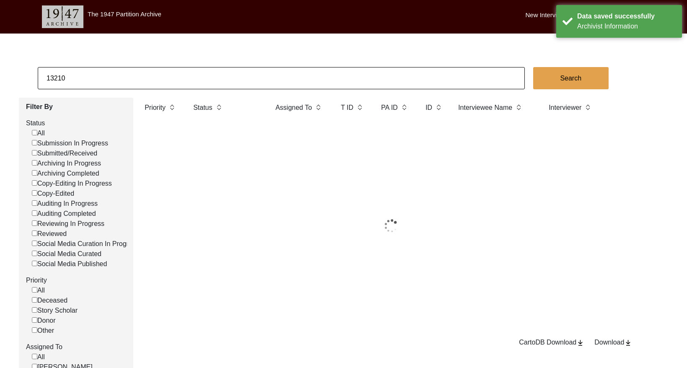
click at [146, 82] on input "13210" at bounding box center [281, 78] width 487 height 22
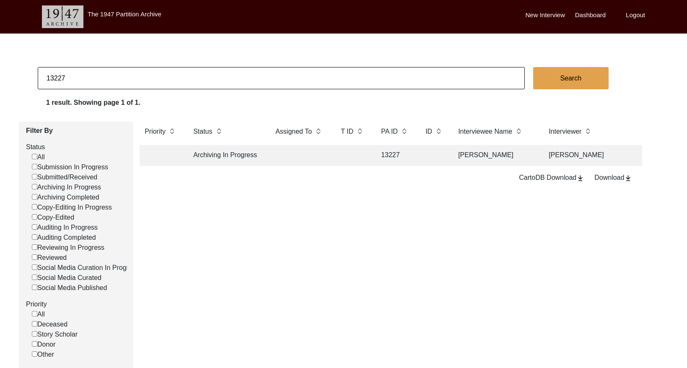
click at [337, 158] on td at bounding box center [353, 155] width 34 height 21
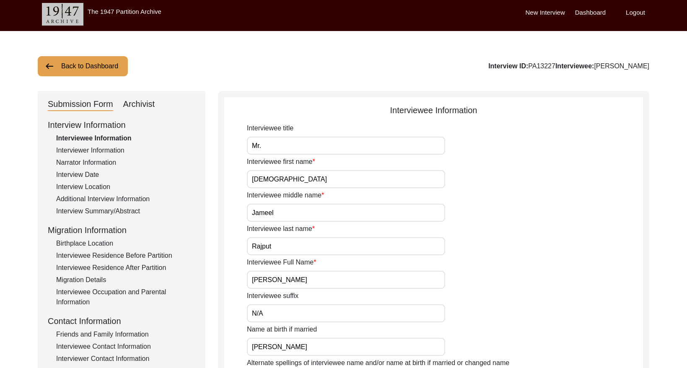
click at [125, 107] on div "Archivist" at bounding box center [139, 104] width 32 height 13
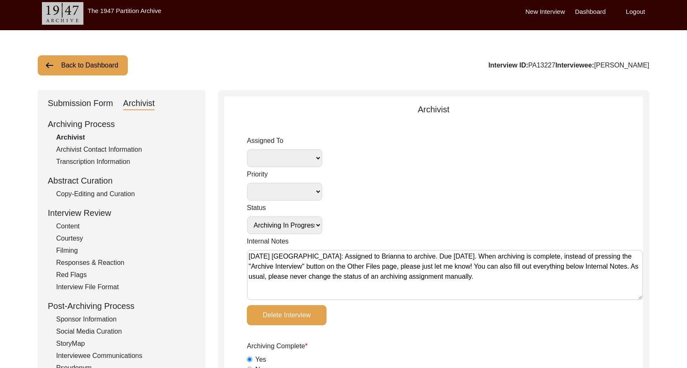
click at [250, 256] on textarea "[DATE] [GEOGRAPHIC_DATA]: Assigned to Brianna to archive. Due [DATE]. When arch…" at bounding box center [445, 275] width 396 height 50
paste textarea "[DATE] Victoria: [PERSON_NAME] finished archiving this, but it needs to be pres…"
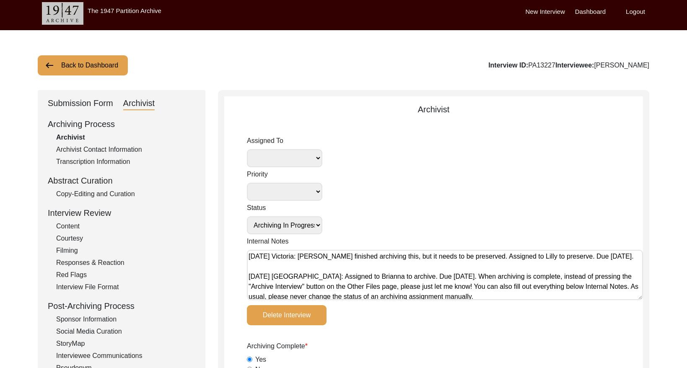
click at [303, 156] on select "[PERSON_NAME] [PERSON_NAME] archivist [PERSON_NAME] [PERSON_NAME]" at bounding box center [284, 158] width 75 height 18
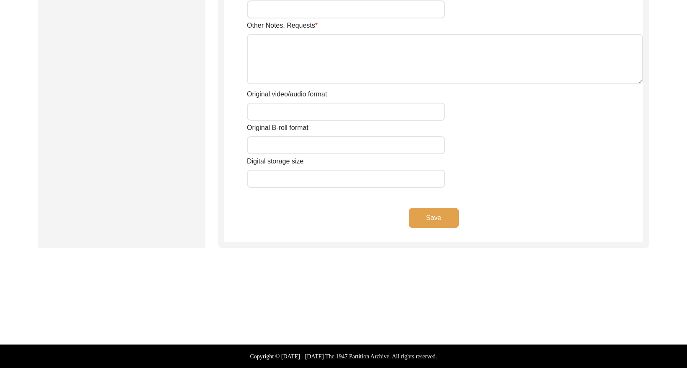
click at [436, 213] on button "Save" at bounding box center [434, 218] width 50 height 20
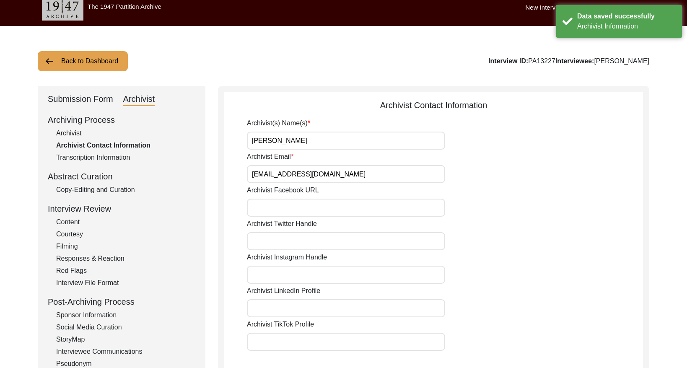
scroll to position [0, 0]
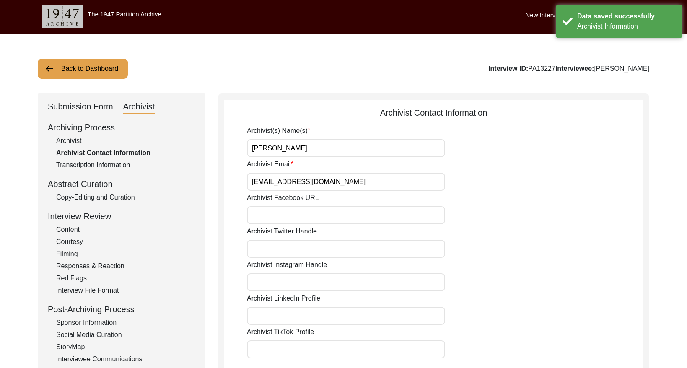
drag, startPoint x: 75, startPoint y: 71, endPoint x: 152, endPoint y: 49, distance: 79.6
click at [75, 71] on button "Back to Dashboard" at bounding box center [83, 69] width 90 height 20
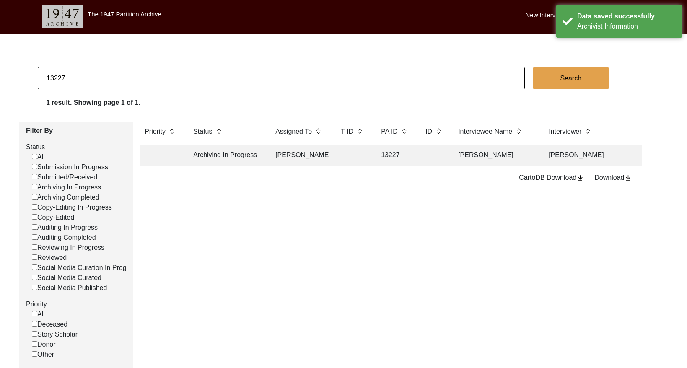
click at [92, 77] on input "13227" at bounding box center [281, 78] width 487 height 22
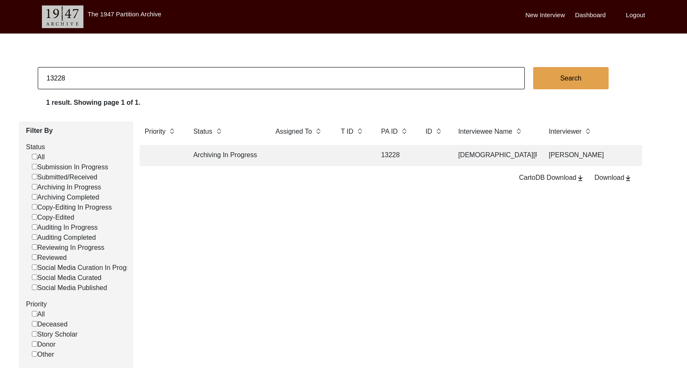
click at [277, 146] on td at bounding box center [299, 155] width 59 height 21
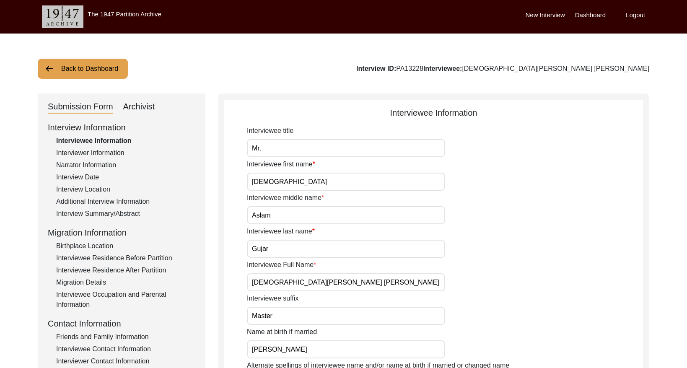
click at [132, 106] on div "Archivist" at bounding box center [139, 106] width 32 height 13
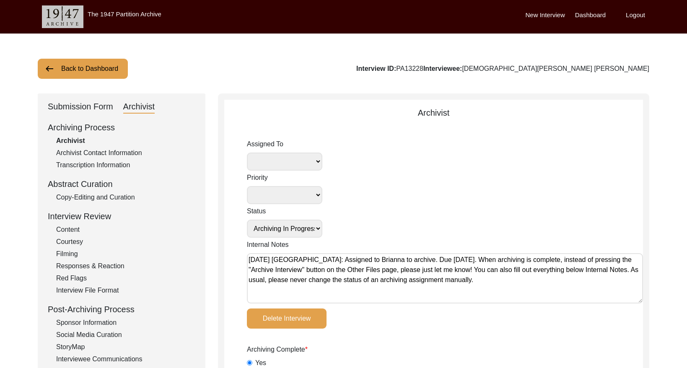
click at [249, 259] on textarea "[DATE] [GEOGRAPHIC_DATA]: Assigned to Brianna to archive. Due [DATE]. When arch…" at bounding box center [445, 278] width 396 height 50
paste textarea "[DATE] Victoria: [PERSON_NAME] finished archiving this, but it needs to be pres…"
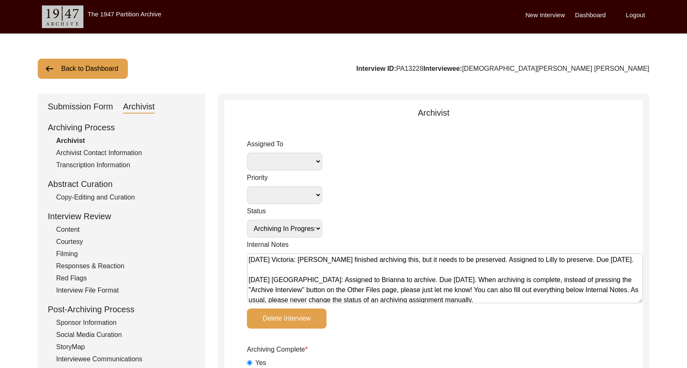
click at [290, 161] on select "[PERSON_NAME] [PERSON_NAME] archivist [PERSON_NAME] [PERSON_NAME]" at bounding box center [284, 162] width 75 height 18
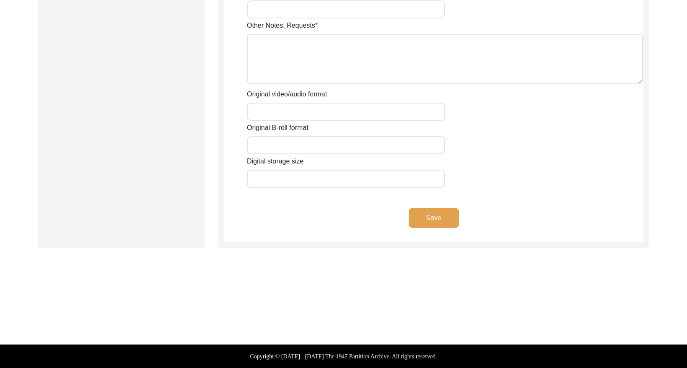
click at [431, 209] on button "Save" at bounding box center [434, 218] width 50 height 20
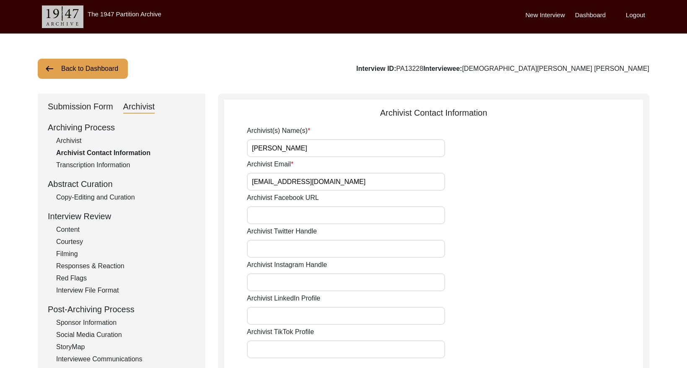
click at [107, 73] on button "Back to Dashboard" at bounding box center [83, 69] width 90 height 20
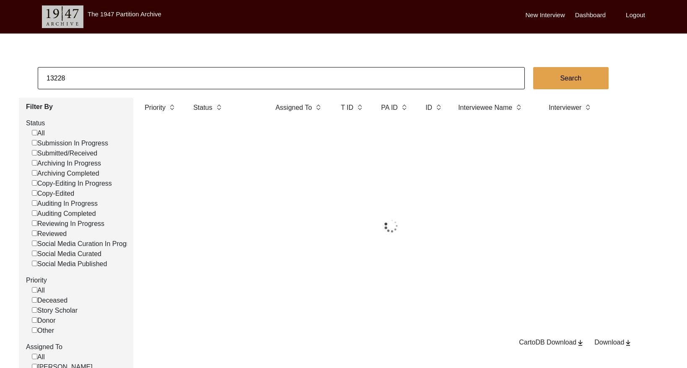
click at [130, 78] on input "13228" at bounding box center [281, 78] width 487 height 22
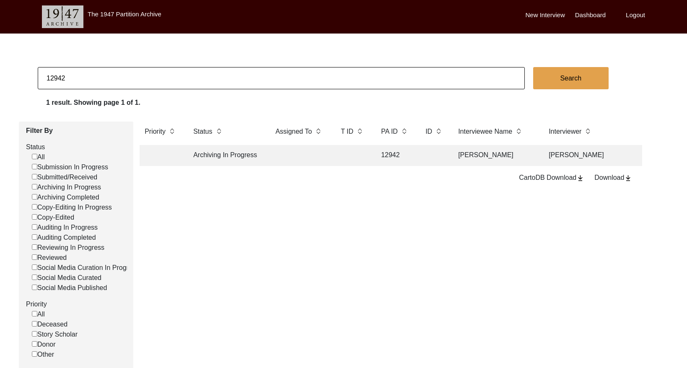
click at [311, 159] on td at bounding box center [299, 155] width 59 height 21
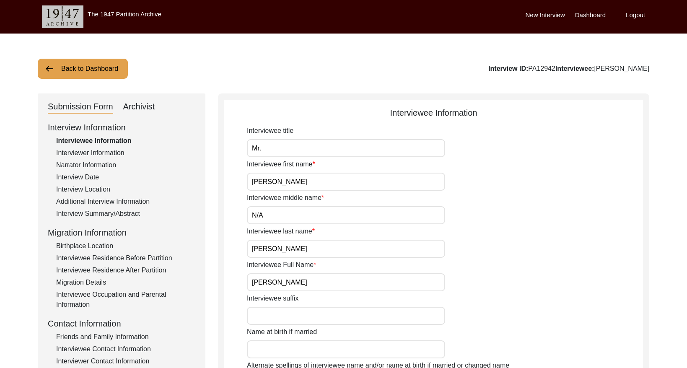
click at [138, 106] on div "Archivist" at bounding box center [139, 106] width 32 height 13
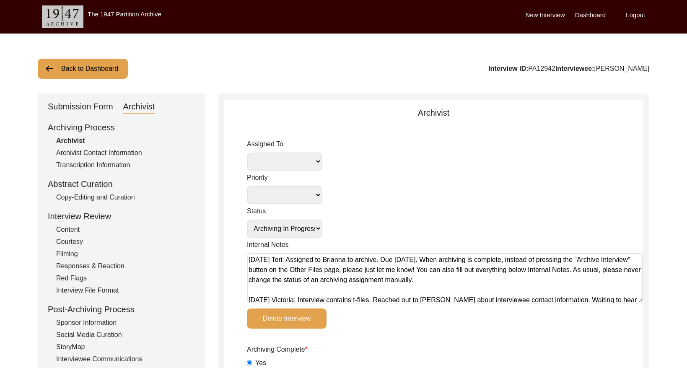
click at [249, 259] on textarea "[DATE] Tori: Assigned to Brianna to archive. Due [DATE]. When archiving is comp…" at bounding box center [445, 278] width 396 height 50
paste textarea "[DATE] Victoria: [PERSON_NAME] finished archiving this, but it needs to be pres…"
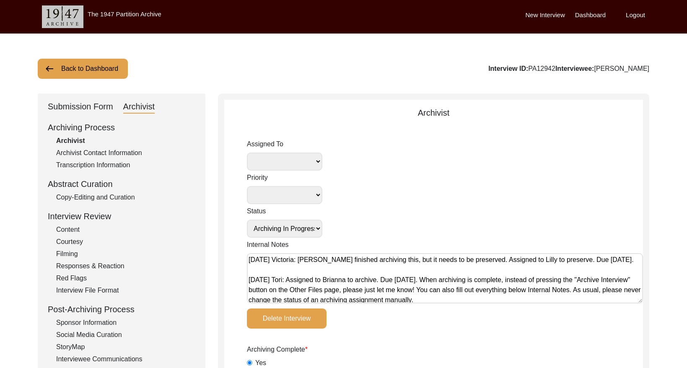
click at [290, 159] on select "[PERSON_NAME] [PERSON_NAME] archivist [PERSON_NAME] [PERSON_NAME]" at bounding box center [284, 162] width 75 height 18
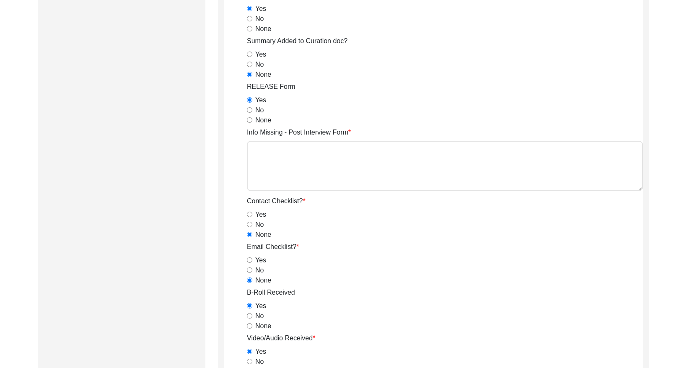
scroll to position [1459, 0]
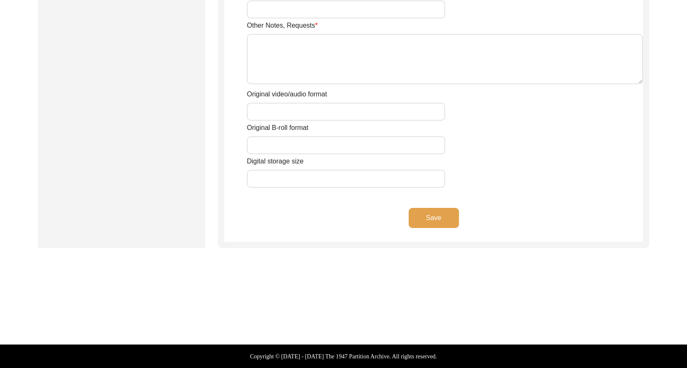
click at [444, 215] on button "Save" at bounding box center [434, 218] width 50 height 20
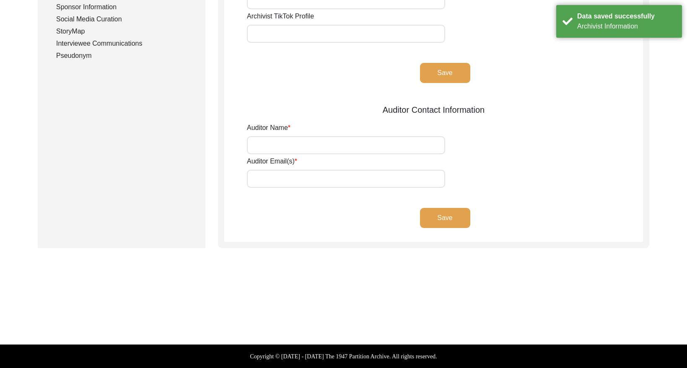
scroll to position [0, 0]
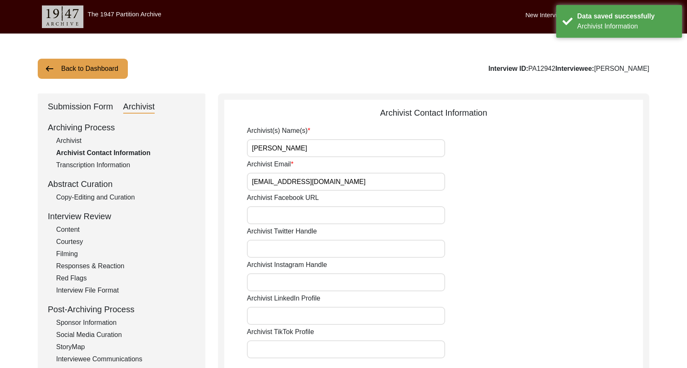
drag, startPoint x: 50, startPoint y: 65, endPoint x: 103, endPoint y: 57, distance: 53.0
click at [51, 65] on img at bounding box center [49, 69] width 10 height 10
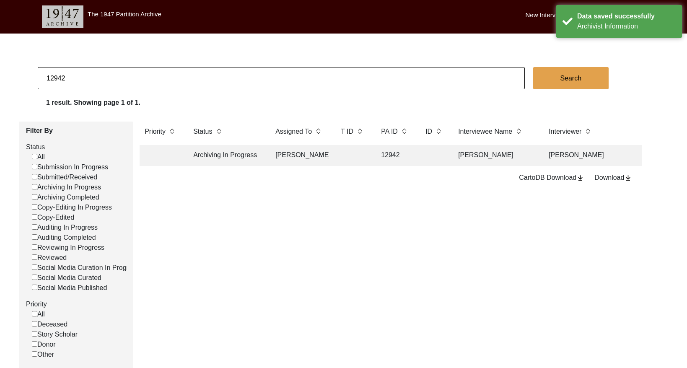
click at [90, 79] on input "12942" at bounding box center [281, 78] width 487 height 22
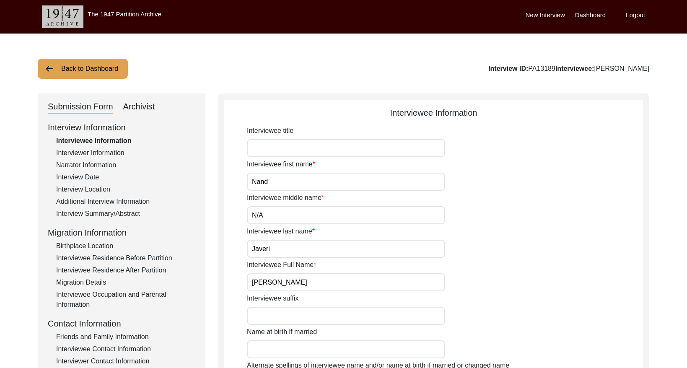
click at [138, 107] on div "Archivist" at bounding box center [139, 106] width 32 height 13
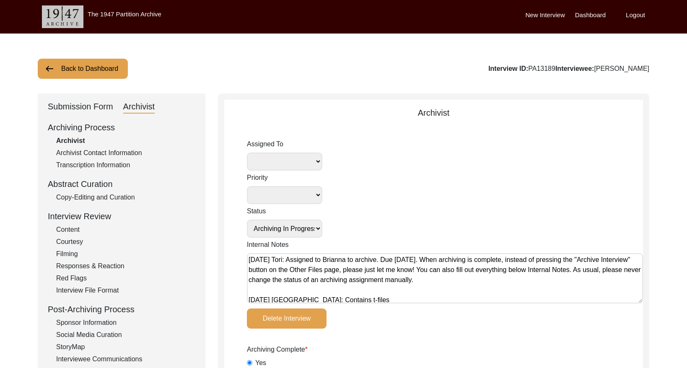
click at [247, 258] on textarea "[DATE] Tori: Assigned to Brianna to archive. Due [DATE]. When archiving is comp…" at bounding box center [445, 278] width 396 height 50
paste textarea "[DATE] Victoria: [PERSON_NAME] finished archiving this, but it needs to be pres…"
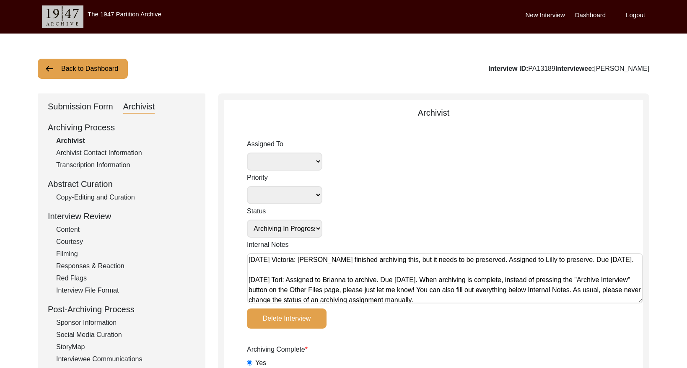
click at [306, 169] on select "[PERSON_NAME] [PERSON_NAME] archivist [PERSON_NAME] [PERSON_NAME]" at bounding box center [284, 162] width 75 height 18
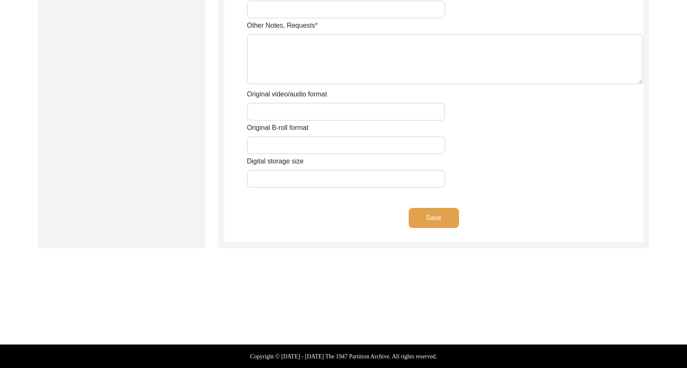
click at [430, 222] on button "Save" at bounding box center [434, 218] width 50 height 20
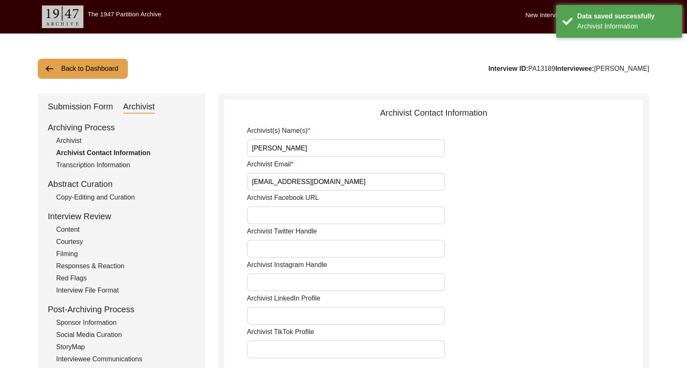
click at [90, 74] on button "Back to Dashboard" at bounding box center [83, 69] width 90 height 20
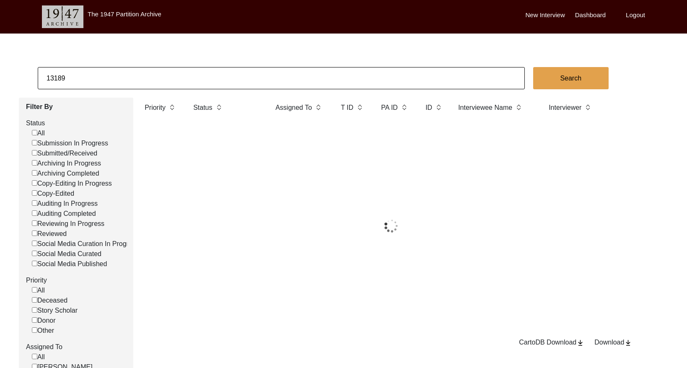
click at [140, 79] on input "13189" at bounding box center [281, 78] width 487 height 22
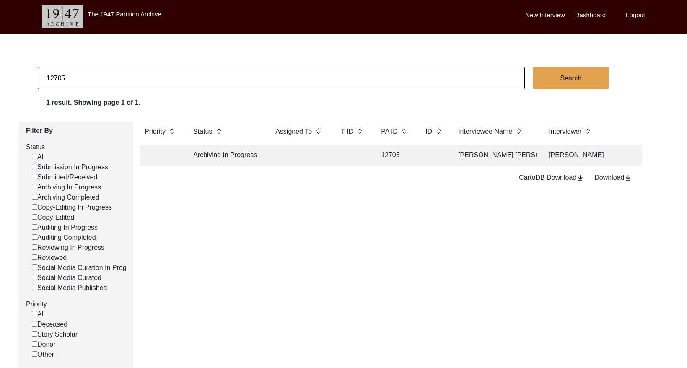
click at [339, 163] on td at bounding box center [353, 155] width 34 height 21
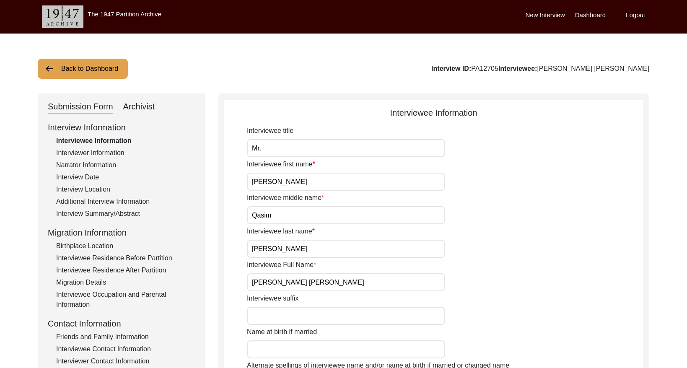
click at [143, 106] on div "Archivist" at bounding box center [139, 106] width 32 height 13
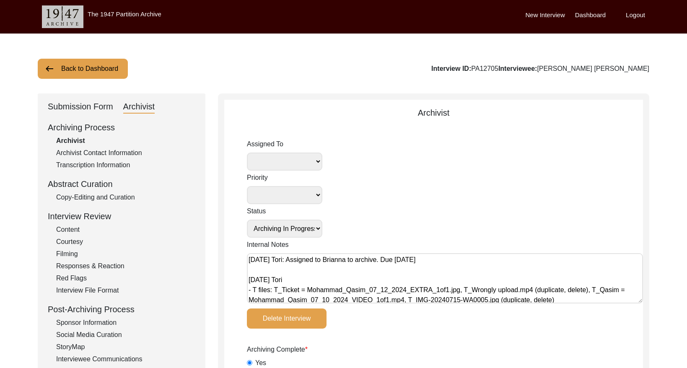
click at [249, 260] on textarea "[DATE] Tori: Assigned to Brianna to archive. Due [DATE] [DATE] Tori - T files: …" at bounding box center [445, 278] width 396 height 50
paste textarea "[DATE] Victoria: [PERSON_NAME] finished archiving this, but it needs to be pres…"
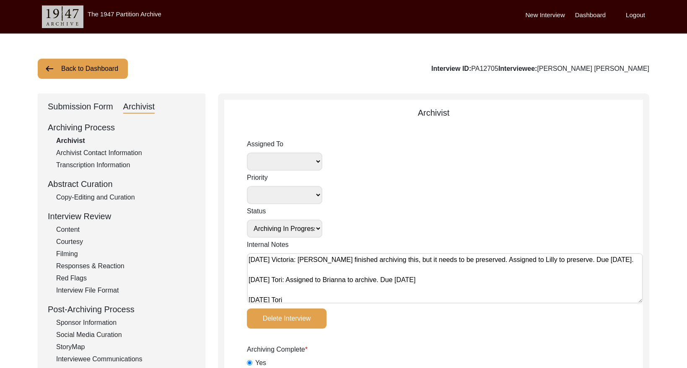
drag, startPoint x: 308, startPoint y: 151, endPoint x: 306, endPoint y: 157, distance: 6.0
click at [307, 152] on div "Assigned To [PERSON_NAME] [PERSON_NAME] archivist [PERSON_NAME] [PERSON_NAME]" at bounding box center [284, 154] width 75 height 31
click at [306, 163] on select "[PERSON_NAME] [PERSON_NAME] archivist [PERSON_NAME] [PERSON_NAME]" at bounding box center [284, 162] width 75 height 18
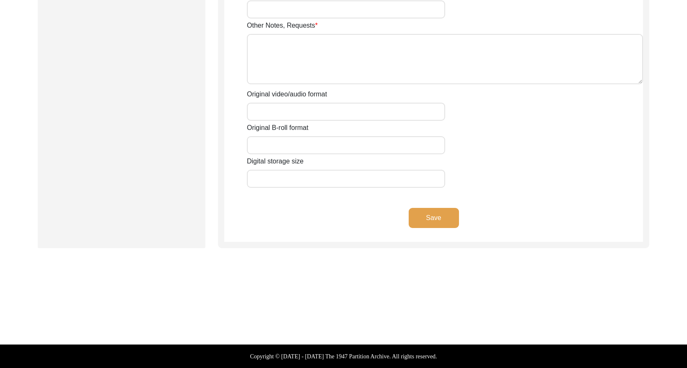
click at [420, 217] on button "Save" at bounding box center [434, 218] width 50 height 20
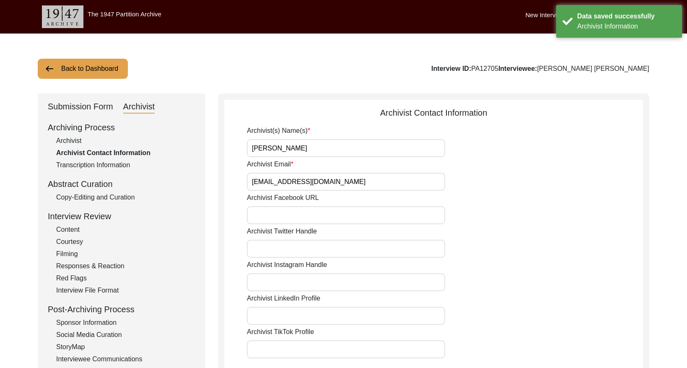
click at [88, 71] on button "Back to Dashboard" at bounding box center [83, 69] width 90 height 20
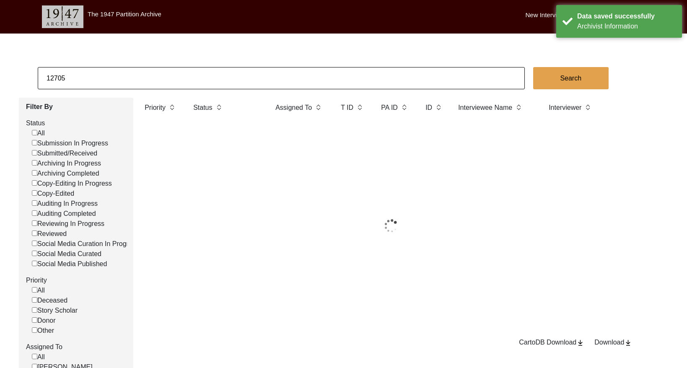
click at [134, 73] on input "12705" at bounding box center [281, 78] width 487 height 22
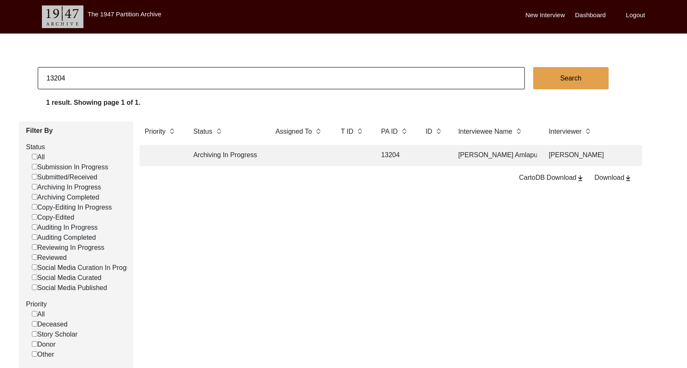
click at [348, 155] on td at bounding box center [353, 155] width 34 height 21
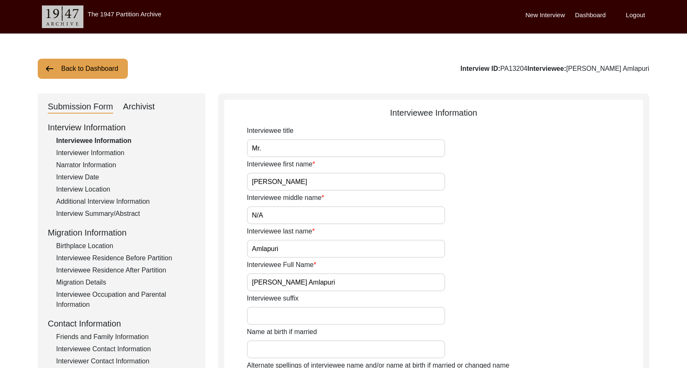
drag, startPoint x: 141, startPoint y: 107, endPoint x: 158, endPoint y: 120, distance: 20.6
click at [141, 107] on div "Archivist" at bounding box center [139, 106] width 32 height 13
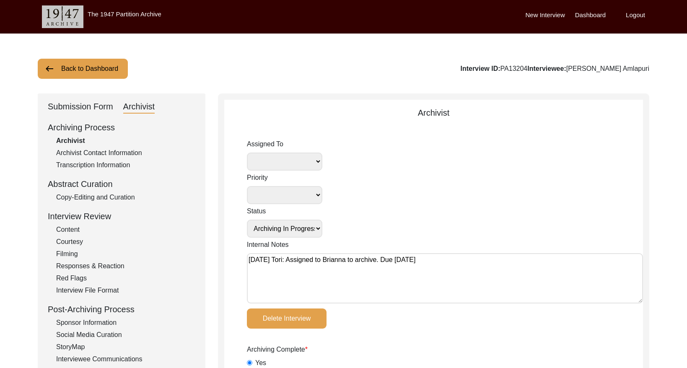
click at [249, 260] on textarea "[DATE] Tori: Assigned to Brianna to archive. Due [DATE]" at bounding box center [445, 278] width 396 height 50
paste textarea "[DATE] Victoria: [PERSON_NAME] finished archiving this, but it needs to be pres…"
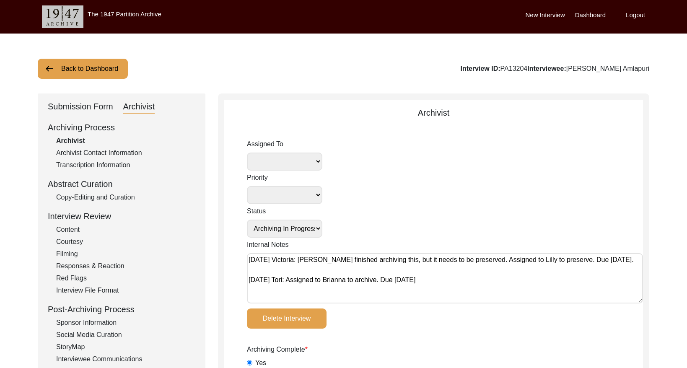
click at [293, 163] on select "[PERSON_NAME] [PERSON_NAME] archivist [PERSON_NAME] [PERSON_NAME]" at bounding box center [284, 162] width 75 height 18
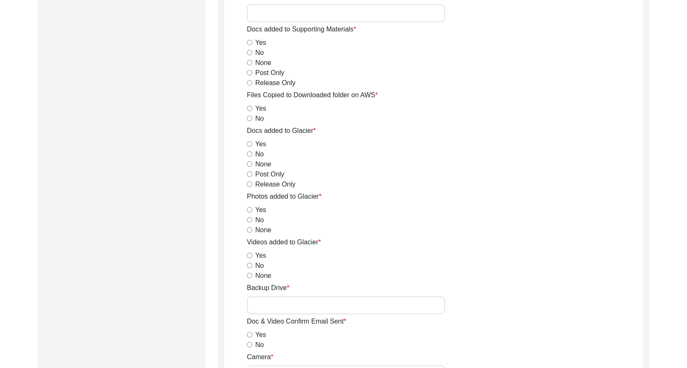
scroll to position [1459, 0]
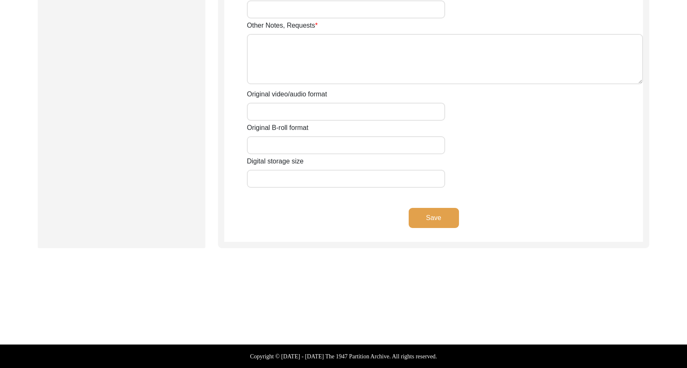
click at [431, 210] on button "Save" at bounding box center [434, 218] width 50 height 20
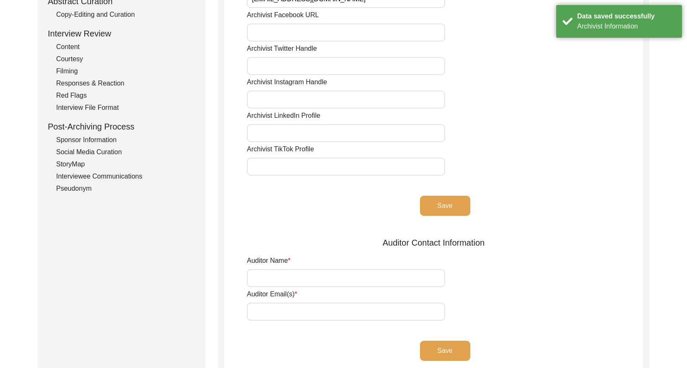
scroll to position [0, 0]
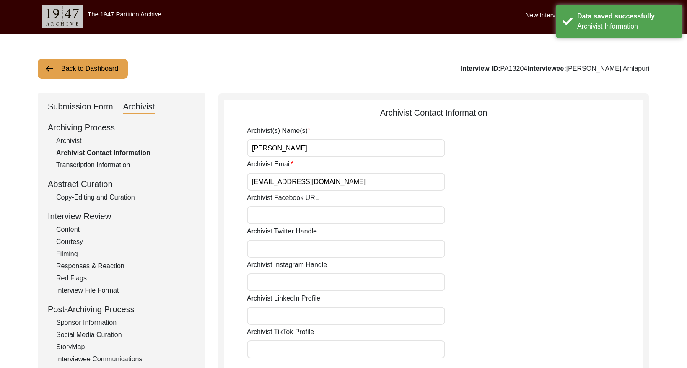
click at [71, 143] on div "Archivist" at bounding box center [125, 141] width 139 height 10
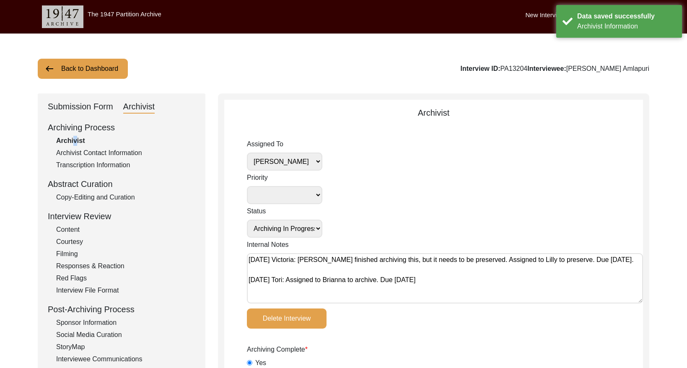
click at [93, 67] on button "Back to Dashboard" at bounding box center [83, 69] width 90 height 20
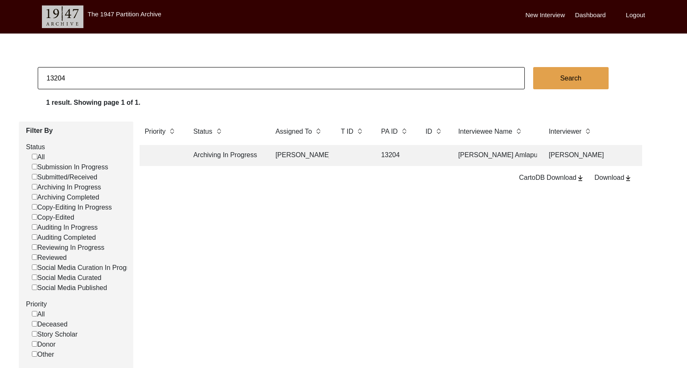
click at [197, 76] on input "13204" at bounding box center [281, 78] width 487 height 22
paste input "PA12949"
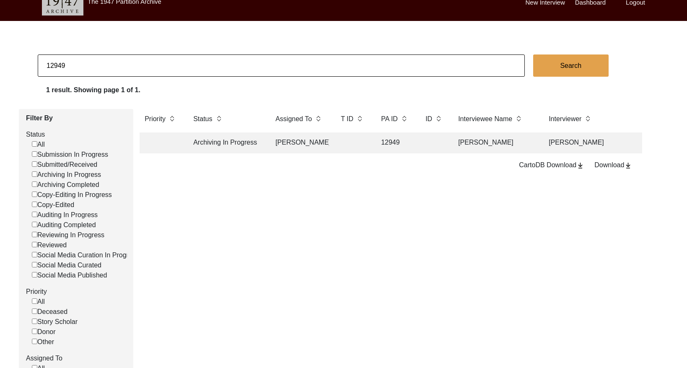
scroll to position [16, 0]
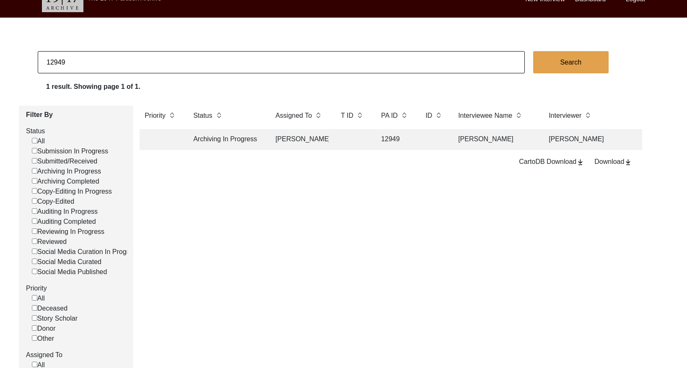
click at [109, 56] on input "12949" at bounding box center [281, 62] width 487 height 22
click at [109, 57] on input "12949" at bounding box center [281, 62] width 487 height 22
paste input "1513"
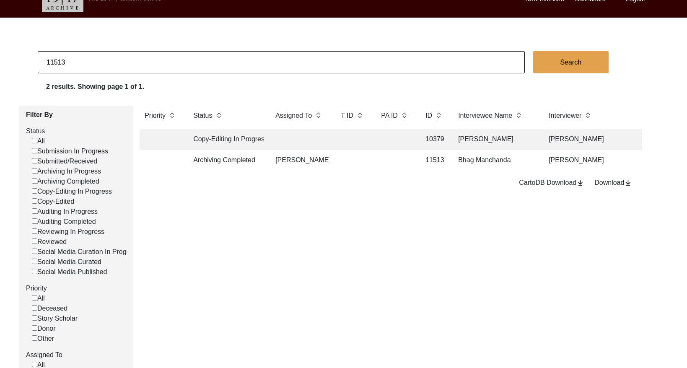
click at [376, 162] on td at bounding box center [395, 160] width 38 height 21
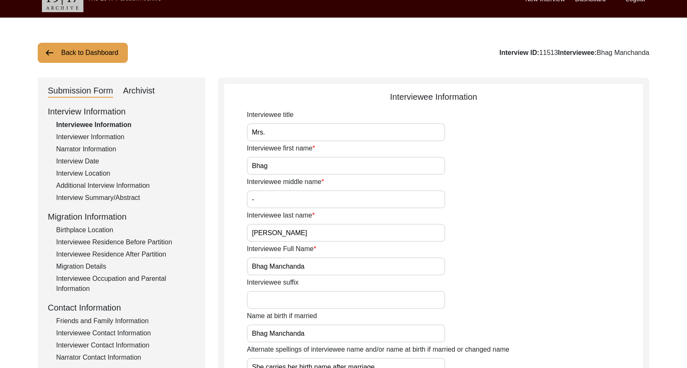
click at [158, 93] on div "Submission Form Archivist" at bounding box center [122, 90] width 148 height 13
click at [145, 93] on div "Archivist" at bounding box center [139, 90] width 32 height 13
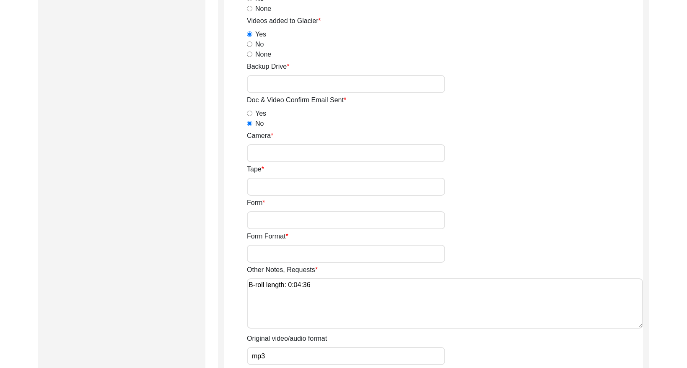
scroll to position [1167, 0]
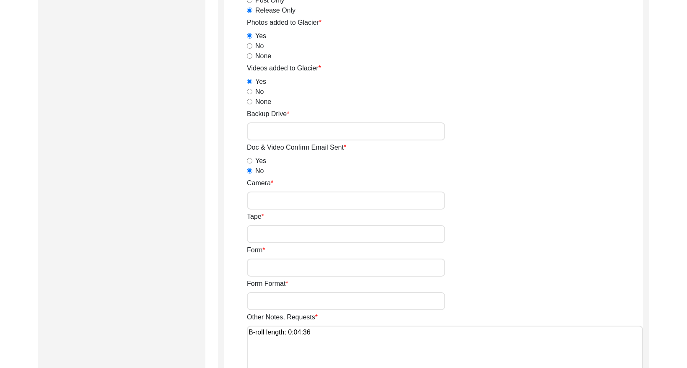
click at [302, 129] on input "Backup Drive" at bounding box center [346, 131] width 198 height 18
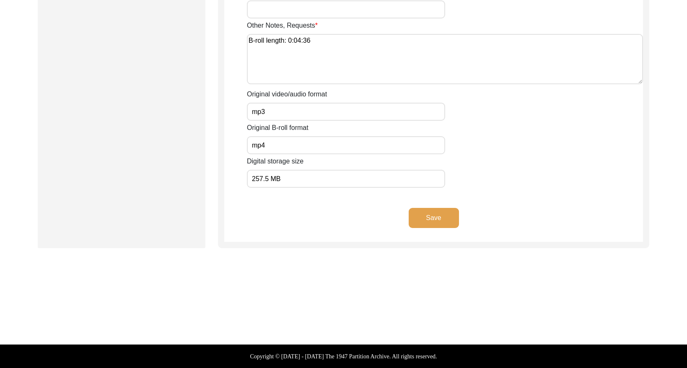
click at [437, 220] on button "Save" at bounding box center [434, 218] width 50 height 20
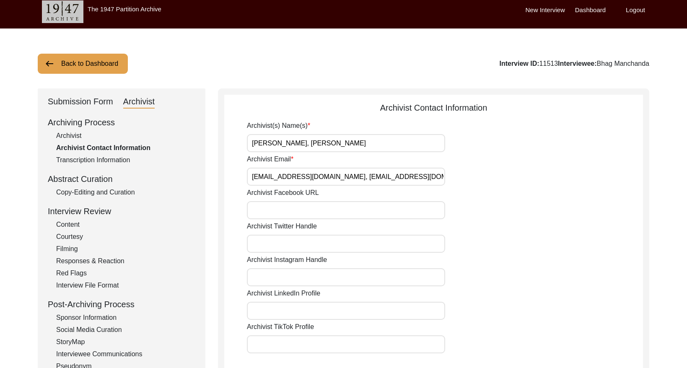
scroll to position [0, 0]
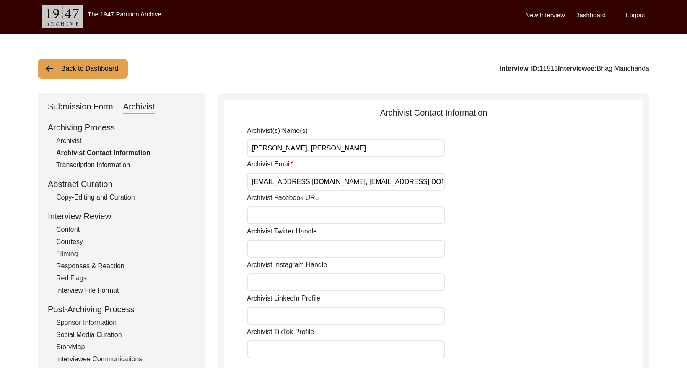
drag, startPoint x: 77, startPoint y: 139, endPoint x: 202, endPoint y: 135, distance: 124.6
click at [78, 138] on div "Archivist" at bounding box center [125, 141] width 139 height 10
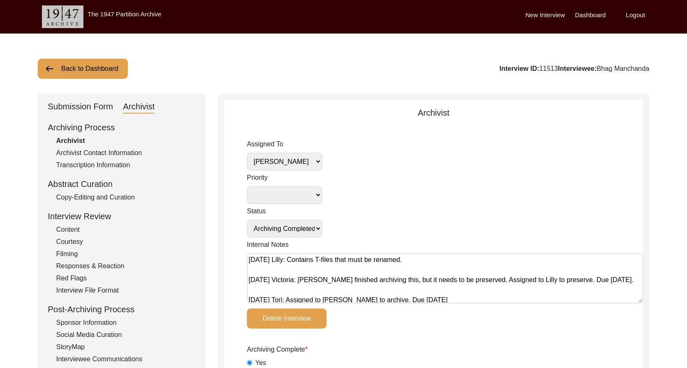
click at [304, 159] on select "[PERSON_NAME] [PERSON_NAME] archivist [PERSON_NAME] [PERSON_NAME]" at bounding box center [284, 162] width 75 height 18
click at [299, 160] on select "[PERSON_NAME] [PERSON_NAME] archivist [PERSON_NAME] [PERSON_NAME]" at bounding box center [284, 162] width 75 height 18
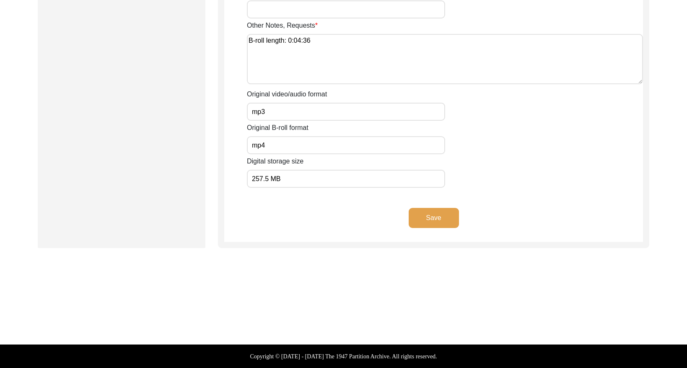
click at [430, 215] on button "Save" at bounding box center [434, 218] width 50 height 20
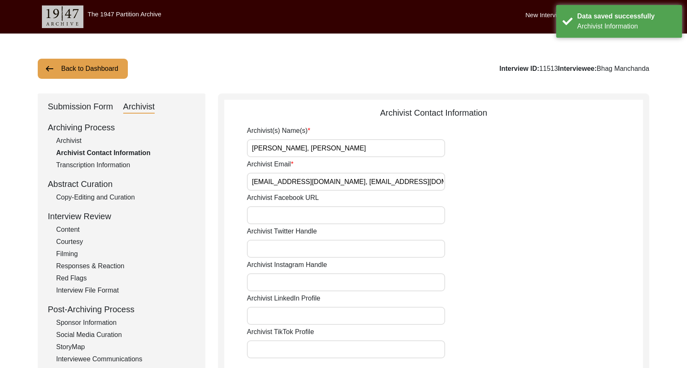
click at [97, 69] on button "Back to Dashboard" at bounding box center [83, 69] width 90 height 20
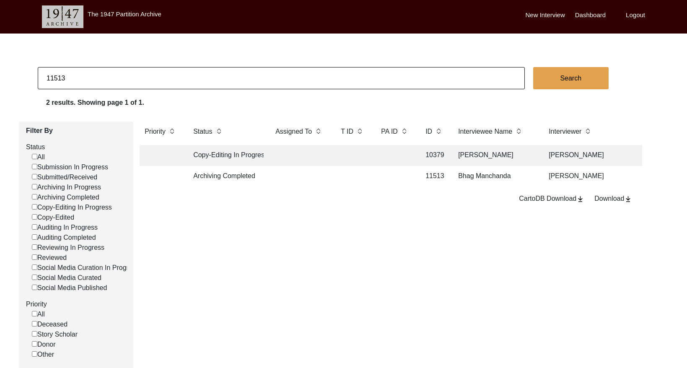
click at [104, 87] on input "11513" at bounding box center [281, 78] width 487 height 22
click at [105, 83] on input "11513" at bounding box center [281, 78] width 487 height 22
paste input "0800"
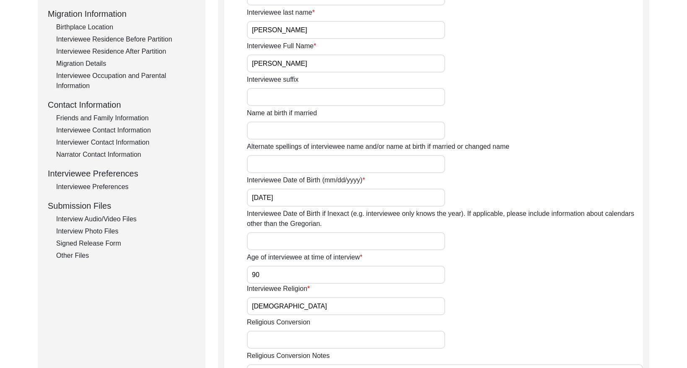
scroll to position [254, 0]
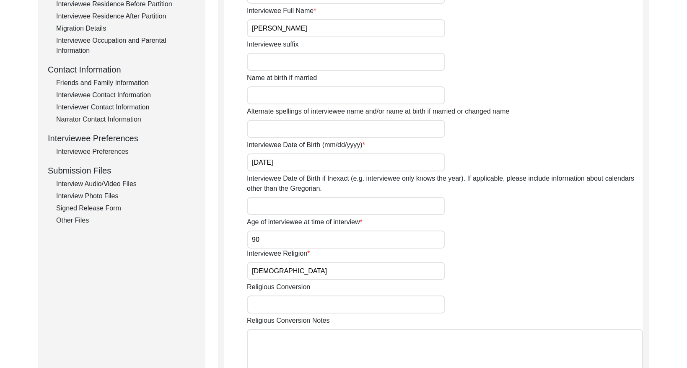
click at [133, 93] on div "Interviewee Contact Information" at bounding box center [125, 95] width 139 height 10
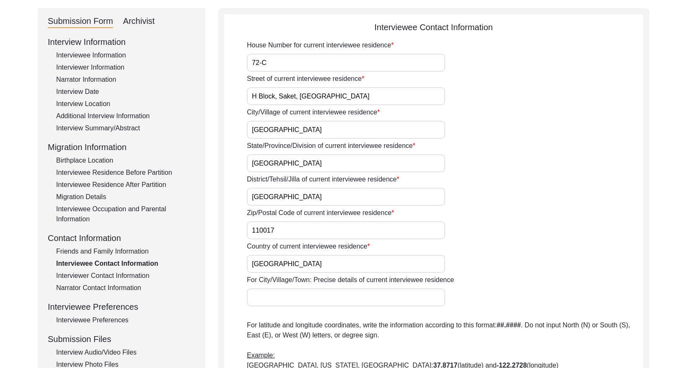
scroll to position [0, 0]
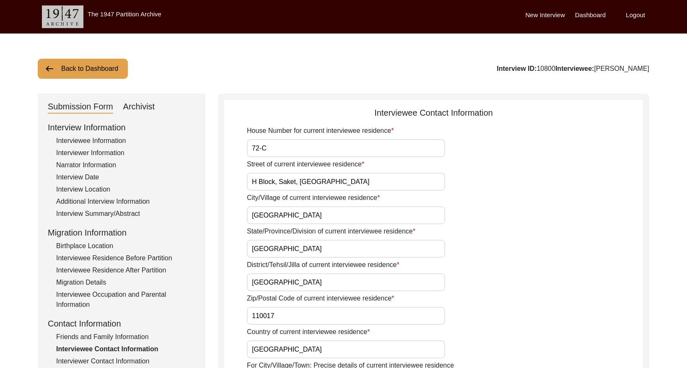
drag, startPoint x: 102, startPoint y: 141, endPoint x: 184, endPoint y: 143, distance: 82.2
click at [103, 141] on div "Interviewee Information" at bounding box center [125, 141] width 139 height 10
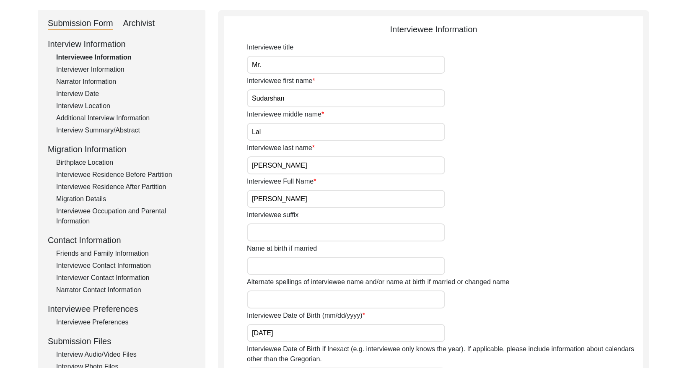
scroll to position [99, 0]
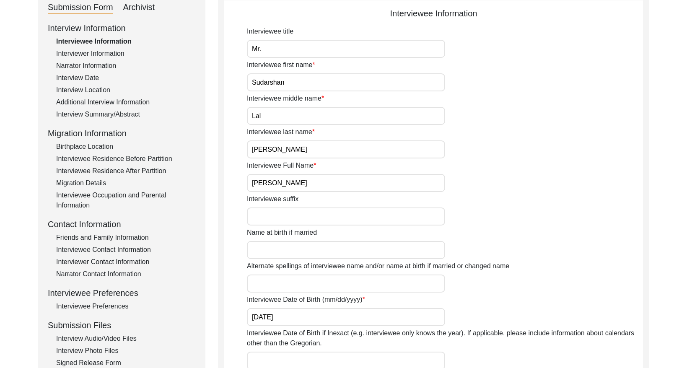
click at [336, 180] on input "[PERSON_NAME]" at bounding box center [346, 183] width 198 height 18
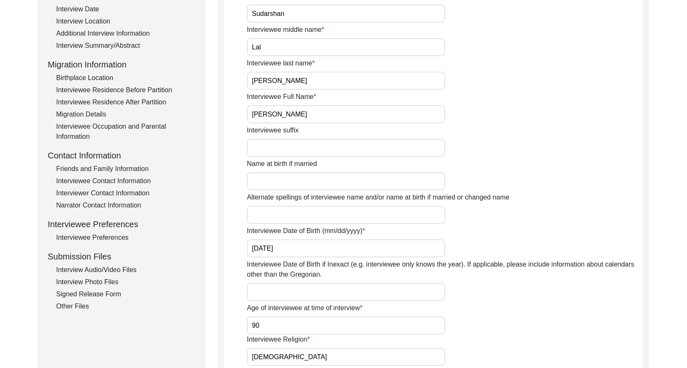
scroll to position [154, 0]
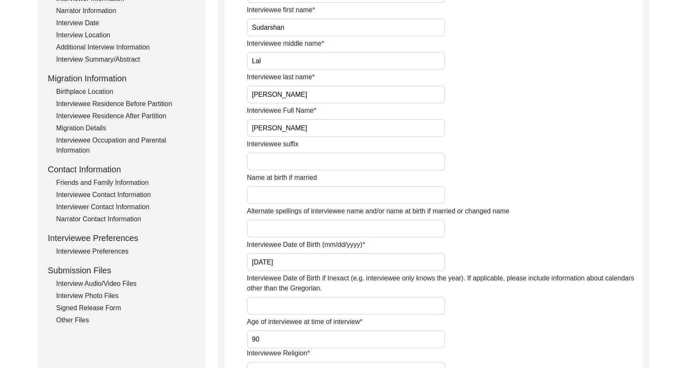
click at [119, 192] on div "Interviewee Contact Information" at bounding box center [125, 195] width 139 height 10
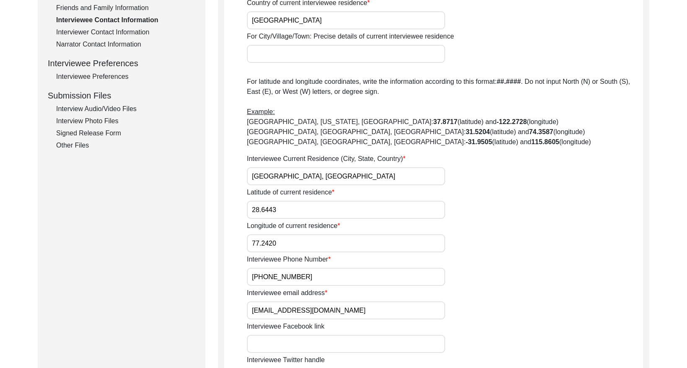
scroll to position [330, 0]
click at [319, 310] on input "[EMAIL_ADDRESS][DOMAIN_NAME]" at bounding box center [346, 310] width 198 height 18
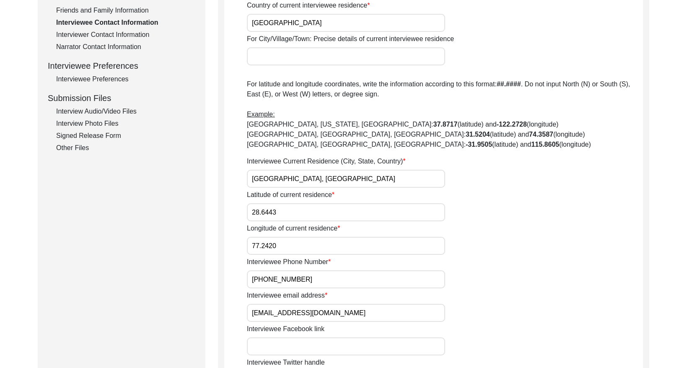
click at [322, 278] on input "[PHONE_NUMBER]" at bounding box center [346, 279] width 198 height 18
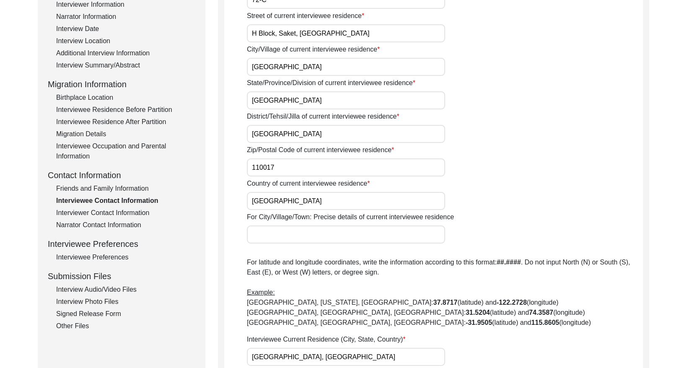
scroll to position [149, 0]
click at [116, 188] on div "Friends and Family Information" at bounding box center [125, 188] width 139 height 10
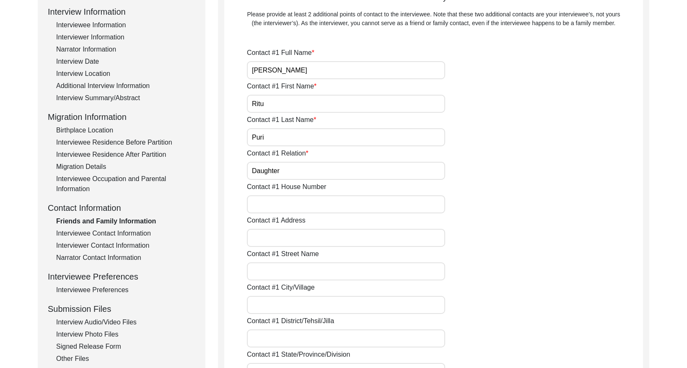
scroll to position [99, 0]
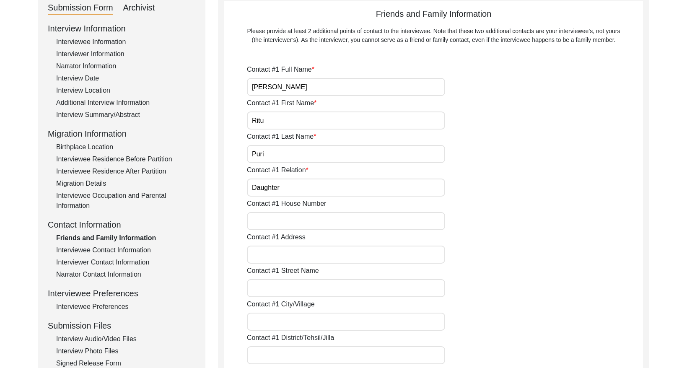
click at [299, 83] on input "[PERSON_NAME]" at bounding box center [346, 87] width 198 height 18
click at [300, 83] on input "[PERSON_NAME]" at bounding box center [346, 87] width 198 height 18
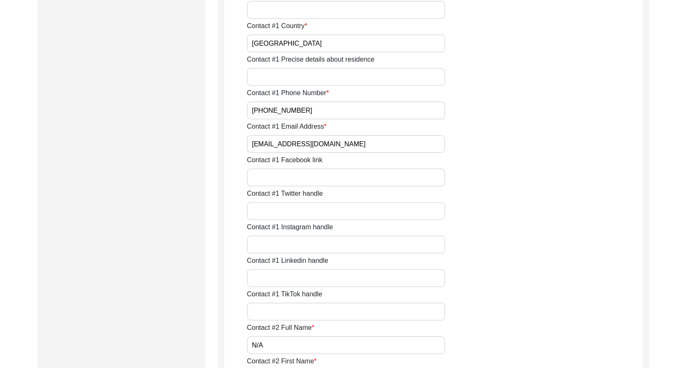
scroll to position [525, 0]
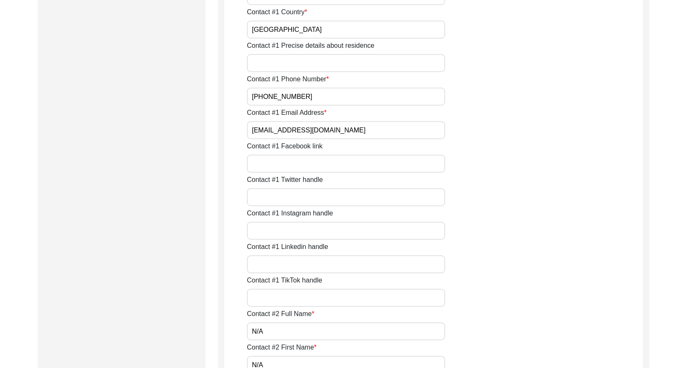
click at [334, 128] on input "[EMAIL_ADDRESS][DOMAIN_NAME]" at bounding box center [346, 130] width 198 height 18
click at [340, 95] on input "[PHONE_NUMBER]" at bounding box center [346, 97] width 198 height 18
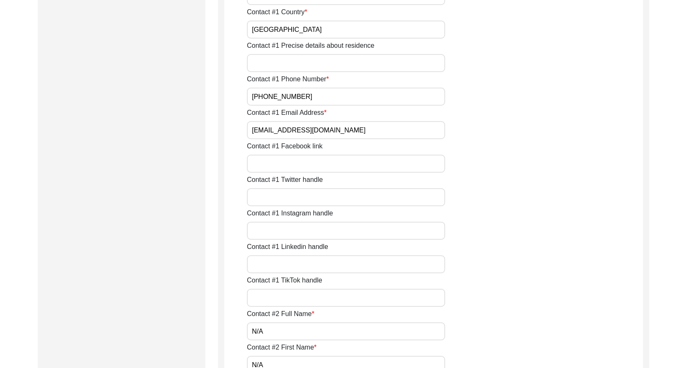
click at [340, 95] on input "[PHONE_NUMBER]" at bounding box center [346, 97] width 198 height 18
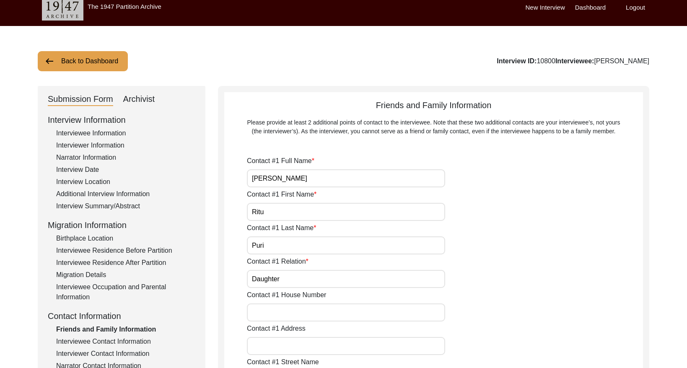
scroll to position [0, 0]
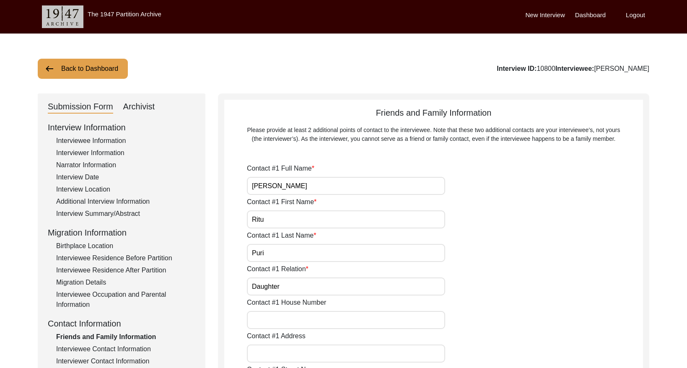
drag, startPoint x: 75, startPoint y: 66, endPoint x: 80, endPoint y: 66, distance: 5.0
click at [77, 66] on button "Back to Dashboard" at bounding box center [83, 69] width 90 height 20
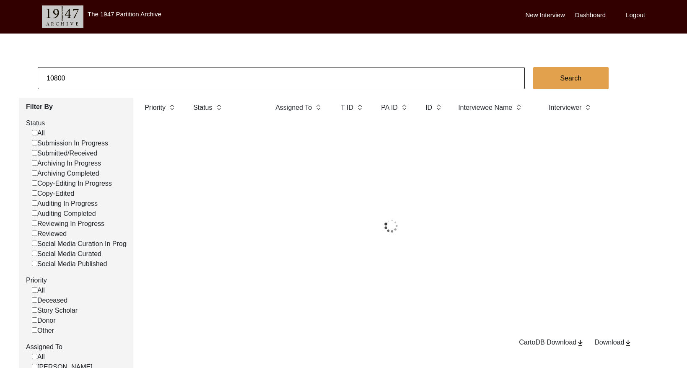
click at [150, 74] on input "10800" at bounding box center [281, 78] width 487 height 22
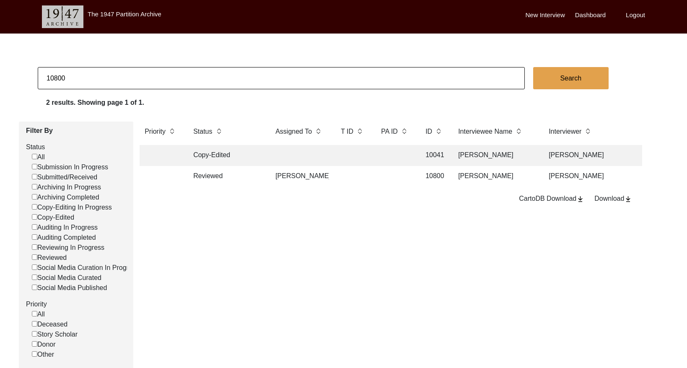
click at [150, 74] on input "10800" at bounding box center [281, 78] width 487 height 22
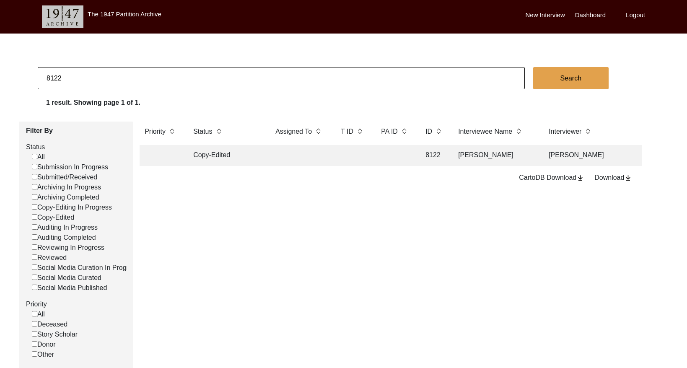
click at [367, 160] on td at bounding box center [353, 155] width 34 height 21
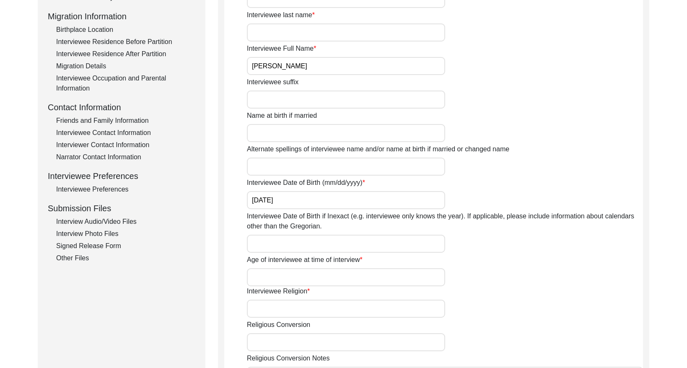
scroll to position [223, 0]
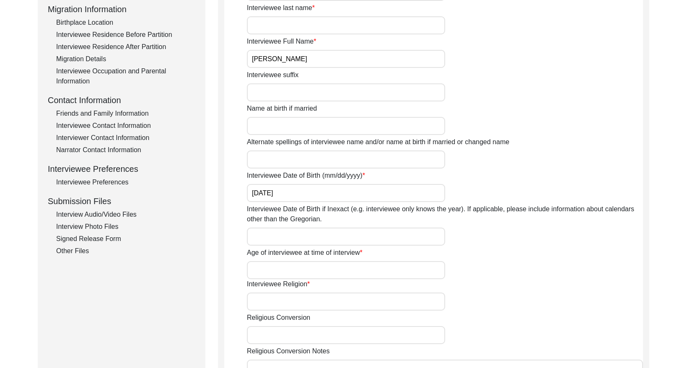
click at [313, 60] on input "[PERSON_NAME]" at bounding box center [346, 59] width 198 height 18
click at [109, 127] on div "Interviewee Contact Information" at bounding box center [125, 126] width 139 height 10
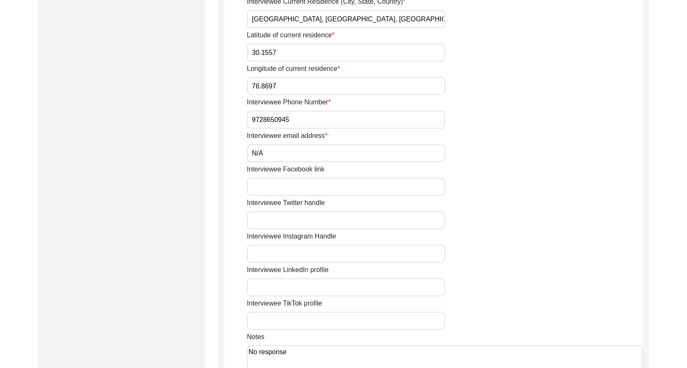
scroll to position [479, 0]
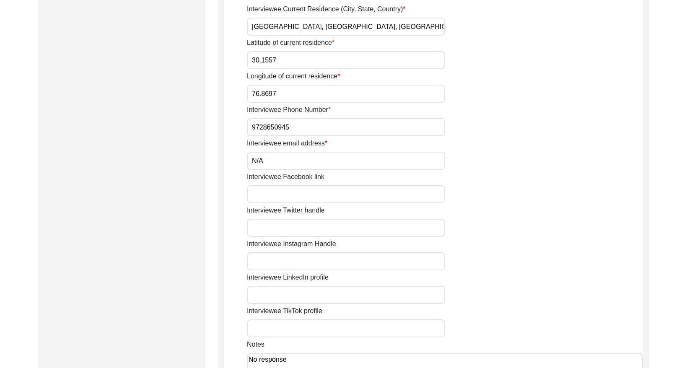
click at [317, 131] on input "9728650945" at bounding box center [346, 127] width 198 height 18
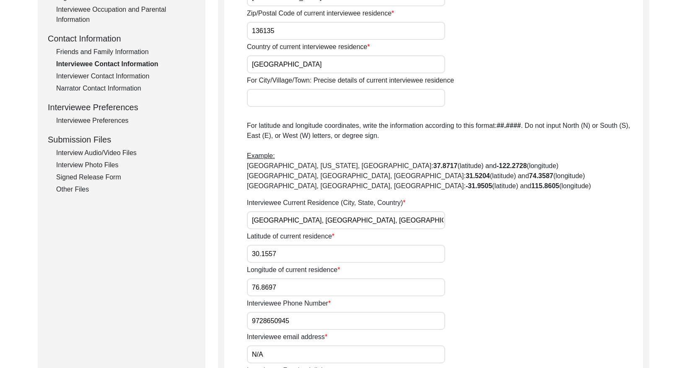
scroll to position [182, 0]
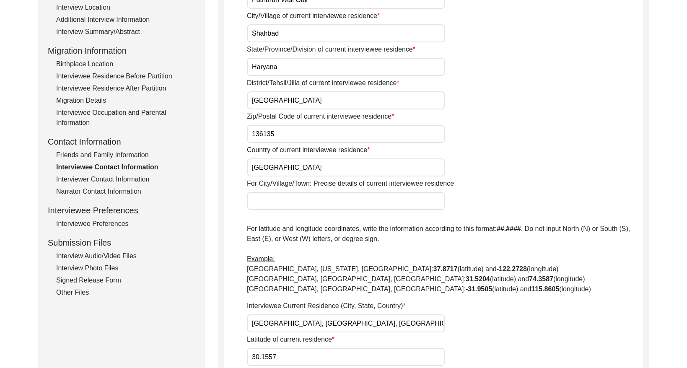
click at [123, 155] on div "Friends and Family Information" at bounding box center [125, 155] width 139 height 10
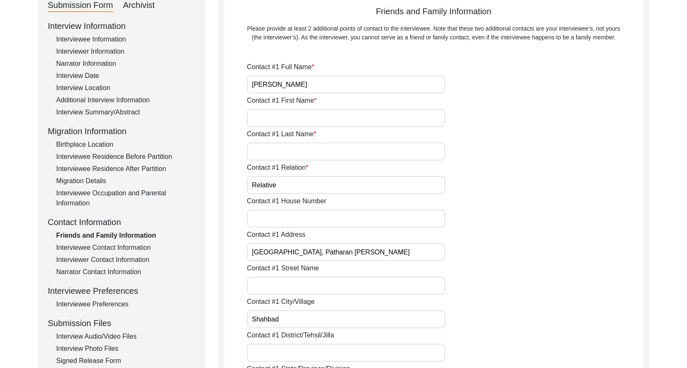
scroll to position [98, 0]
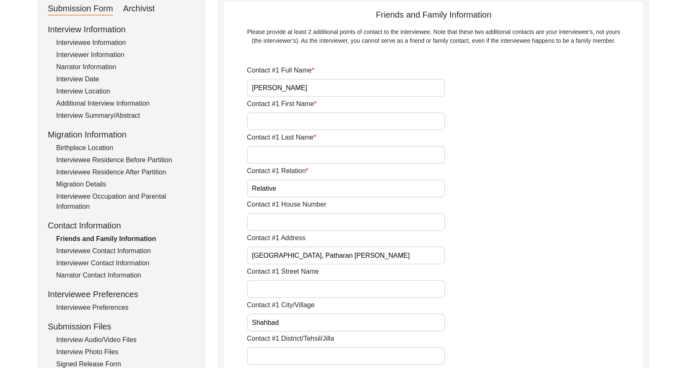
click at [306, 91] on input "[PERSON_NAME]" at bounding box center [346, 88] width 198 height 18
click at [306, 90] on input "[PERSON_NAME]" at bounding box center [346, 88] width 198 height 18
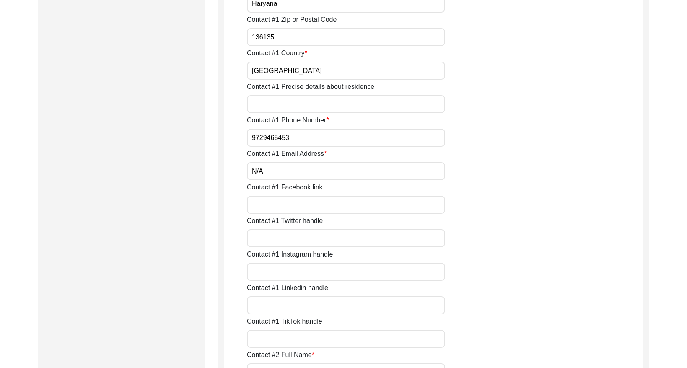
scroll to position [491, 0]
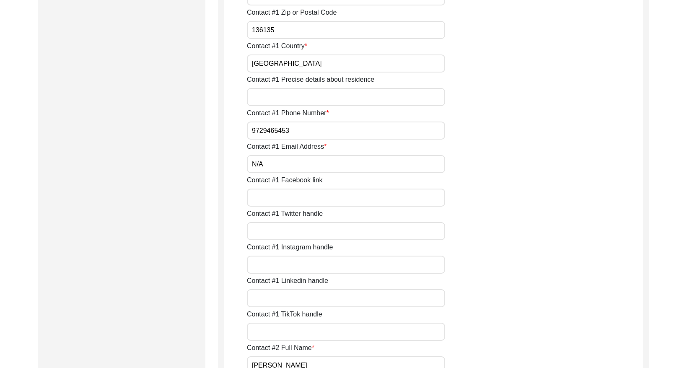
click at [316, 131] on input "9729465453" at bounding box center [346, 131] width 198 height 18
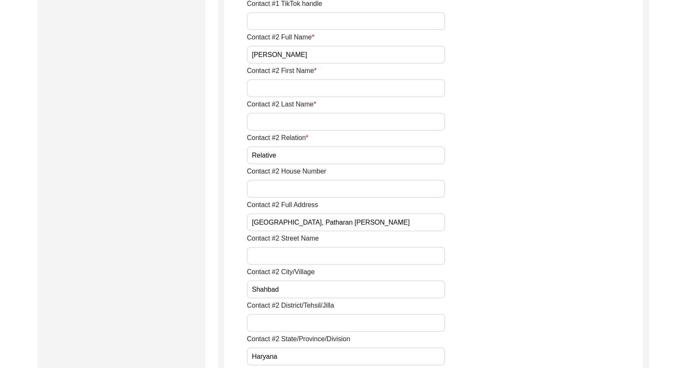
scroll to position [804, 0]
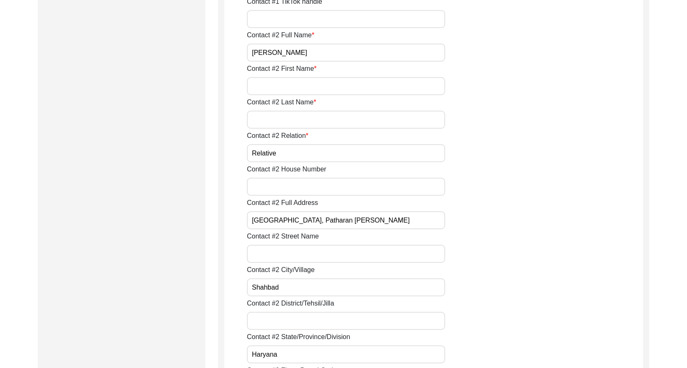
click at [310, 53] on input "[PERSON_NAME]" at bounding box center [346, 53] width 198 height 18
click at [311, 53] on input "[PERSON_NAME]" at bounding box center [346, 53] width 198 height 18
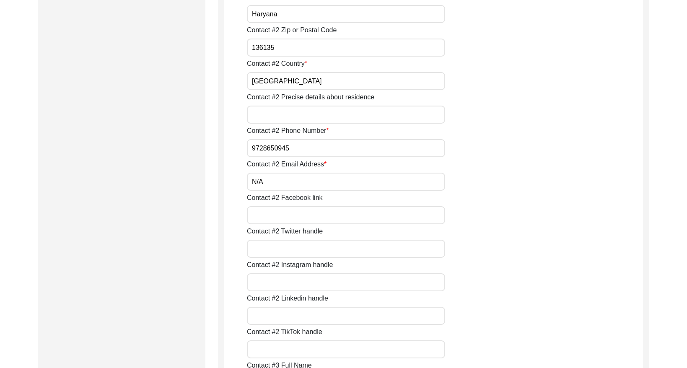
scroll to position [1149, 0]
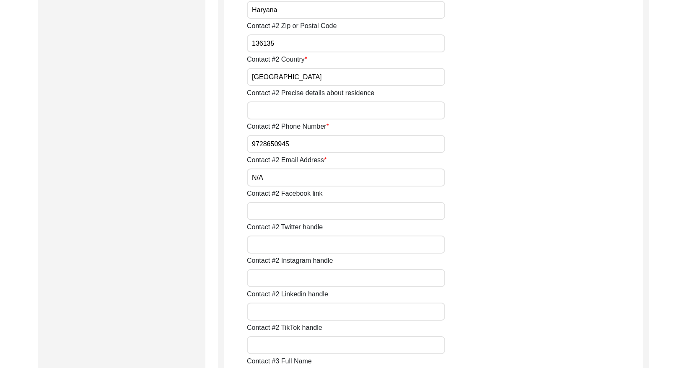
click at [293, 144] on input "9728650945" at bounding box center [346, 144] width 198 height 18
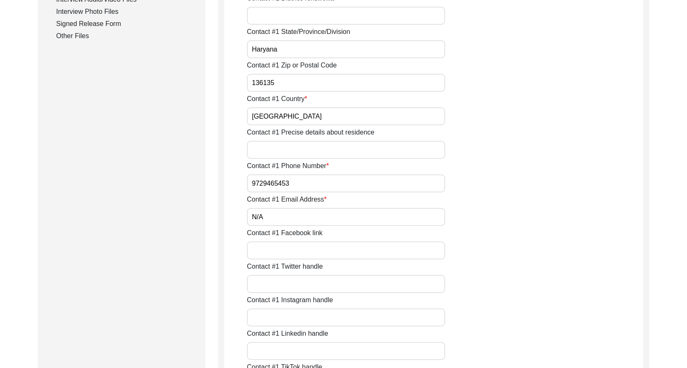
scroll to position [0, 0]
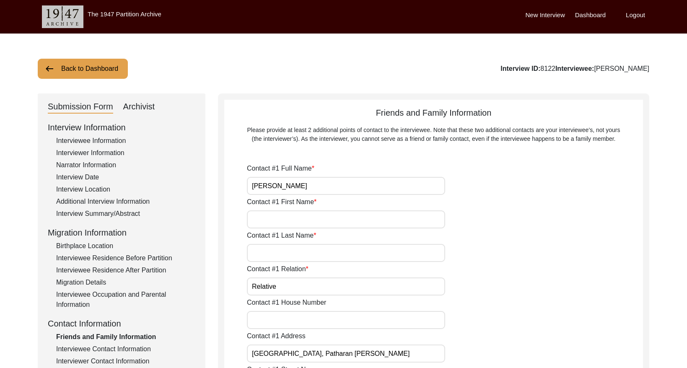
click at [106, 69] on button "Back to Dashboard" at bounding box center [83, 69] width 90 height 20
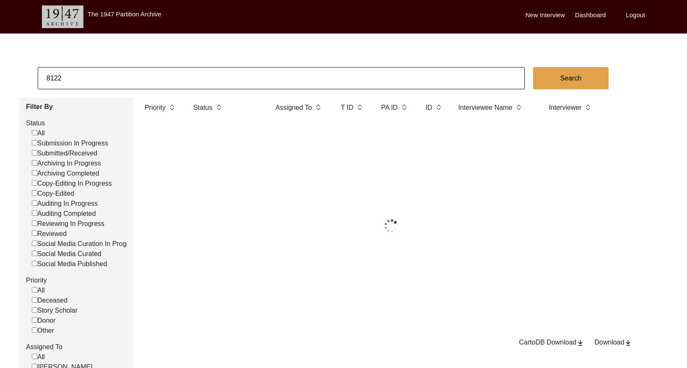
click at [172, 79] on input "8122" at bounding box center [281, 78] width 487 height 22
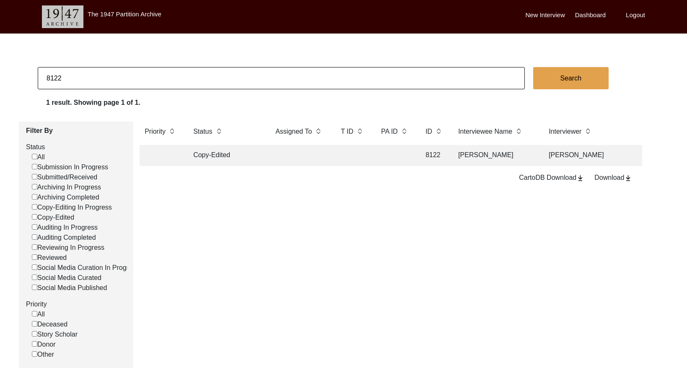
click at [172, 79] on input "8122" at bounding box center [281, 78] width 487 height 22
paste input "429"
click at [321, 154] on td "[PERSON_NAME]" at bounding box center [299, 155] width 59 height 21
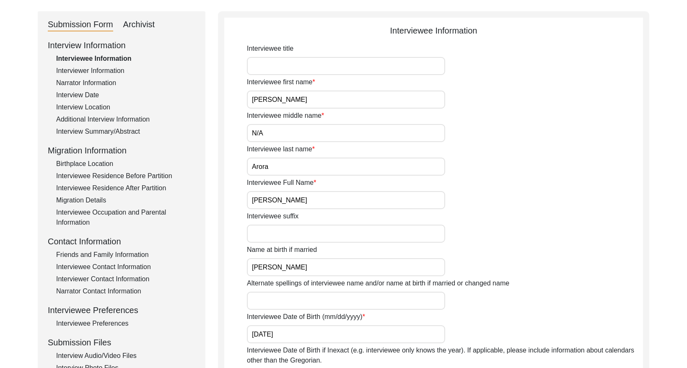
scroll to position [90, 0]
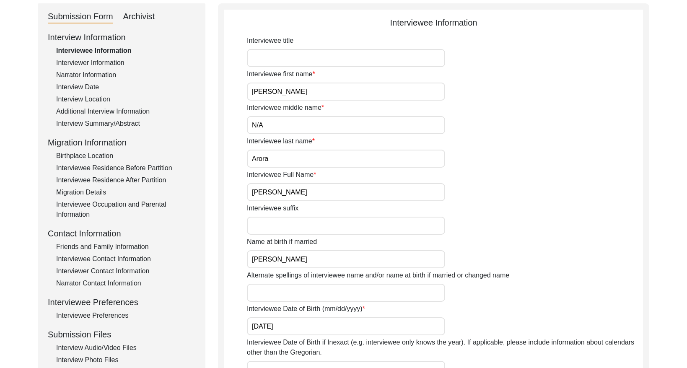
click at [312, 195] on input "[PERSON_NAME]" at bounding box center [346, 192] width 198 height 18
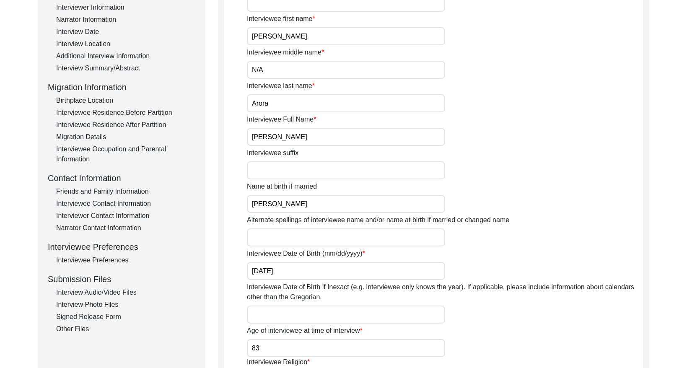
scroll to position [169, 0]
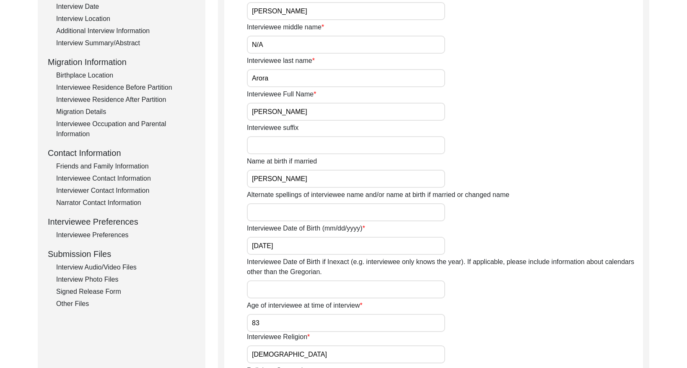
click at [117, 182] on div "Interviewee Contact Information" at bounding box center [125, 179] width 139 height 10
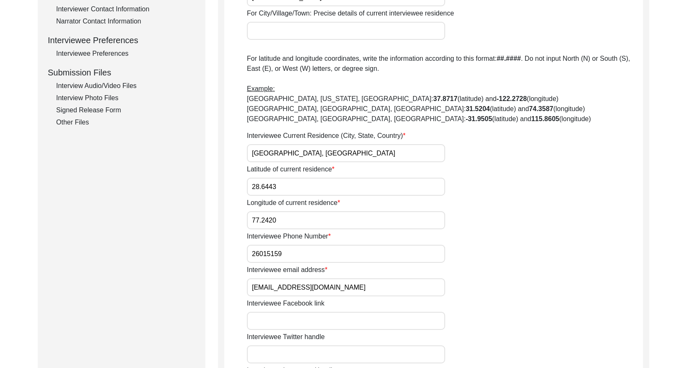
scroll to position [355, 0]
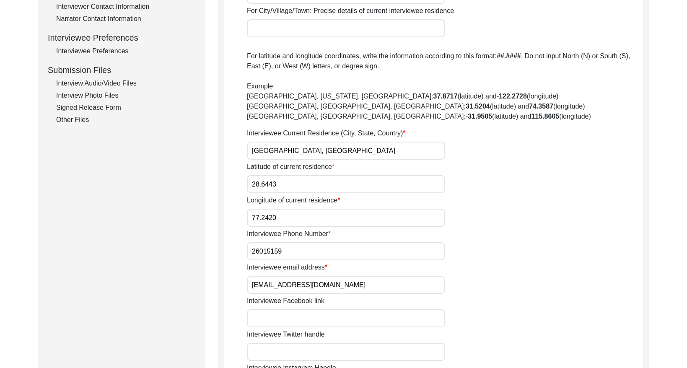
click at [329, 288] on input "[EMAIL_ADDRESS][DOMAIN_NAME]" at bounding box center [346, 285] width 198 height 18
click at [329, 287] on input "[EMAIL_ADDRESS][DOMAIN_NAME]" at bounding box center [346, 285] width 198 height 18
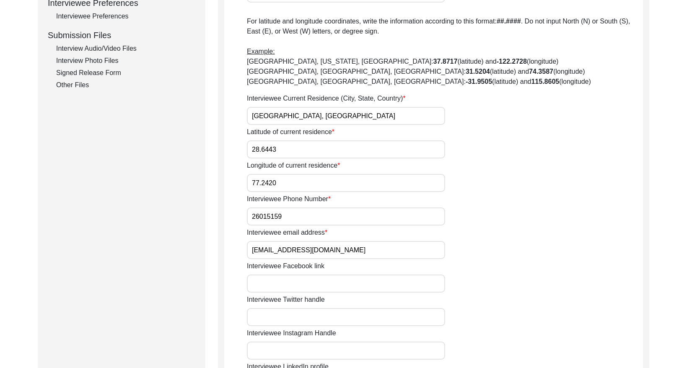
scroll to position [389, 0]
click at [292, 217] on input "26015159" at bounding box center [346, 216] width 198 height 18
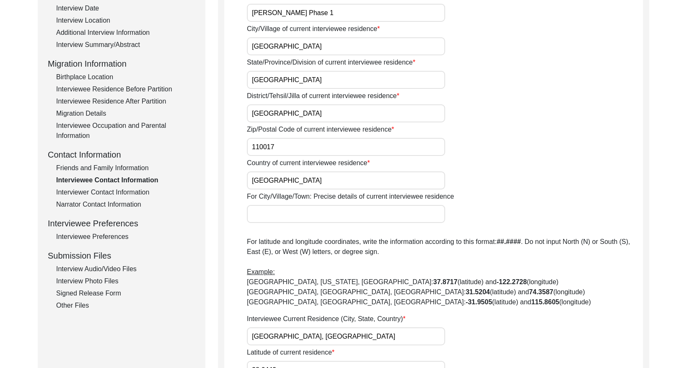
scroll to position [173, 0]
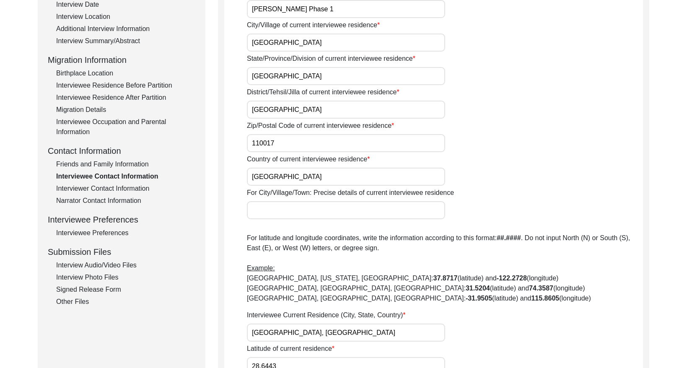
click at [108, 158] on div "Interview Information Interviewee Information Interviewer Information Narrator …" at bounding box center [122, 127] width 148 height 358
click at [124, 162] on div "Friends and Family Information" at bounding box center [125, 164] width 139 height 10
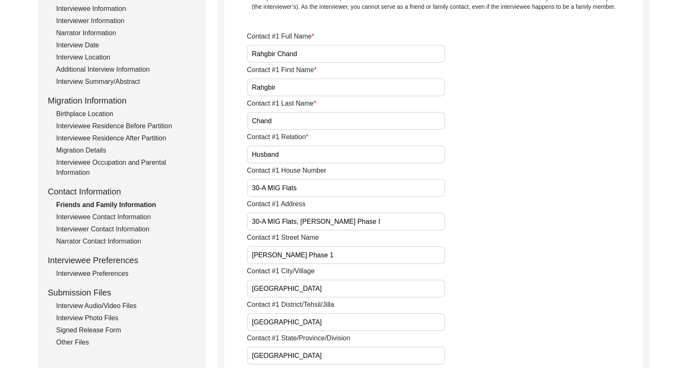
scroll to position [91, 0]
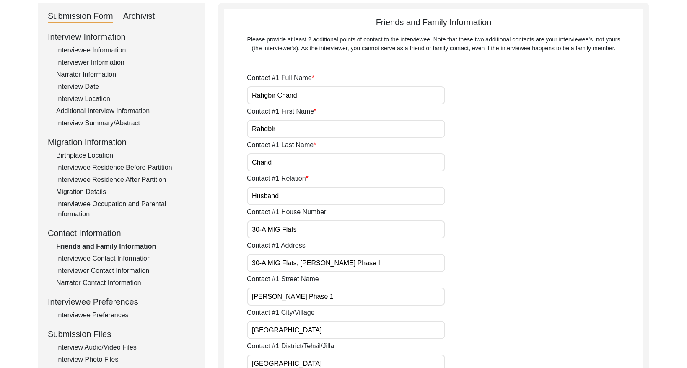
click at [331, 94] on input "Rahgbir Chand" at bounding box center [346, 95] width 198 height 18
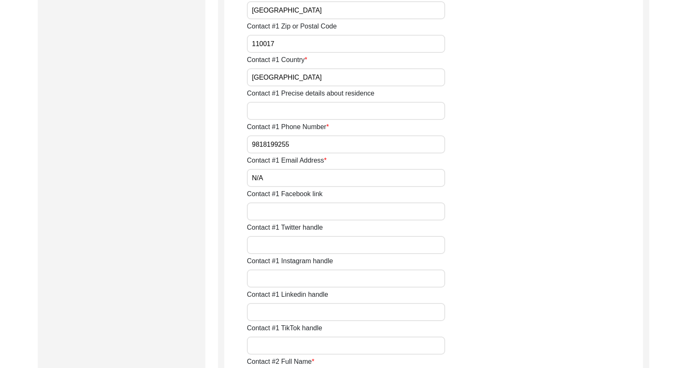
scroll to position [478, 0]
click at [313, 148] on input "9818199255" at bounding box center [346, 144] width 198 height 18
click at [314, 148] on input "9818199255" at bounding box center [346, 144] width 198 height 18
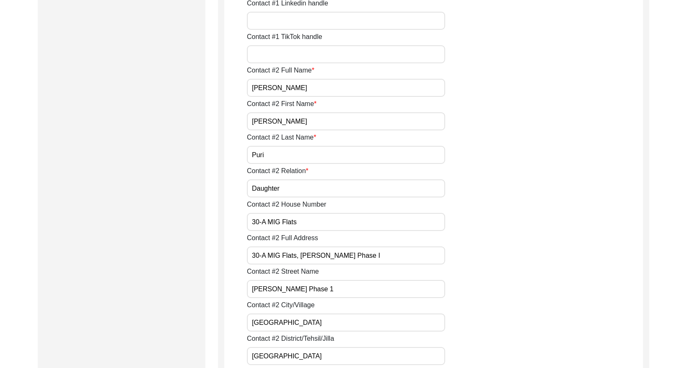
scroll to position [775, 0]
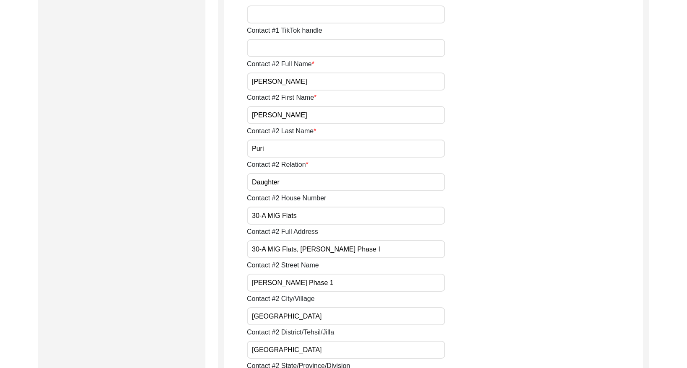
click at [305, 82] on input "[PERSON_NAME]" at bounding box center [346, 82] width 198 height 18
click at [328, 79] on input "[PERSON_NAME]" at bounding box center [346, 82] width 198 height 18
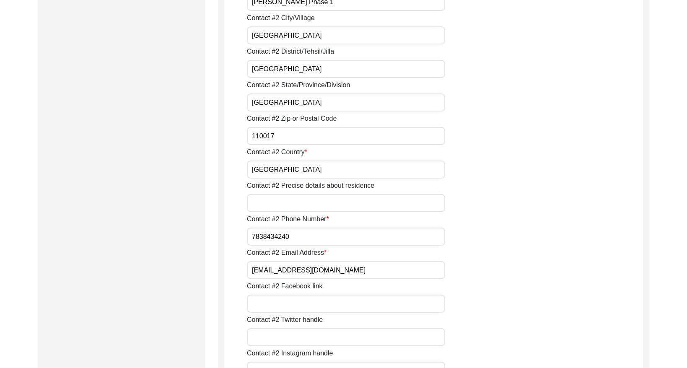
scroll to position [1070, 0]
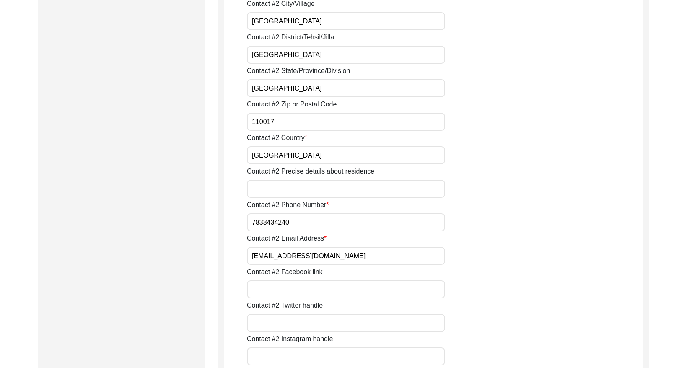
click at [340, 254] on input "[EMAIL_ADDRESS][DOMAIN_NAME]" at bounding box center [346, 256] width 198 height 18
click at [299, 218] on input "7838434240" at bounding box center [346, 222] width 198 height 18
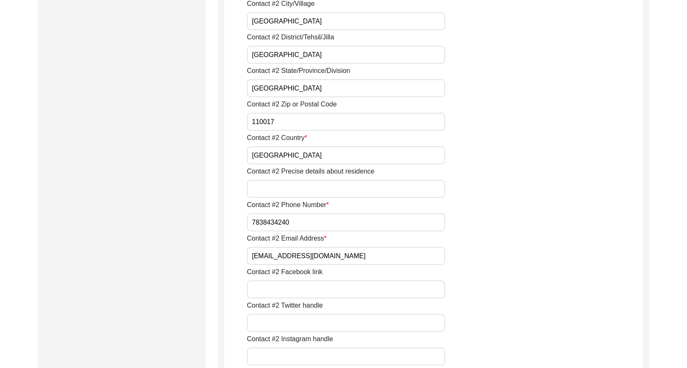
click at [299, 218] on input "7838434240" at bounding box center [346, 222] width 198 height 18
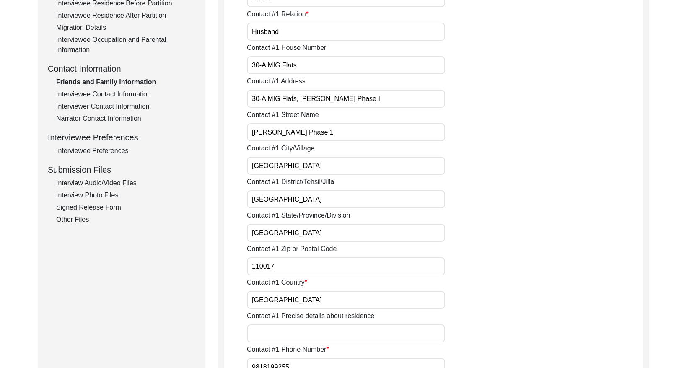
scroll to position [0, 0]
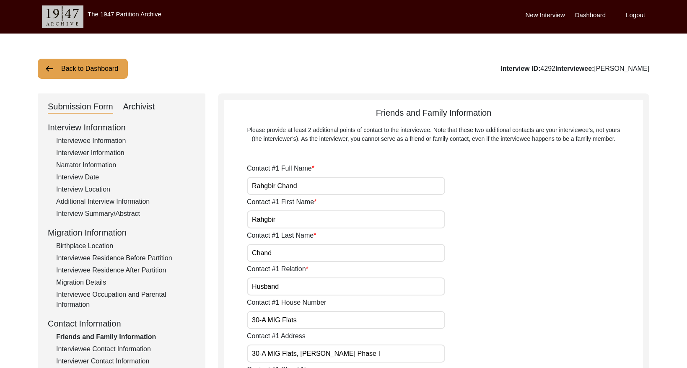
click at [92, 70] on button "Back to Dashboard" at bounding box center [83, 69] width 90 height 20
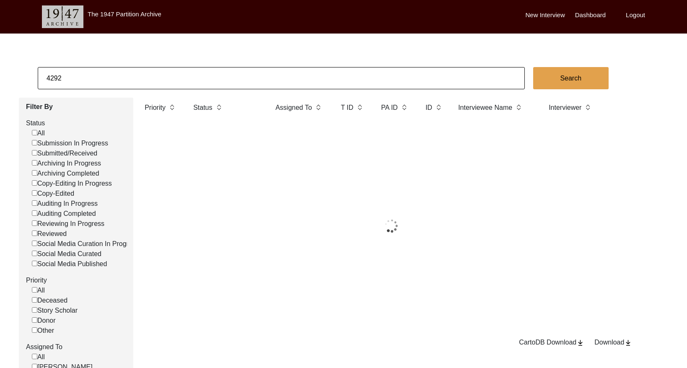
click at [132, 75] on input "4292" at bounding box center [281, 78] width 487 height 22
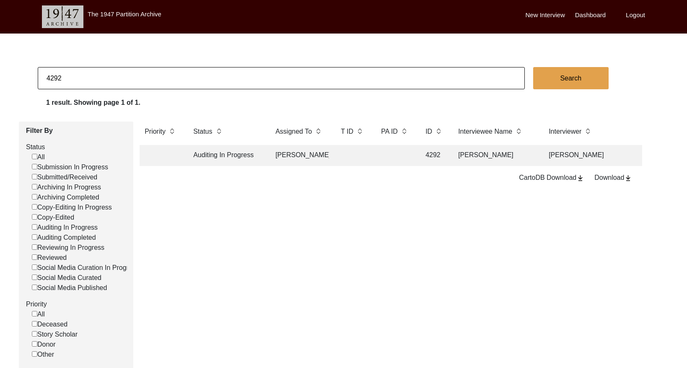
click at [132, 75] on input "4292" at bounding box center [281, 78] width 487 height 22
click at [317, 157] on td at bounding box center [299, 155] width 59 height 21
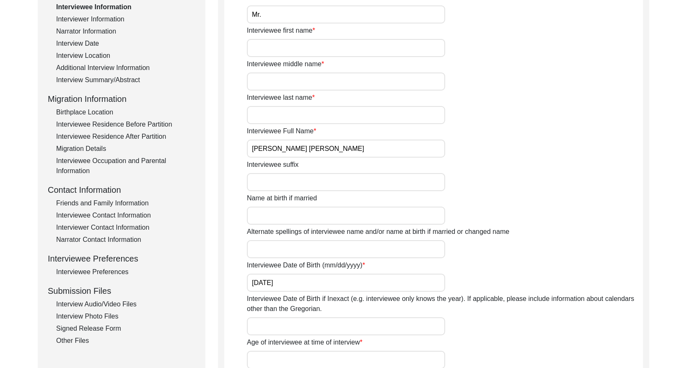
scroll to position [158, 0]
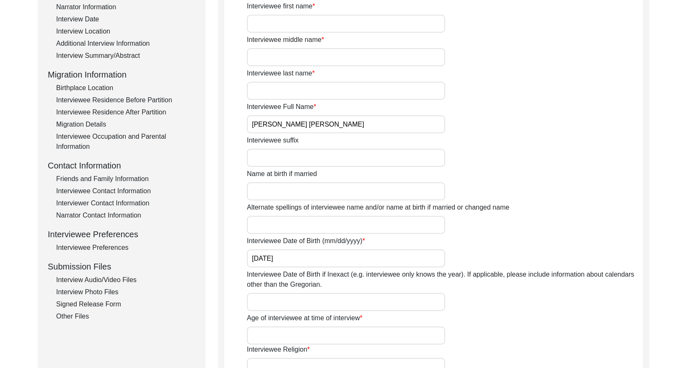
click at [330, 125] on input "[PERSON_NAME] [PERSON_NAME]" at bounding box center [346, 124] width 198 height 18
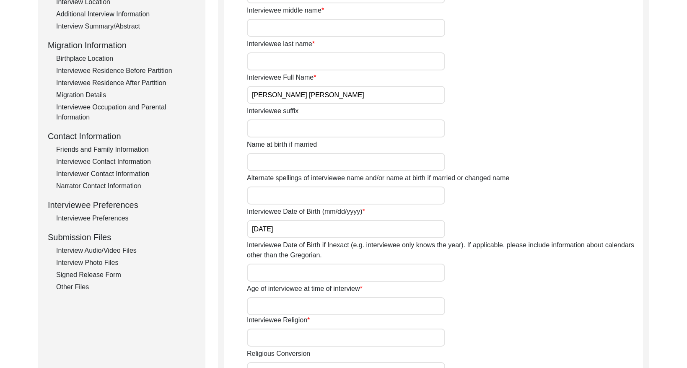
scroll to position [188, 0]
click at [128, 161] on div "Interviewee Contact Information" at bounding box center [125, 161] width 139 height 10
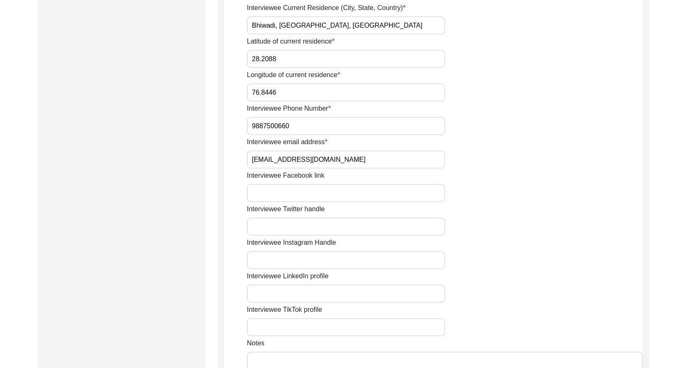
scroll to position [501, 0]
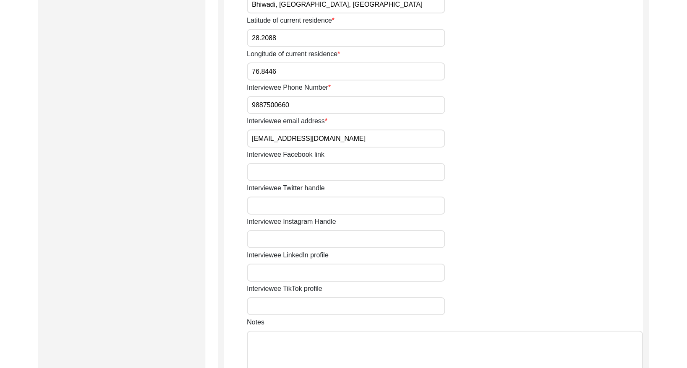
click at [334, 142] on input "[EMAIL_ADDRESS][DOMAIN_NAME]" at bounding box center [346, 139] width 198 height 18
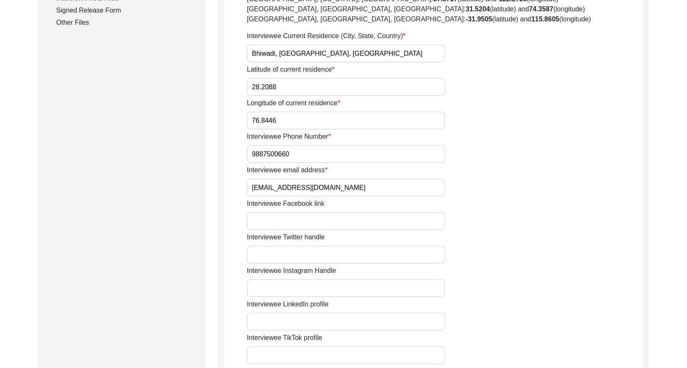
scroll to position [384, 0]
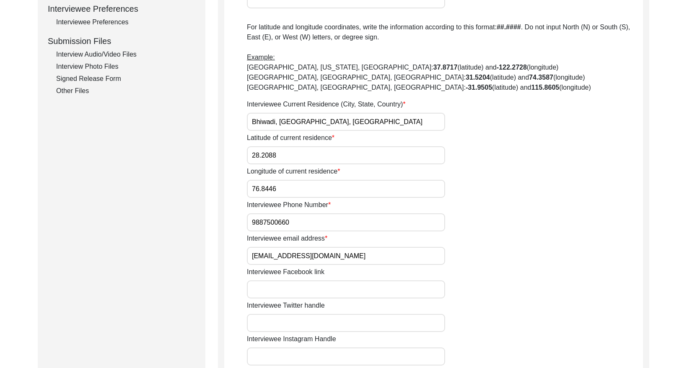
click at [308, 215] on input "9887500660" at bounding box center [346, 222] width 198 height 18
click at [308, 217] on input "9887500660" at bounding box center [346, 222] width 198 height 18
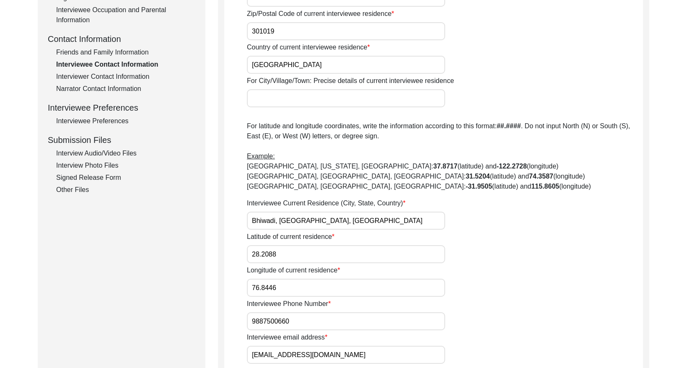
scroll to position [276, 0]
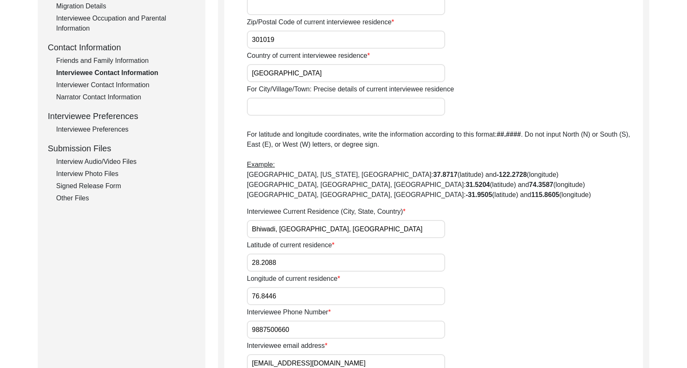
click at [113, 57] on div "Friends and Family Information" at bounding box center [125, 61] width 139 height 10
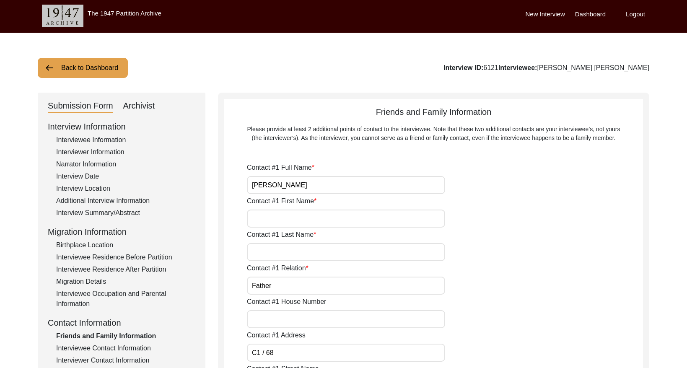
scroll to position [0, 0]
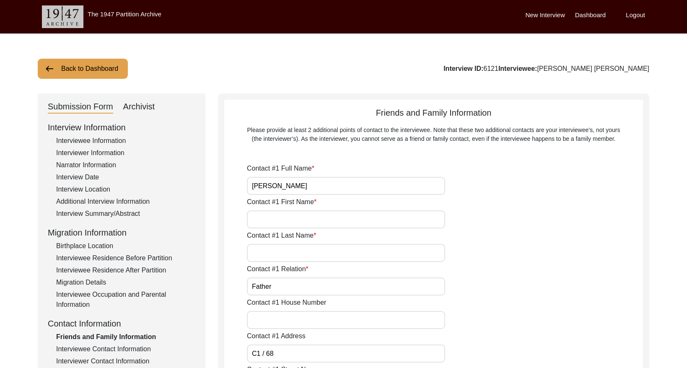
click at [307, 185] on input "[PERSON_NAME]" at bounding box center [346, 186] width 198 height 18
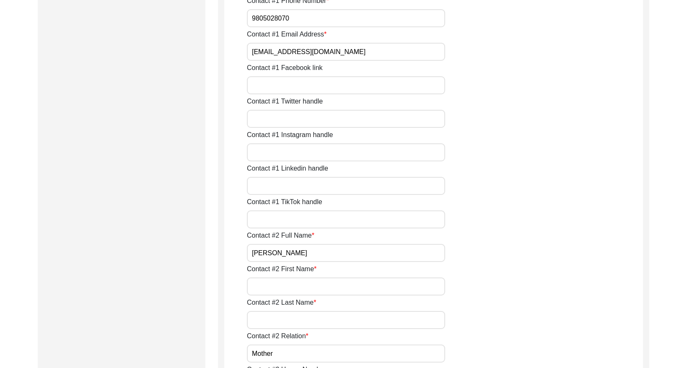
scroll to position [606, 0]
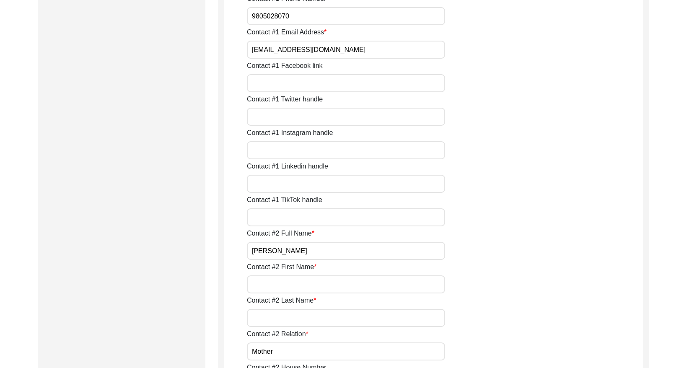
click at [352, 52] on input "[EMAIL_ADDRESS][DOMAIN_NAME]" at bounding box center [346, 50] width 198 height 18
click at [353, 52] on input "[EMAIL_ADDRESS][DOMAIN_NAME]" at bounding box center [346, 50] width 198 height 18
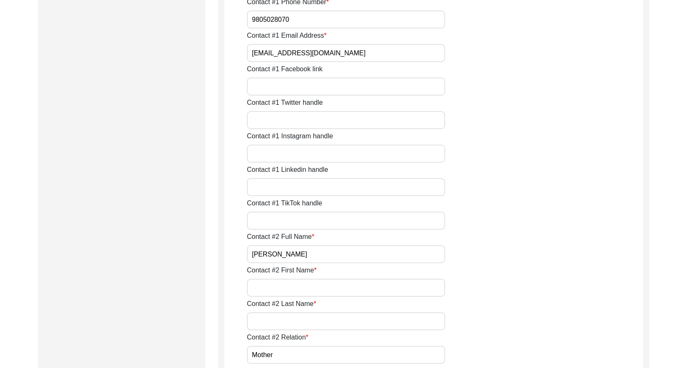
scroll to position [599, 0]
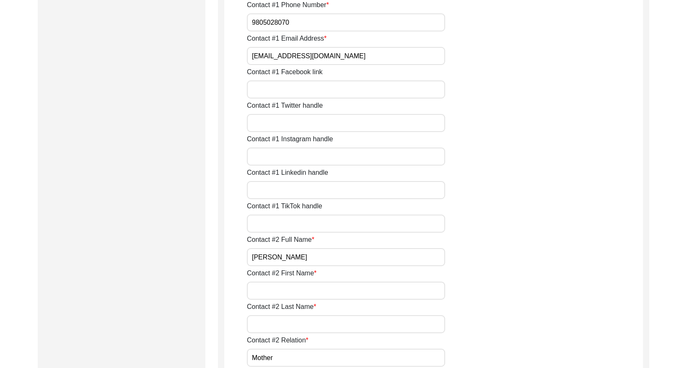
click at [332, 25] on input "9805028070" at bounding box center [346, 22] width 198 height 18
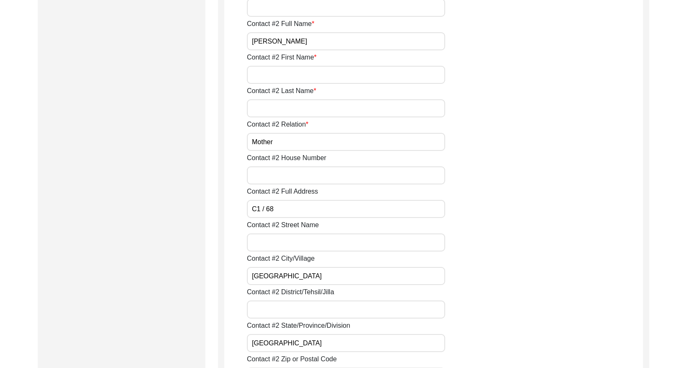
scroll to position [804, 0]
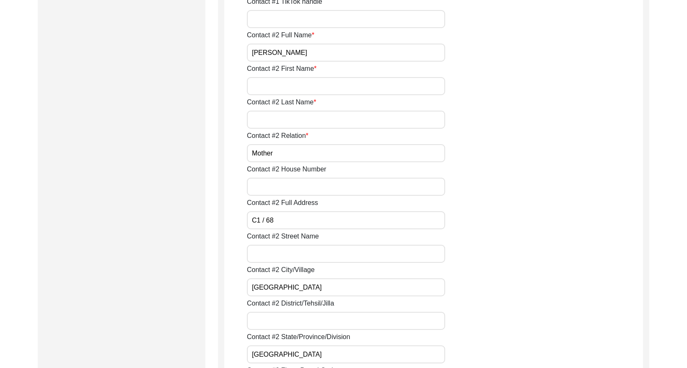
click at [312, 50] on input "[PERSON_NAME]" at bounding box center [346, 53] width 198 height 18
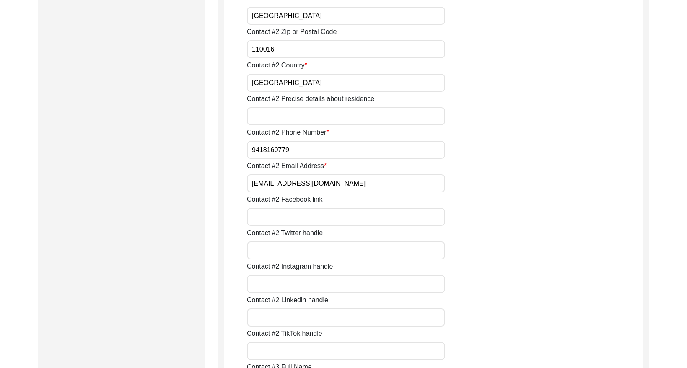
scroll to position [1146, 0]
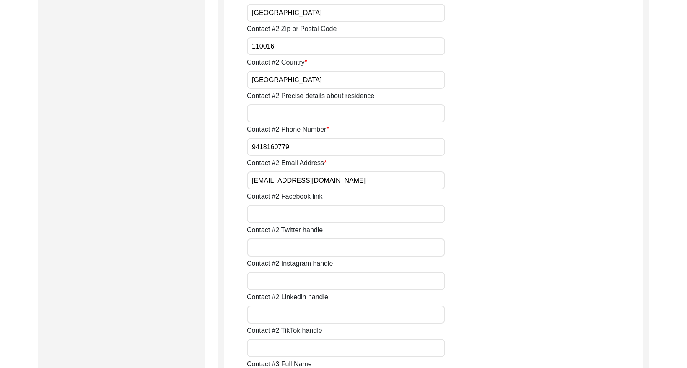
click at [342, 181] on input "[EMAIL_ADDRESS][DOMAIN_NAME]" at bounding box center [346, 180] width 198 height 18
click at [343, 181] on input "[EMAIL_ADDRESS][DOMAIN_NAME]" at bounding box center [346, 180] width 198 height 18
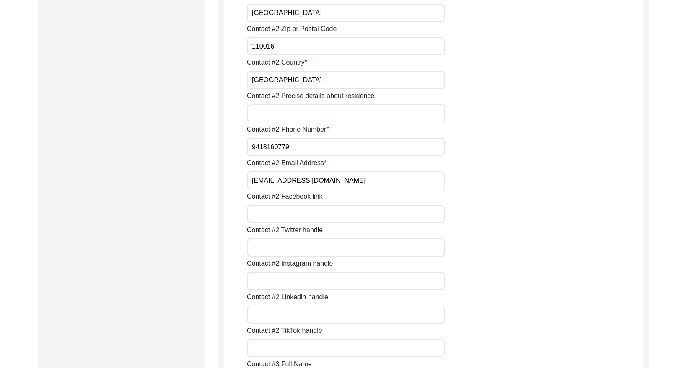
click at [343, 181] on input "[EMAIL_ADDRESS][DOMAIN_NAME]" at bounding box center [346, 180] width 198 height 18
click at [302, 149] on input "9418160779" at bounding box center [346, 147] width 198 height 18
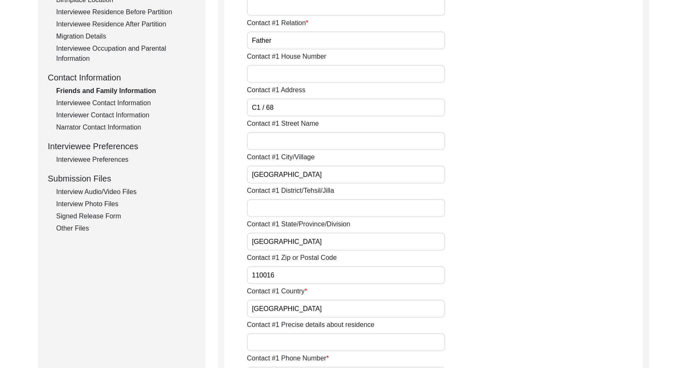
scroll to position [0, 0]
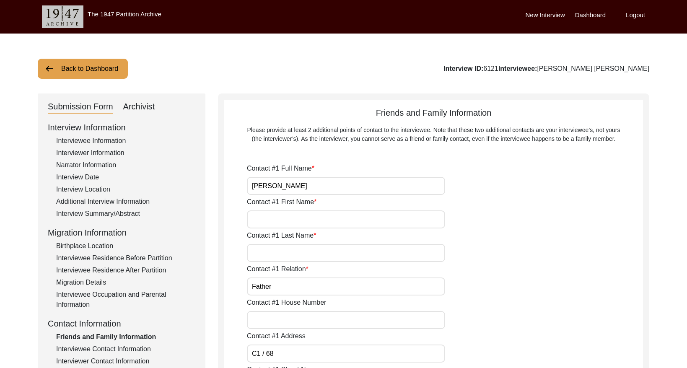
click at [86, 72] on button "Back to Dashboard" at bounding box center [83, 69] width 90 height 20
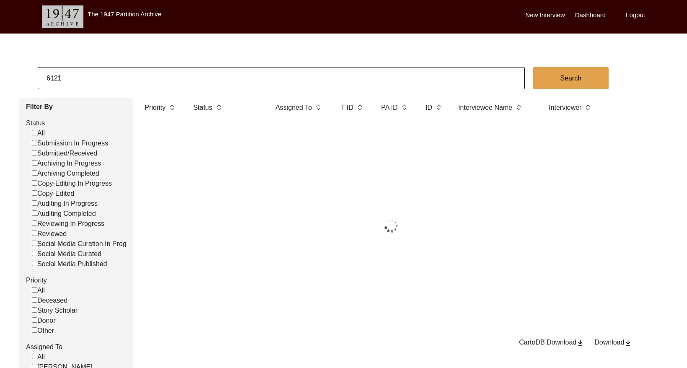
click at [92, 74] on input "6121" at bounding box center [281, 78] width 487 height 22
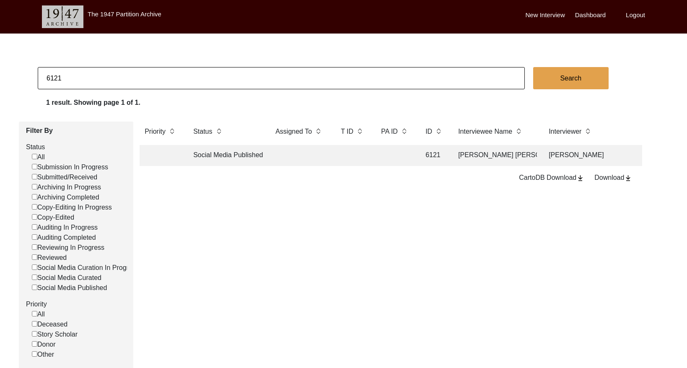
click at [92, 74] on input "6121" at bounding box center [281, 78] width 487 height 22
paste input "10925"
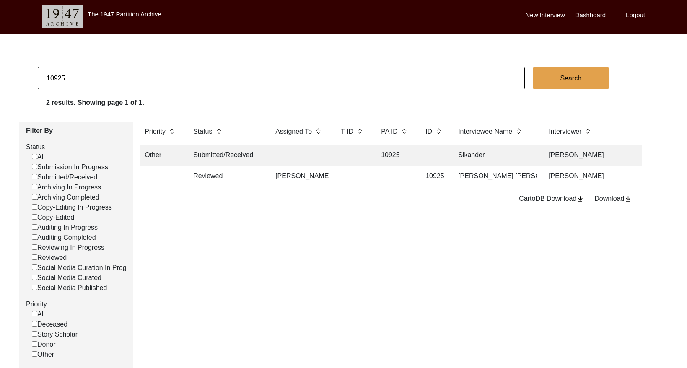
click at [379, 179] on td at bounding box center [395, 176] width 38 height 21
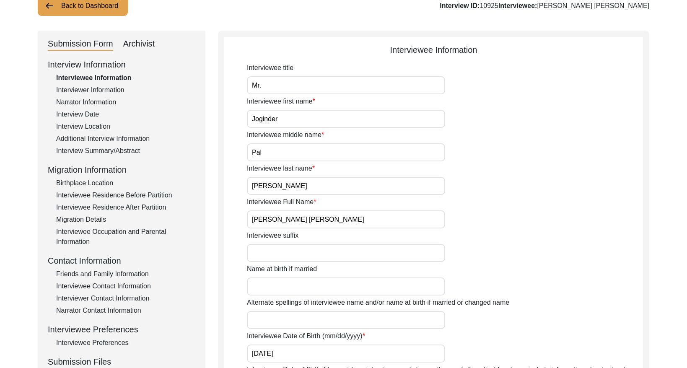
scroll to position [73, 0]
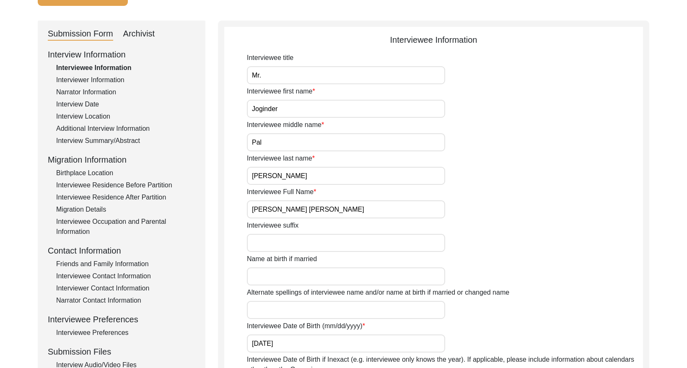
click at [327, 211] on input "[PERSON_NAME] [PERSON_NAME]" at bounding box center [346, 209] width 198 height 18
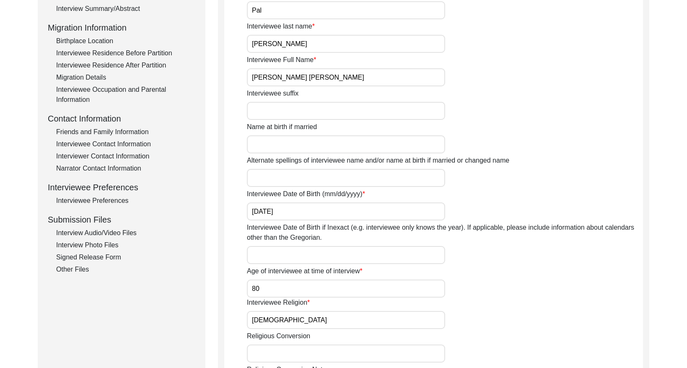
scroll to position [228, 0]
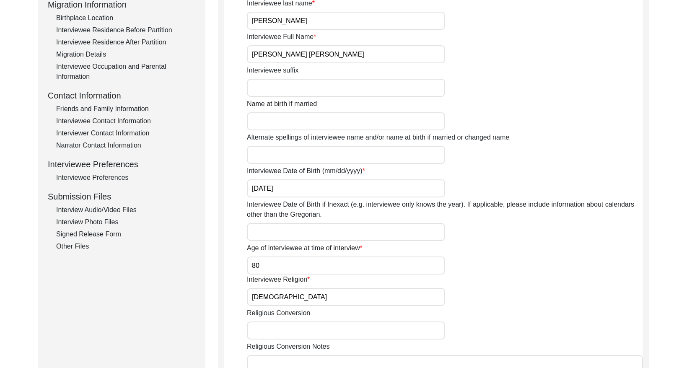
drag, startPoint x: 109, startPoint y: 120, endPoint x: 201, endPoint y: 104, distance: 94.0
click at [109, 120] on div "Interviewee Contact Information" at bounding box center [125, 121] width 139 height 10
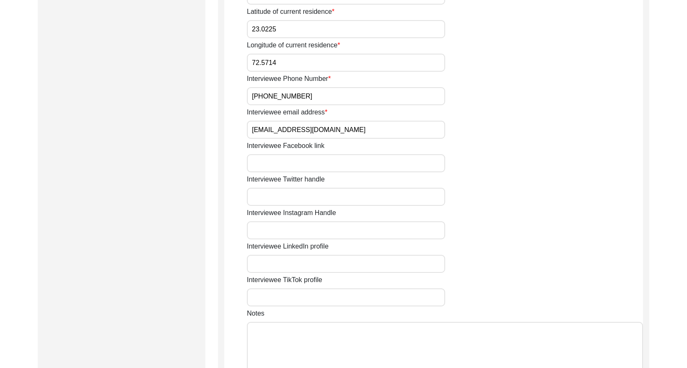
scroll to position [510, 0]
click at [319, 121] on input "[EMAIL_ADDRESS][DOMAIN_NAME]" at bounding box center [346, 129] width 198 height 18
click at [319, 122] on input "[EMAIL_ADDRESS][DOMAIN_NAME]" at bounding box center [346, 129] width 198 height 18
click at [306, 96] on input "[PHONE_NUMBER]" at bounding box center [346, 96] width 198 height 18
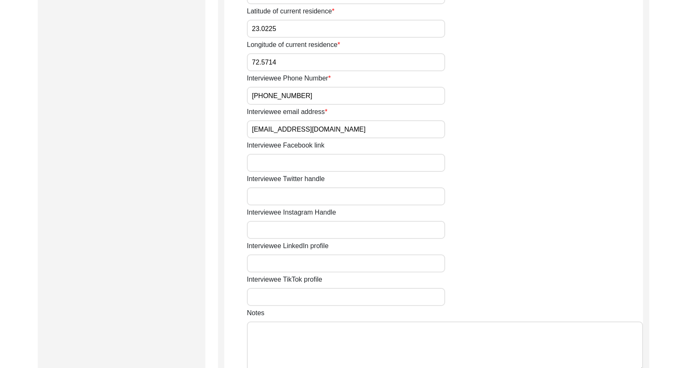
click at [306, 96] on input "[PHONE_NUMBER]" at bounding box center [346, 96] width 198 height 18
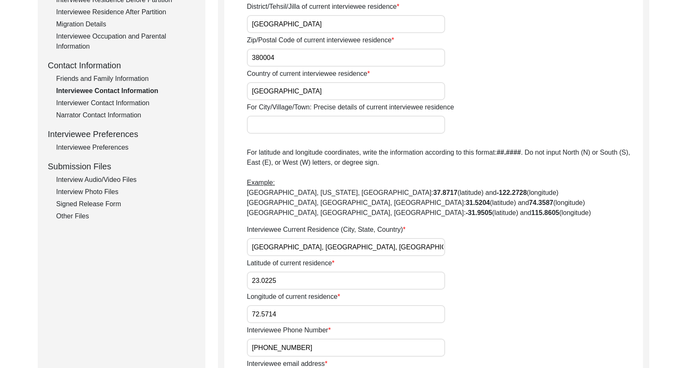
scroll to position [257, 0]
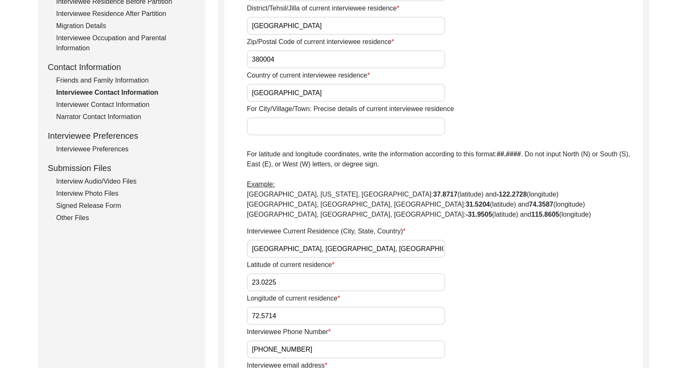
click at [130, 79] on div "Friends and Family Information" at bounding box center [125, 80] width 139 height 10
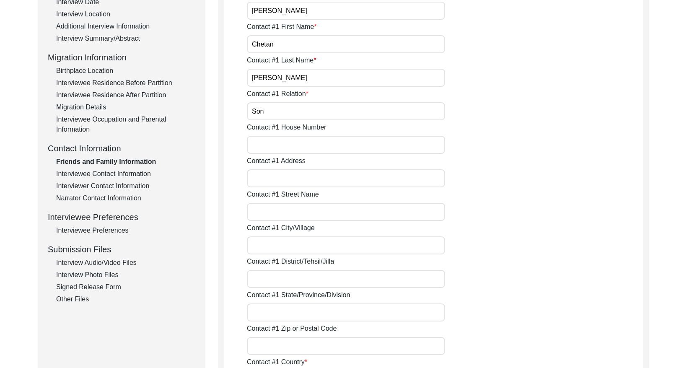
scroll to position [42, 0]
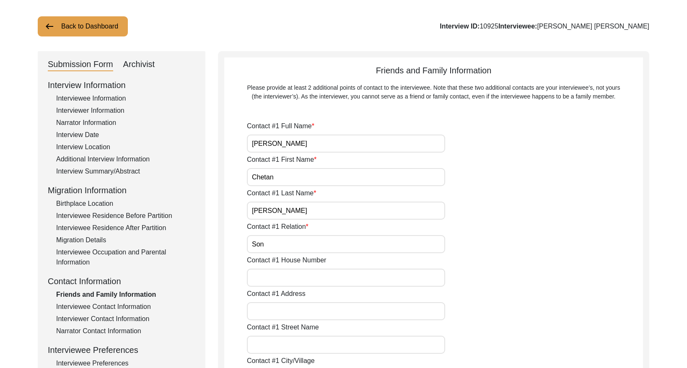
click at [319, 143] on input "[PERSON_NAME]" at bounding box center [346, 144] width 198 height 18
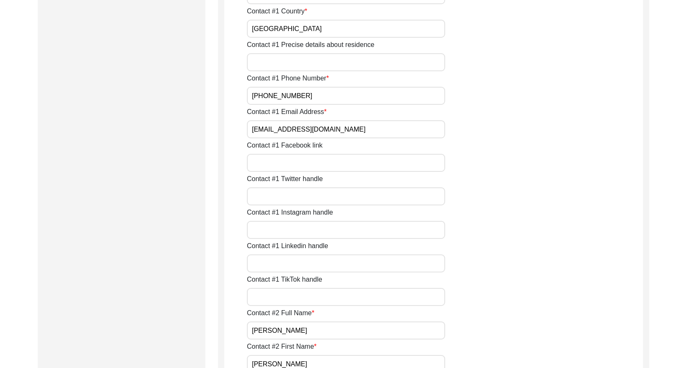
scroll to position [529, 0]
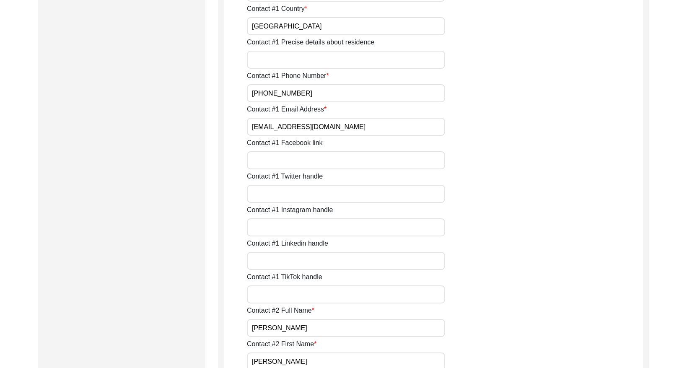
click at [363, 132] on input "[EMAIL_ADDRESS][DOMAIN_NAME]" at bounding box center [346, 127] width 198 height 18
click at [312, 86] on input "[PHONE_NUMBER]" at bounding box center [346, 93] width 198 height 18
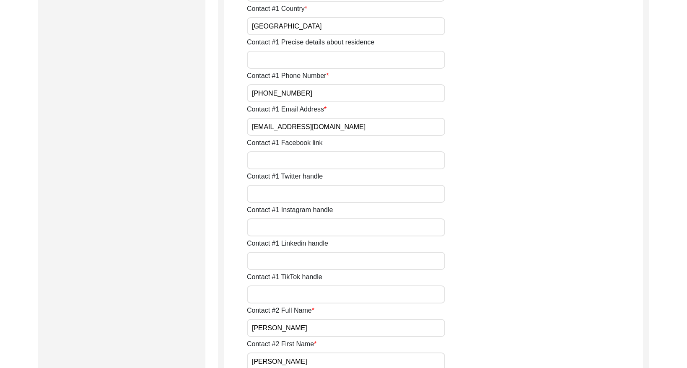
click at [312, 86] on input "[PHONE_NUMBER]" at bounding box center [346, 93] width 198 height 18
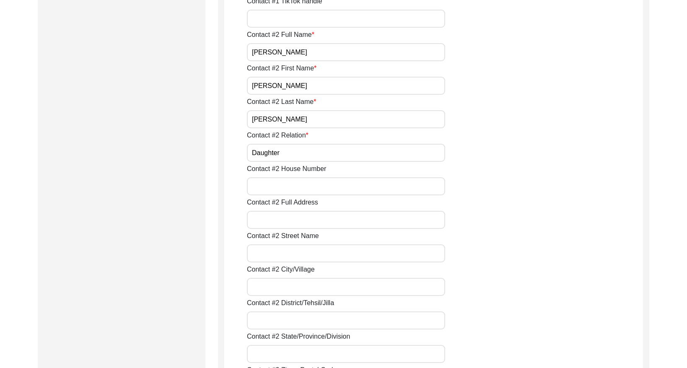
scroll to position [805, 0]
click at [341, 51] on input "[PERSON_NAME]" at bounding box center [346, 51] width 198 height 18
click at [341, 50] on input "[PERSON_NAME]" at bounding box center [346, 51] width 198 height 18
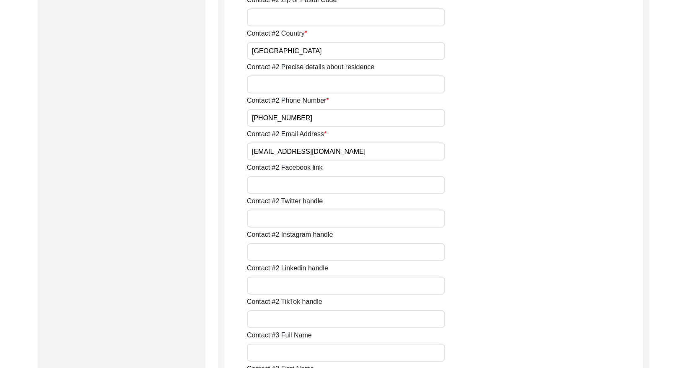
scroll to position [1177, 0]
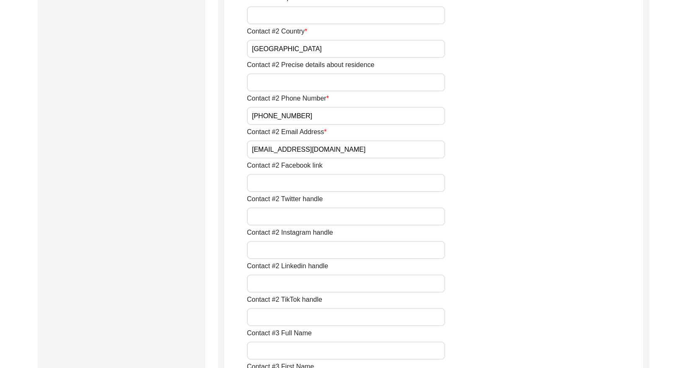
click at [350, 149] on input "[EMAIL_ADDRESS][DOMAIN_NAME]" at bounding box center [346, 149] width 198 height 18
click at [305, 116] on input "[PHONE_NUMBER]" at bounding box center [346, 116] width 198 height 18
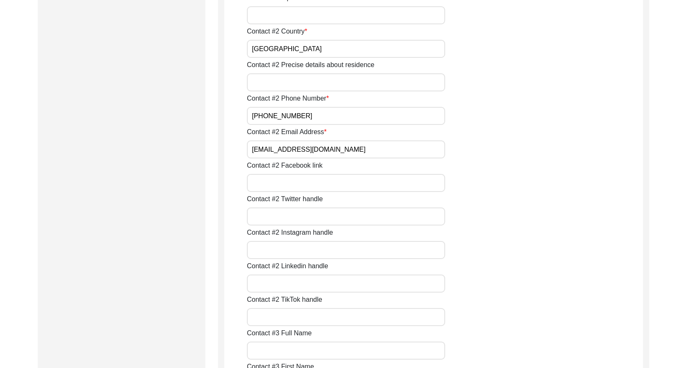
click at [305, 116] on input "[PHONE_NUMBER]" at bounding box center [346, 116] width 198 height 18
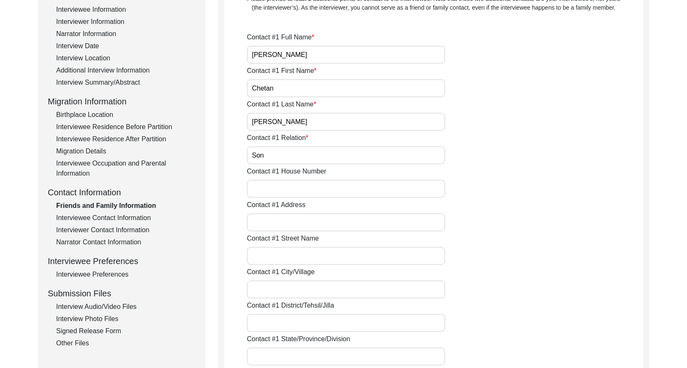
scroll to position [0, 0]
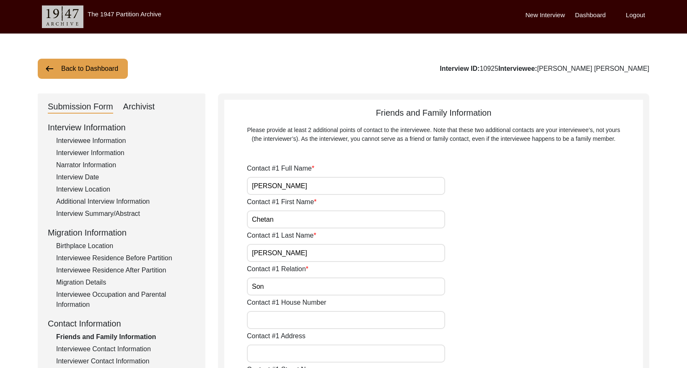
drag, startPoint x: 94, startPoint y: 67, endPoint x: 186, endPoint y: 54, distance: 93.0
click at [94, 67] on button "Back to Dashboard" at bounding box center [83, 69] width 90 height 20
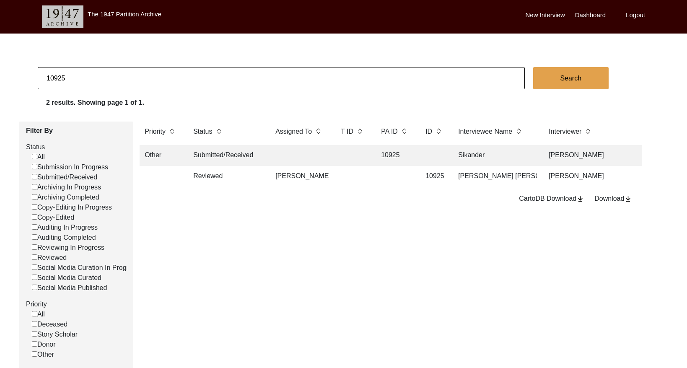
click at [97, 73] on input "10925" at bounding box center [281, 78] width 487 height 22
paste input "8122"
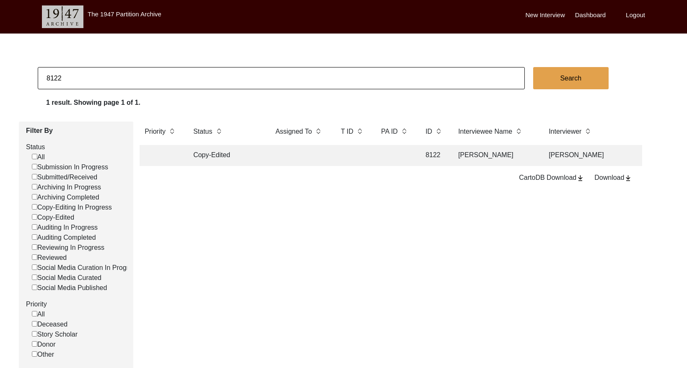
click at [312, 152] on td at bounding box center [299, 155] width 59 height 21
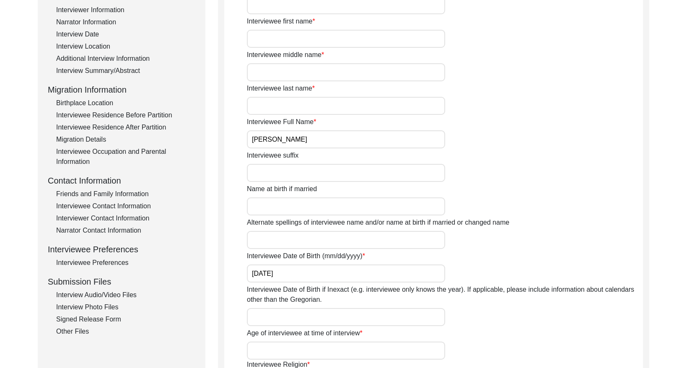
scroll to position [144, 0]
click at [313, 139] on input "[PERSON_NAME]" at bounding box center [346, 139] width 198 height 18
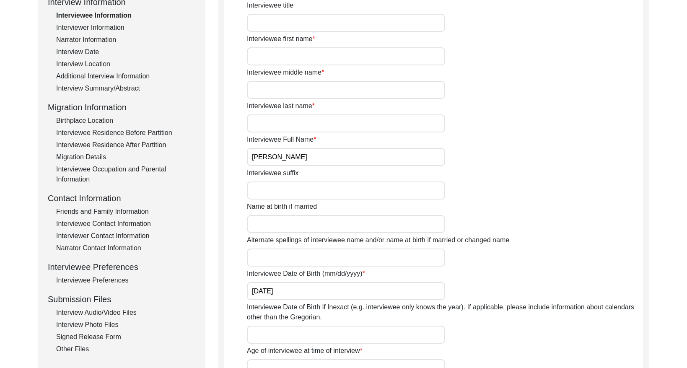
scroll to position [114, 0]
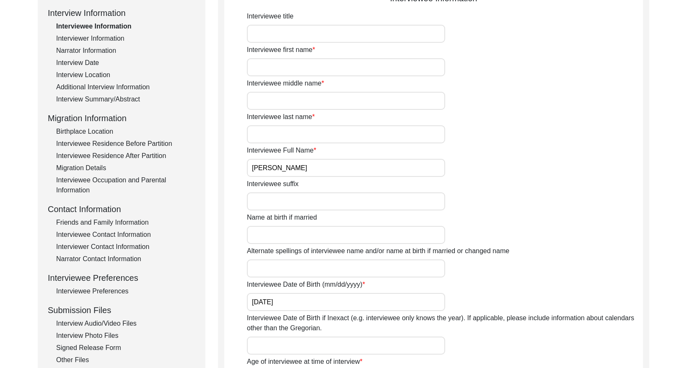
drag, startPoint x: 119, startPoint y: 233, endPoint x: 134, endPoint y: 231, distance: 15.4
click at [120, 233] on div "Interviewee Contact Information" at bounding box center [125, 235] width 139 height 10
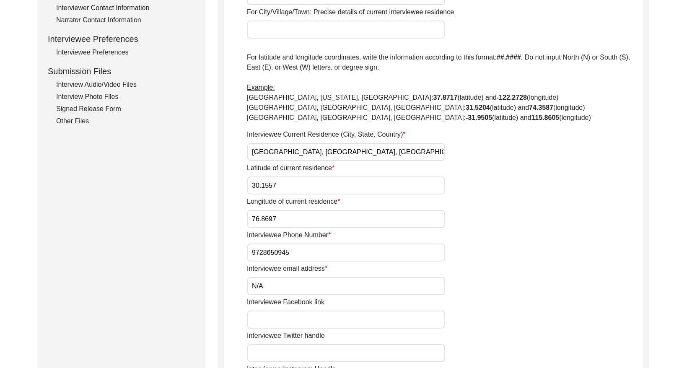
scroll to position [390, 0]
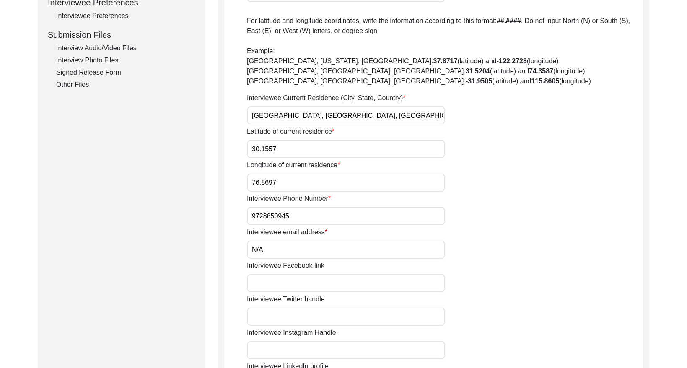
click at [308, 215] on input "9728650945" at bounding box center [346, 216] width 198 height 18
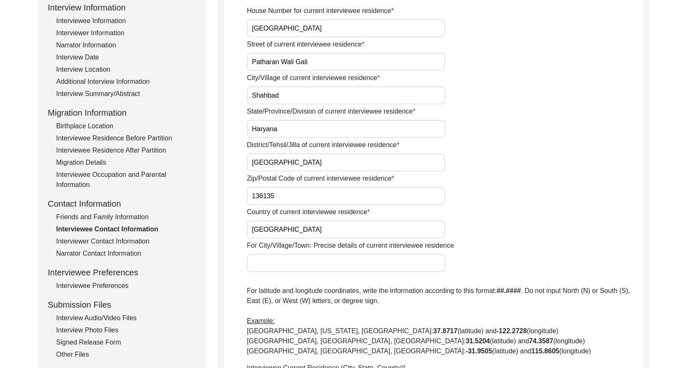
scroll to position [161, 0]
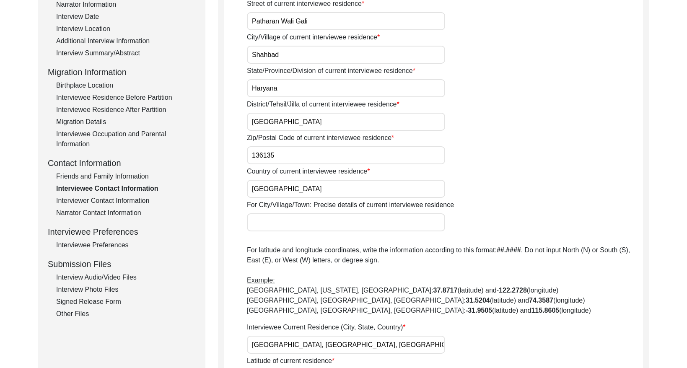
drag, startPoint x: 135, startPoint y: 174, endPoint x: 182, endPoint y: 166, distance: 47.9
click at [135, 173] on div "Friends and Family Information" at bounding box center [125, 176] width 139 height 10
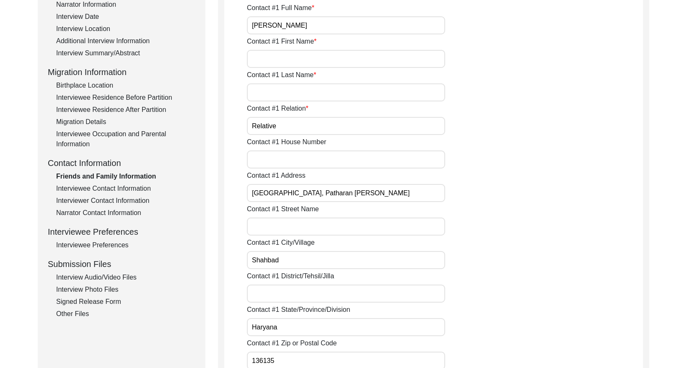
click at [343, 33] on input "[PERSON_NAME]" at bounding box center [346, 25] width 198 height 18
click at [343, 32] on input "[PERSON_NAME]" at bounding box center [346, 25] width 198 height 18
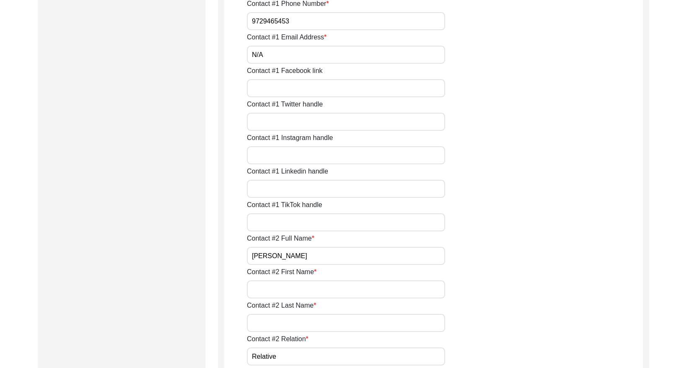
scroll to position [606, 0]
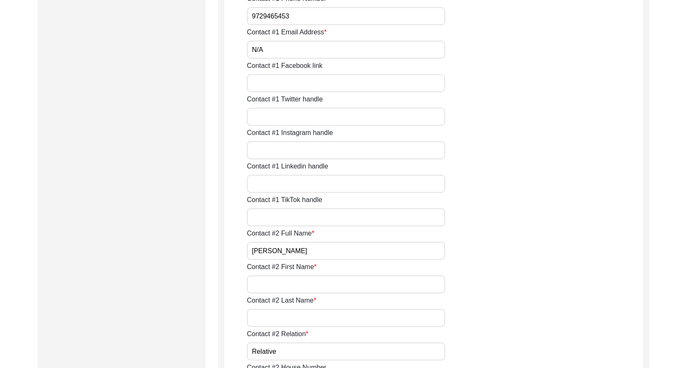
click at [363, 15] on input "9729465453" at bounding box center [346, 16] width 198 height 18
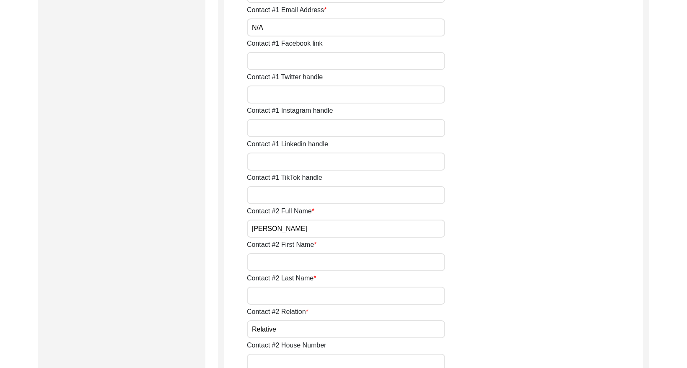
scroll to position [668, 0]
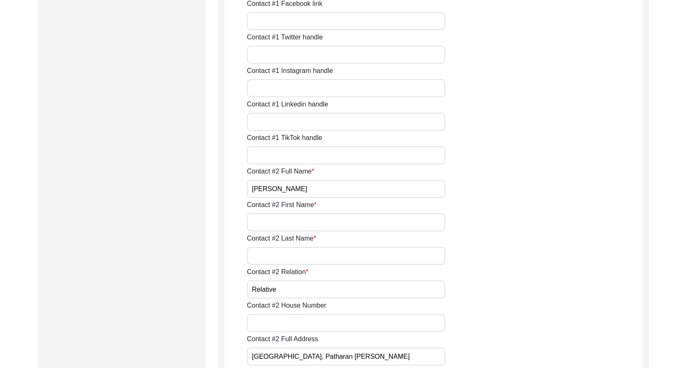
click at [298, 188] on input "[PERSON_NAME]" at bounding box center [346, 189] width 198 height 18
click at [298, 189] on input "[PERSON_NAME]" at bounding box center [346, 189] width 198 height 18
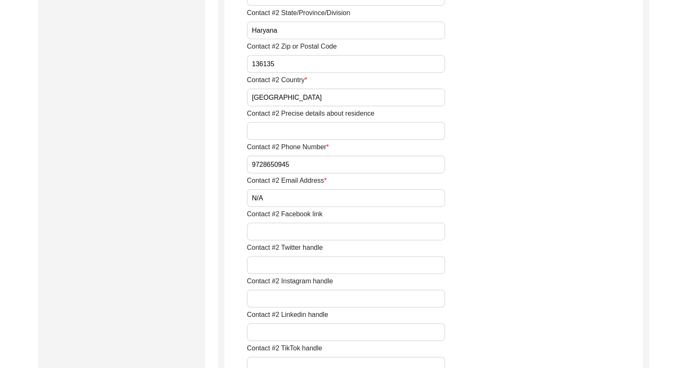
scroll to position [1134, 0]
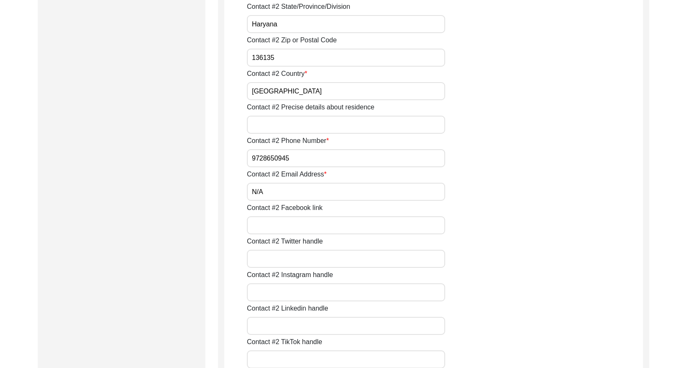
click at [303, 156] on input "9728650945" at bounding box center [346, 158] width 198 height 18
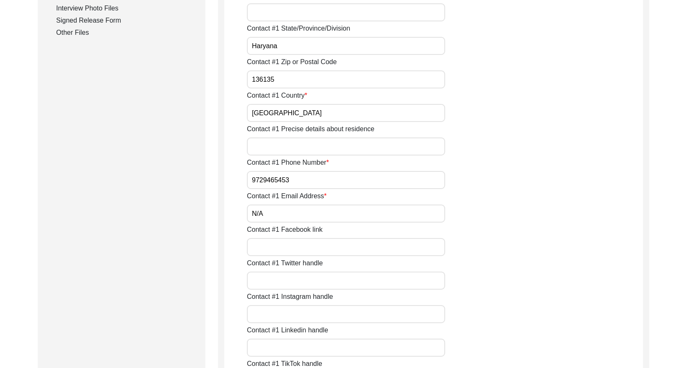
scroll to position [0, 0]
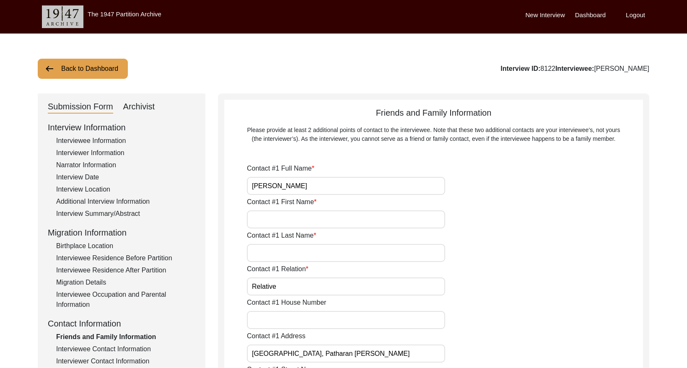
click at [123, 77] on button "Back to Dashboard" at bounding box center [83, 69] width 90 height 20
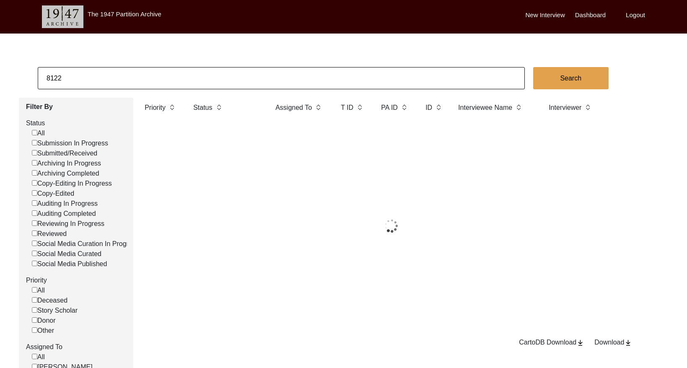
click at [117, 75] on input "8122" at bounding box center [281, 78] width 487 height 22
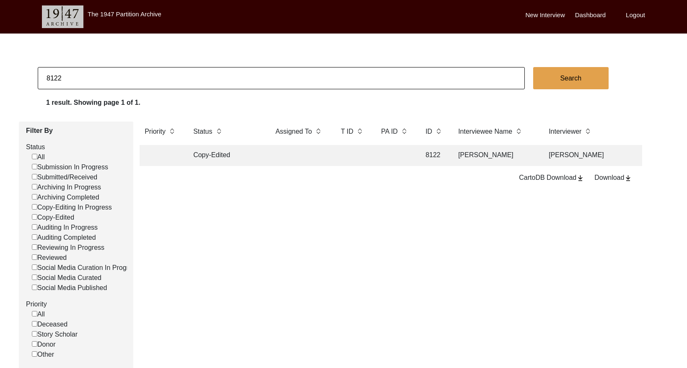
click at [118, 76] on input "8122" at bounding box center [281, 78] width 487 height 22
click at [398, 157] on td at bounding box center [395, 155] width 38 height 21
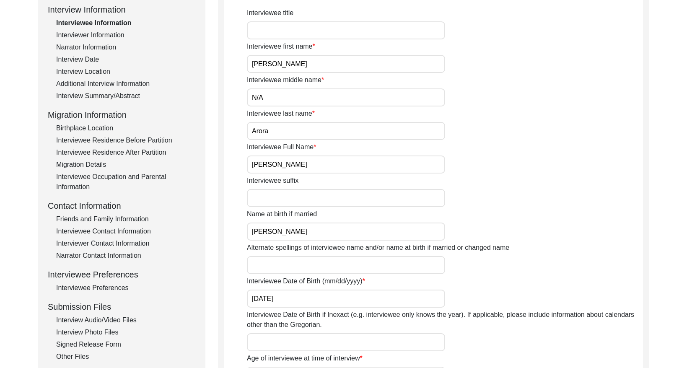
scroll to position [119, 0]
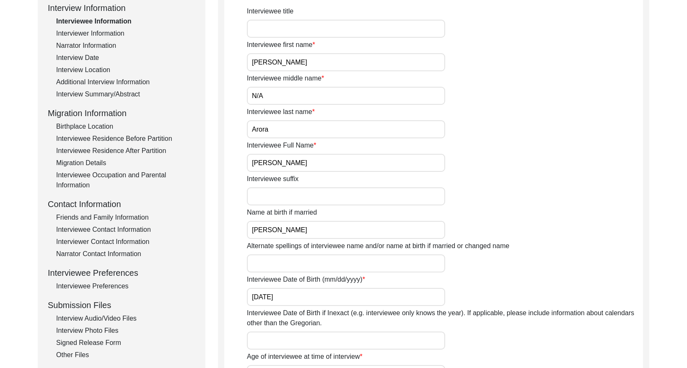
click at [308, 159] on input "[PERSON_NAME]" at bounding box center [346, 163] width 198 height 18
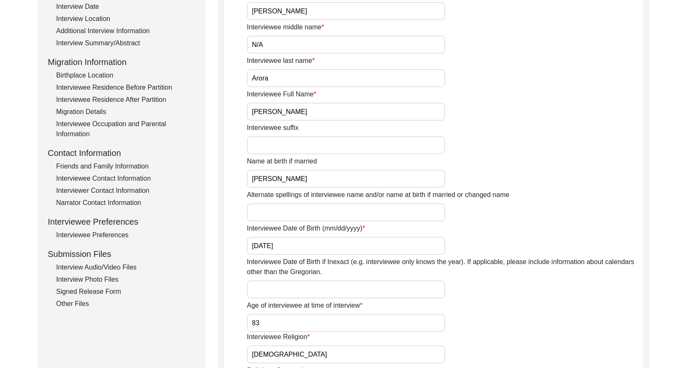
scroll to position [203, 0]
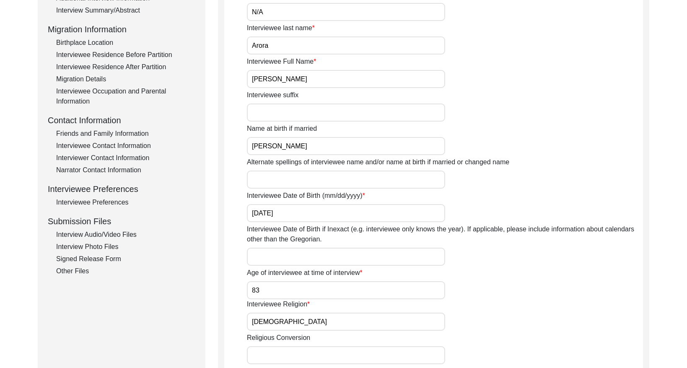
drag, startPoint x: 113, startPoint y: 135, endPoint x: 124, endPoint y: 137, distance: 11.8
click at [113, 135] on div "Friends and Family Information" at bounding box center [125, 134] width 139 height 10
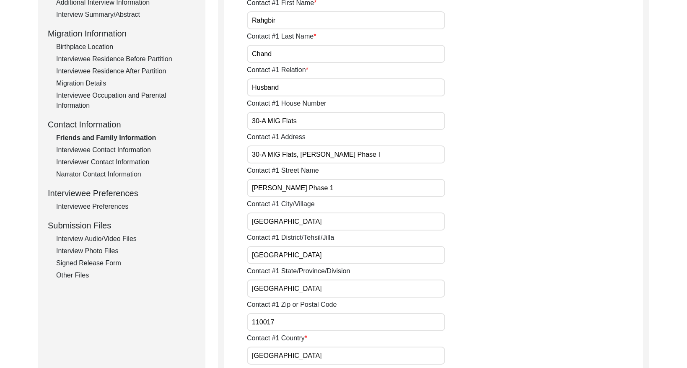
scroll to position [193, 0]
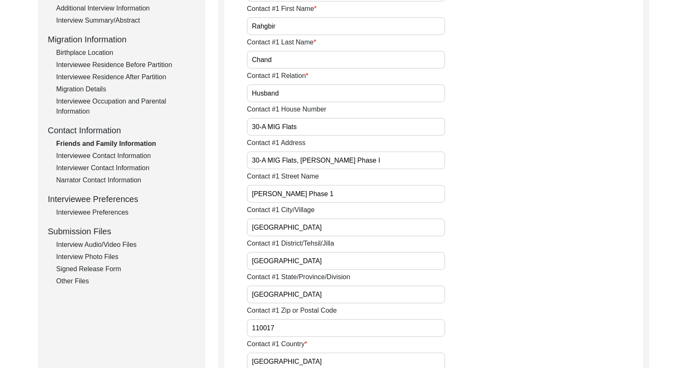
drag, startPoint x: 115, startPoint y: 151, endPoint x: 205, endPoint y: 159, distance: 90.4
click at [115, 151] on div "Interviewee Contact Information" at bounding box center [125, 156] width 139 height 10
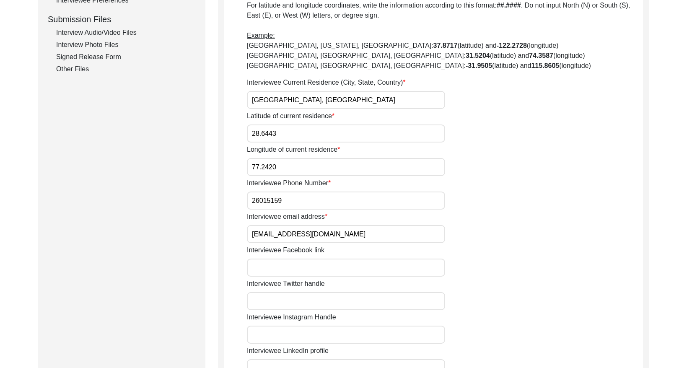
scroll to position [420, 0]
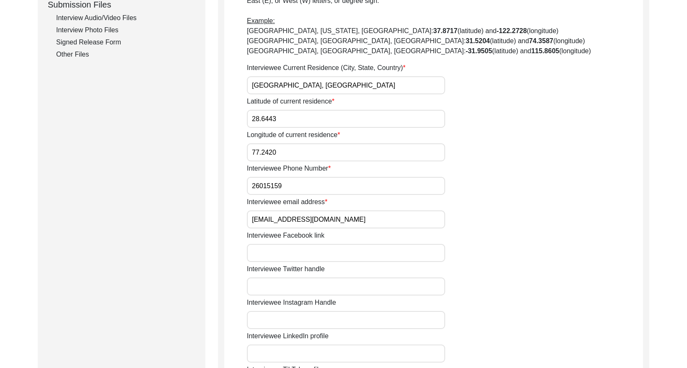
click at [344, 223] on input "[EMAIL_ADDRESS][DOMAIN_NAME]" at bounding box center [346, 219] width 198 height 18
click at [303, 179] on input "26015159" at bounding box center [346, 186] width 198 height 18
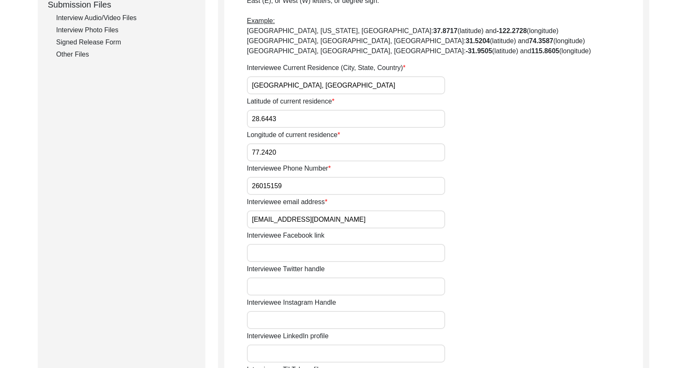
click at [303, 179] on input "26015159" at bounding box center [346, 186] width 198 height 18
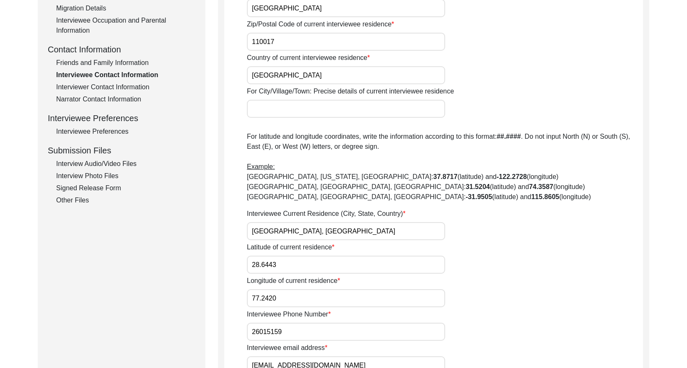
scroll to position [256, 0]
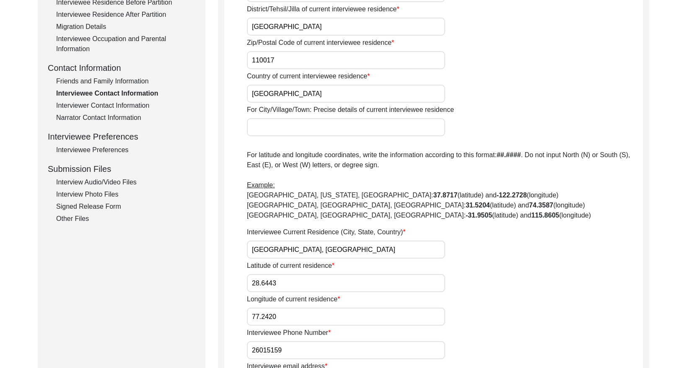
drag, startPoint x: 126, startPoint y: 82, endPoint x: 205, endPoint y: 101, distance: 80.9
click at [126, 83] on div "Friends and Family Information" at bounding box center [125, 81] width 139 height 10
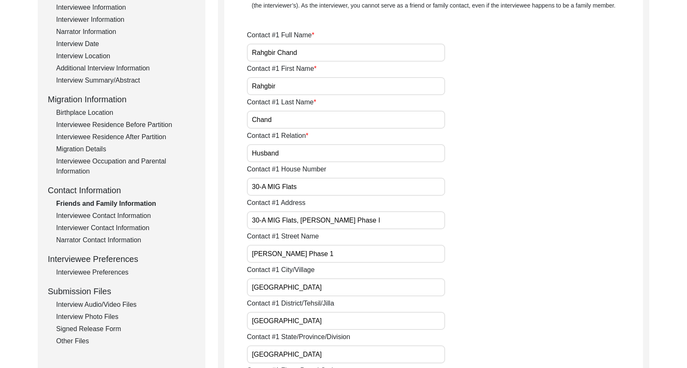
scroll to position [124, 0]
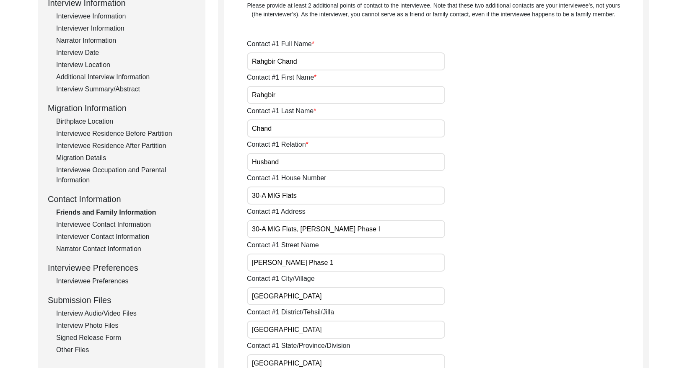
click at [320, 67] on input "Rahgbir Chand" at bounding box center [346, 61] width 198 height 18
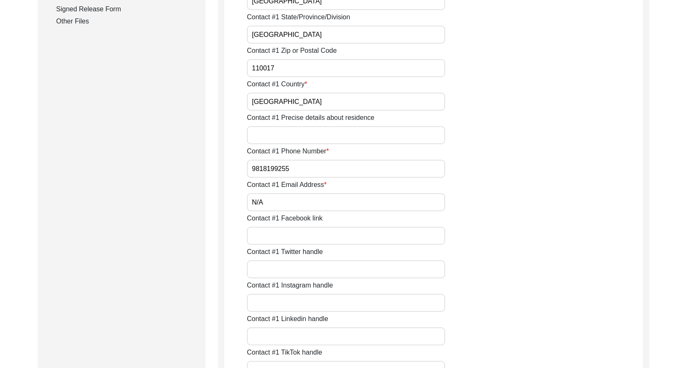
scroll to position [465, 0]
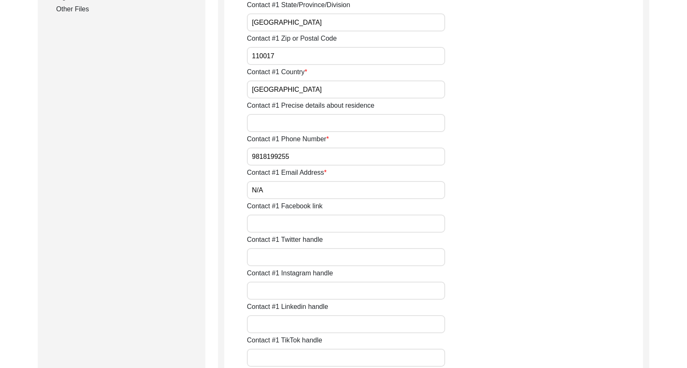
click at [320, 153] on input "9818199255" at bounding box center [346, 157] width 198 height 18
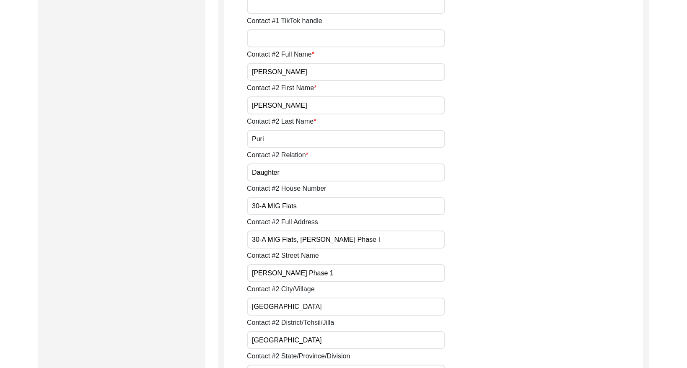
scroll to position [793, 0]
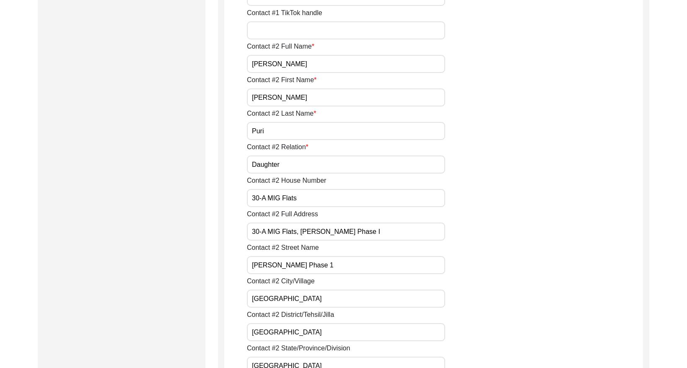
click at [323, 65] on input "[PERSON_NAME]" at bounding box center [346, 64] width 198 height 18
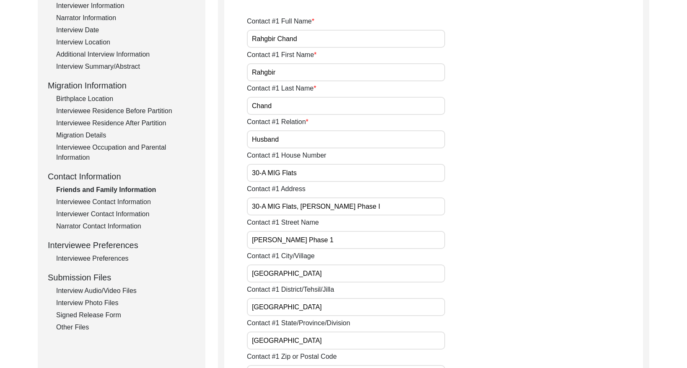
scroll to position [0, 0]
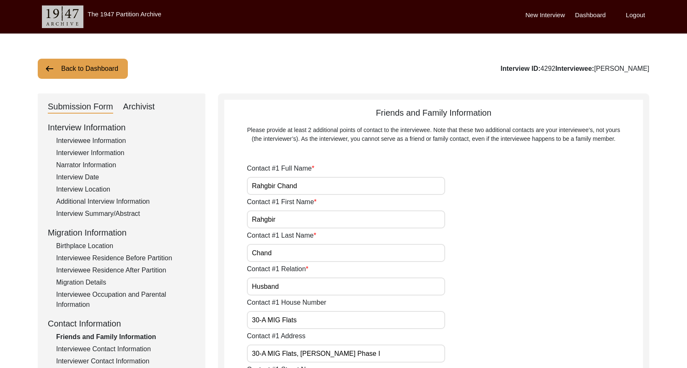
click at [88, 72] on button "Back to Dashboard" at bounding box center [83, 69] width 90 height 20
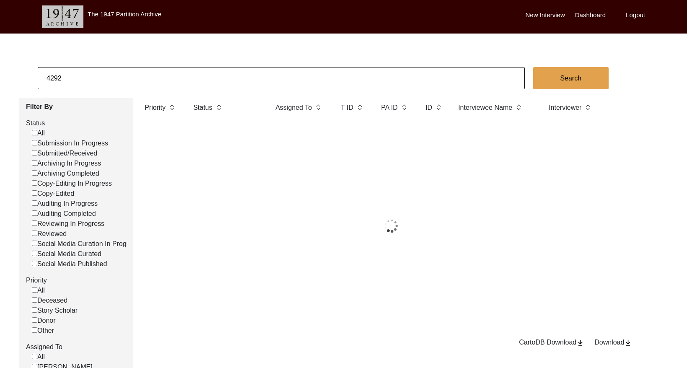
click at [127, 75] on input "4292" at bounding box center [281, 78] width 487 height 22
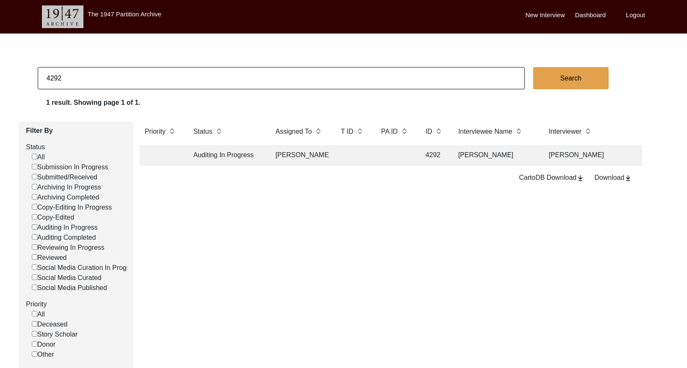
paste input "746"
click at [350, 155] on td at bounding box center [353, 155] width 34 height 21
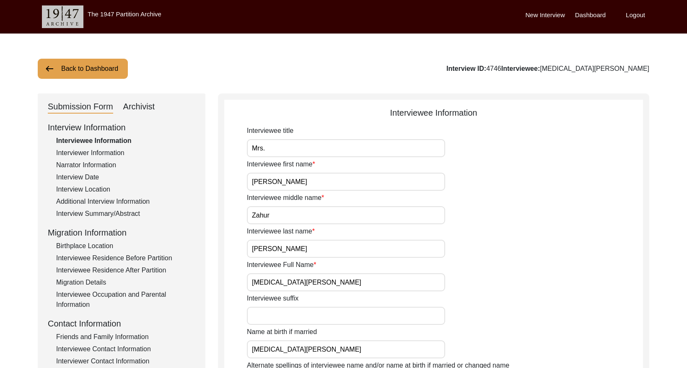
click at [335, 283] on input "[MEDICAL_DATA][PERSON_NAME]" at bounding box center [346, 282] width 198 height 18
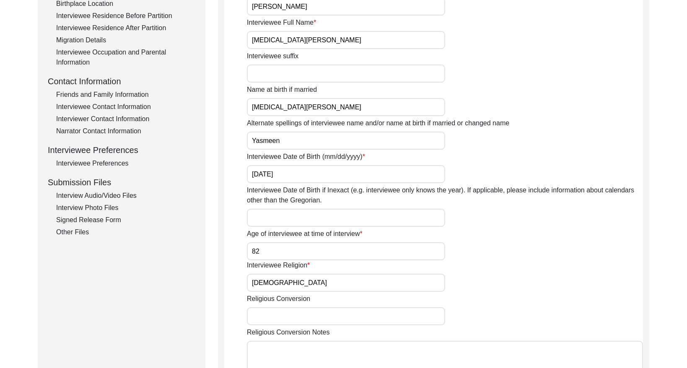
scroll to position [252, 0]
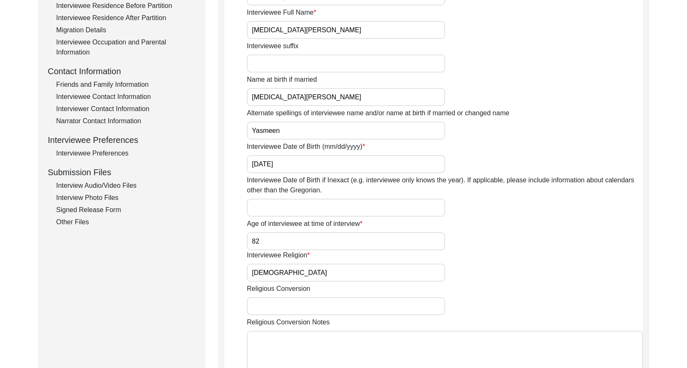
click at [130, 95] on div "Interviewee Contact Information" at bounding box center [125, 97] width 139 height 10
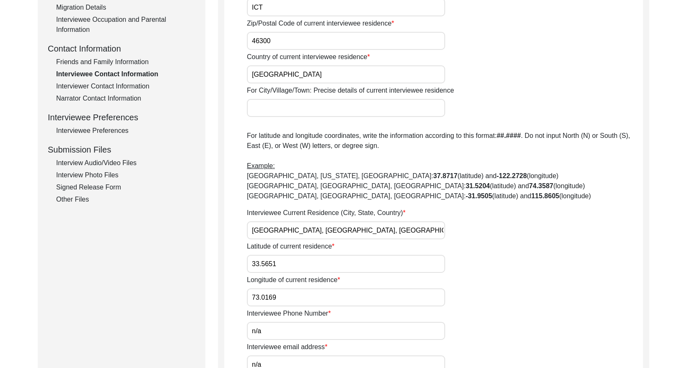
scroll to position [257, 0]
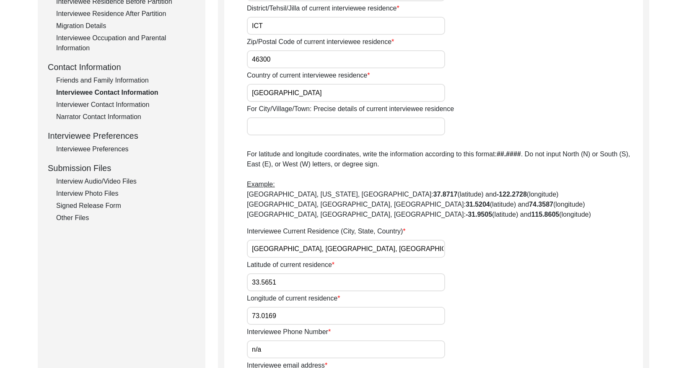
click at [108, 102] on div "Interviewer Contact Information" at bounding box center [125, 105] width 139 height 10
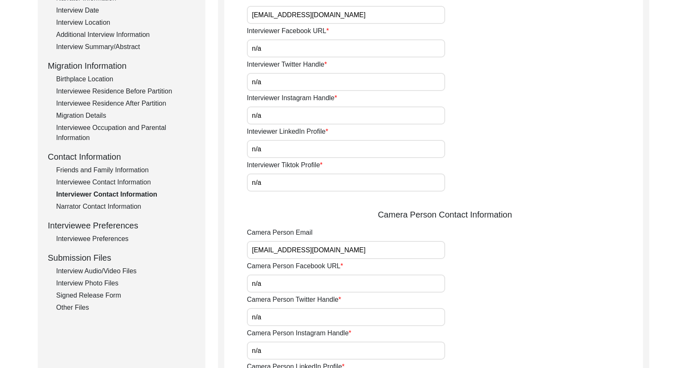
scroll to position [158, 0]
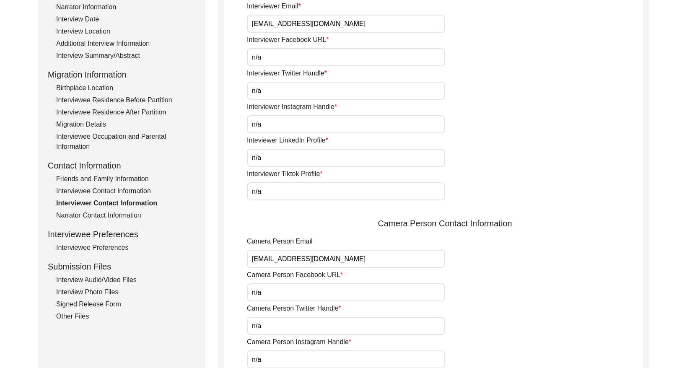
click at [118, 181] on div "Friends and Family Information" at bounding box center [125, 179] width 139 height 10
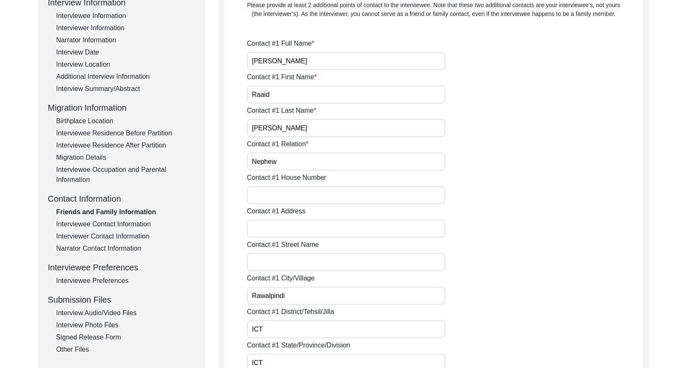
scroll to position [117, 0]
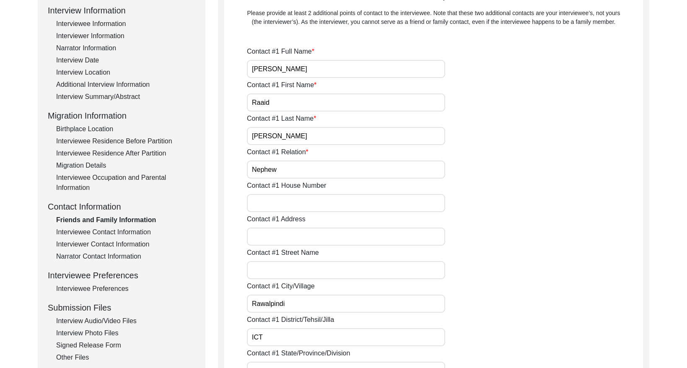
click at [334, 70] on input "[PERSON_NAME]" at bounding box center [346, 69] width 198 height 18
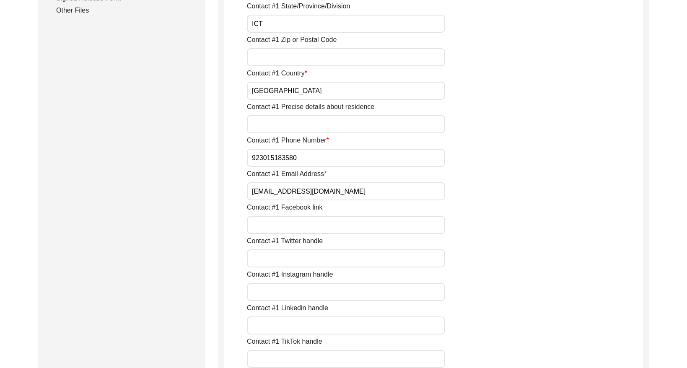
scroll to position [472, 0]
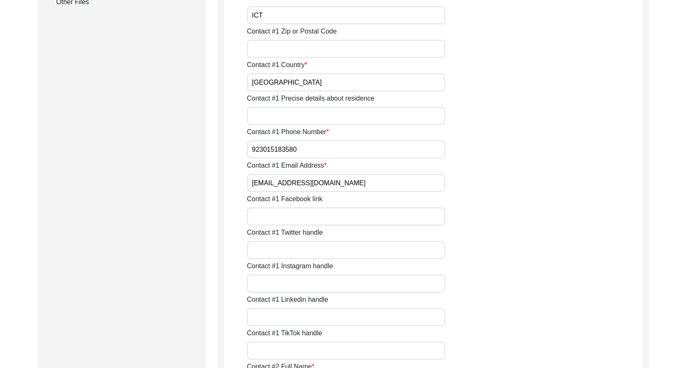
click at [319, 152] on input "923015183580" at bounding box center [346, 149] width 198 height 18
click at [321, 184] on input "[EMAIL_ADDRESS][DOMAIN_NAME]" at bounding box center [346, 183] width 198 height 18
click at [310, 162] on label "Contact #1 Email Address" at bounding box center [287, 166] width 80 height 10
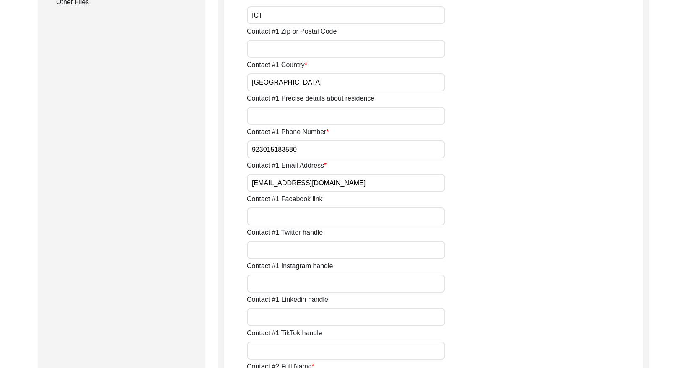
click at [310, 174] on input "[EMAIL_ADDRESS][DOMAIN_NAME]" at bounding box center [346, 183] width 198 height 18
click at [311, 153] on input "923015183580" at bounding box center [346, 149] width 198 height 18
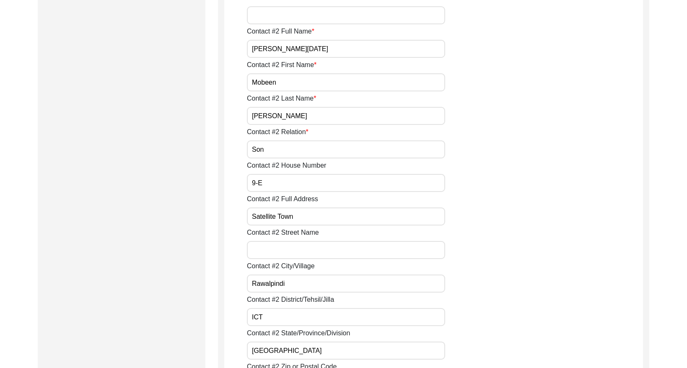
scroll to position [797, 0]
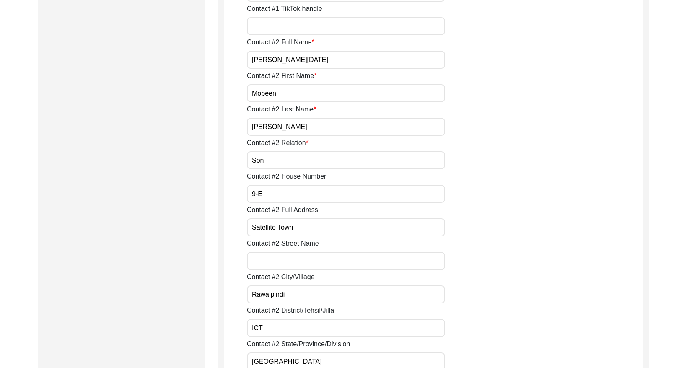
click at [319, 61] on input "[PERSON_NAME][DATE]" at bounding box center [346, 60] width 198 height 18
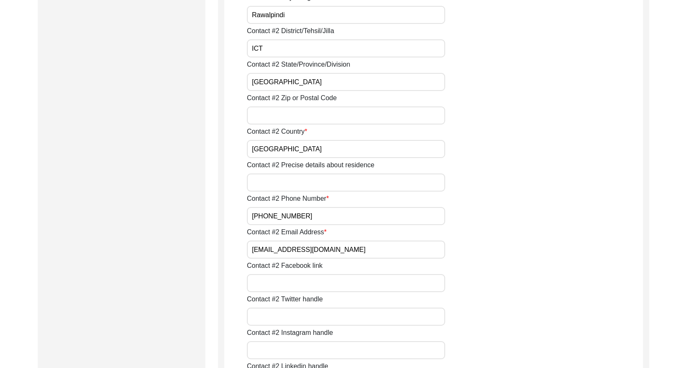
scroll to position [1089, 0]
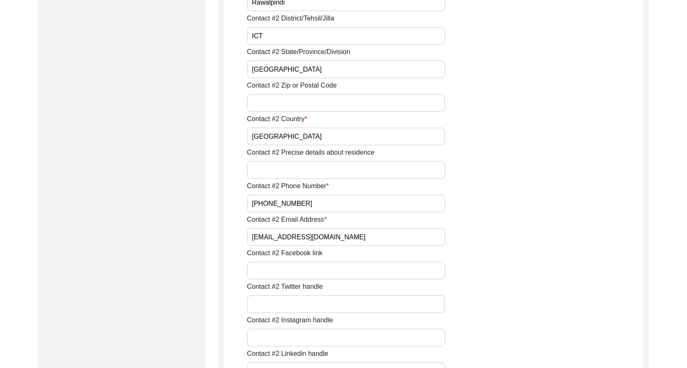
click at [348, 239] on input "[EMAIL_ADDRESS][DOMAIN_NAME]" at bounding box center [346, 237] width 198 height 18
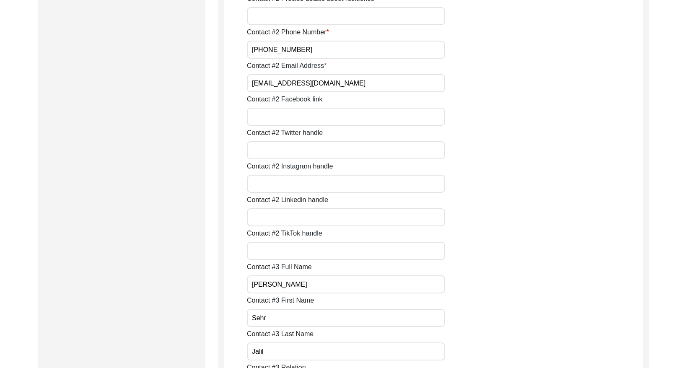
scroll to position [1251, 0]
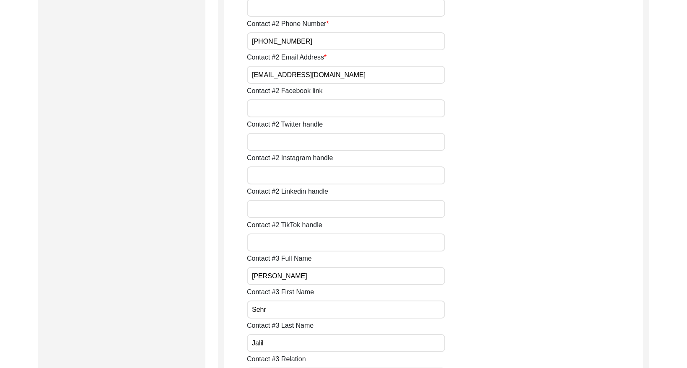
click at [363, 39] on input "[PHONE_NUMBER]" at bounding box center [346, 41] width 198 height 18
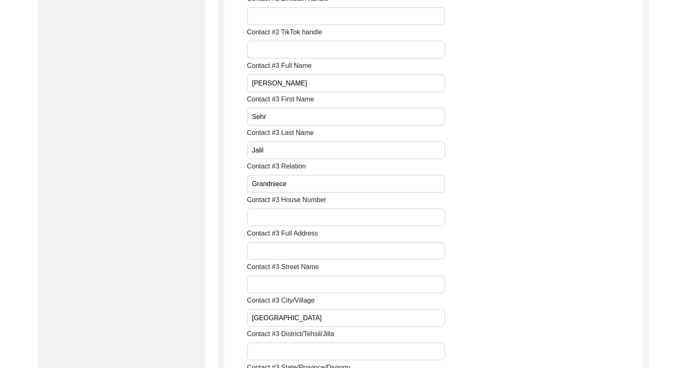
scroll to position [1460, 0]
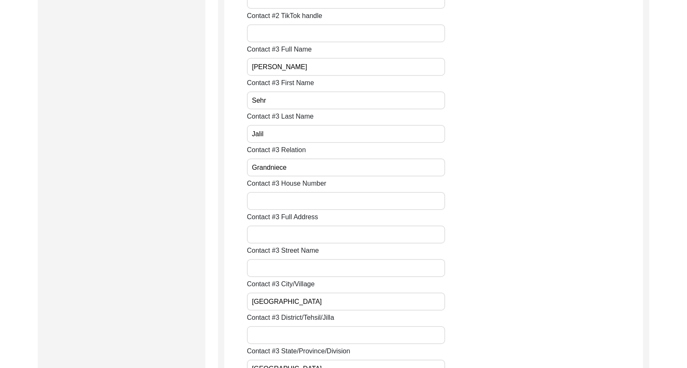
click at [348, 71] on input "[PERSON_NAME]" at bounding box center [346, 67] width 198 height 18
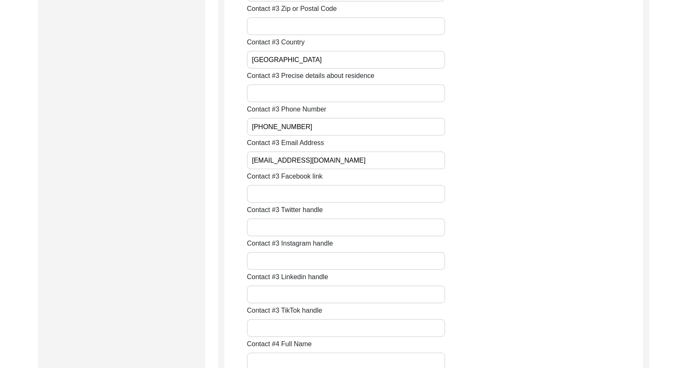
scroll to position [1838, 0]
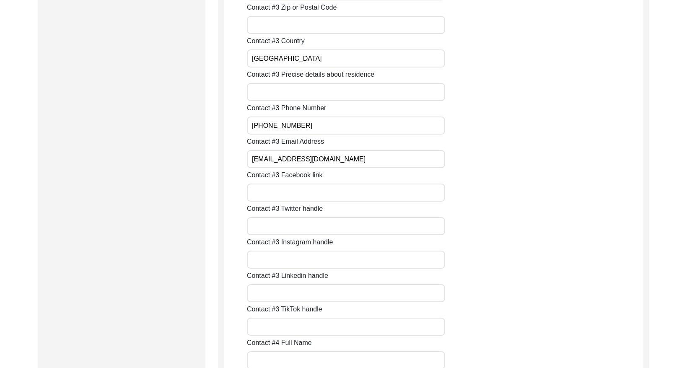
click at [324, 159] on input "[EMAIL_ADDRESS][DOMAIN_NAME]" at bounding box center [346, 159] width 198 height 18
click at [315, 129] on input "[PHONE_NUMBER]" at bounding box center [346, 126] width 198 height 18
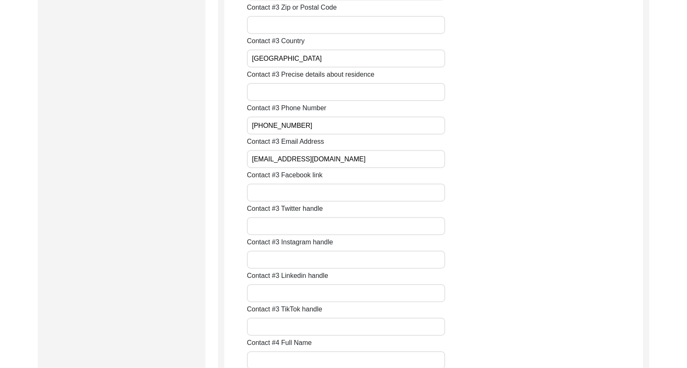
click at [315, 129] on input "[PHONE_NUMBER]" at bounding box center [346, 126] width 198 height 18
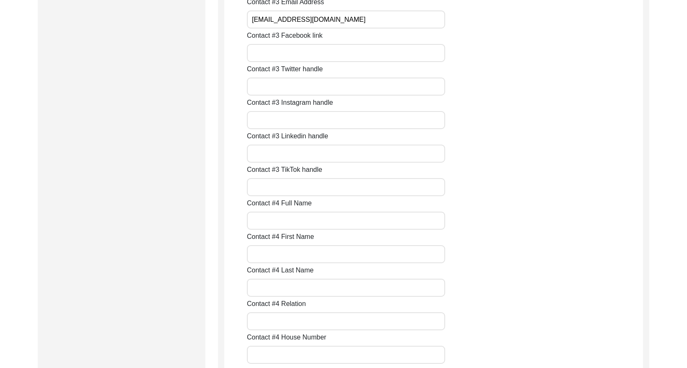
click at [503, 132] on div "Contact #3 Linkedin handle" at bounding box center [445, 146] width 396 height 31
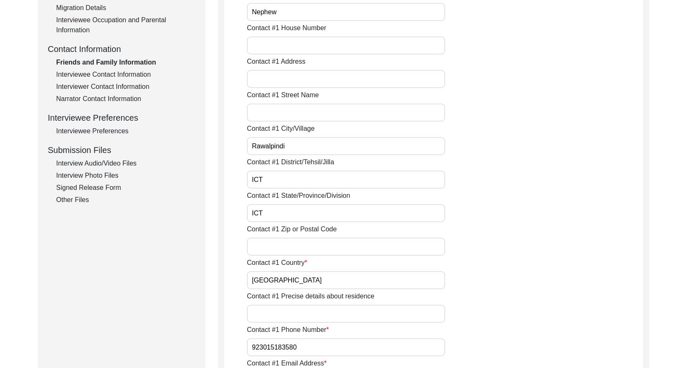
scroll to position [0, 0]
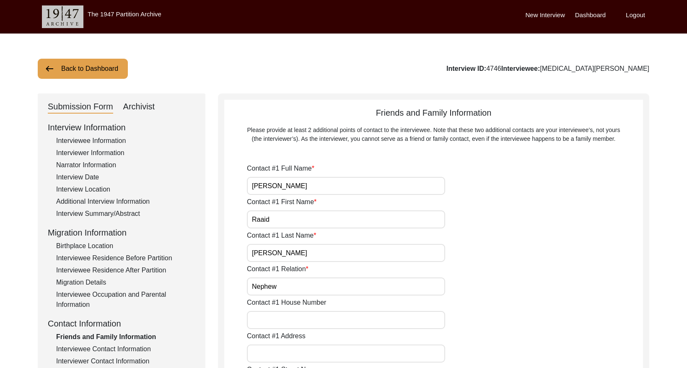
click at [78, 70] on button "Back to Dashboard" at bounding box center [83, 69] width 90 height 20
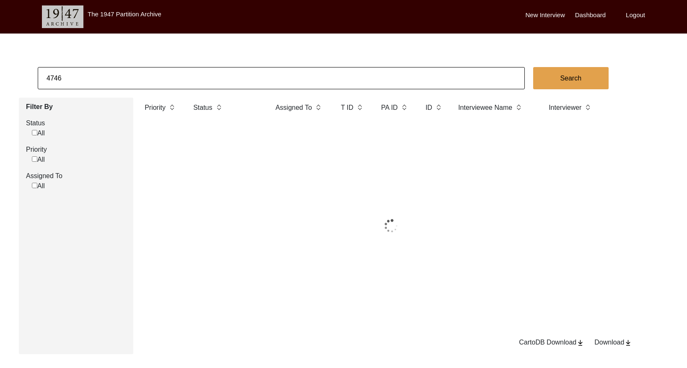
click at [159, 79] on input "4746" at bounding box center [281, 78] width 487 height 22
